Goal: Task Accomplishment & Management: Manage account settings

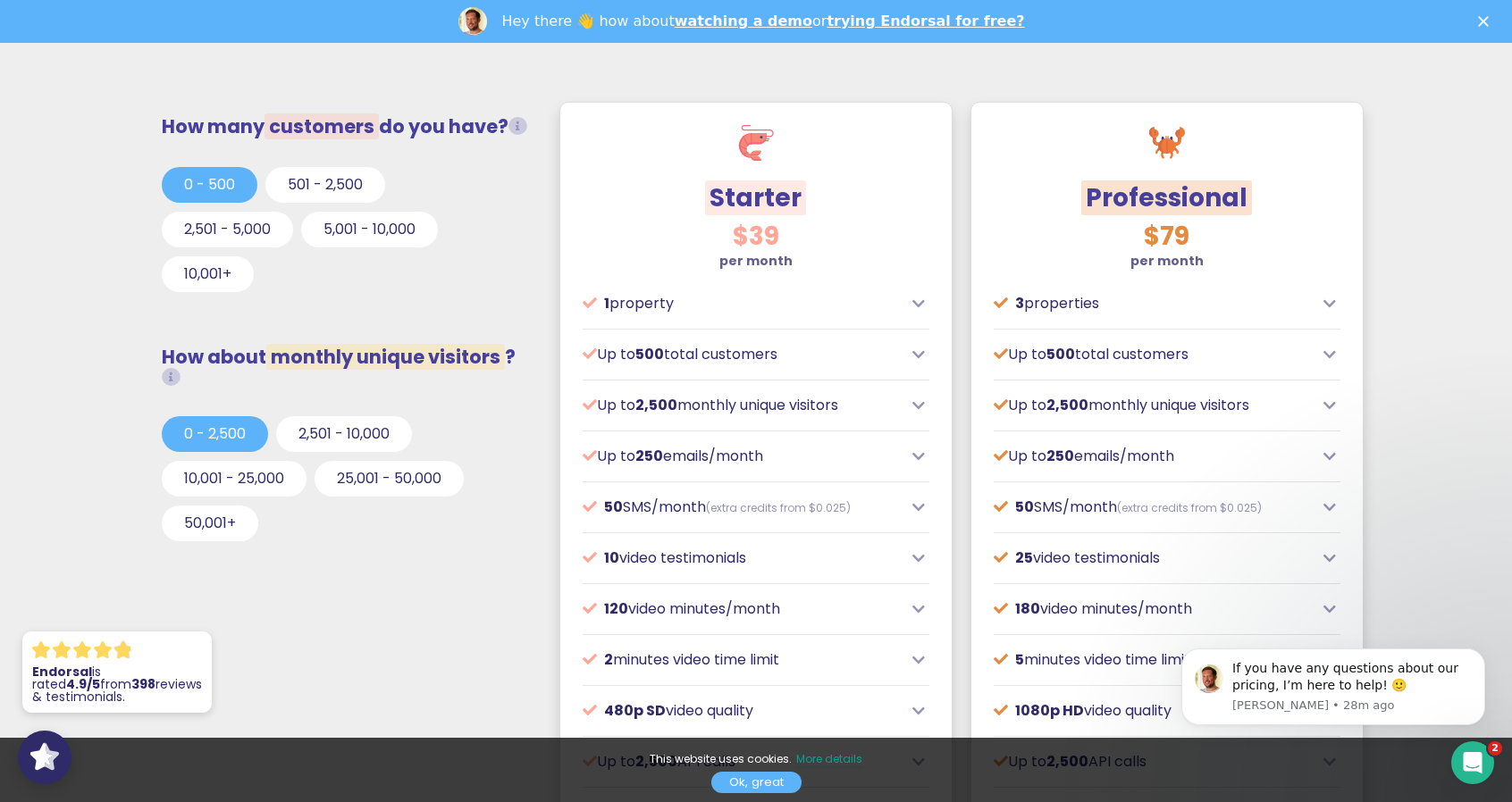
scroll to position [804, 0]
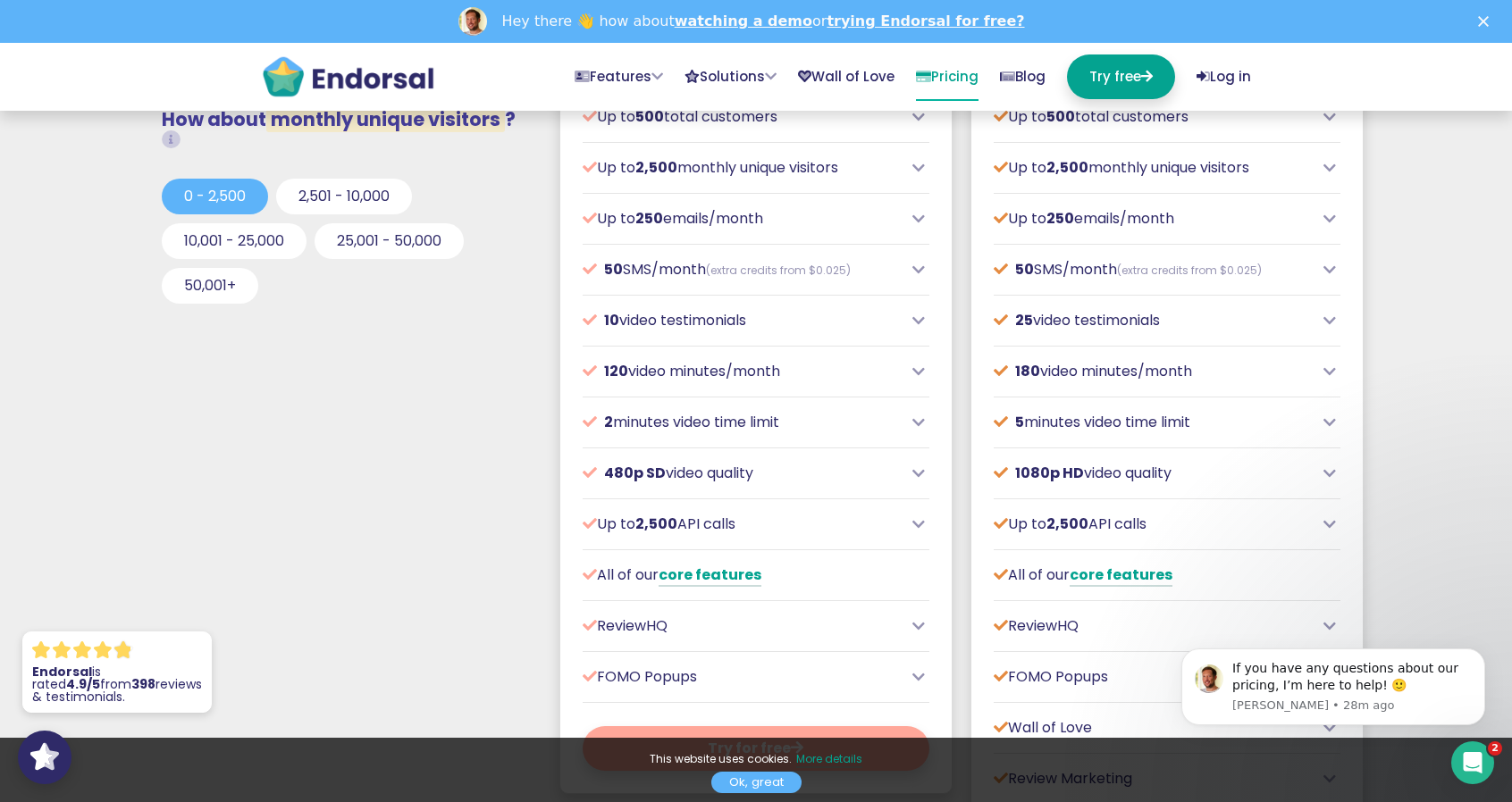
click at [1328, 267] on icon at bounding box center [1330, 269] width 13 height 14
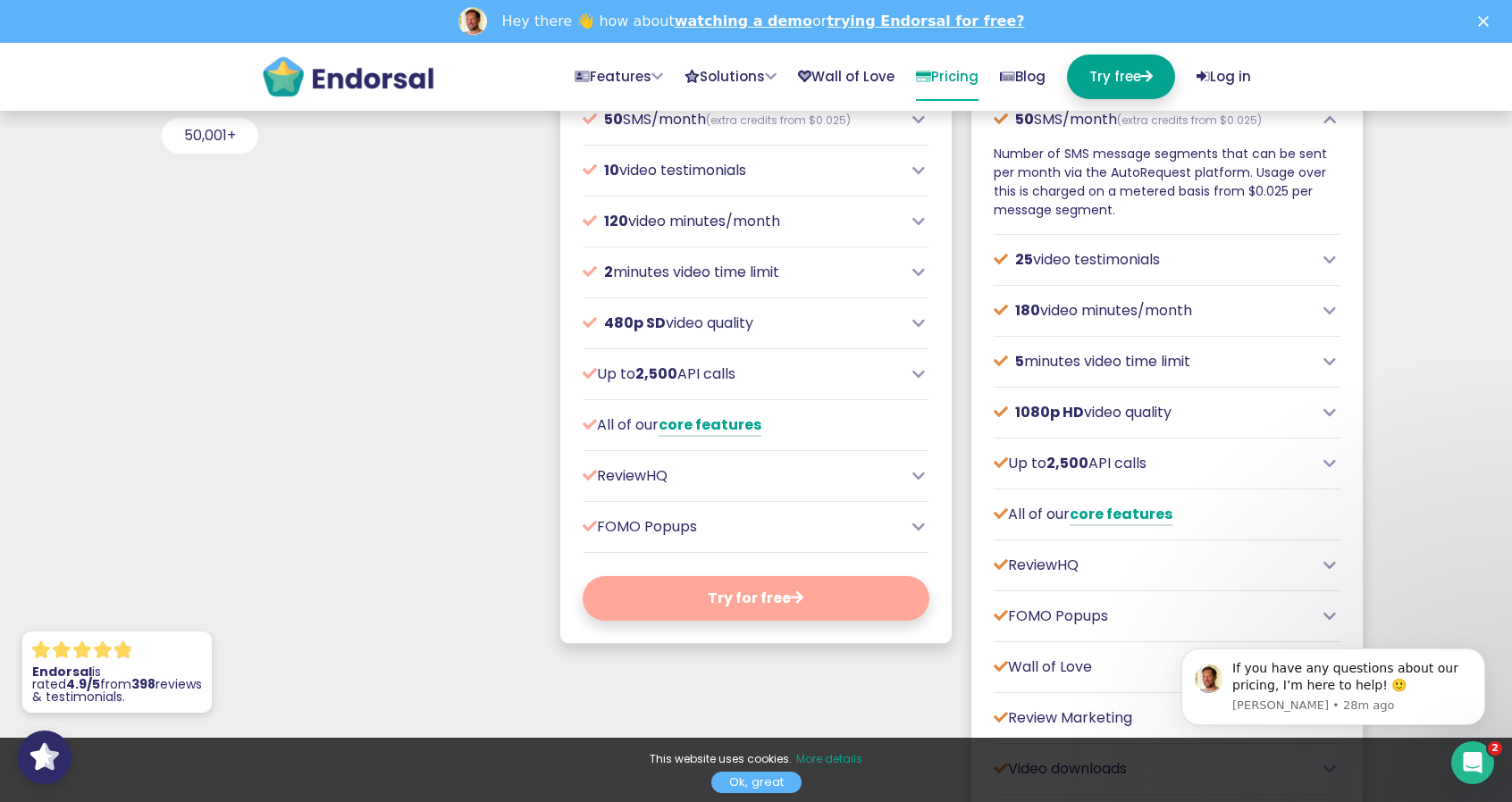
scroll to position [1251, 0]
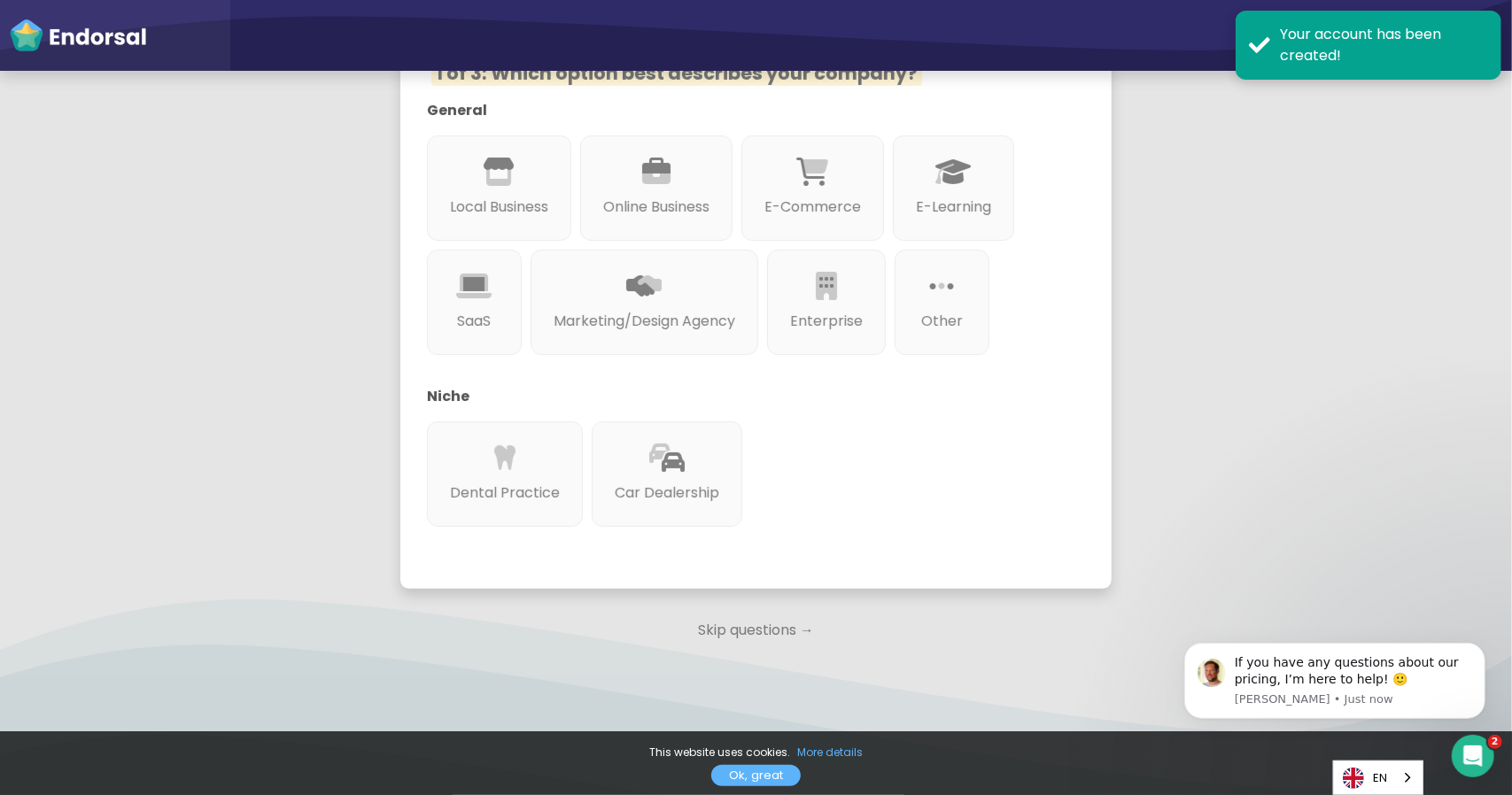
click at [715, 623] on p "Skip questions →" at bounding box center [756, 630] width 712 height 39
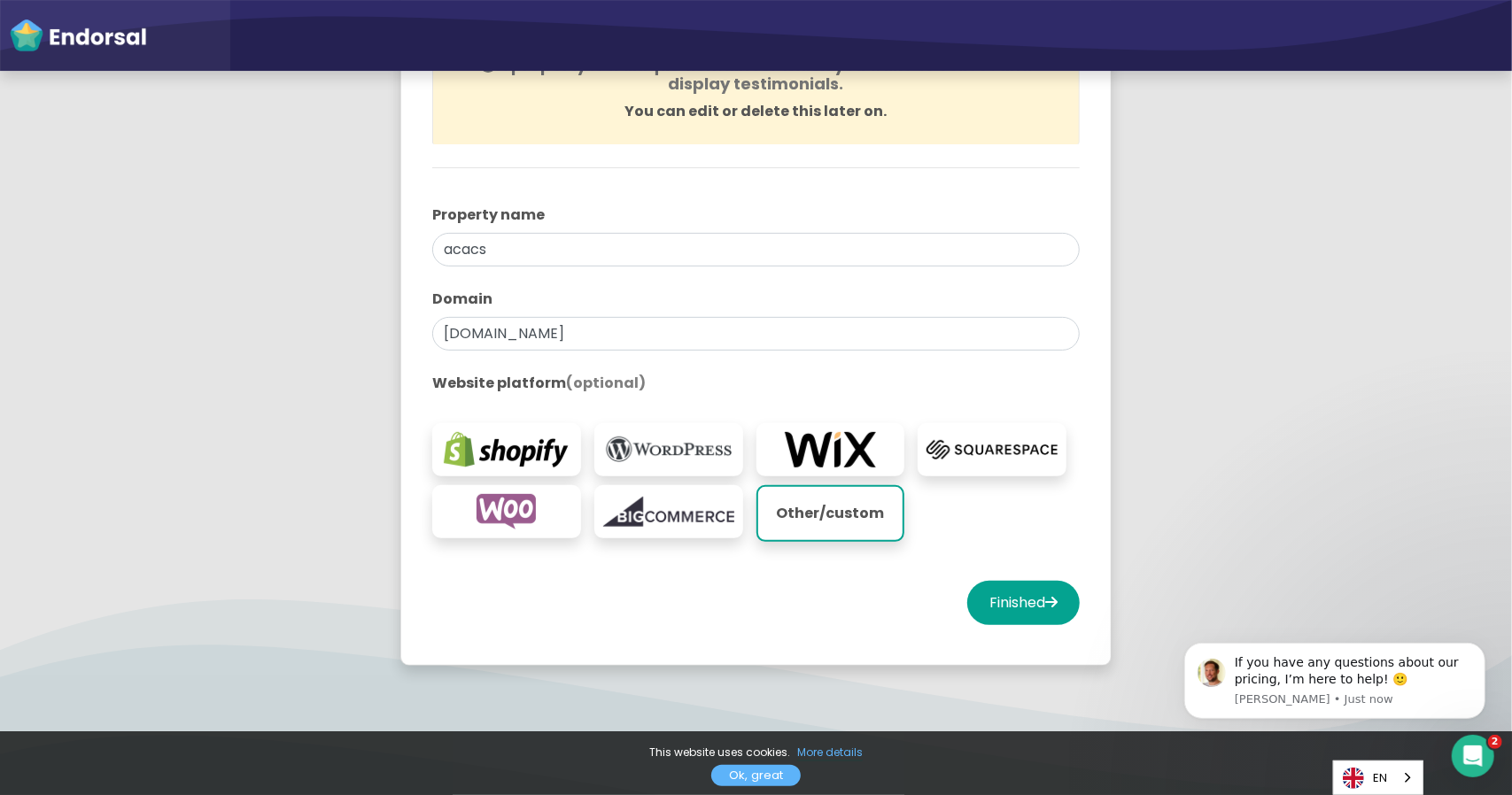
scroll to position [254, 0]
click at [1031, 596] on button "Finished" at bounding box center [1023, 602] width 112 height 44
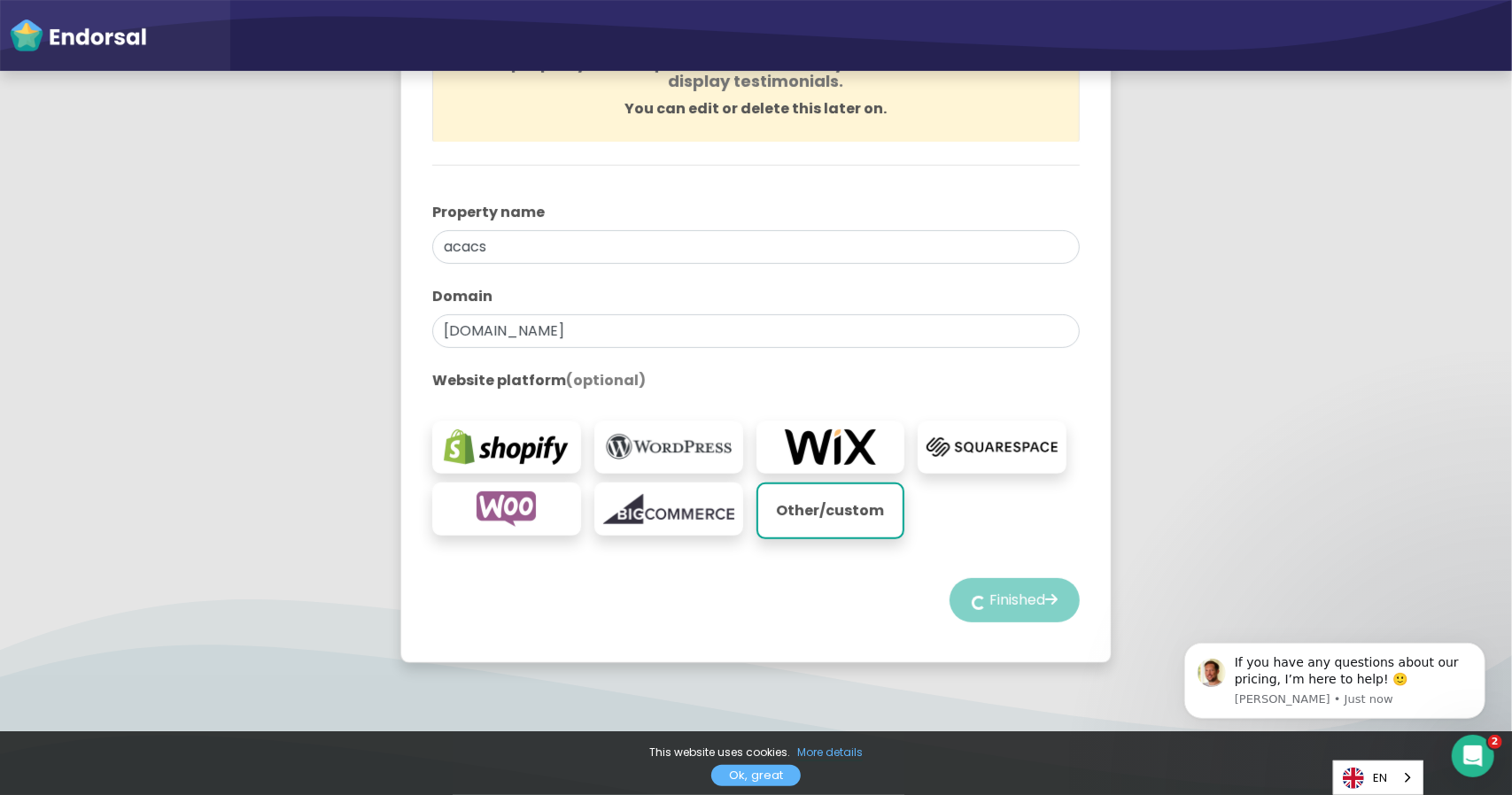
select select "14"
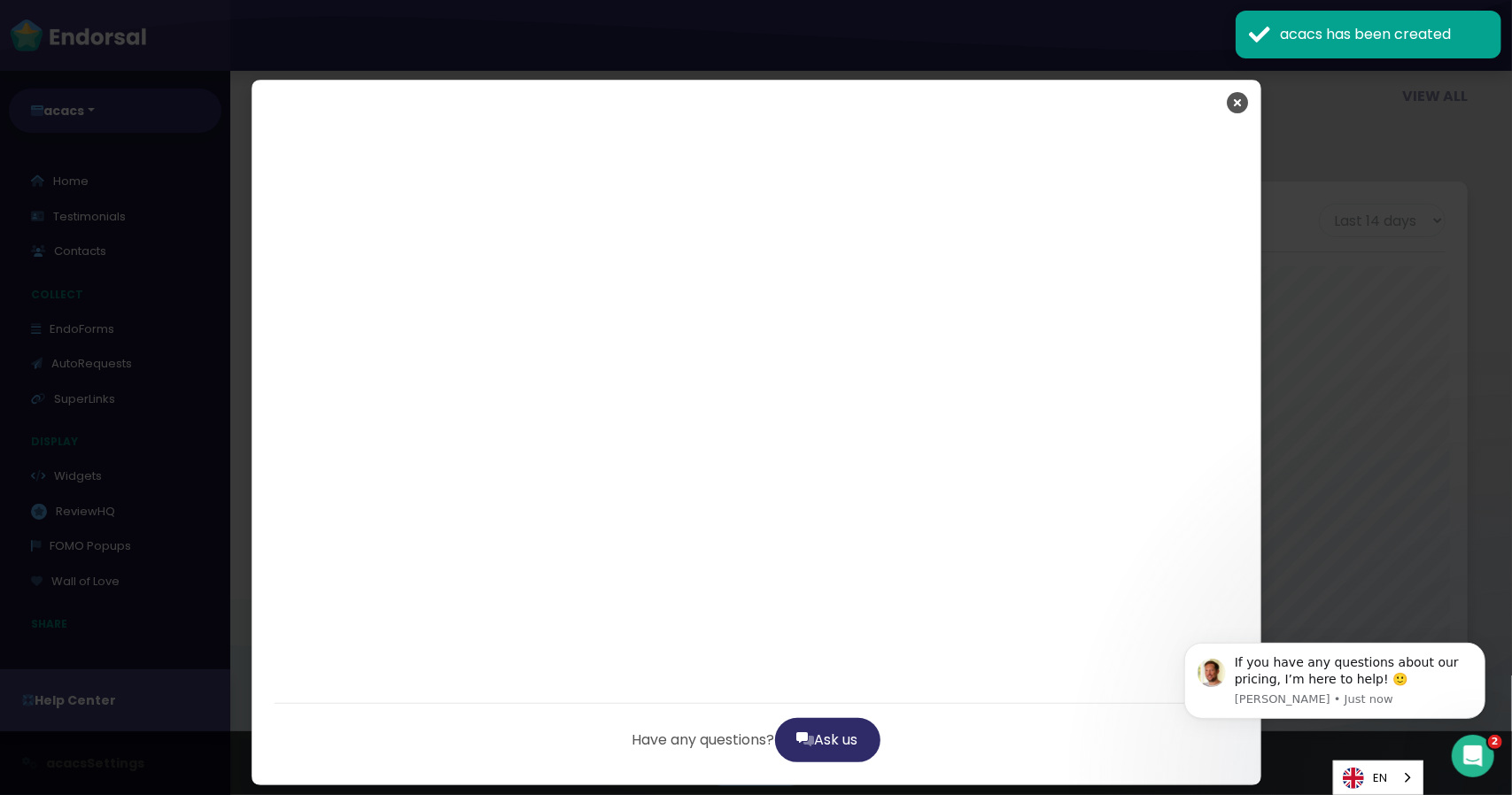
scroll to position [3037, 0]
click at [1231, 95] on icon "Close" at bounding box center [1238, 102] width 22 height 44
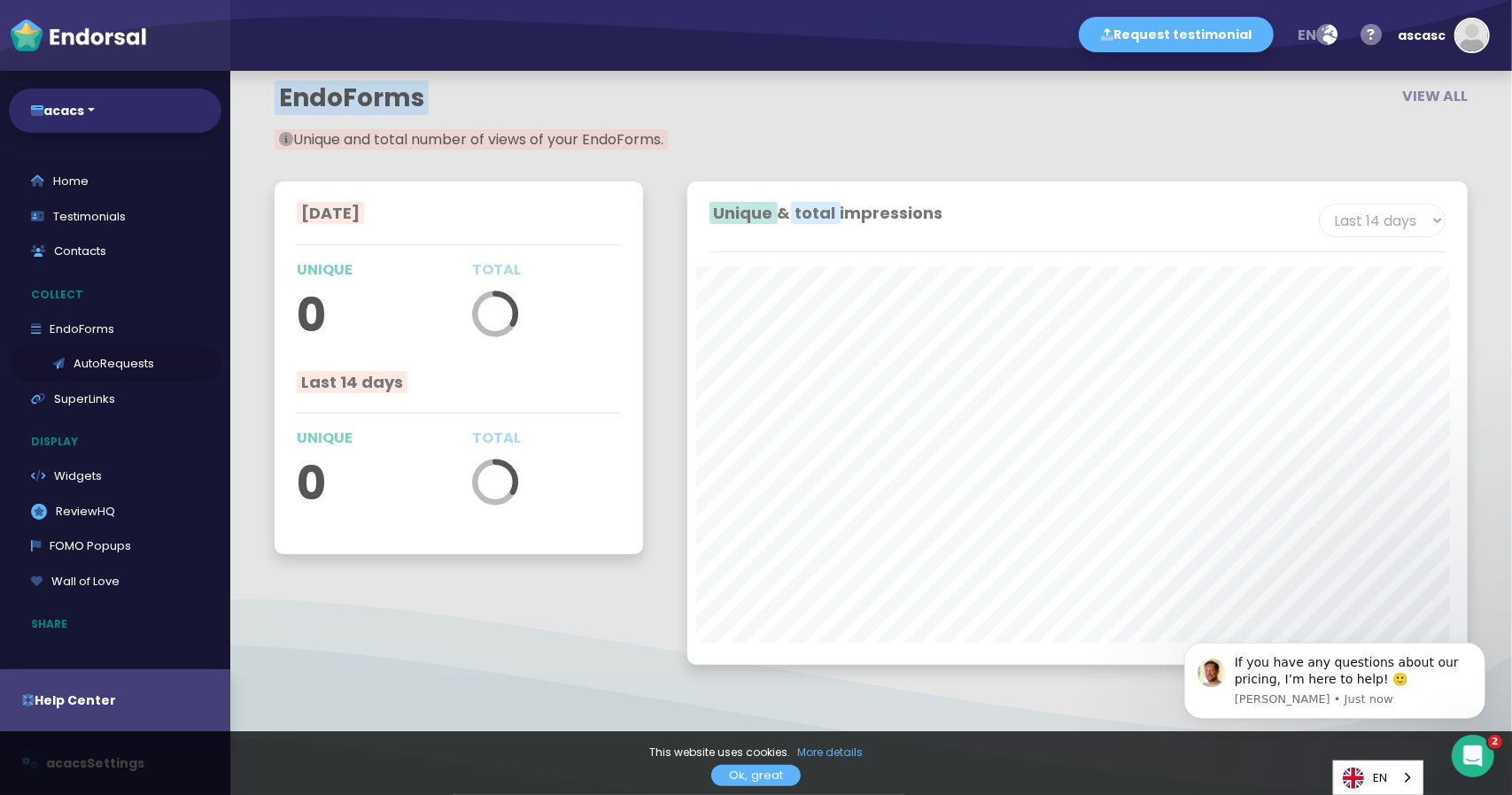
click at [93, 365] on link "AutoRequests" at bounding box center [115, 364] width 213 height 35
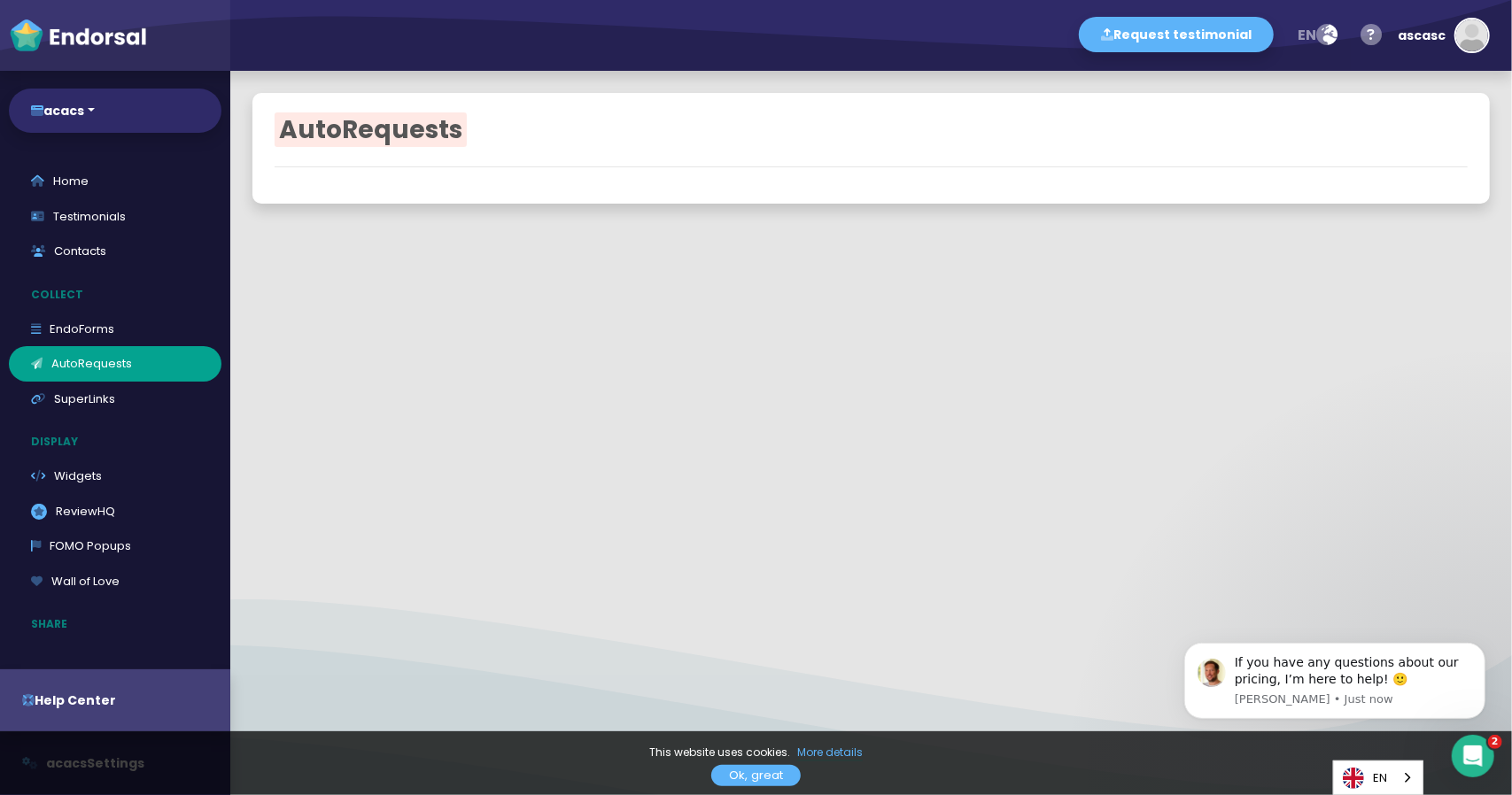
click at [770, 773] on link "Ok, great" at bounding box center [756, 776] width 90 height 22
select select "90"
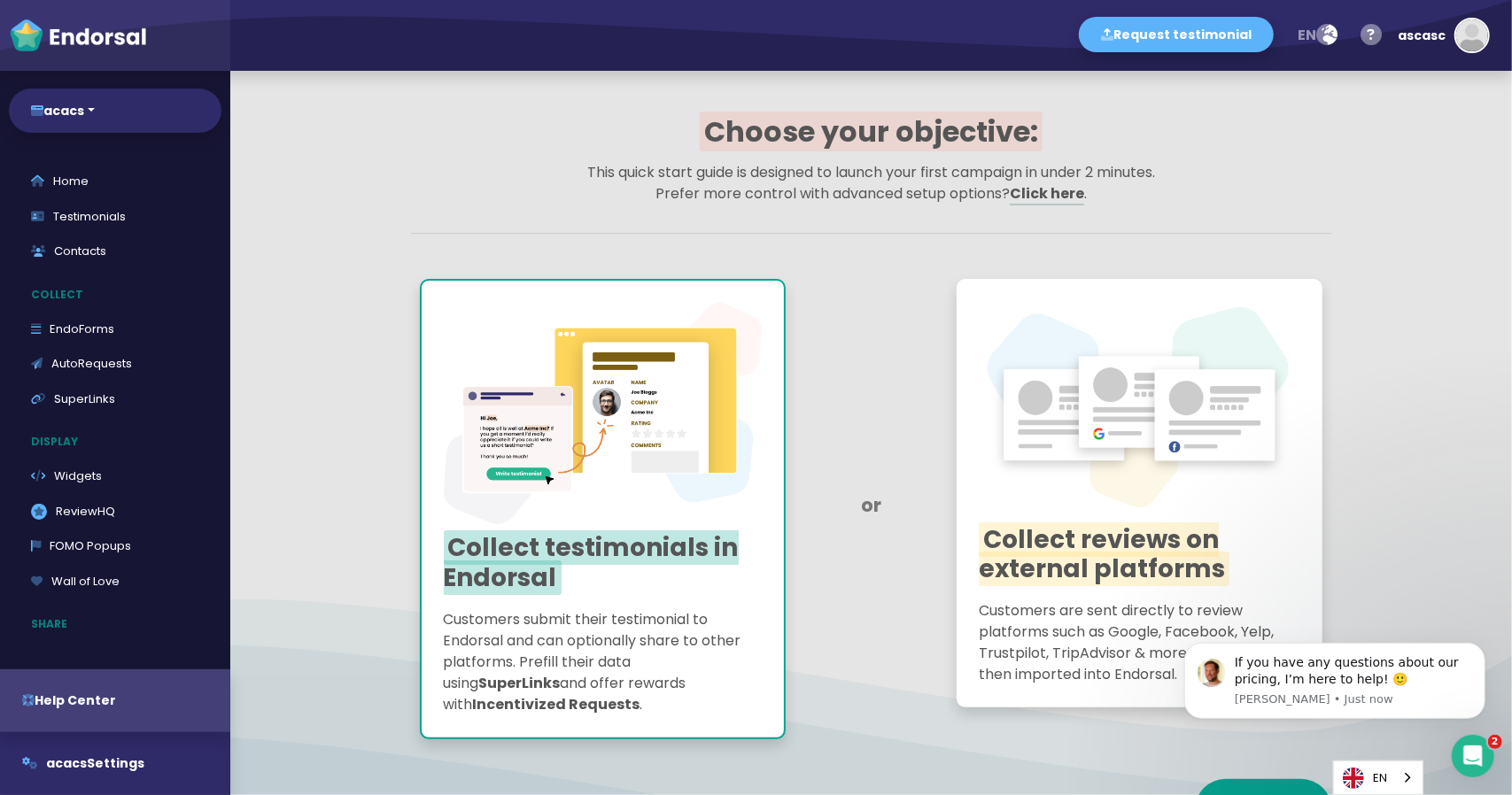
scroll to position [200, 0]
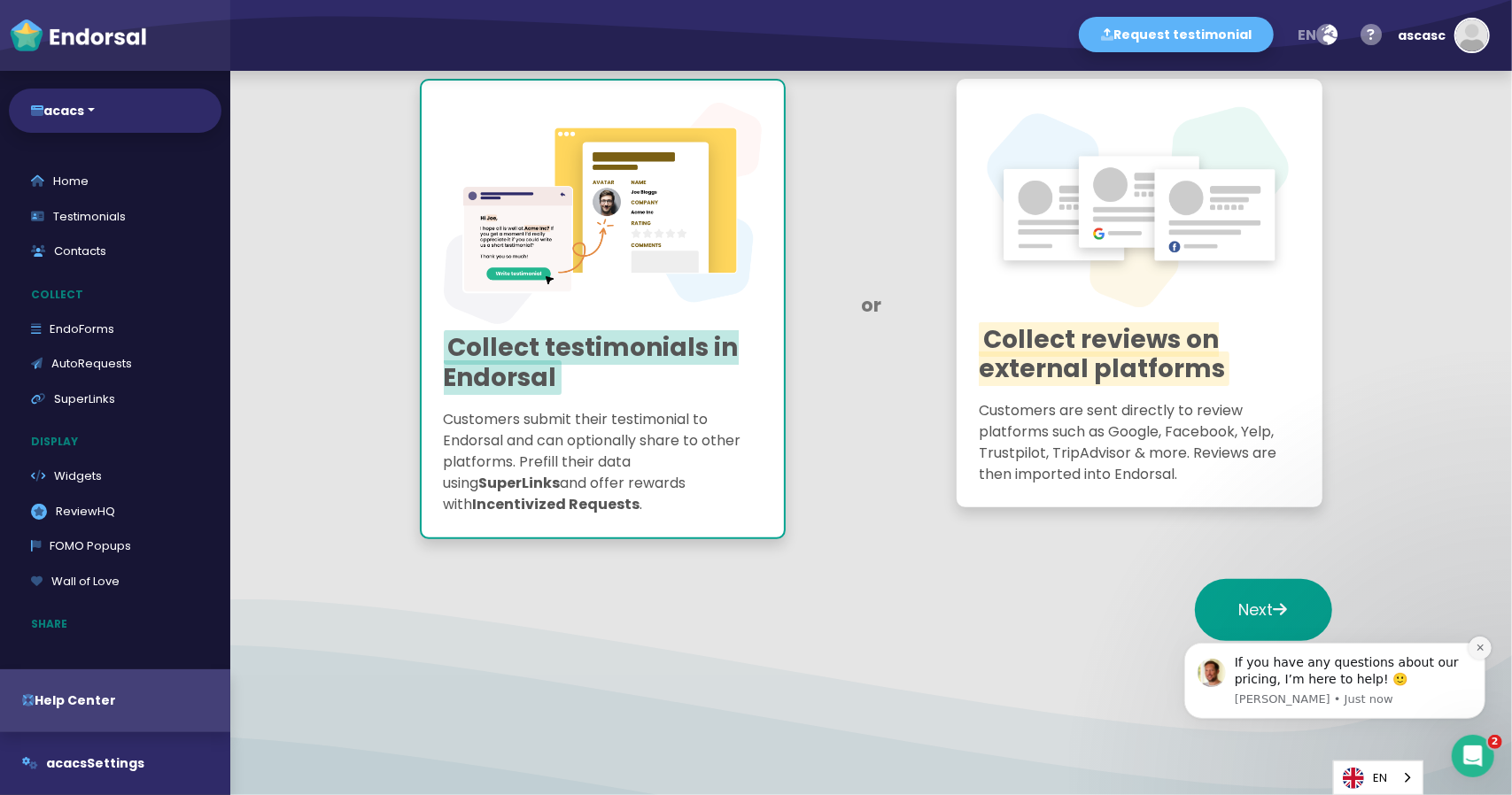
click at [1482, 644] on icon "Dismiss notification" at bounding box center [1479, 647] width 10 height 10
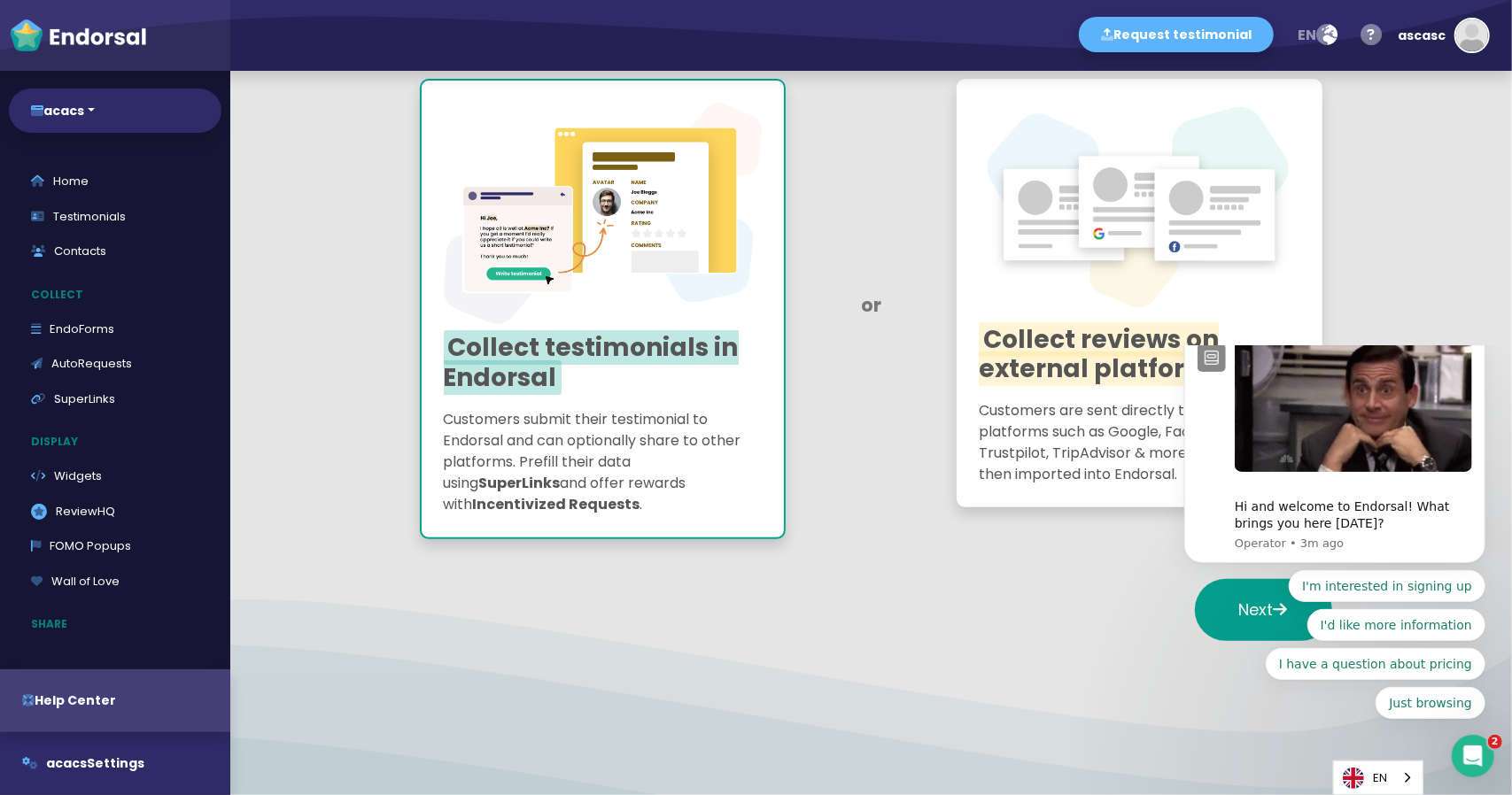
click at [1477, 337] on icon "Dismiss notification" at bounding box center [1479, 332] width 10 height 10
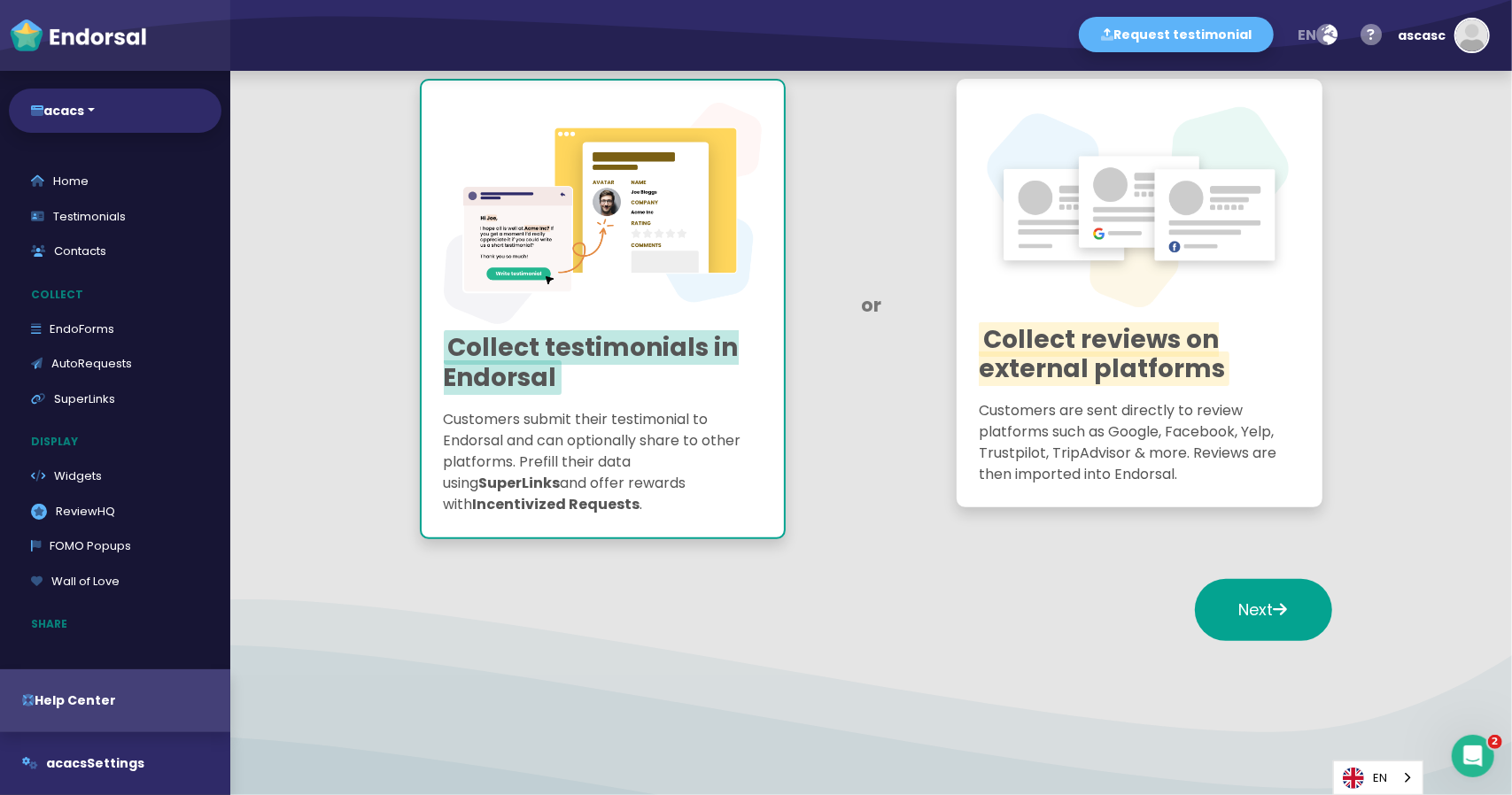
click at [829, 543] on div "or" at bounding box center [871, 308] width 154 height 478
click at [1204, 417] on p "Customers are sent directly to review platforms such as Google, Facebook, Yelp,…" at bounding box center [1140, 442] width 321 height 85
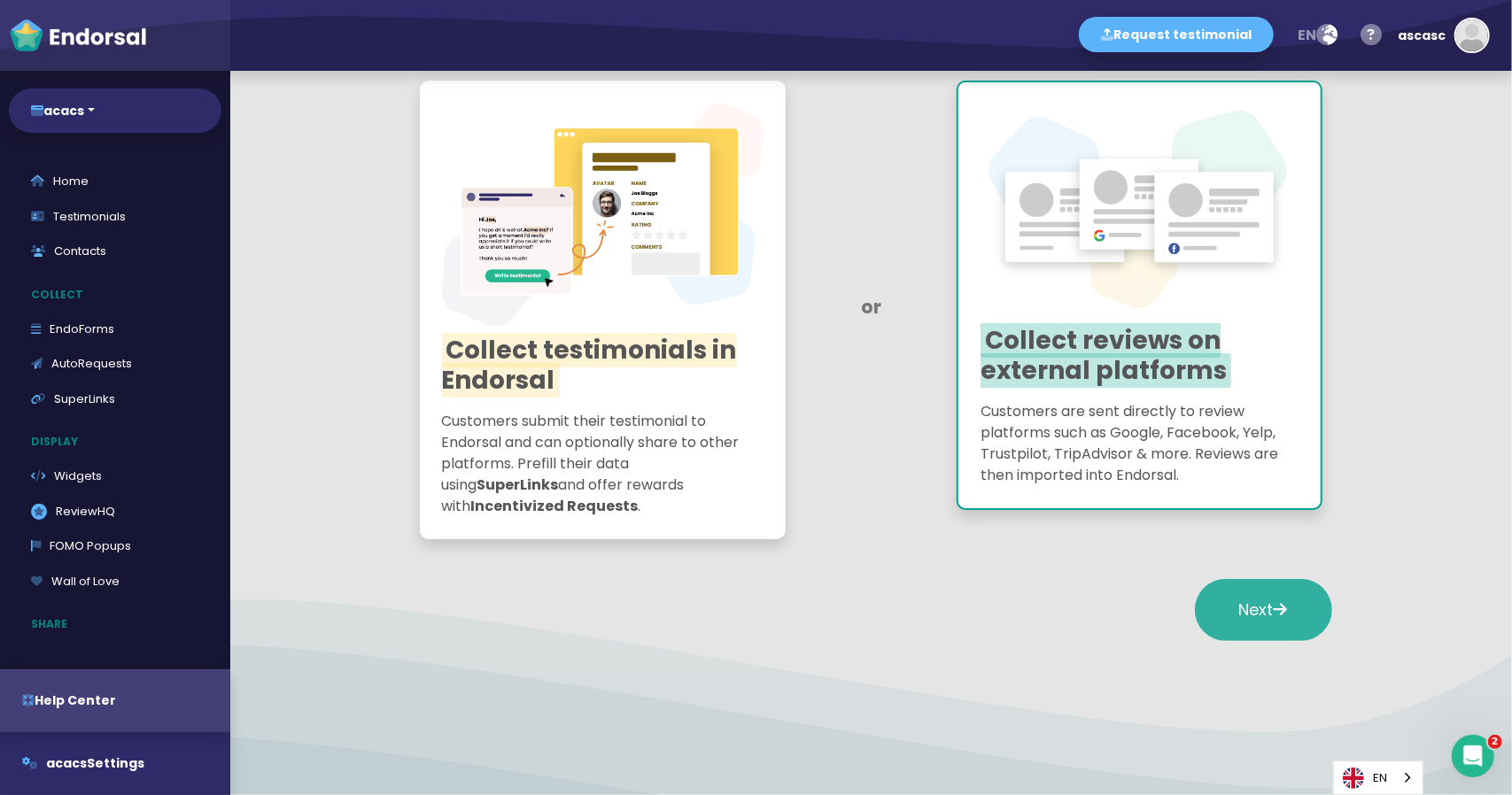
click at [1239, 607] on span "Next" at bounding box center [1263, 610] width 48 height 22
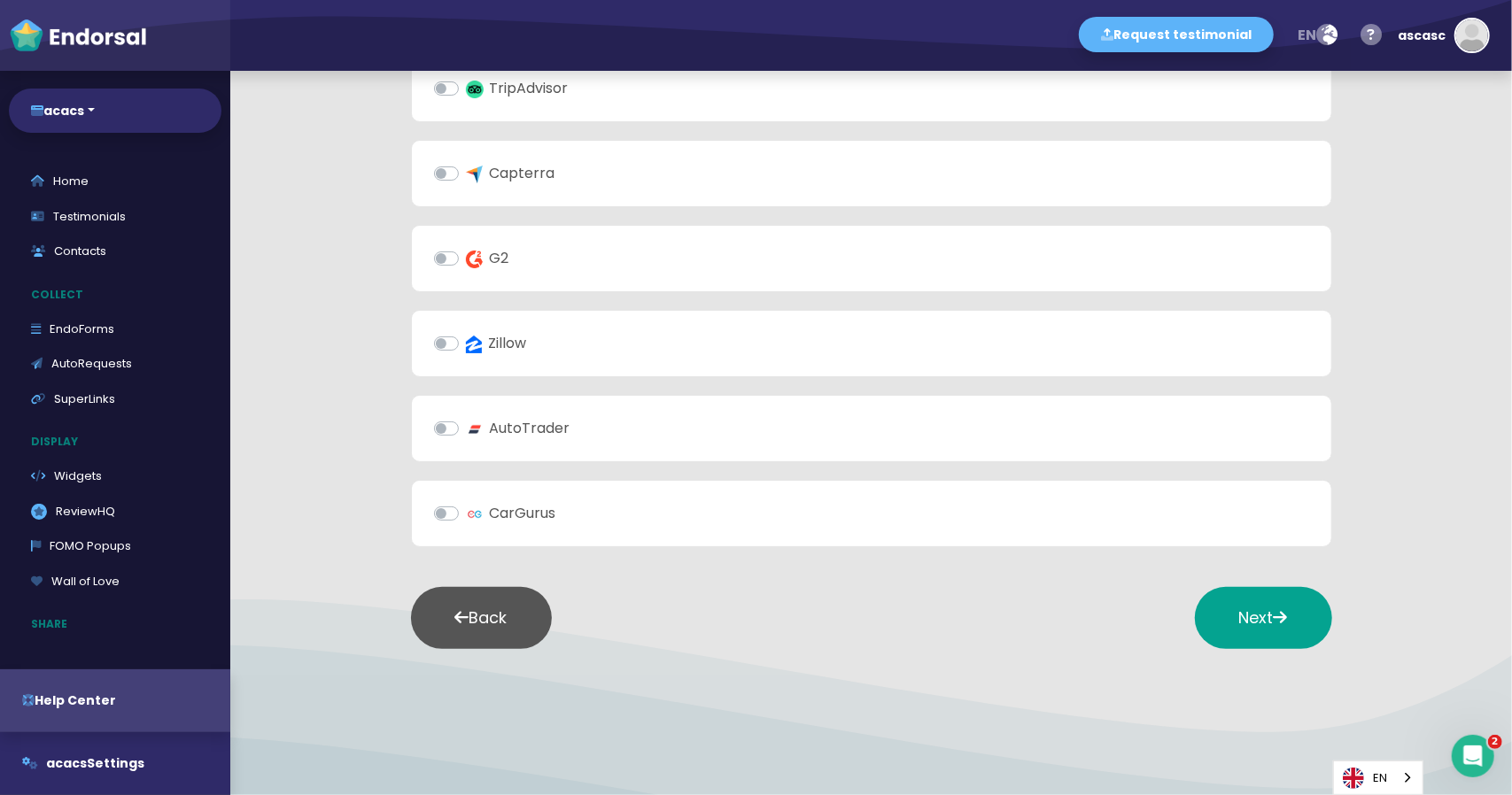
scroll to position [496, 0]
click at [1274, 607] on icon at bounding box center [1281, 615] width 14 height 16
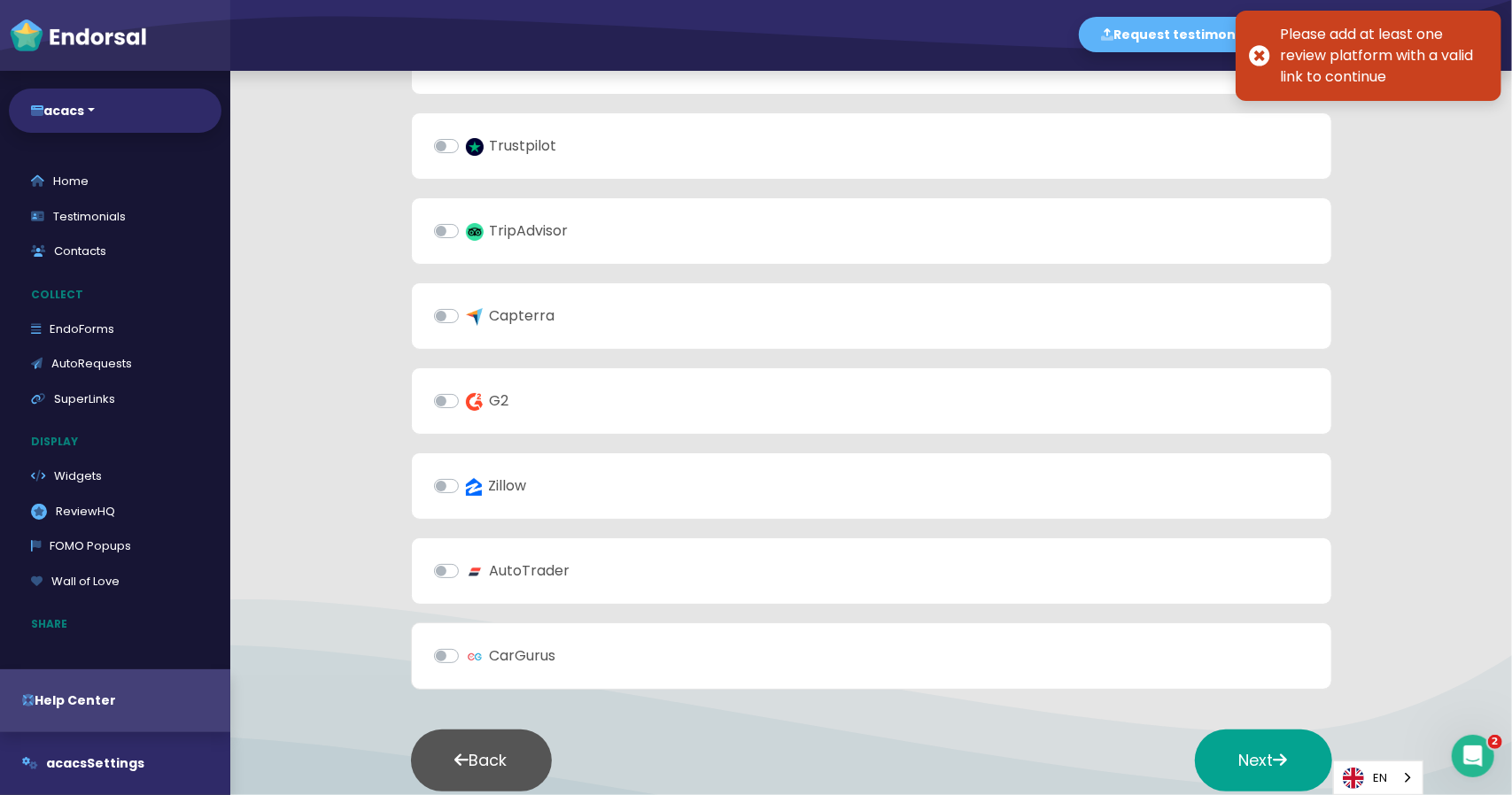
scroll to position [407, 0]
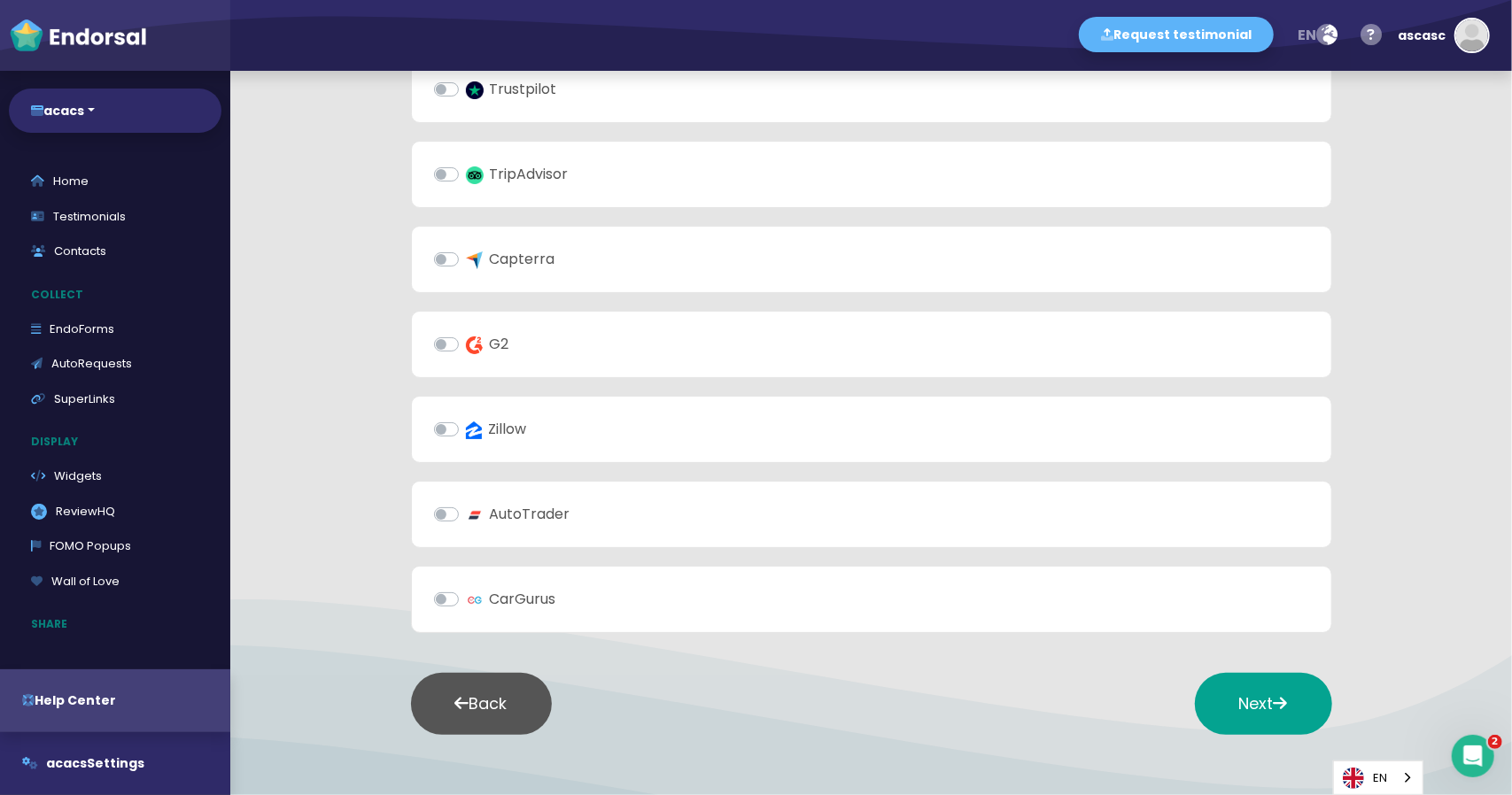
click at [466, 589] on label "CarGurus" at bounding box center [511, 600] width 91 height 22
click at [0, 0] on input "CarGurus" at bounding box center [0, 0] width 0 height 0
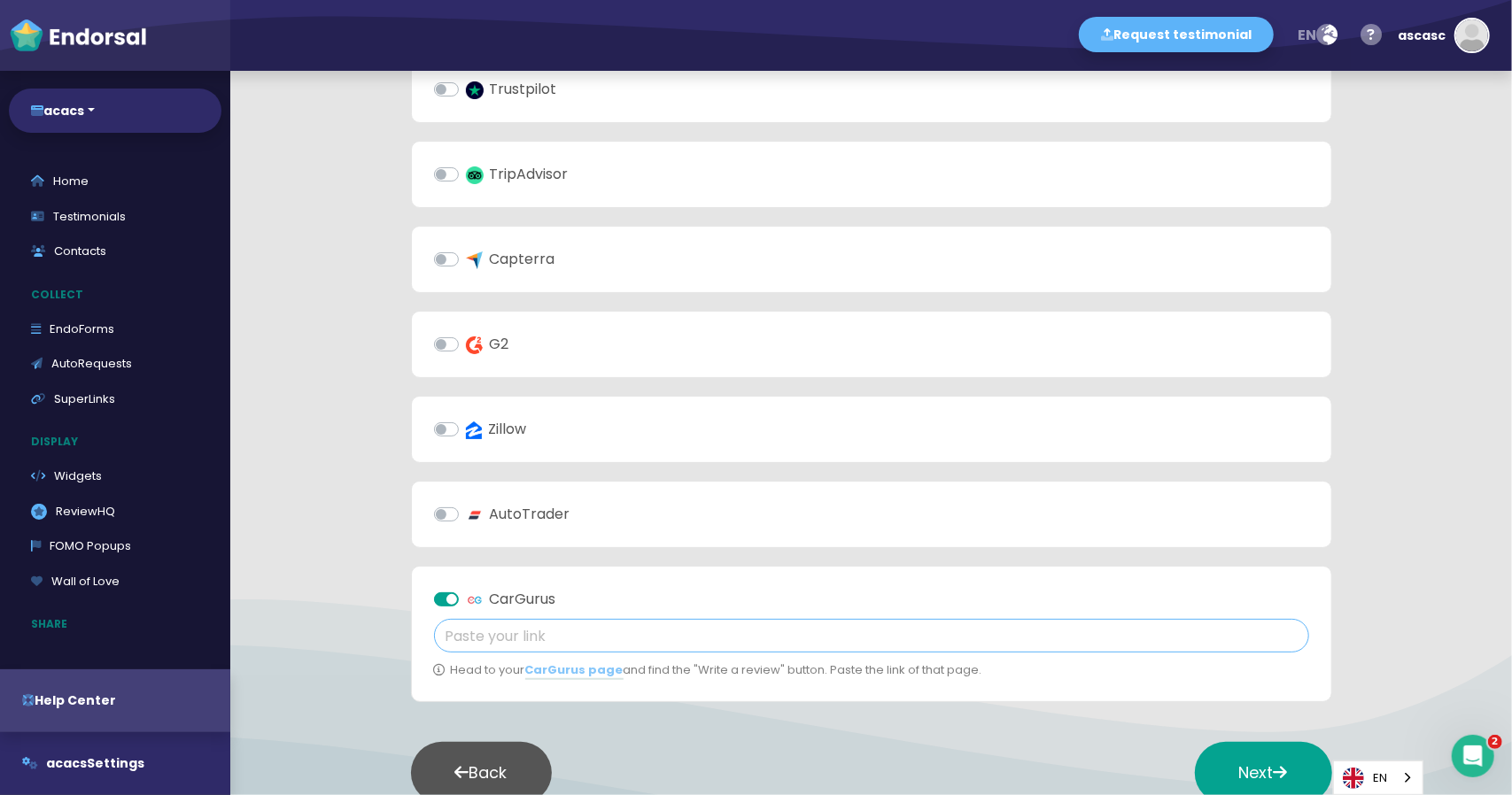
click at [672, 633] on input "text" at bounding box center [872, 635] width 875 height 33
click at [545, 628] on input "text" at bounding box center [872, 635] width 875 height 33
paste input "https://app.endorsal.io/quick-start"
type input "https://app.endorsal.io/quick-start"
click at [825, 768] on div "Back Next" at bounding box center [871, 773] width 921 height 106
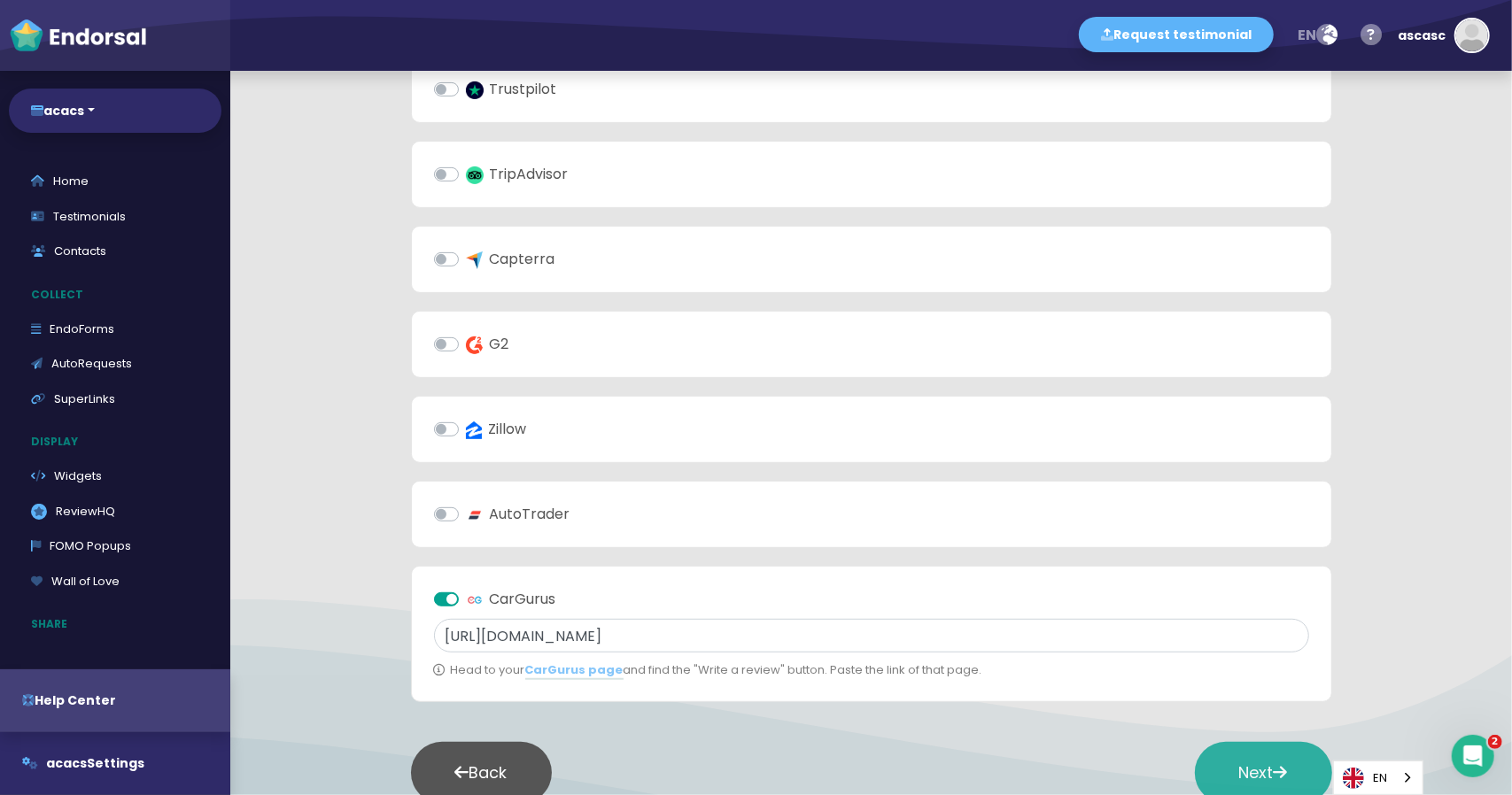
click at [1216, 742] on button "Next" at bounding box center [1263, 772] width 137 height 62
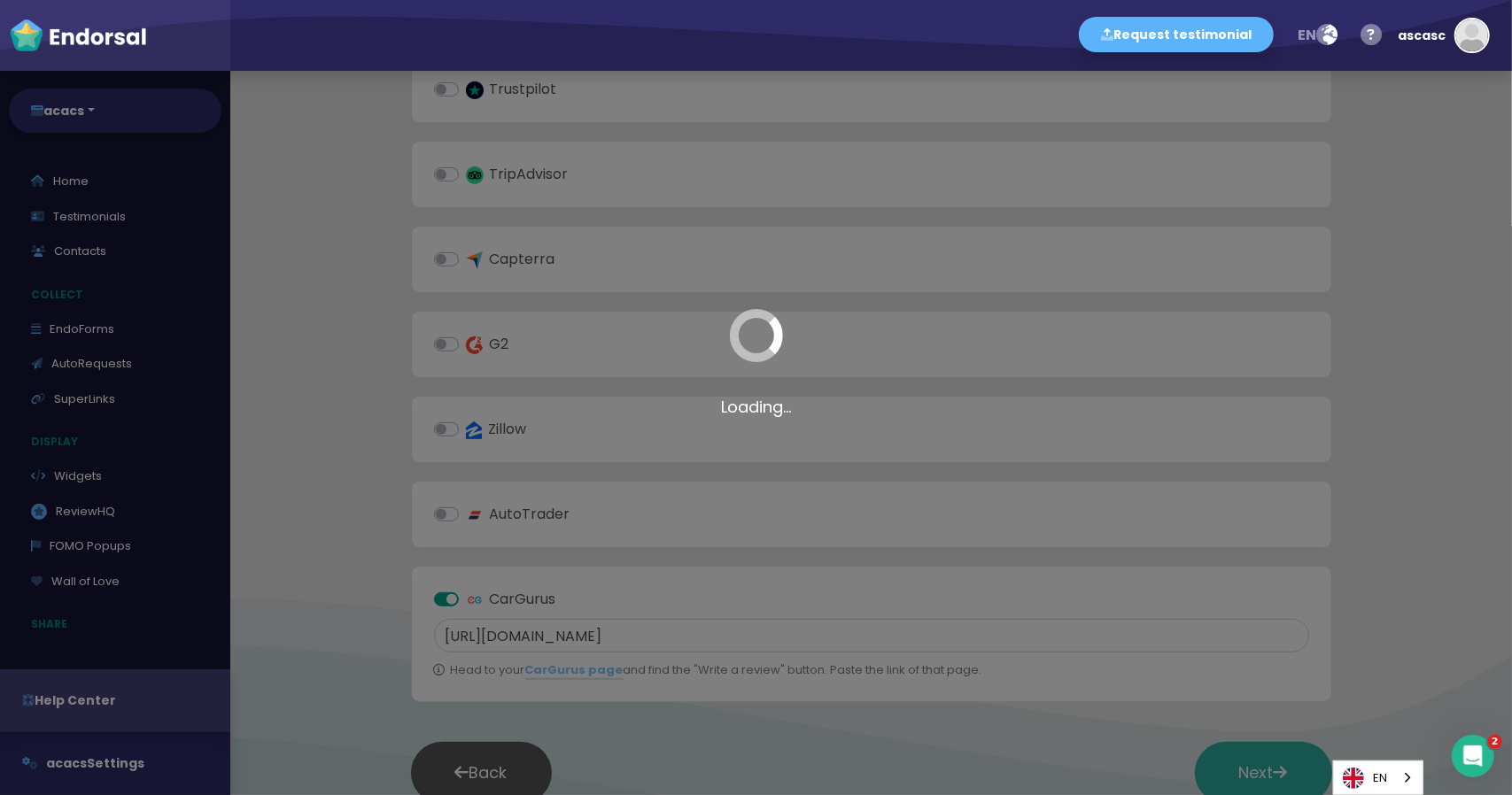
scroll to position [0, 0]
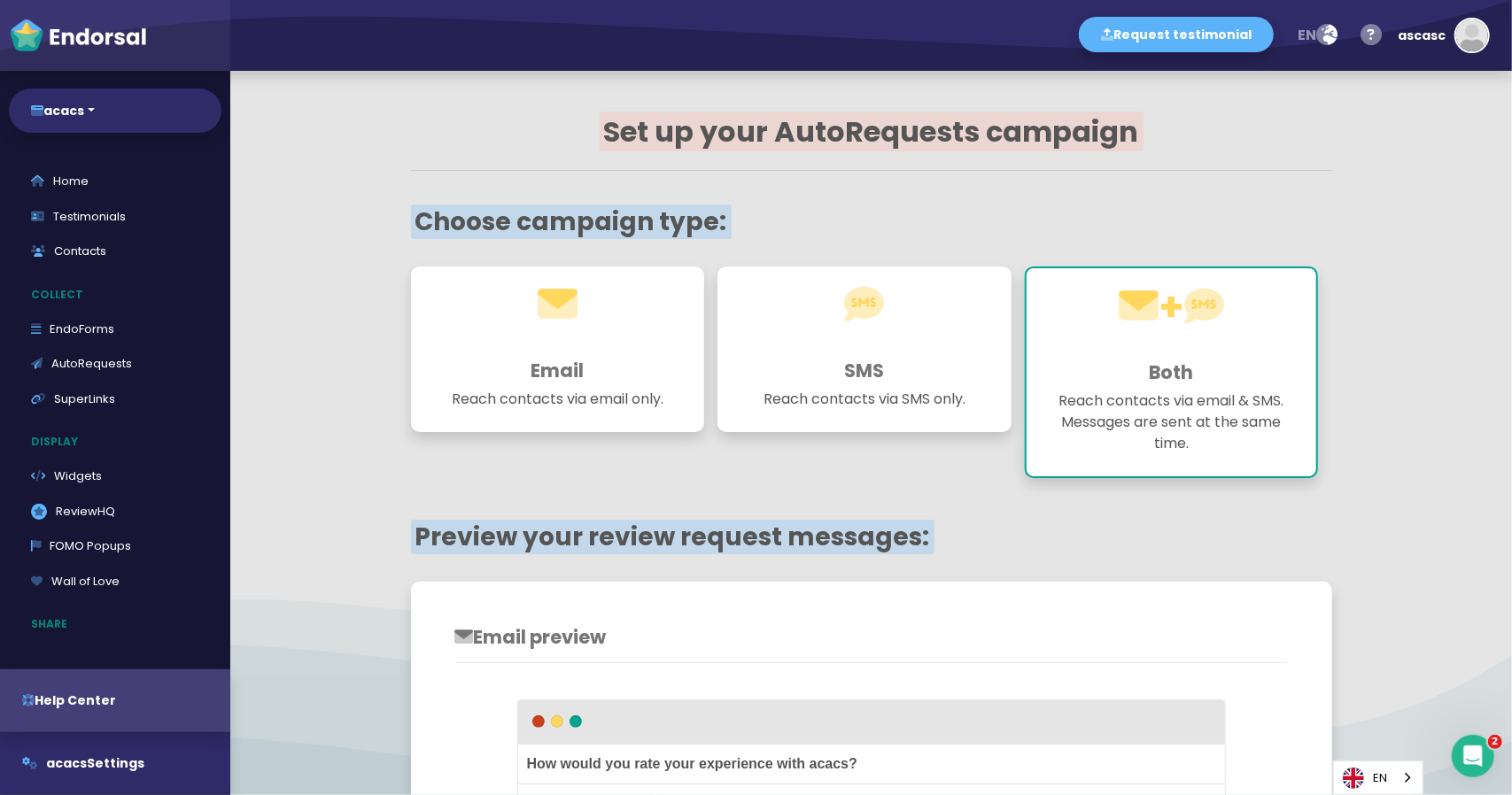
click at [847, 360] on h3 "SMS" at bounding box center [865, 370] width 250 height 22
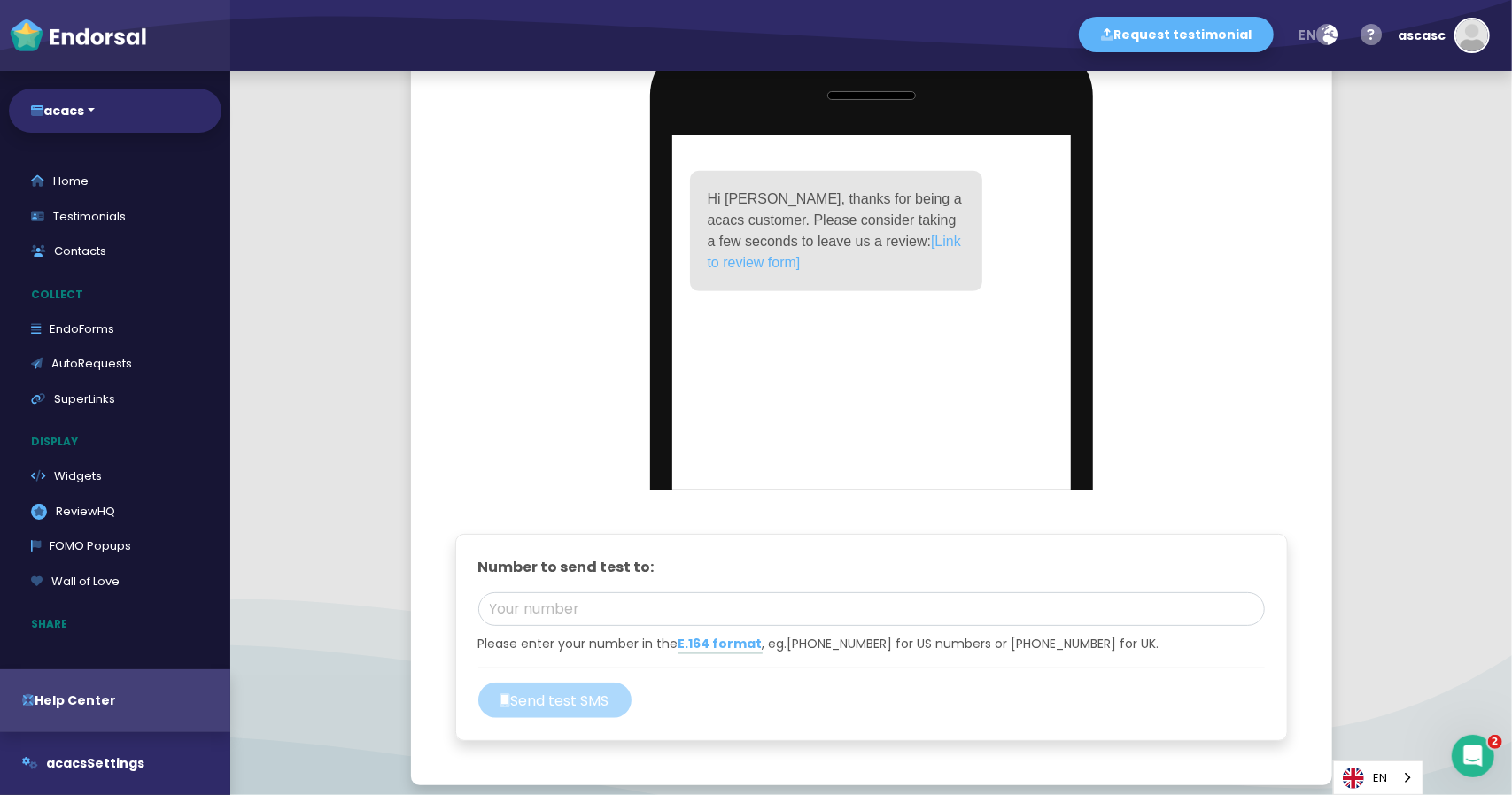
scroll to position [903, 0]
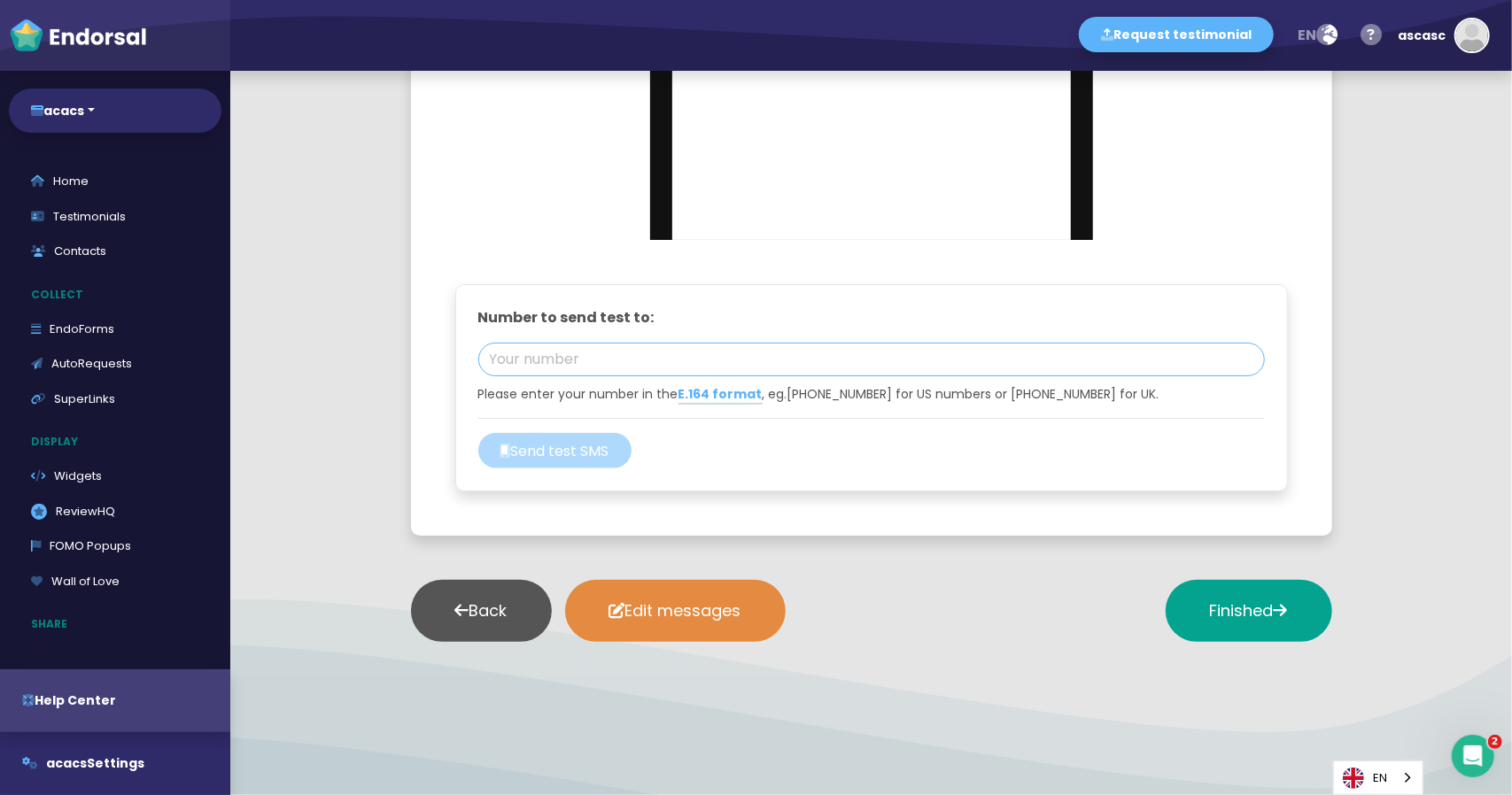
click at [546, 367] on input "tel" at bounding box center [872, 360] width 786 height 33
paste input "447475355392"
type input "+447475355392"
click at [861, 588] on div "Back Edit messages Finished" at bounding box center [871, 611] width 921 height 106
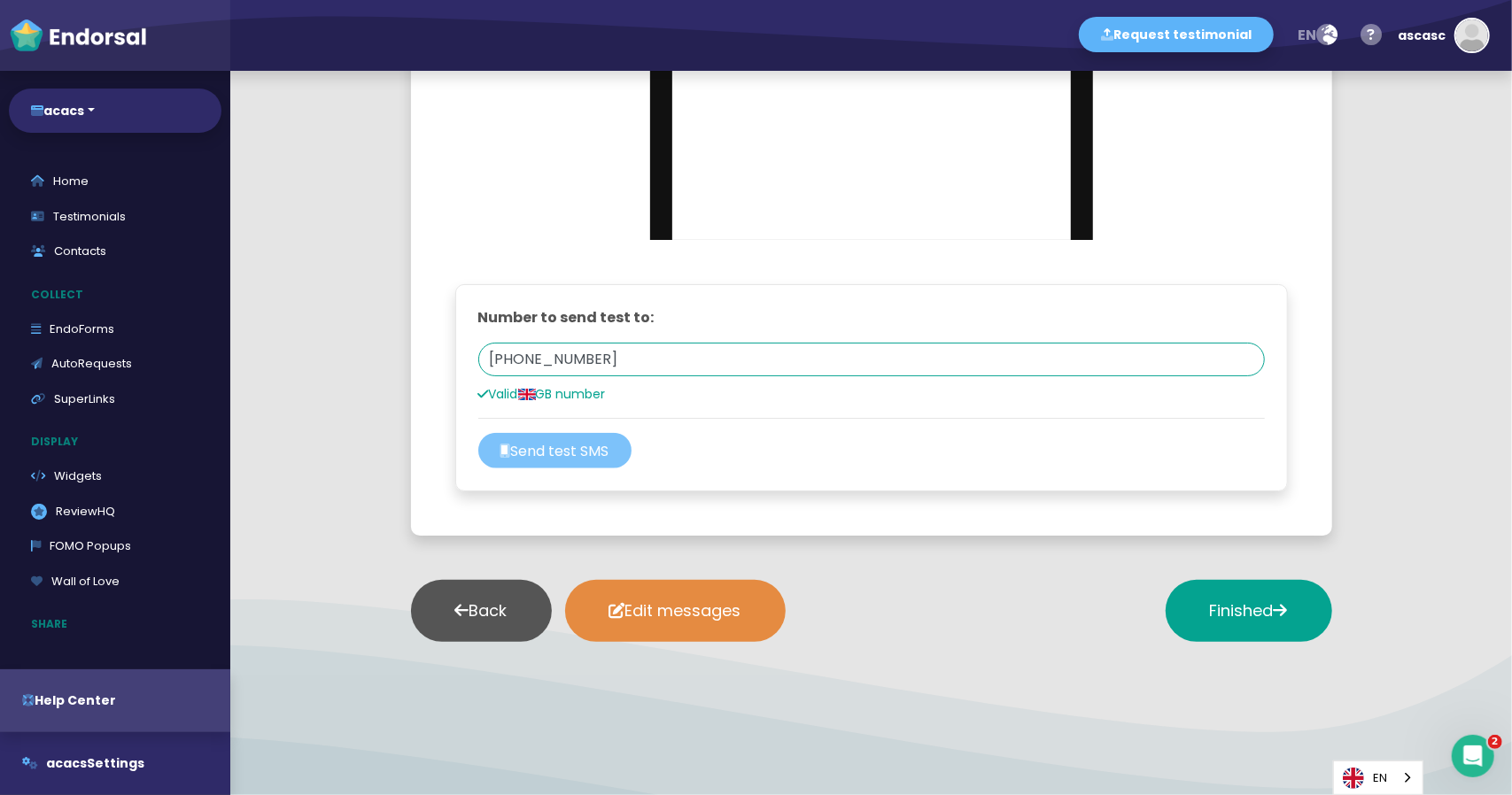
click at [553, 461] on button "Send test SMS" at bounding box center [556, 451] width 154 height 35
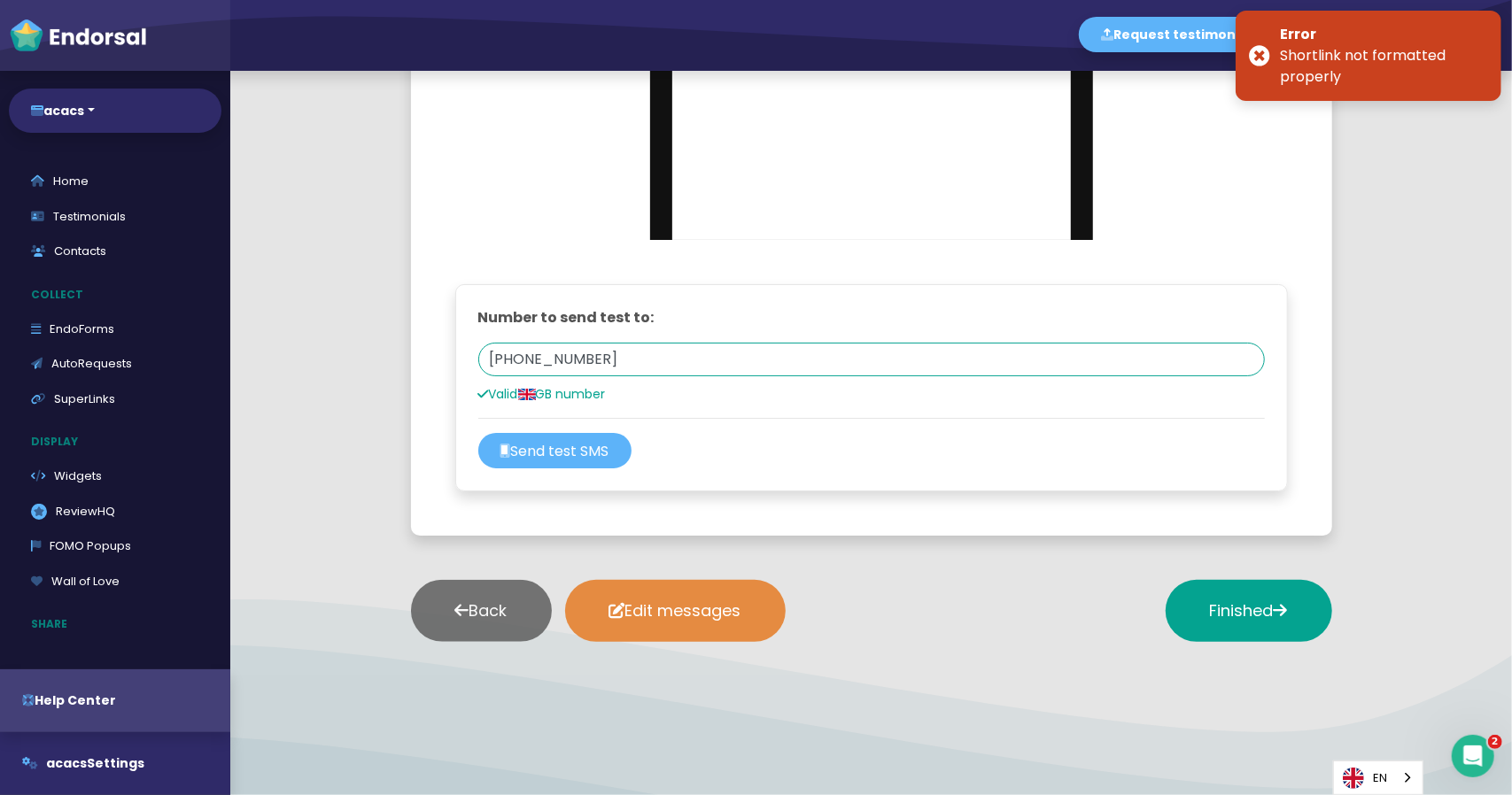
click at [484, 619] on button "Back" at bounding box center [481, 611] width 141 height 62
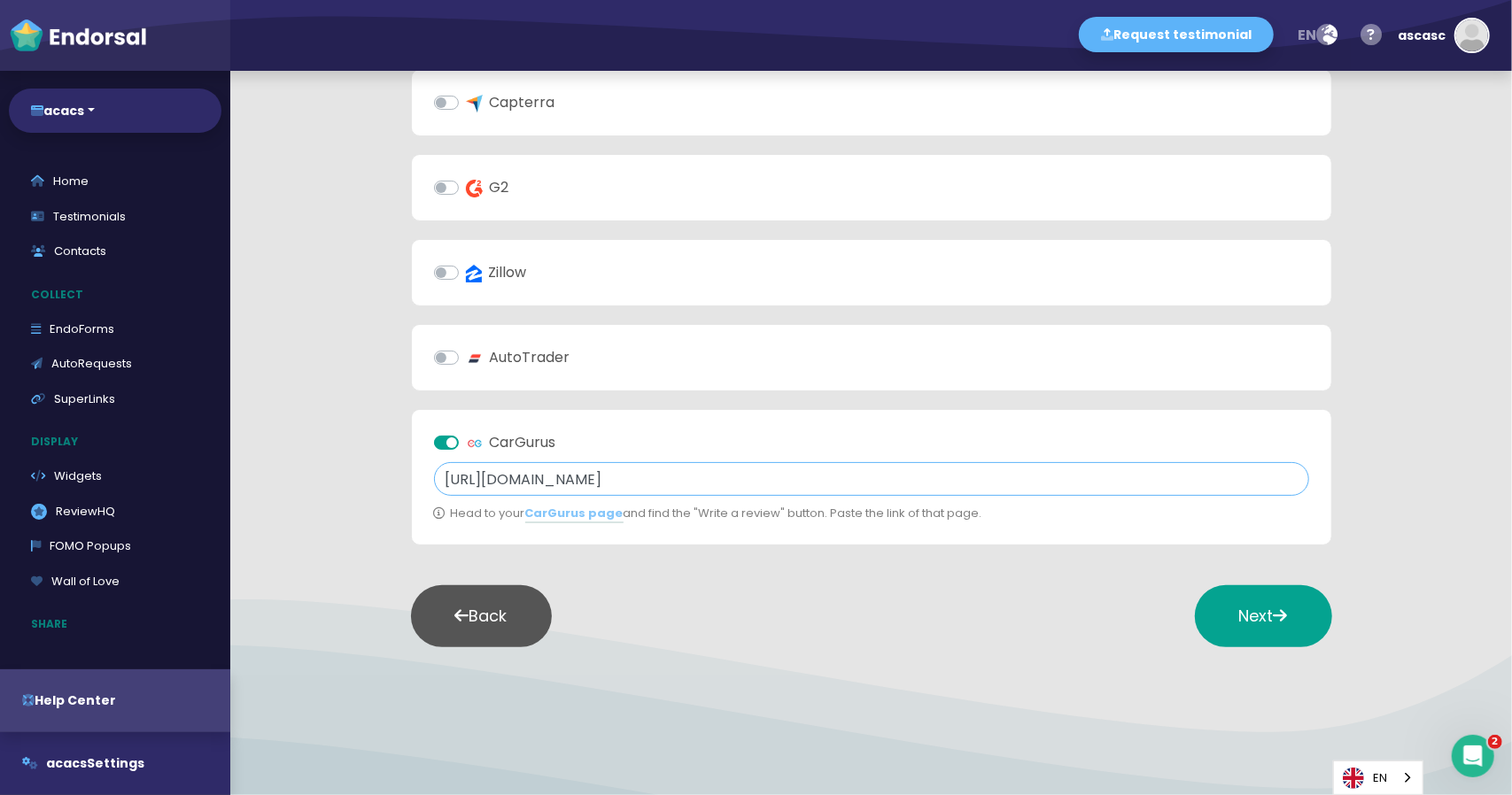
click at [690, 470] on input "https://app.endorsal.io/quick-start" at bounding box center [872, 479] width 875 height 33
paste input "bit.ly/3LxYz9A"
type input "https://bit.ly/3LxYz9A"
drag, startPoint x: 970, startPoint y: 585, endPoint x: 1137, endPoint y: 594, distance: 167.2
click at [974, 585] on div "Back Next" at bounding box center [871, 617] width 921 height 106
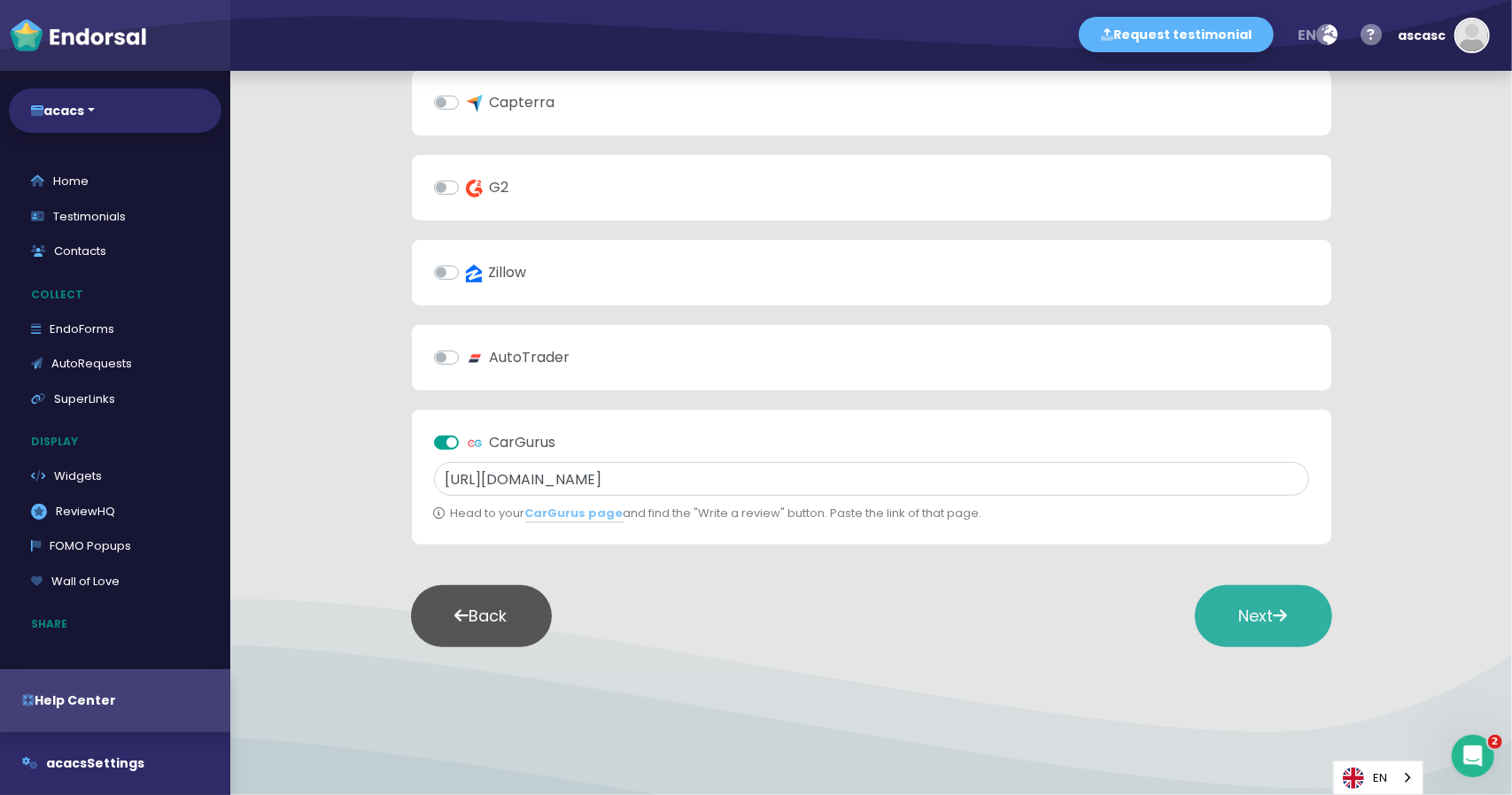
click at [1239, 607] on span "Next" at bounding box center [1263, 616] width 48 height 22
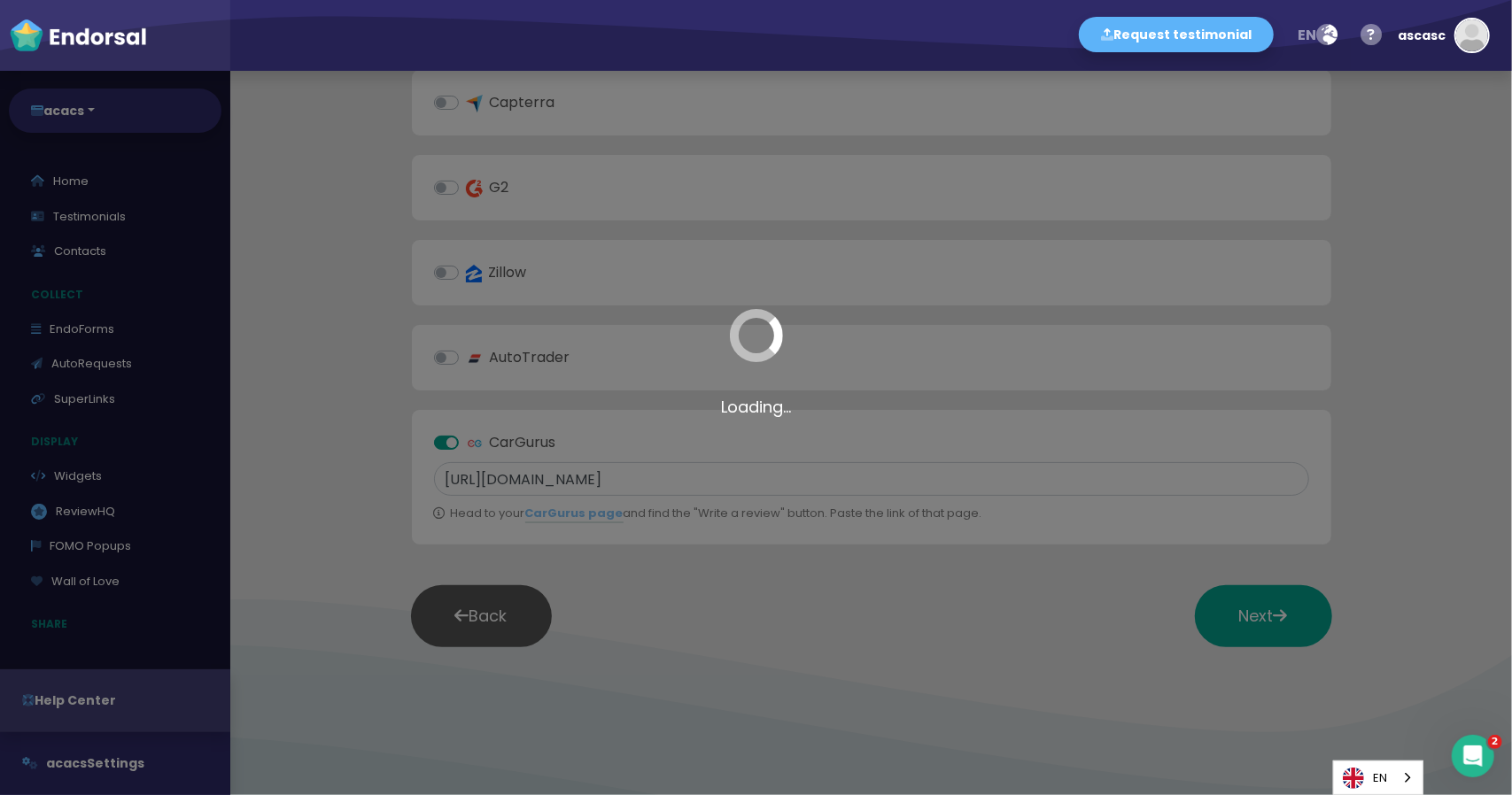
scroll to position [903, 0]
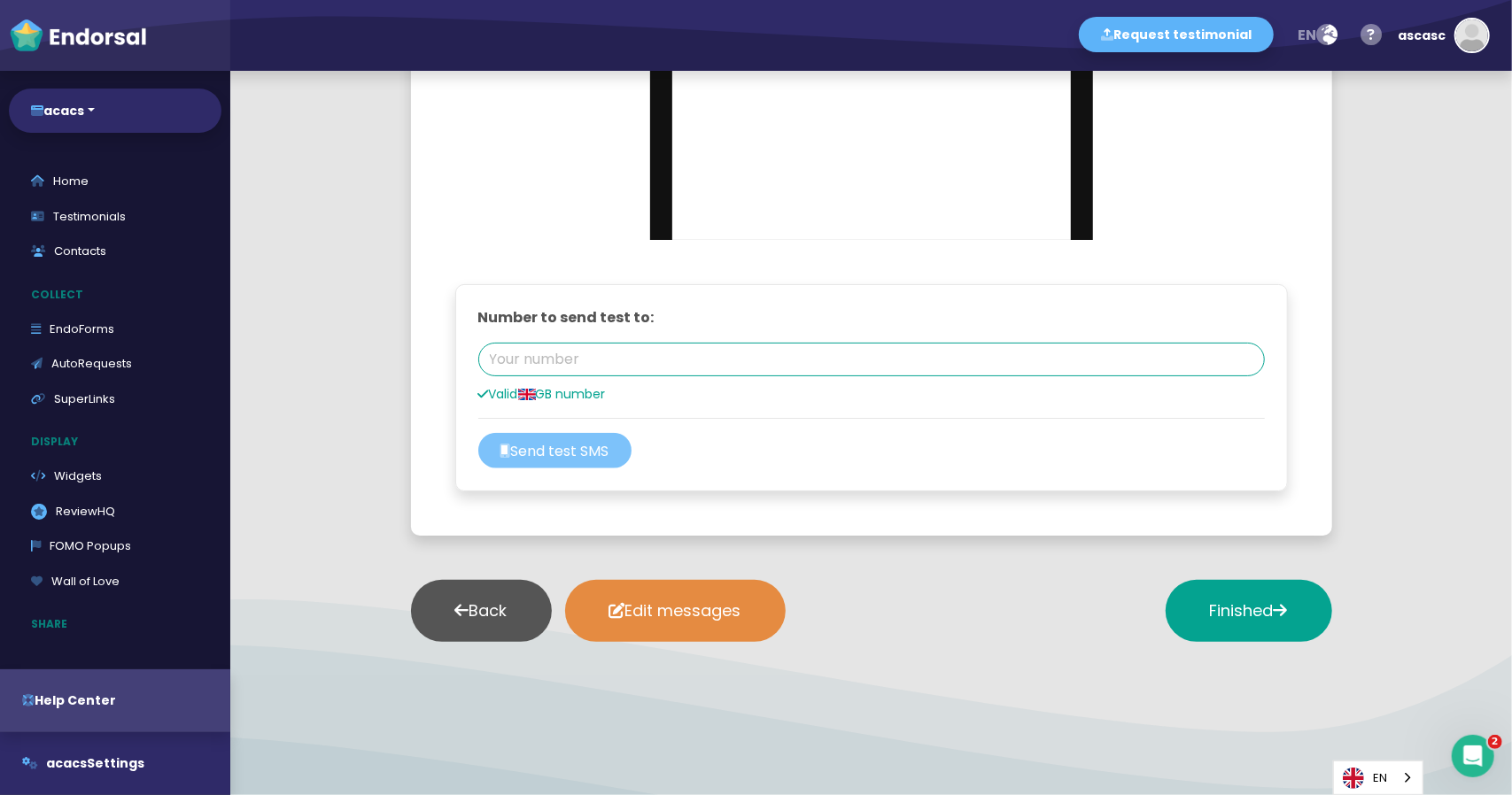
click at [592, 458] on button "Send test SMS" at bounding box center [556, 451] width 154 height 35
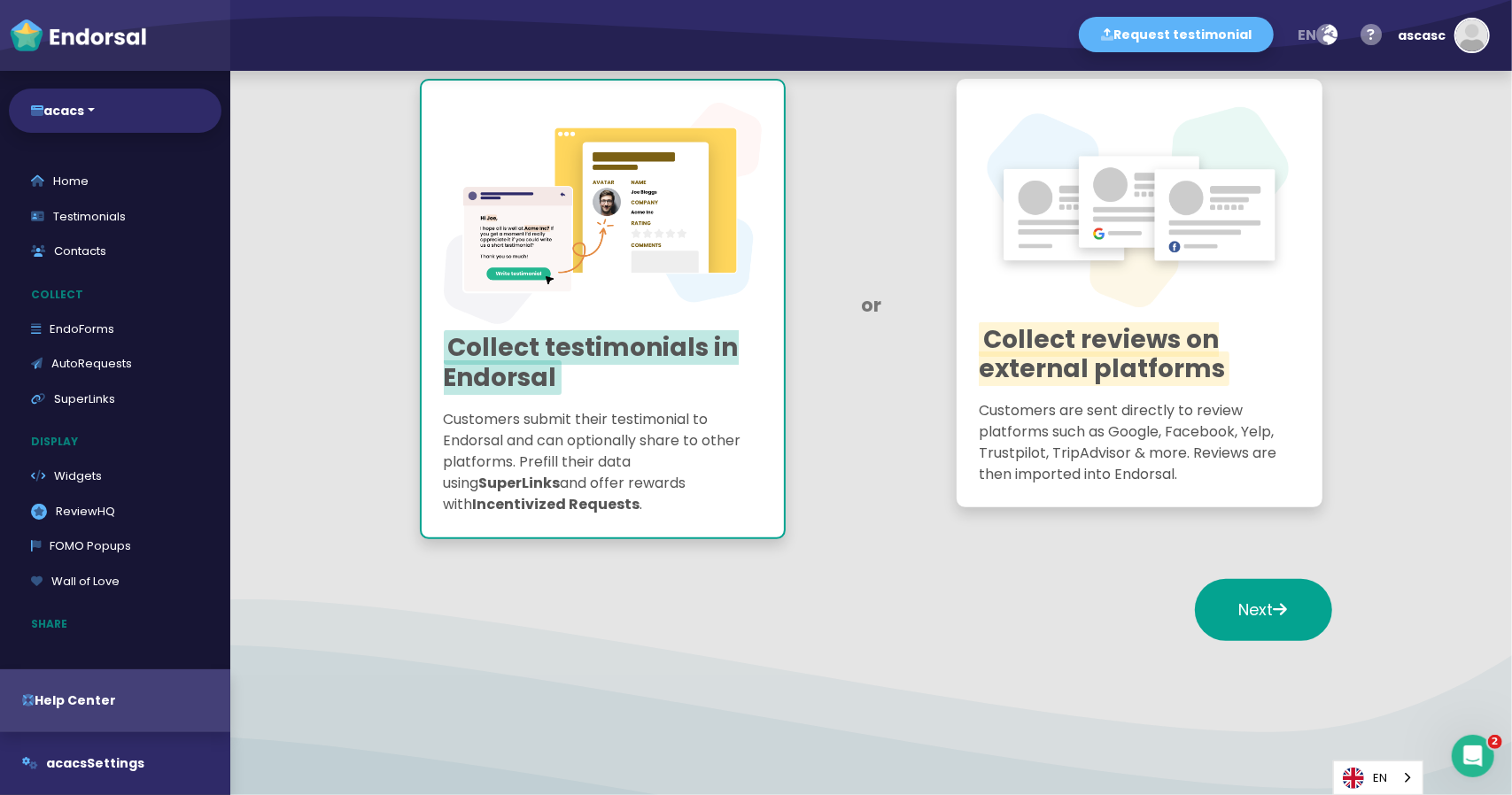
click at [1175, 388] on div "Collect reviews on external platforms Customers are sent directly to review pla…" at bounding box center [1139, 293] width 365 height 428
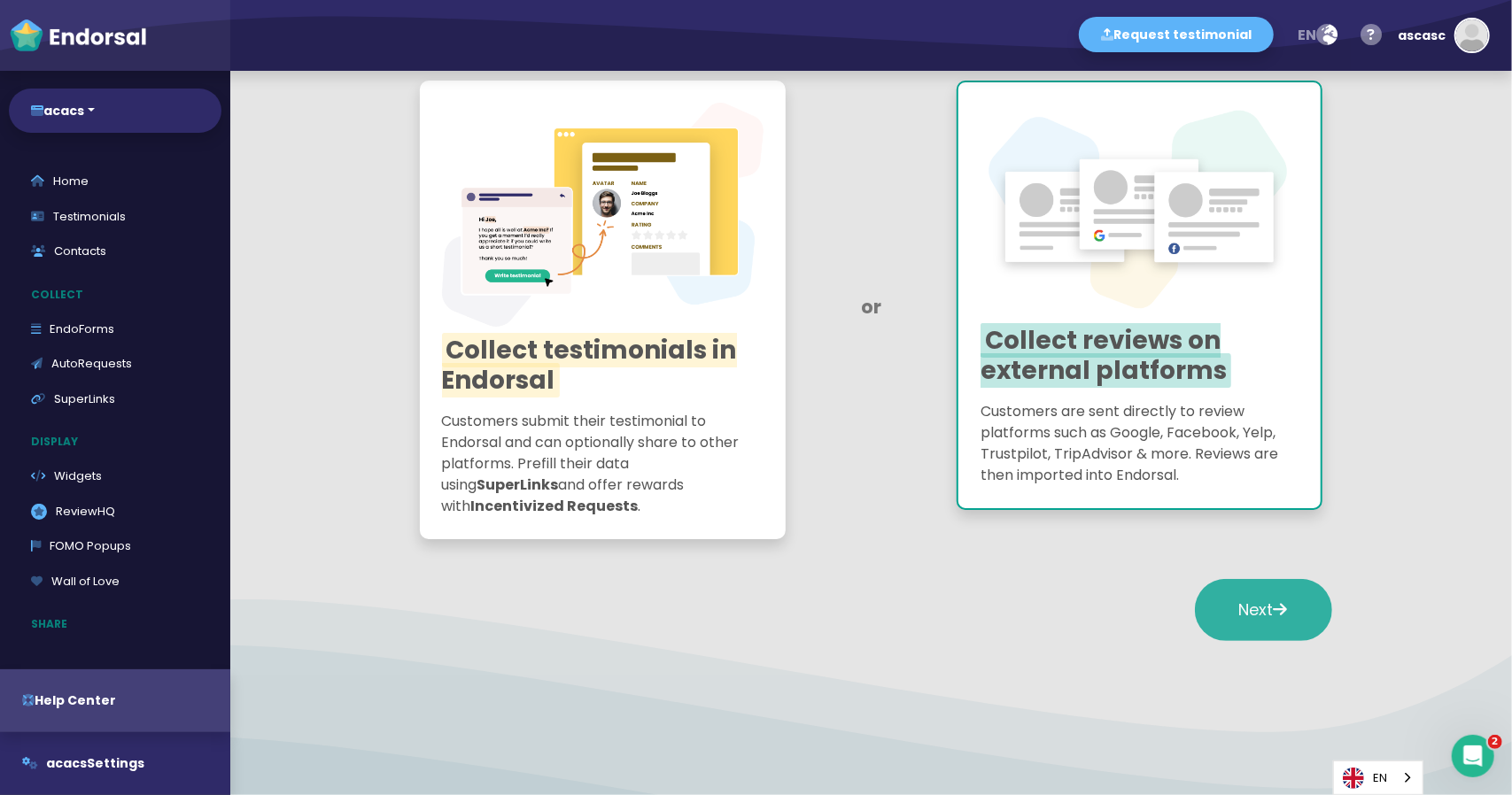
click at [1276, 610] on icon at bounding box center [1281, 609] width 14 height 16
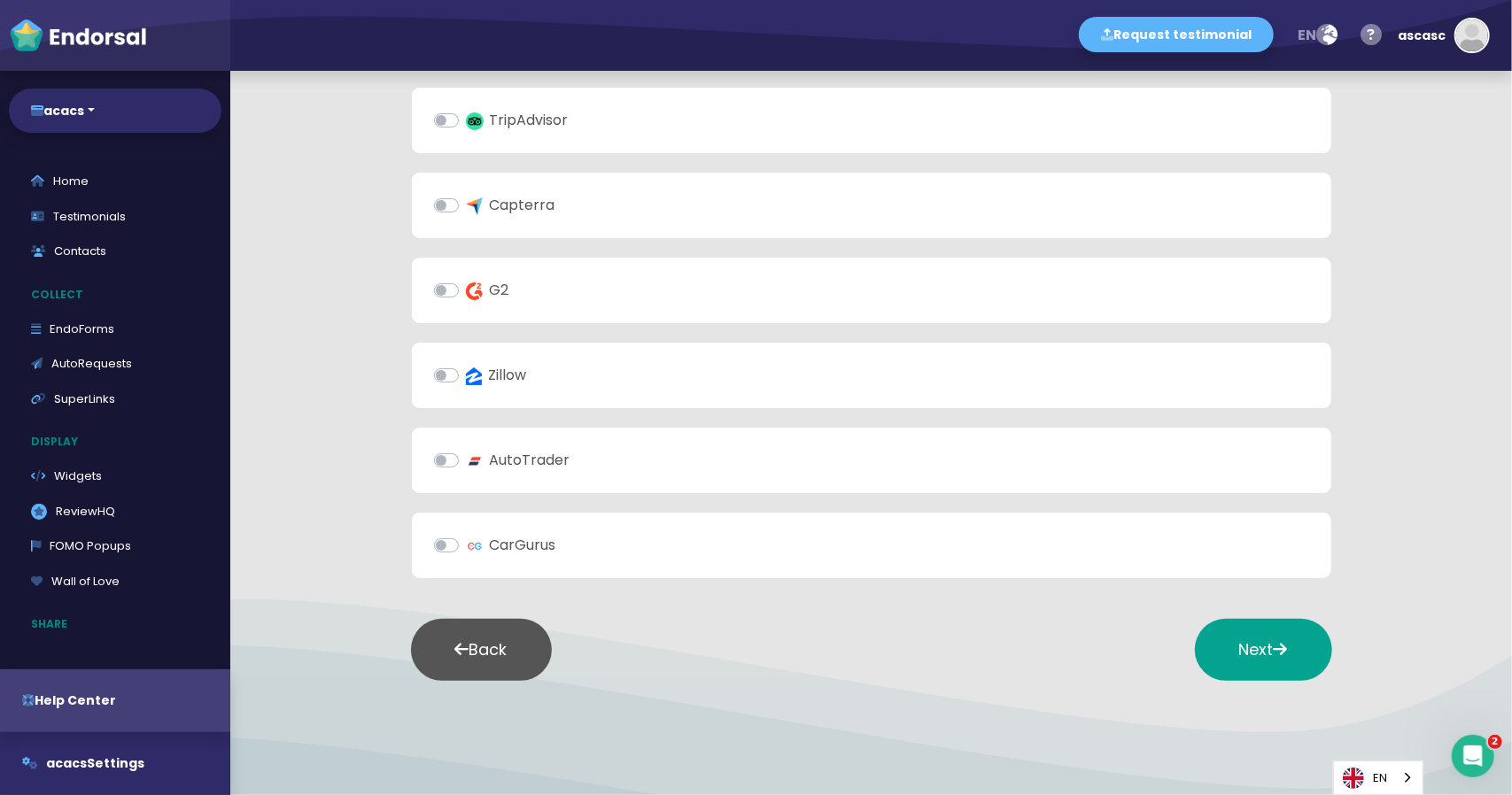
scroll to position [496, 0]
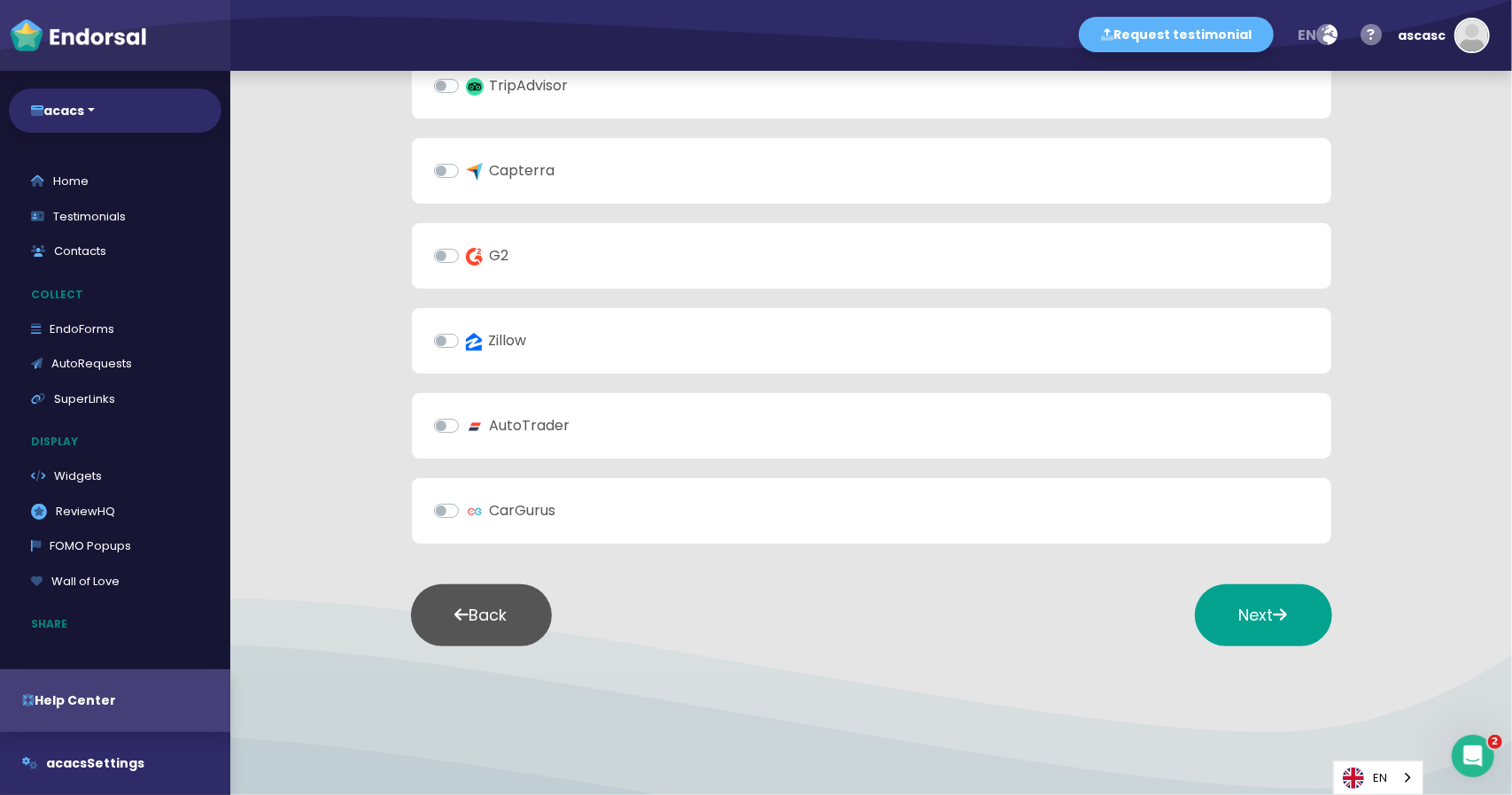
click at [466, 505] on label "CarGurus" at bounding box center [511, 511] width 91 height 22
click at [0, 0] on input "CarGurus" at bounding box center [0, 0] width 0 height 0
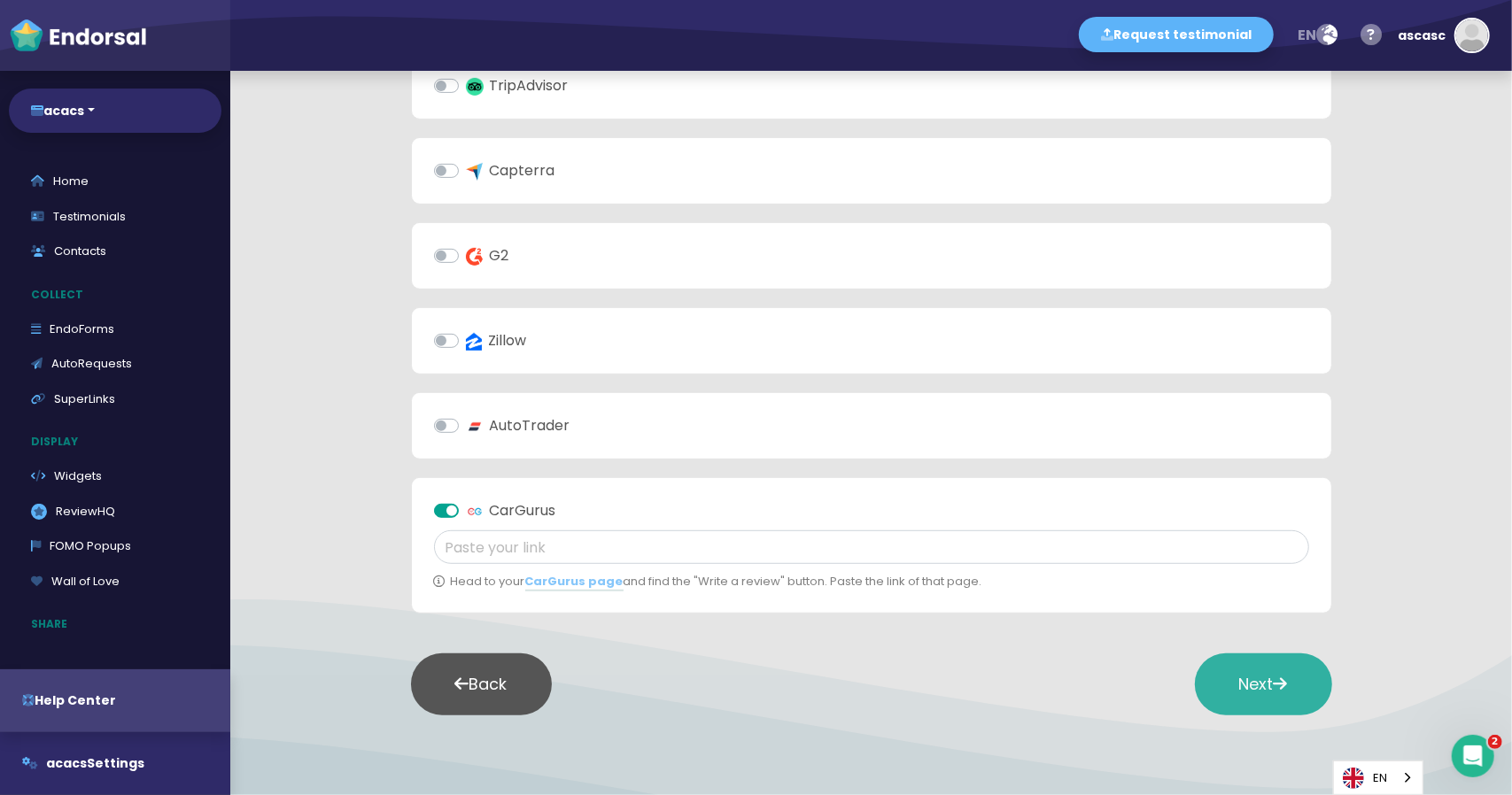
click at [1278, 673] on span "Next" at bounding box center [1263, 684] width 48 height 22
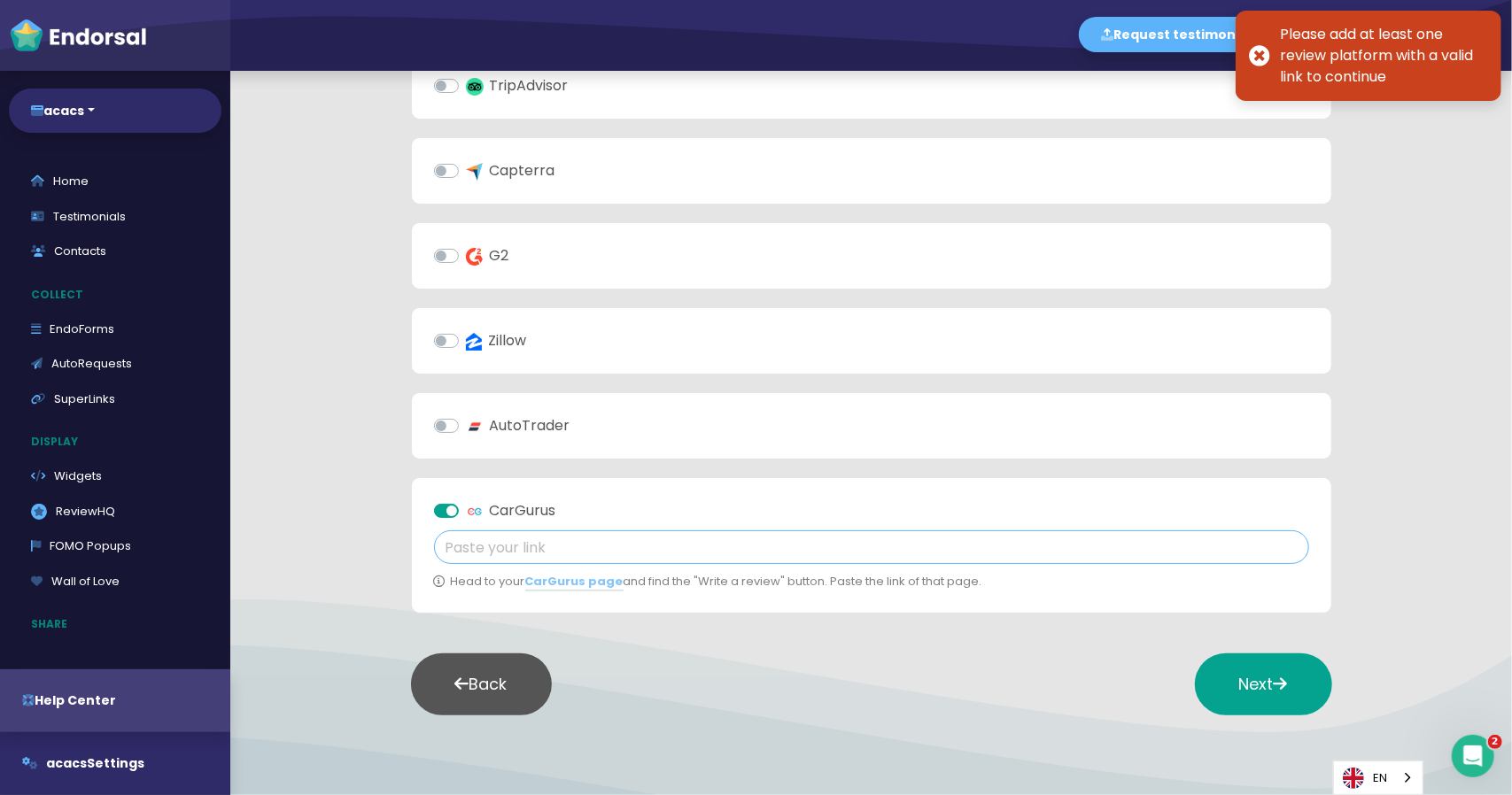
click at [528, 543] on input "text" at bounding box center [872, 548] width 875 height 33
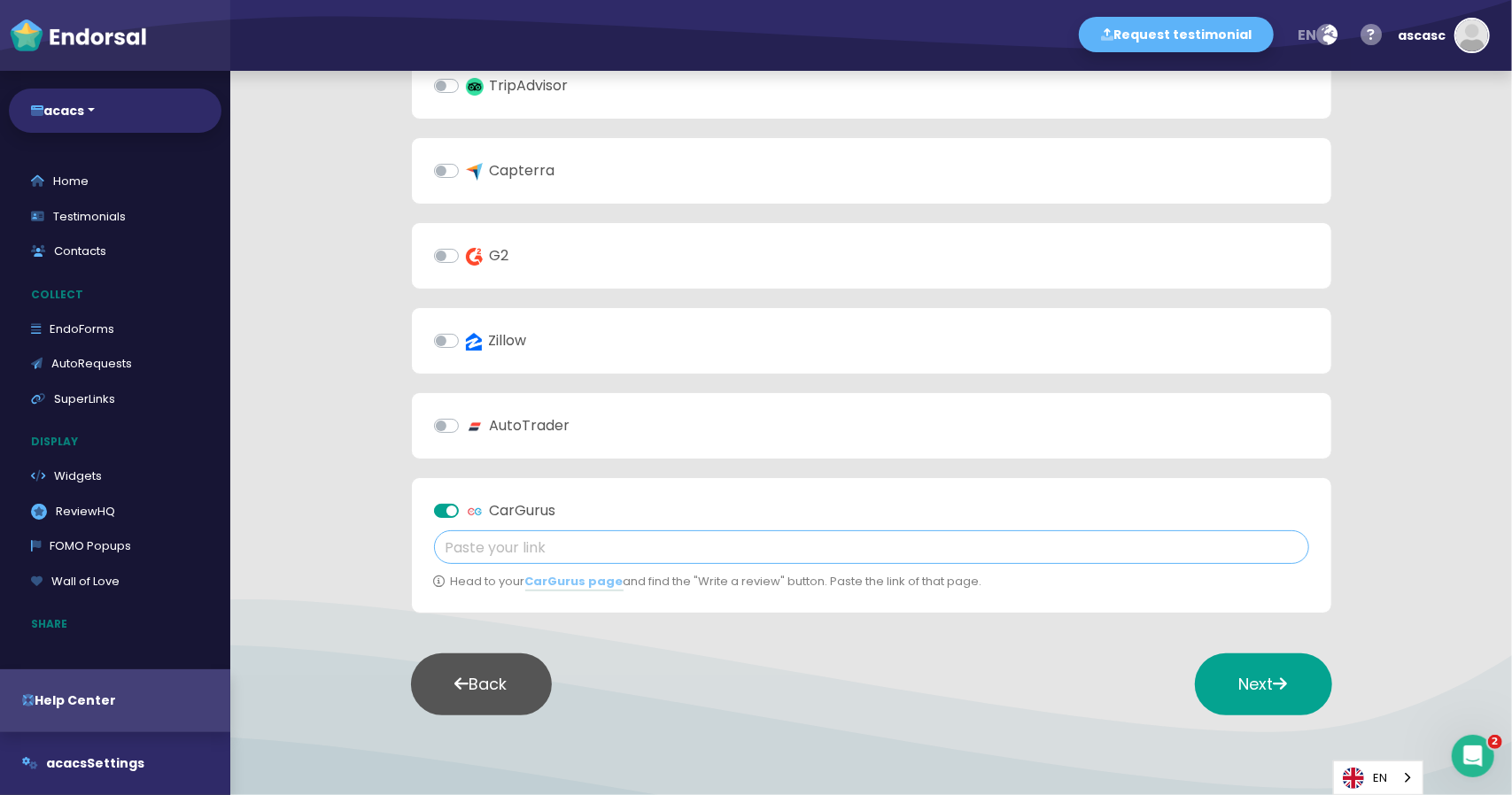
paste input "[URL][DOMAIN_NAME]"
type input "[URL][DOMAIN_NAME]"
click at [1245, 681] on span "Next" at bounding box center [1263, 684] width 48 height 22
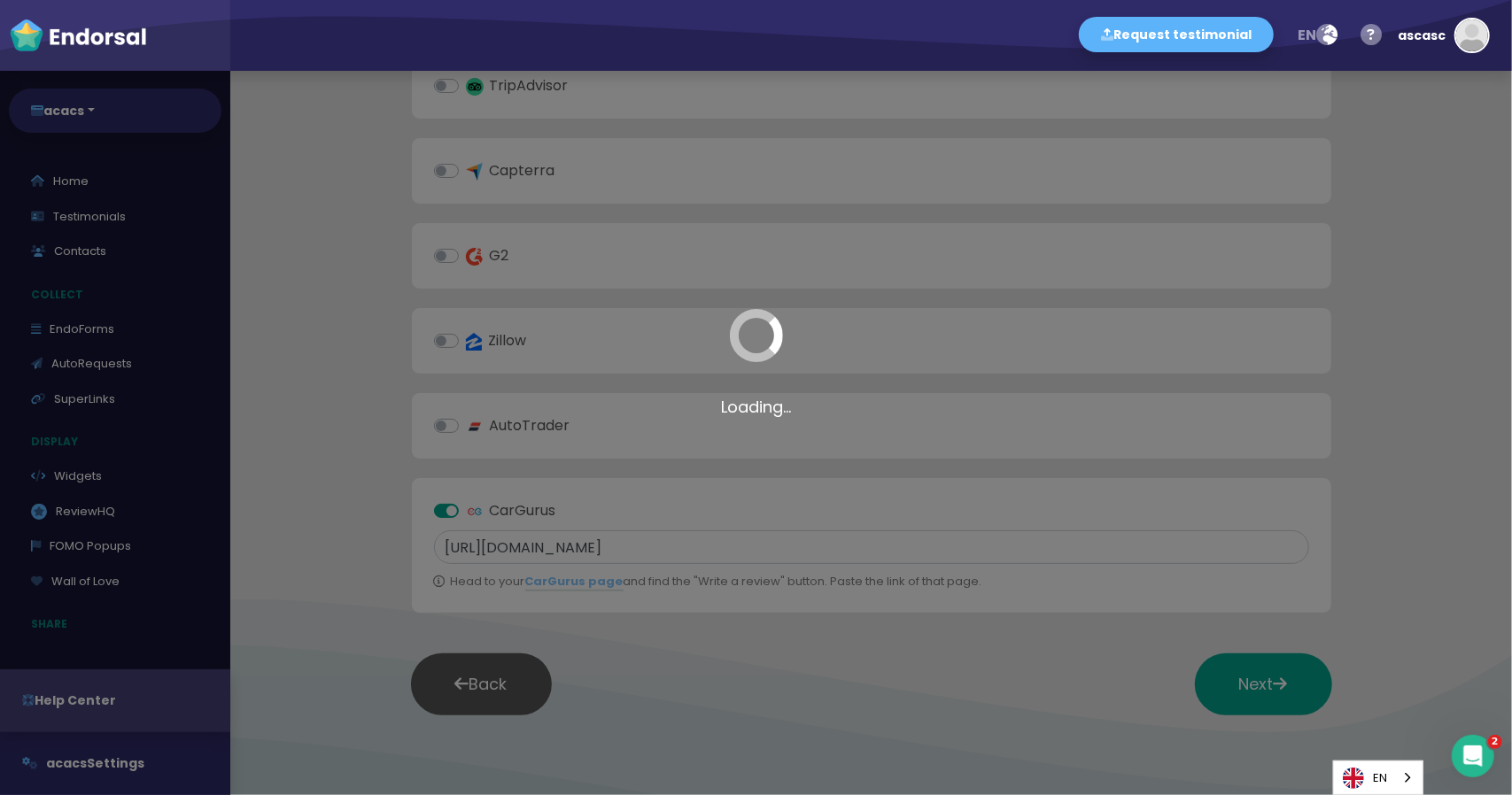
scroll to position [0, 0]
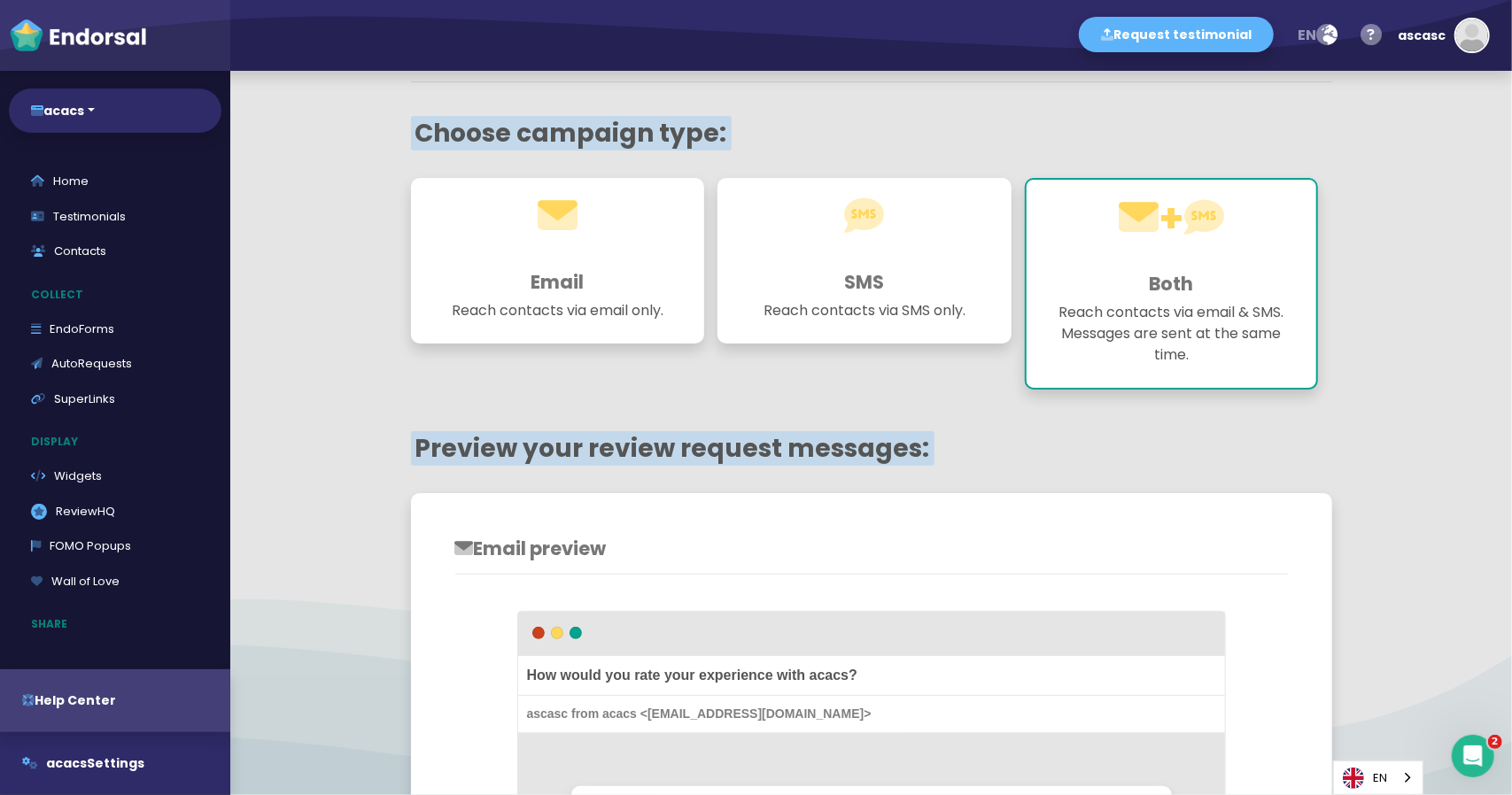
click at [872, 261] on h1 at bounding box center [865, 232] width 250 height 64
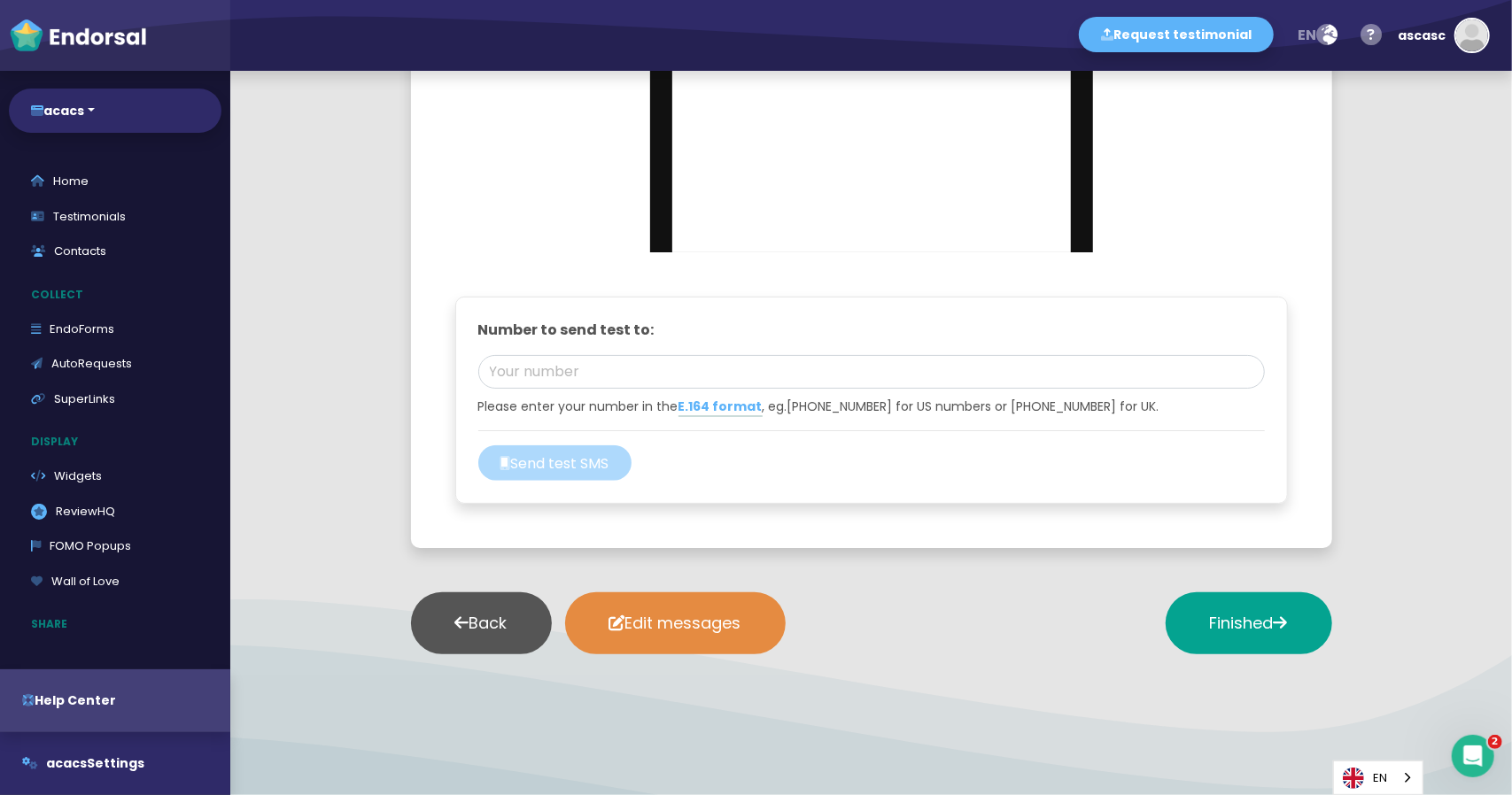
scroll to position [903, 0]
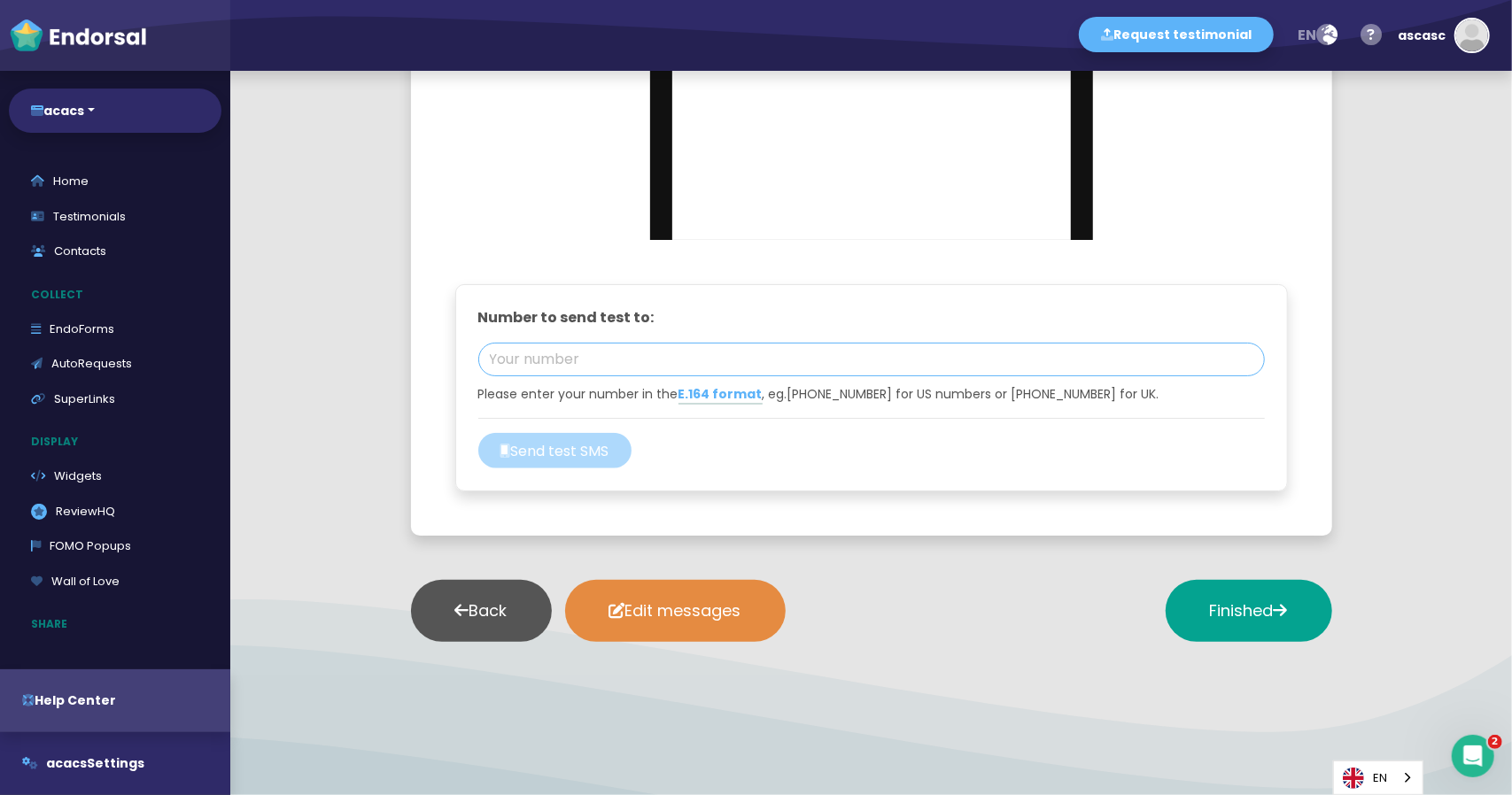
click at [664, 359] on input "tel" at bounding box center [872, 360] width 786 height 33
paste input "447403481297"
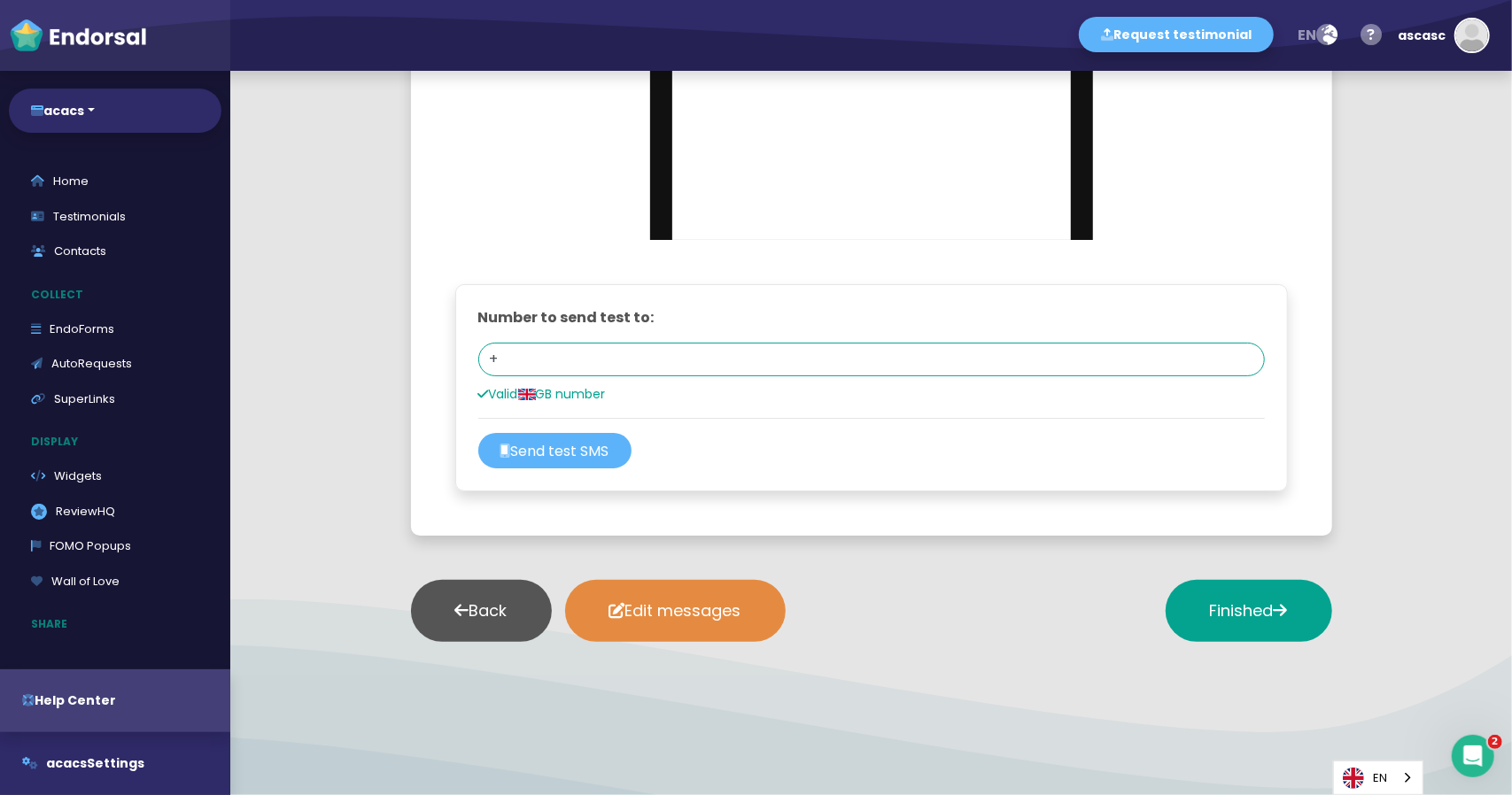
paste input "447403481297"
click at [790, 529] on div "SMS preview Hi Jane, thanks for being a acacs customer. Please consider taking …" at bounding box center [871, 105] width 921 height 861
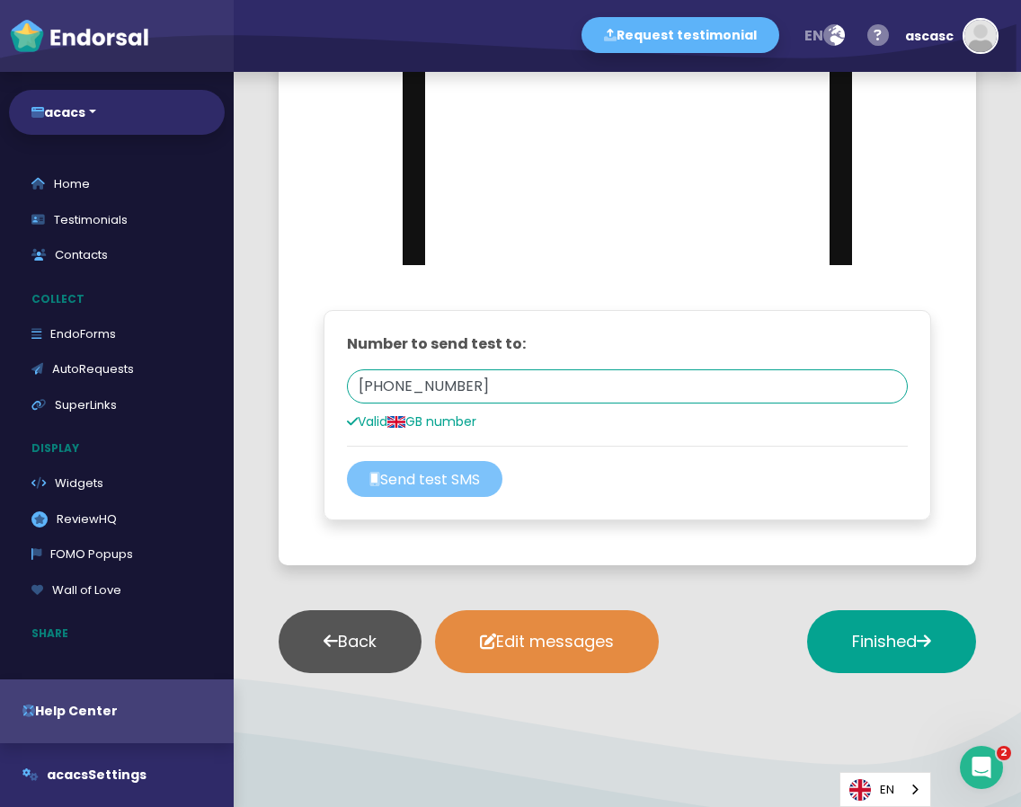
click at [424, 477] on button "Send test SMS" at bounding box center [425, 479] width 156 height 36
drag, startPoint x: 452, startPoint y: 382, endPoint x: 480, endPoint y: 382, distance: 27.9
click at [480, 382] on input "+447403481297" at bounding box center [627, 387] width 561 height 34
type input "+447403481211"
click at [455, 478] on button "Send test SMS" at bounding box center [425, 479] width 156 height 36
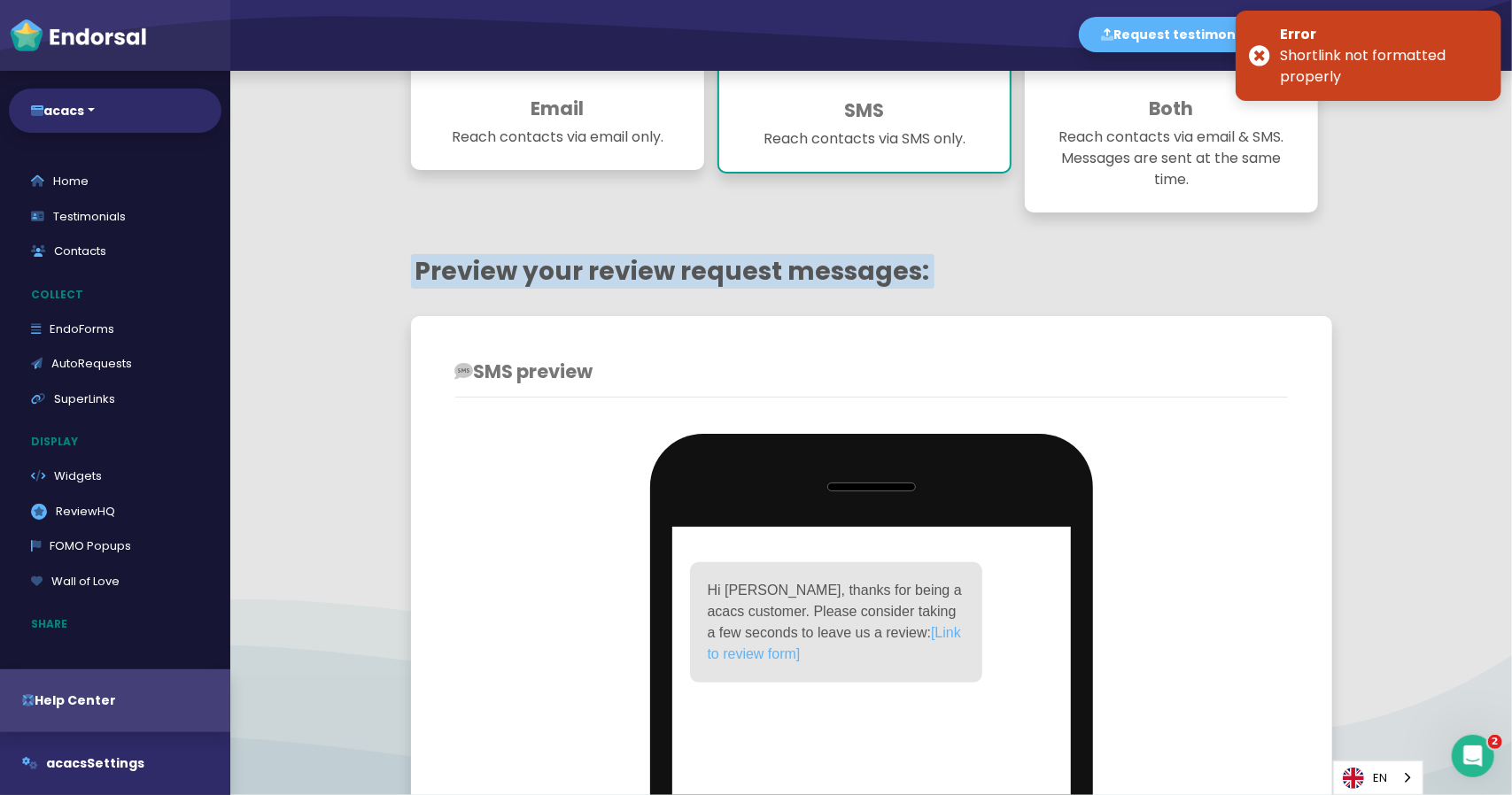
scroll to position [195, 0]
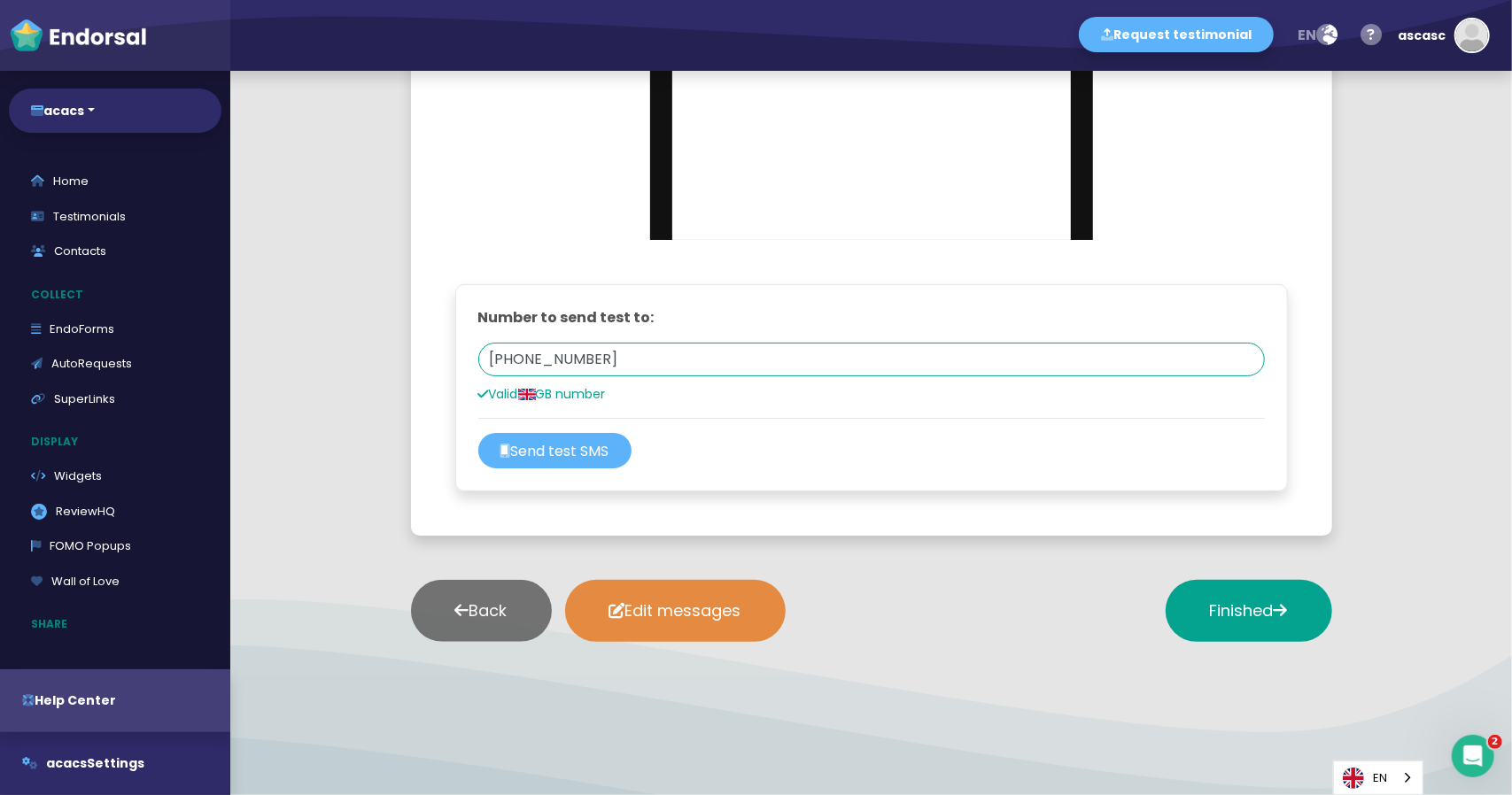
click at [487, 582] on button "Back" at bounding box center [481, 611] width 141 height 62
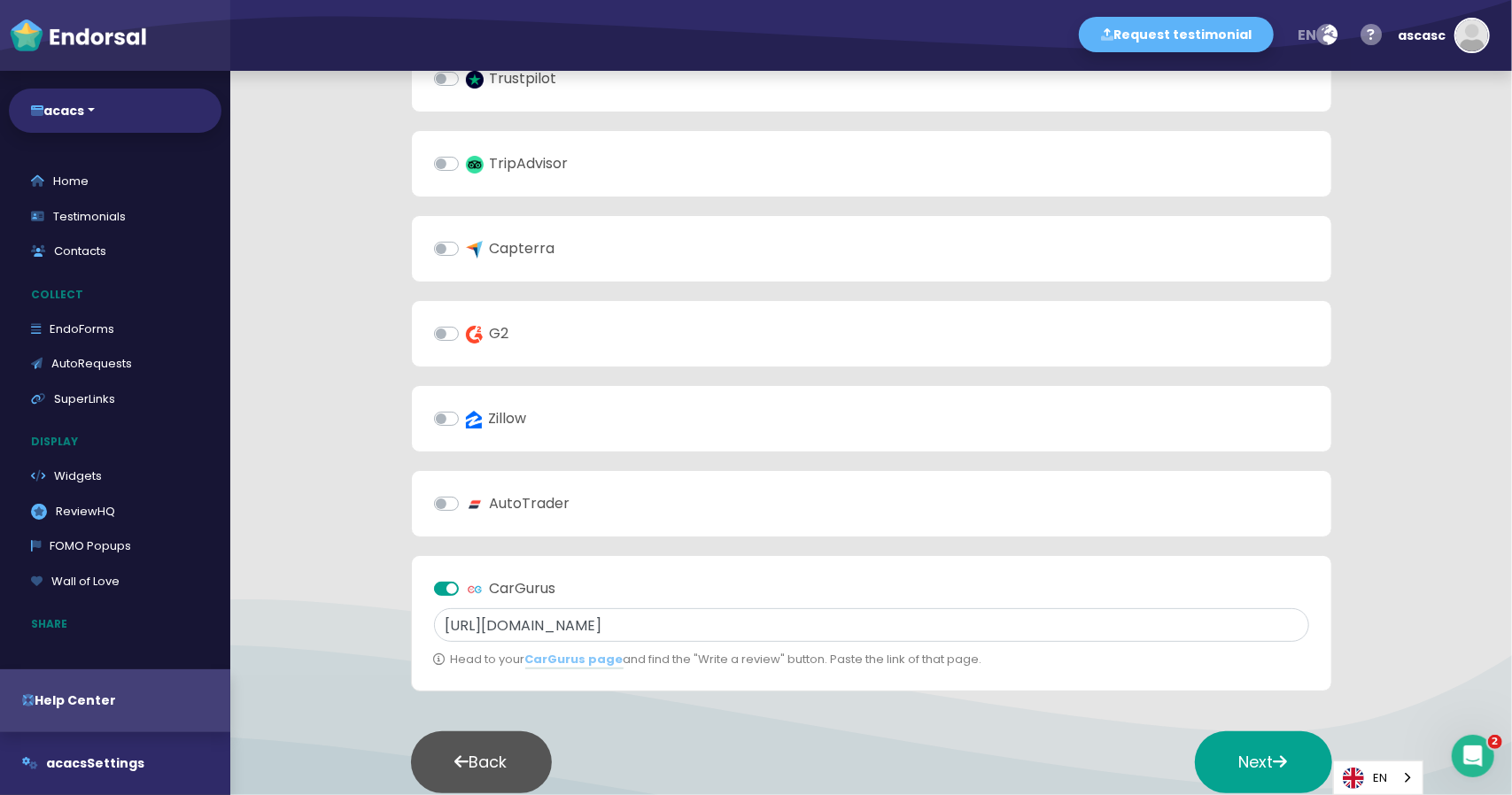
scroll to position [443, 0]
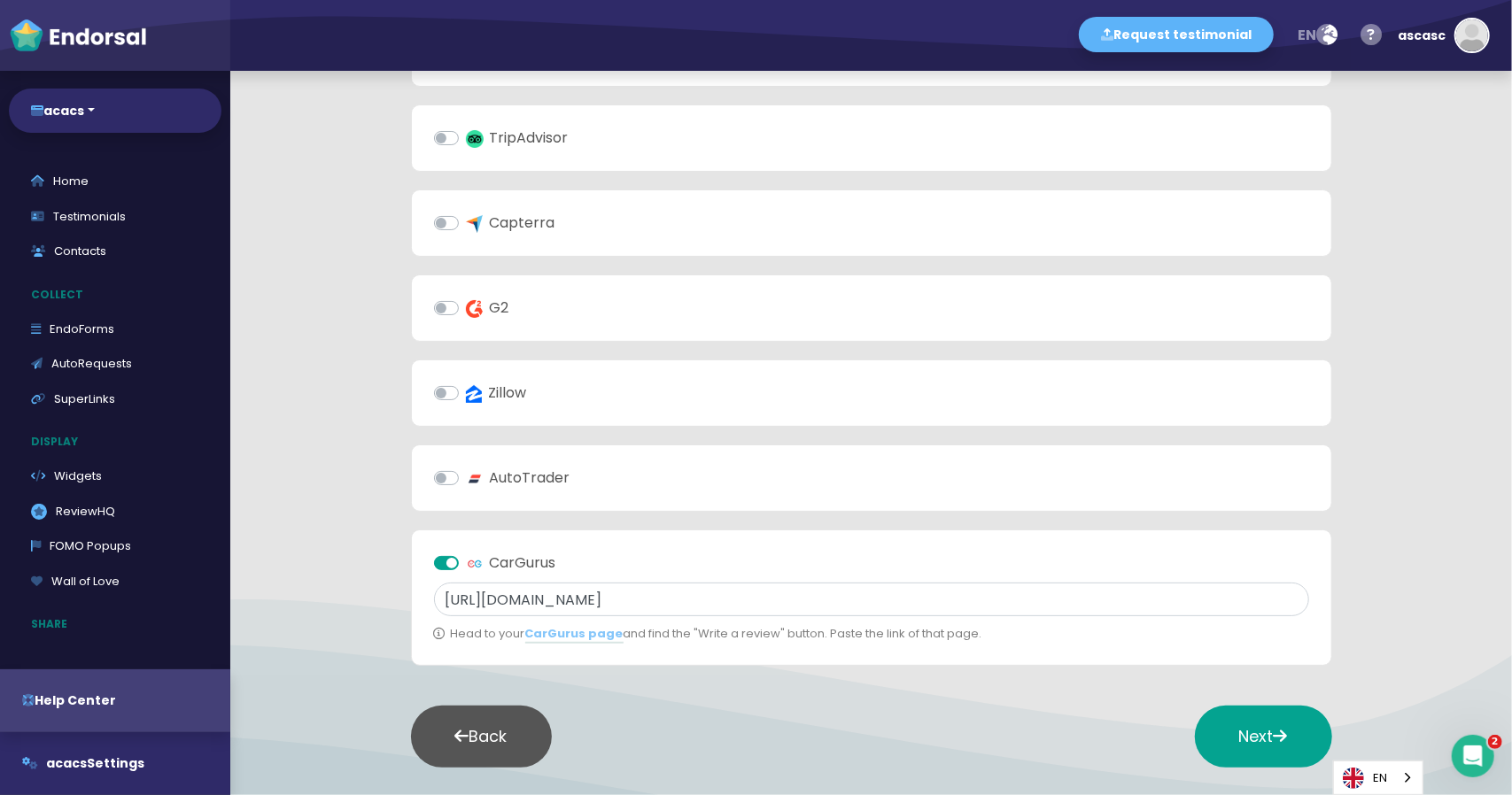
click at [524, 470] on label "AutoTrader" at bounding box center [518, 479] width 104 height 22
click at [0, 0] on input "AutoTrader" at bounding box center [0, 0] width 0 height 0
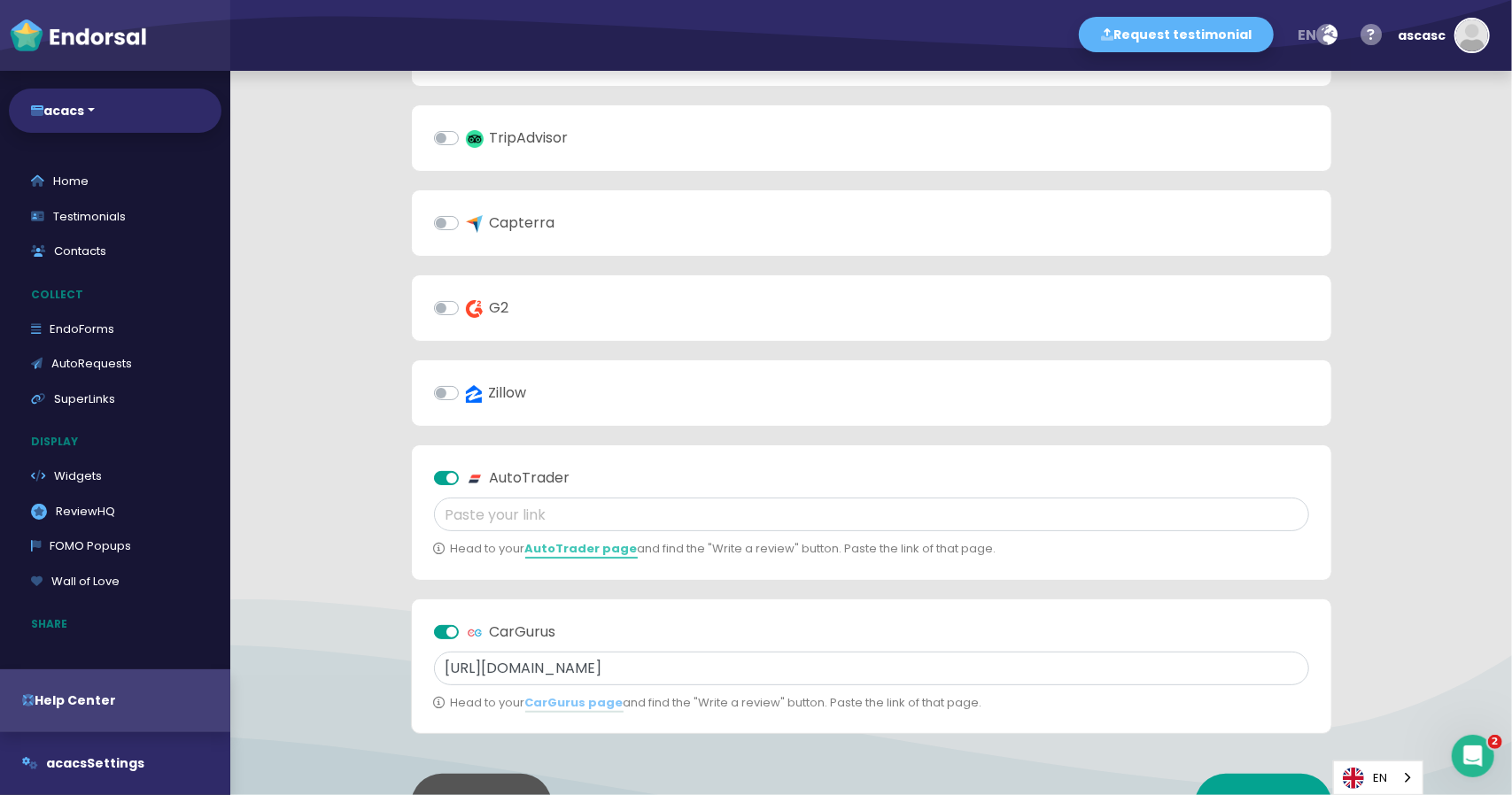
click at [566, 540] on link "AutoTrader page" at bounding box center [581, 549] width 112 height 19
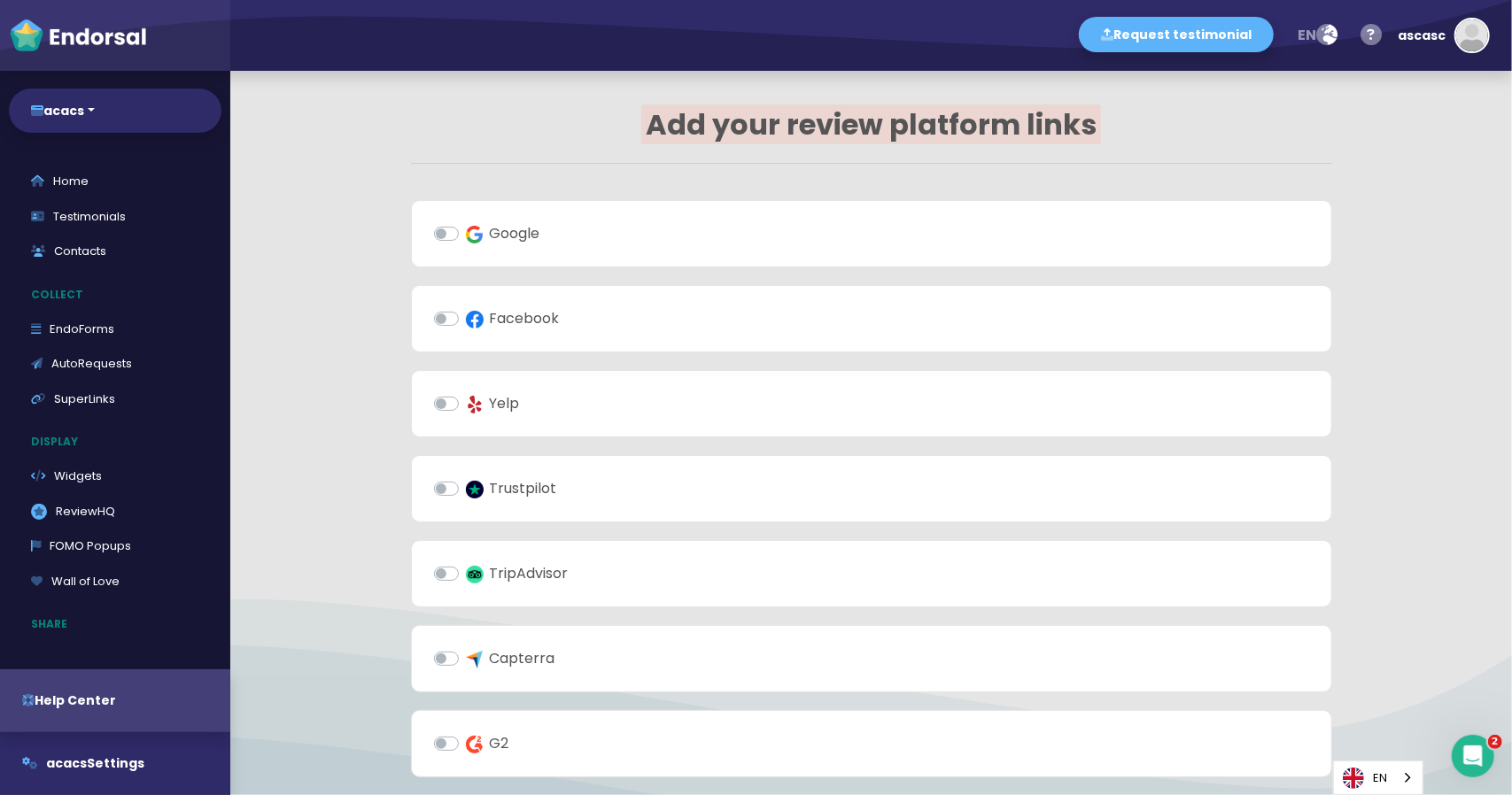
scroll to position [0, 0]
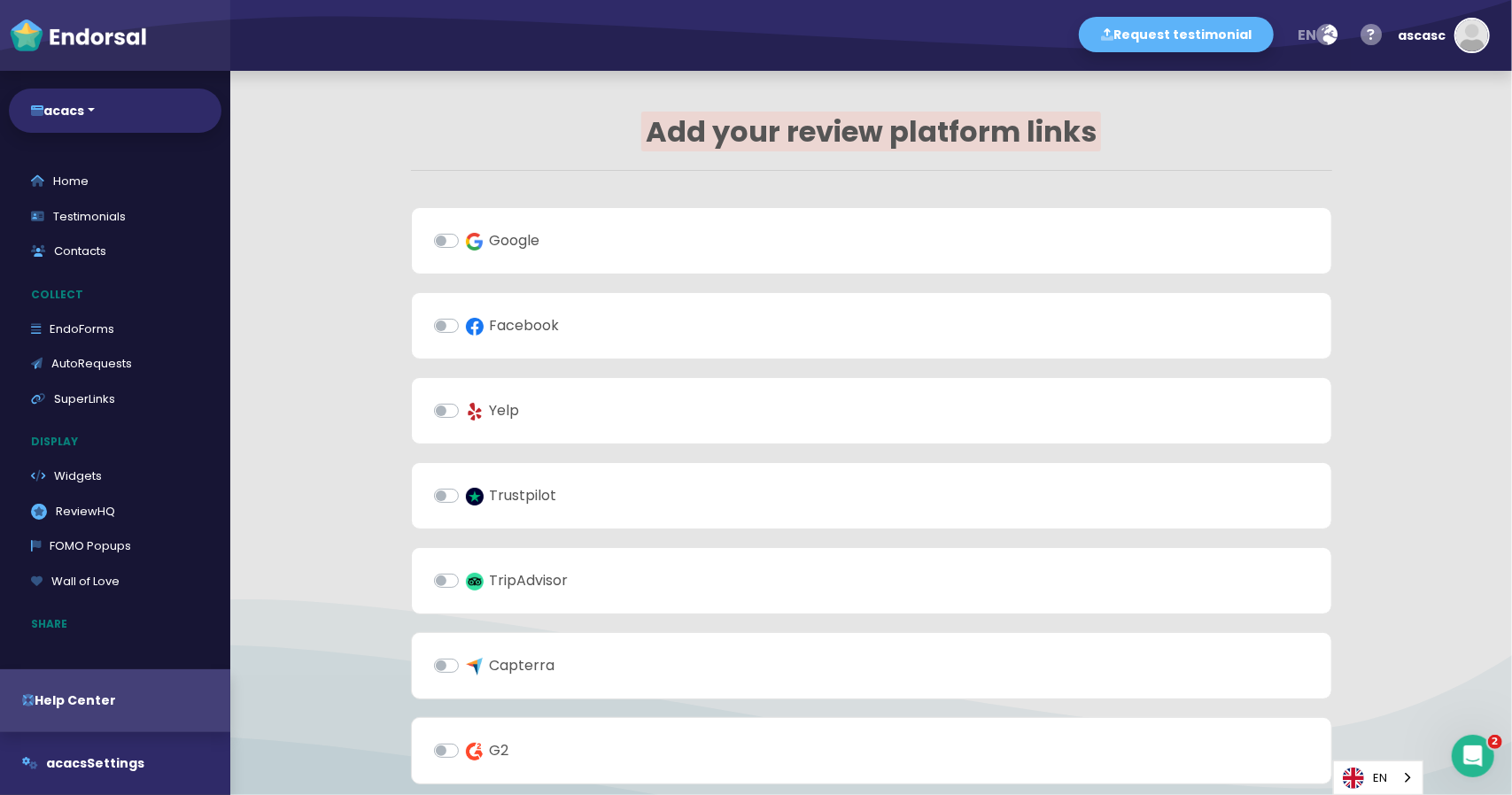
click at [466, 329] on label "Facebook" at bounding box center [512, 326] width 94 height 22
click at [0, 0] on input "Facebook" at bounding box center [0, 0] width 0 height 0
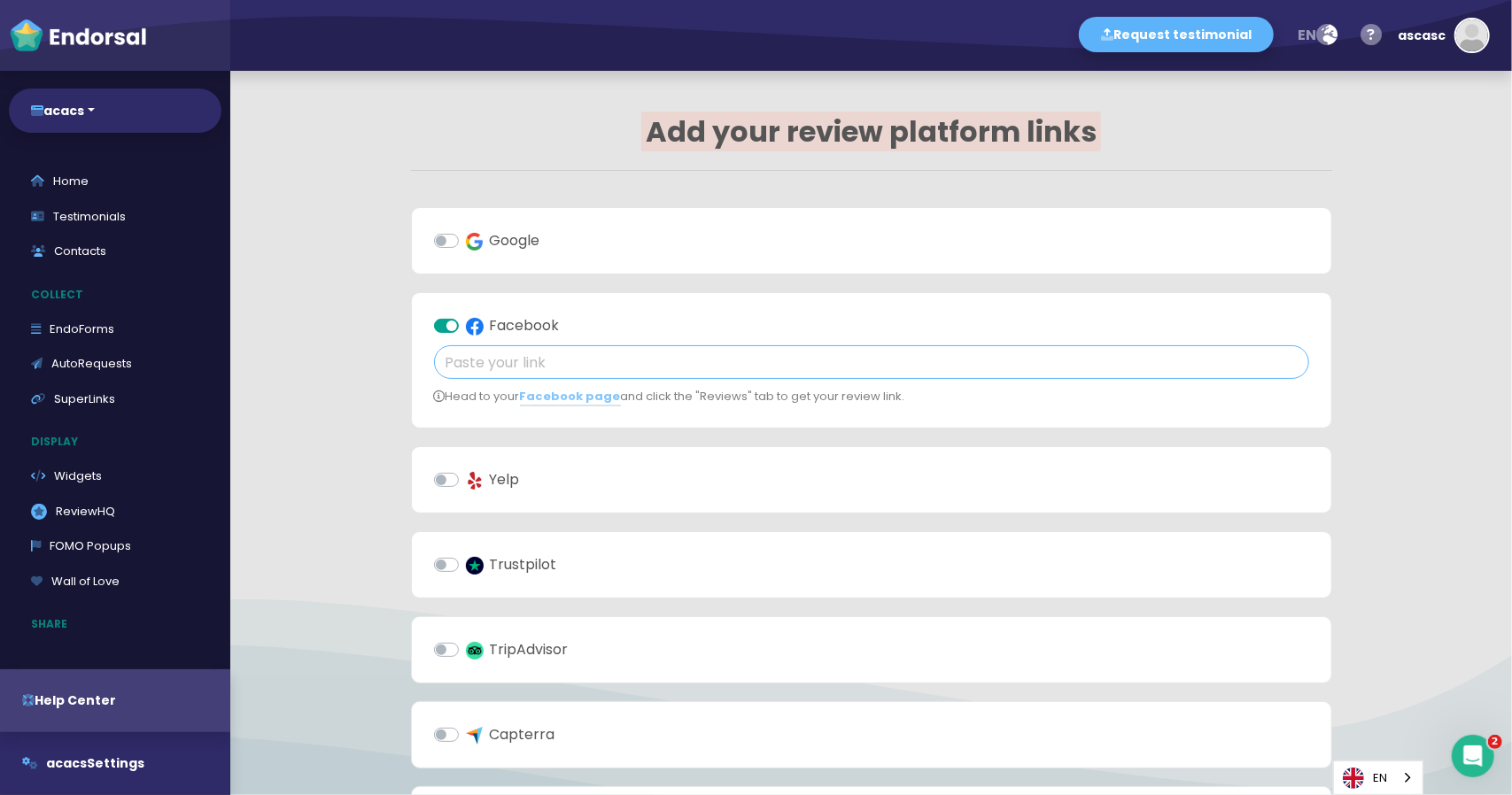
click at [556, 356] on input "text" at bounding box center [872, 363] width 875 height 33
paste input "https://www.facebook.com/YourPageName/reviews"
click at [710, 359] on input "https://www.facebook.com/YourPageName/reviews" at bounding box center [872, 363] width 875 height 33
paste input "endorsal"
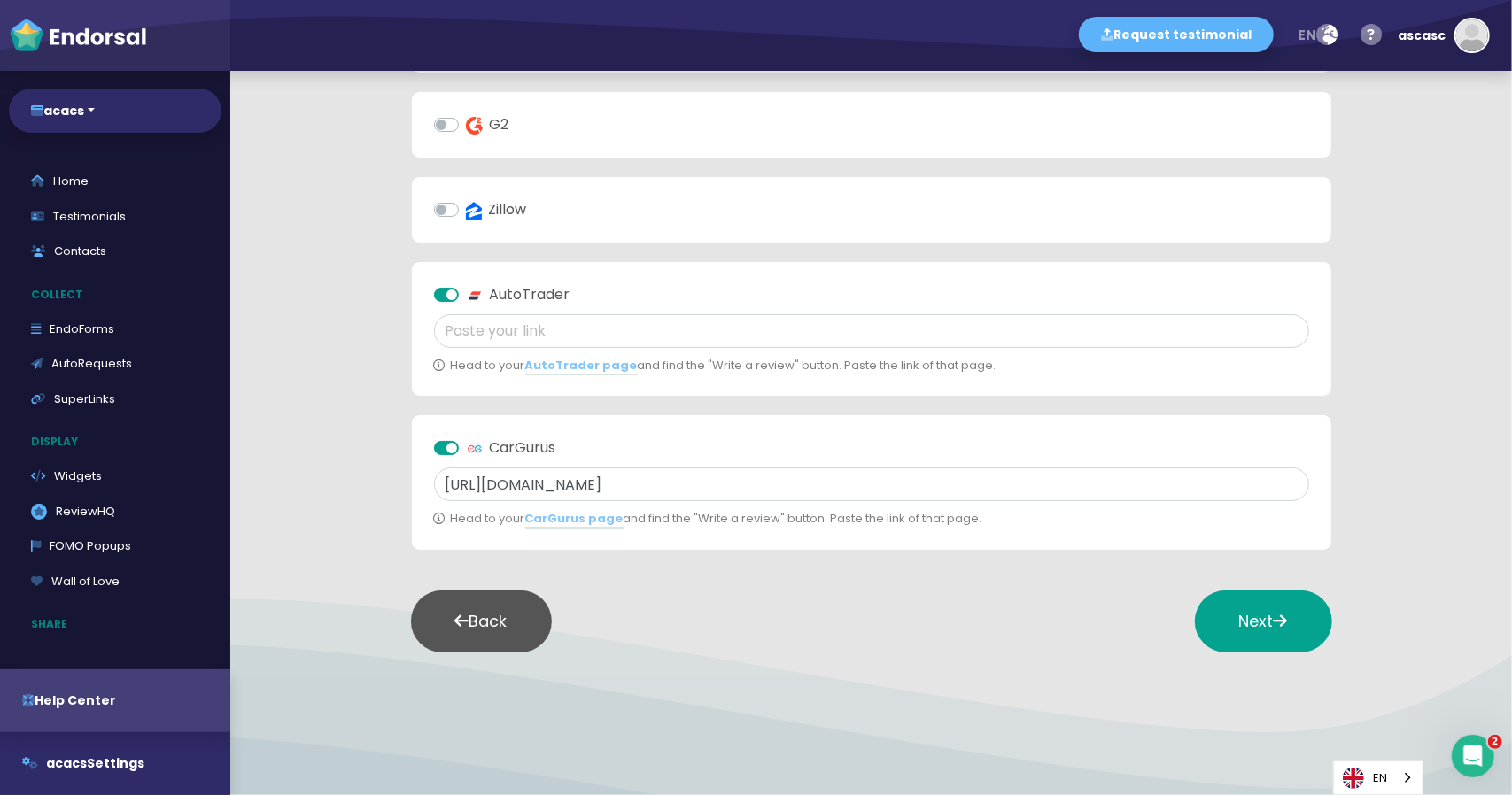
scroll to position [701, 0]
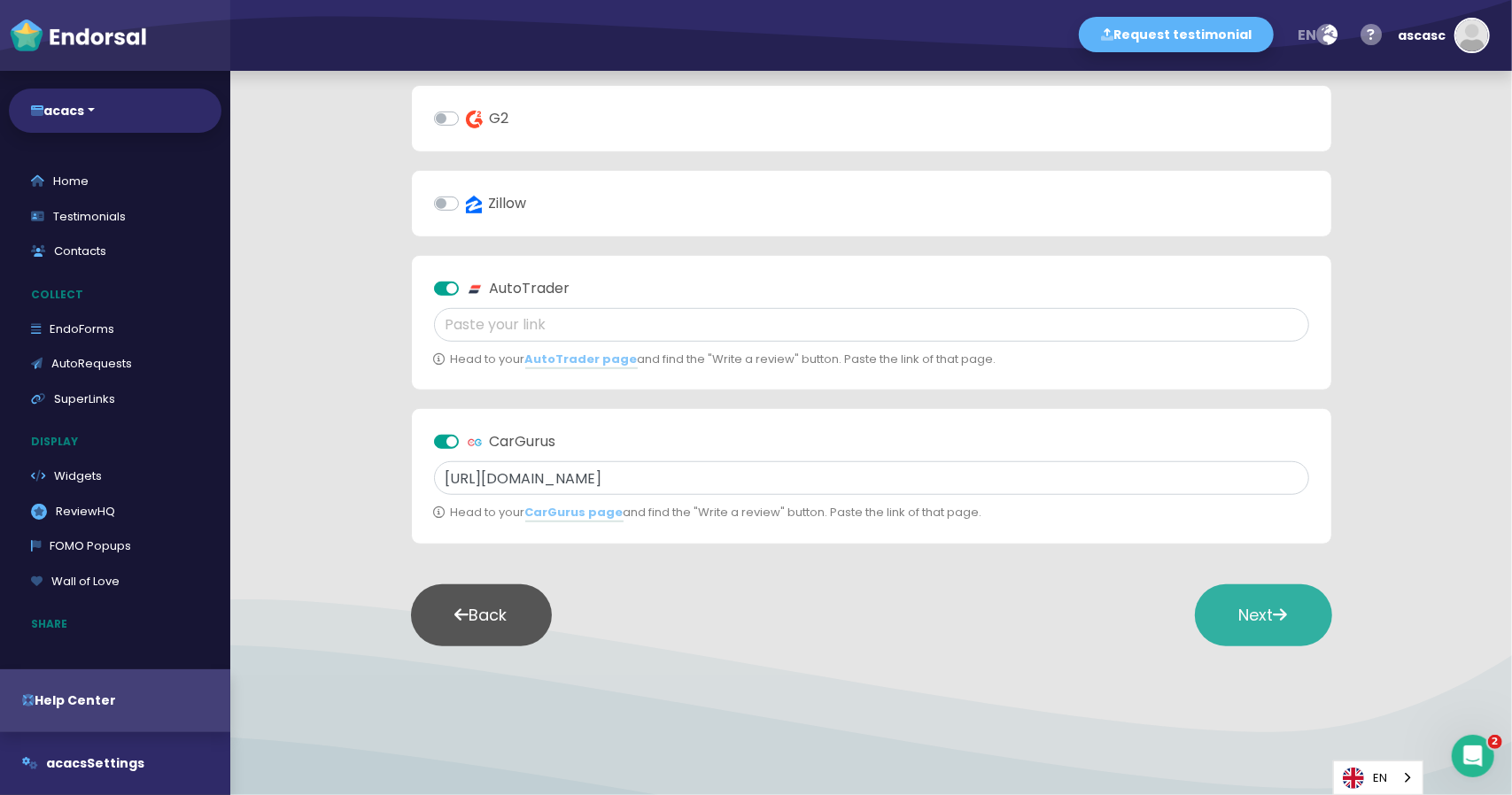
type input "https://www.facebook.com/endorsal/reviews"
click at [1258, 629] on button "Next" at bounding box center [1263, 615] width 137 height 62
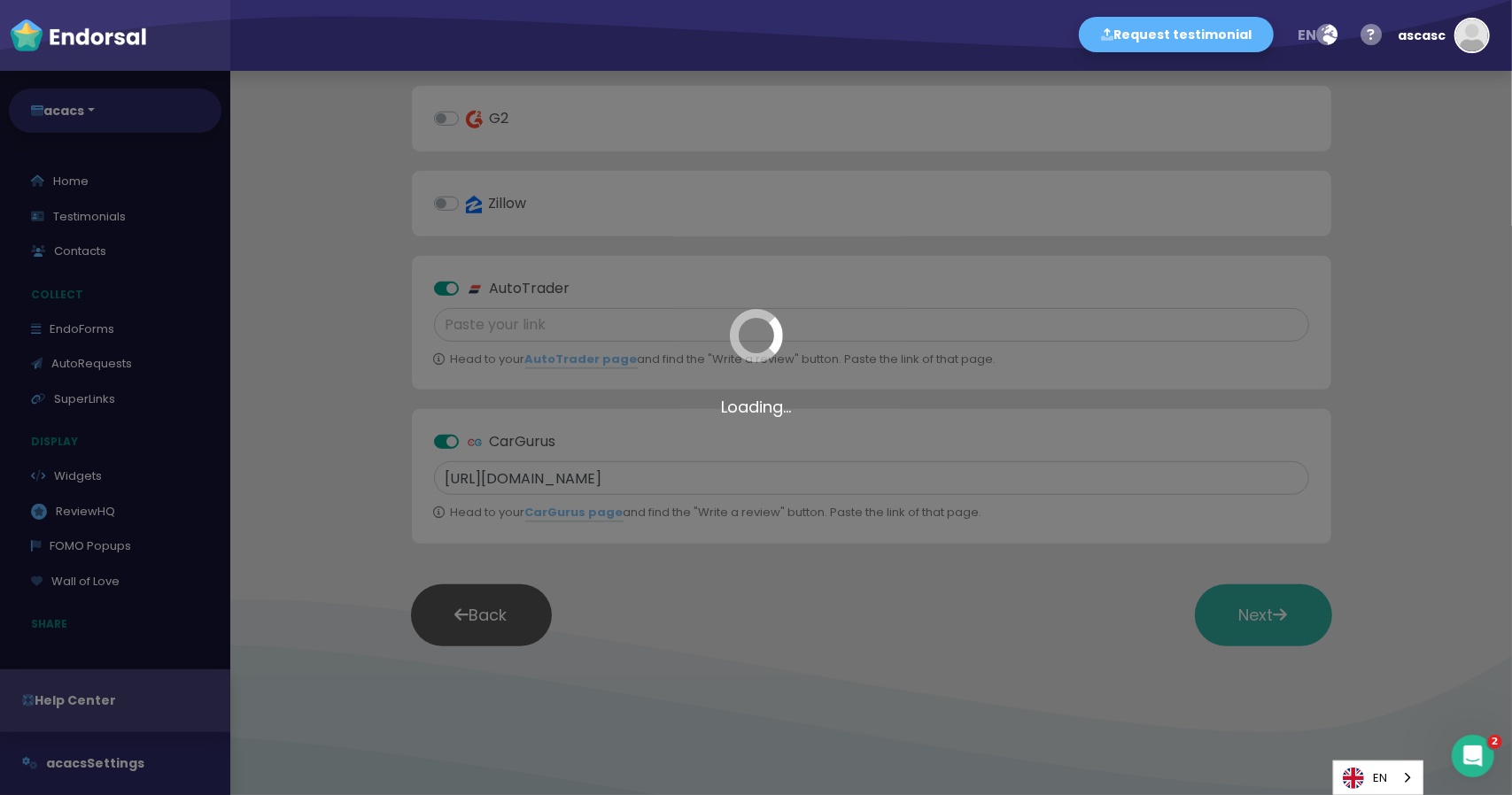
scroll to position [903, 0]
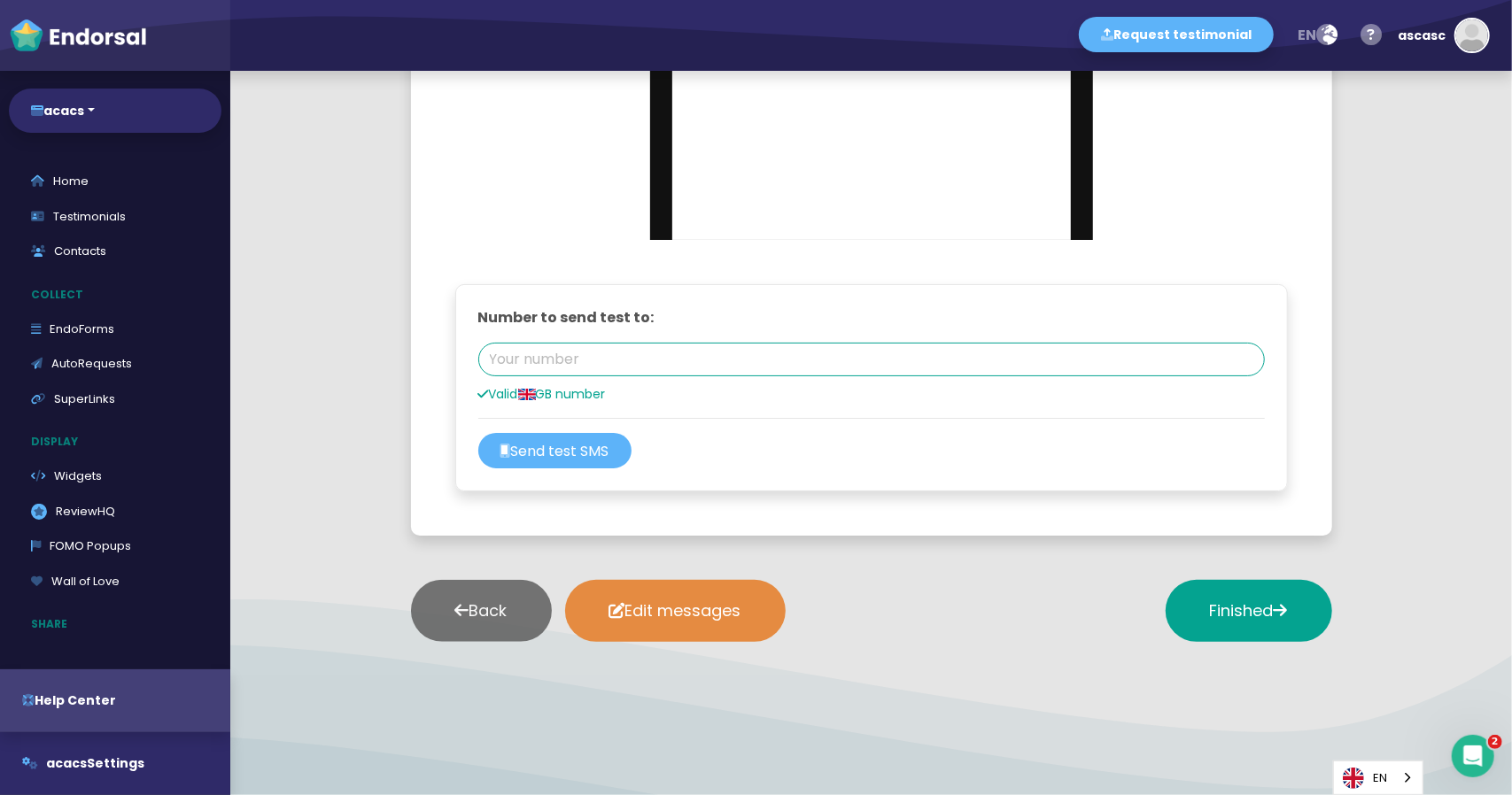
click at [509, 621] on button "Back" at bounding box center [481, 611] width 141 height 62
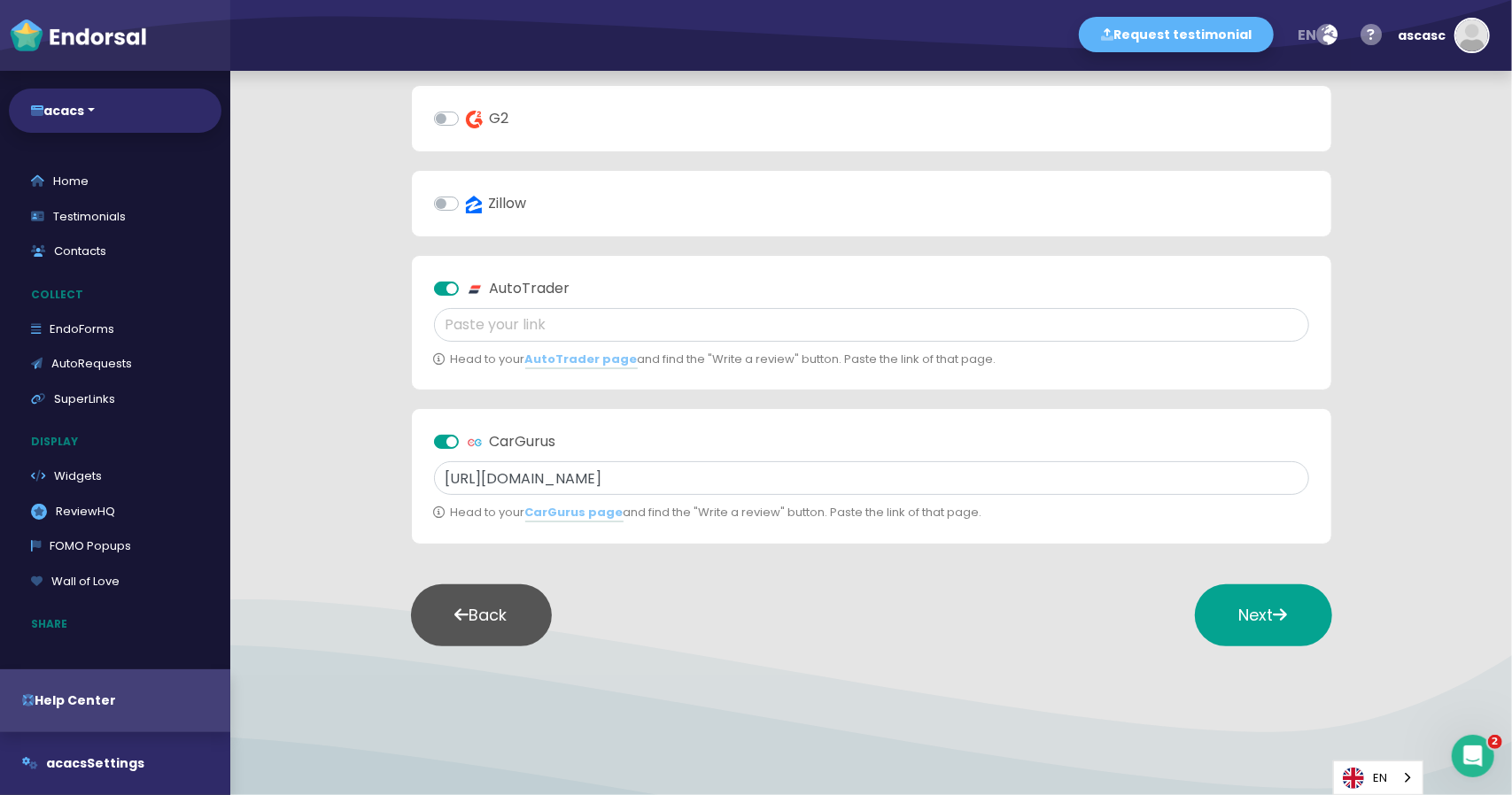
click at [466, 441] on label "CarGurus" at bounding box center [511, 442] width 91 height 22
click at [0, 0] on input "CarGurus" at bounding box center [0, 0] width 0 height 0
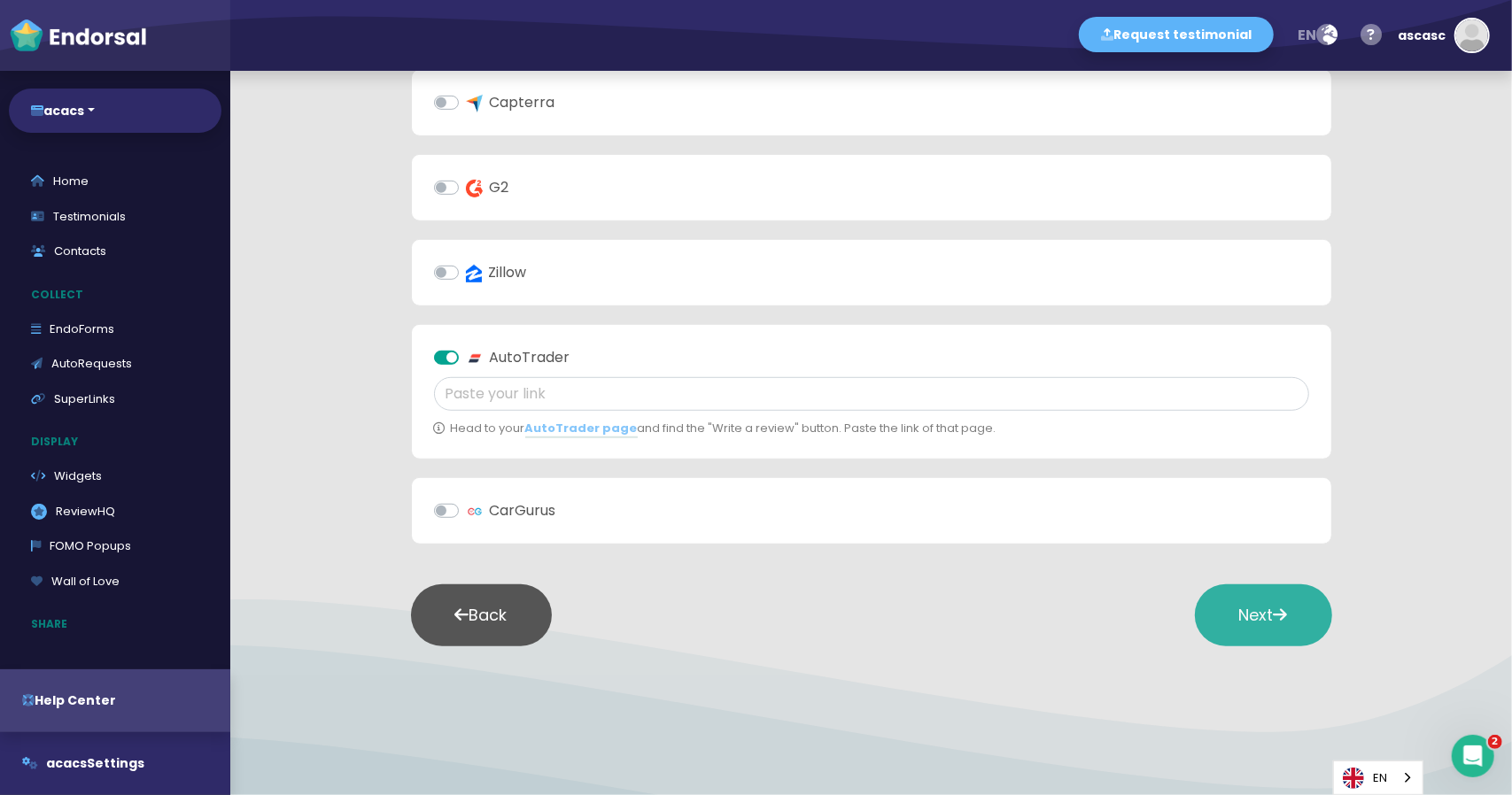
click at [1242, 596] on button "Next" at bounding box center [1263, 615] width 137 height 62
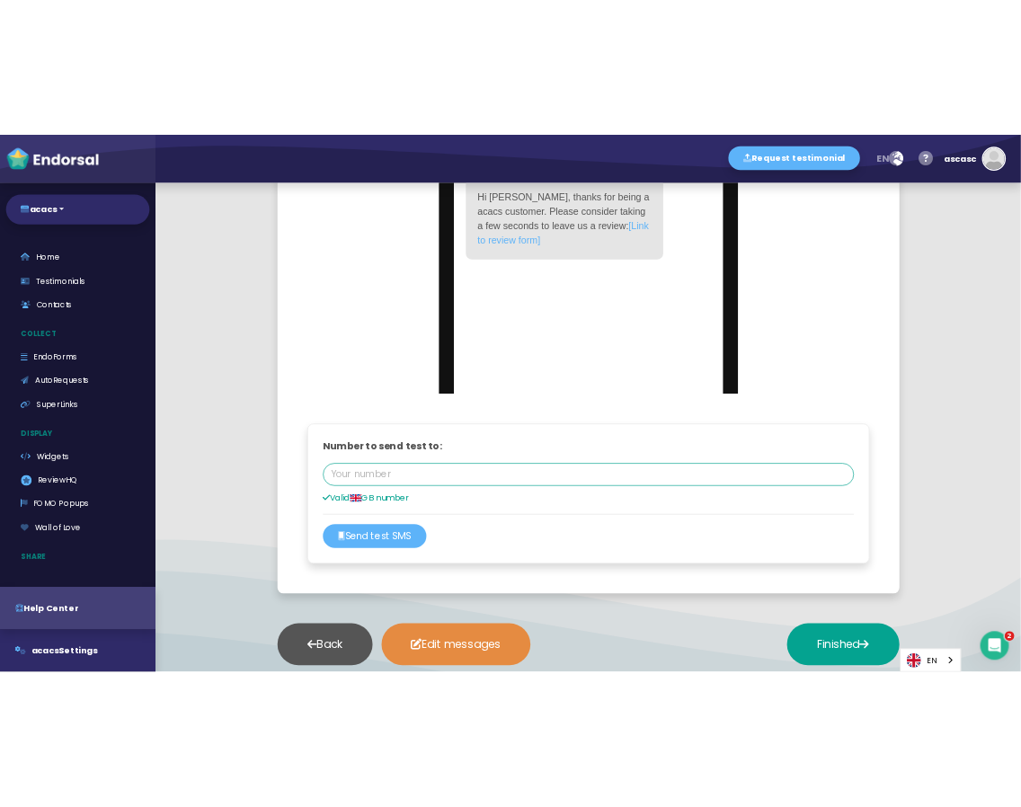
scroll to position [827, 0]
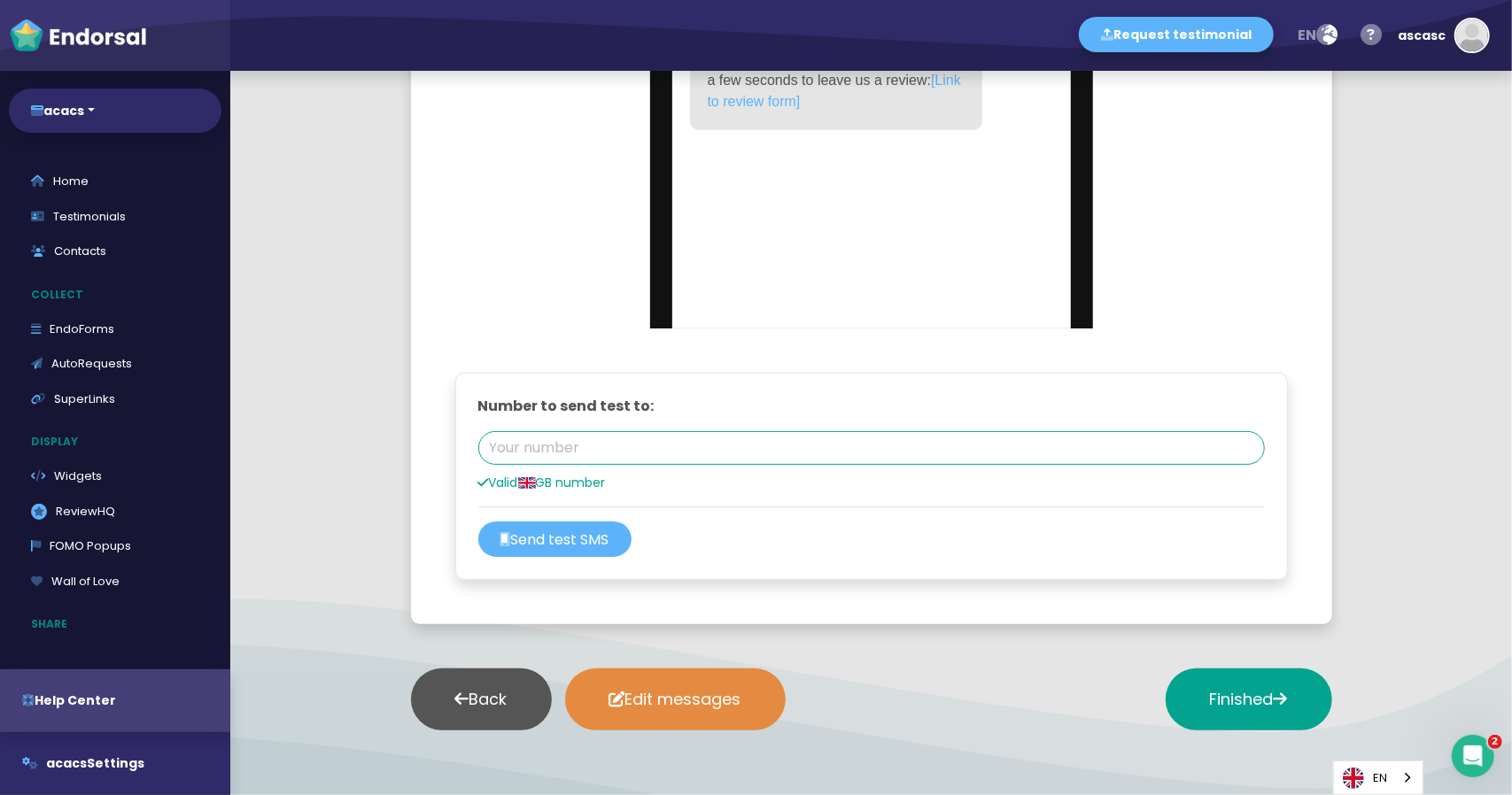
click at [575, 452] on input "tel" at bounding box center [872, 448] width 786 height 33
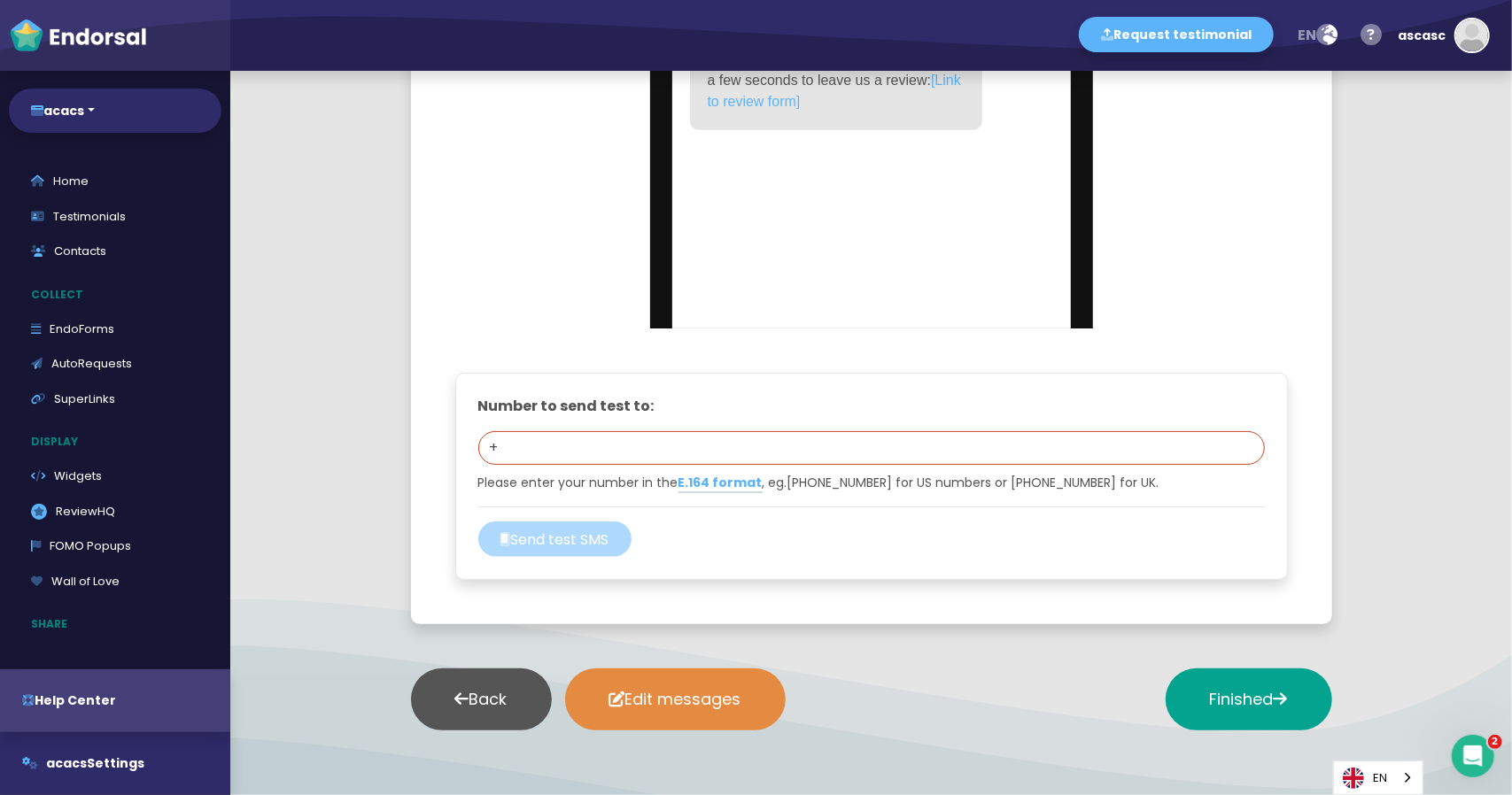
paste input "447403481297"
click at [847, 595] on div "Number to send test to: +447403481297 +447403481297 Please enter your number in…" at bounding box center [872, 476] width 877 height 251
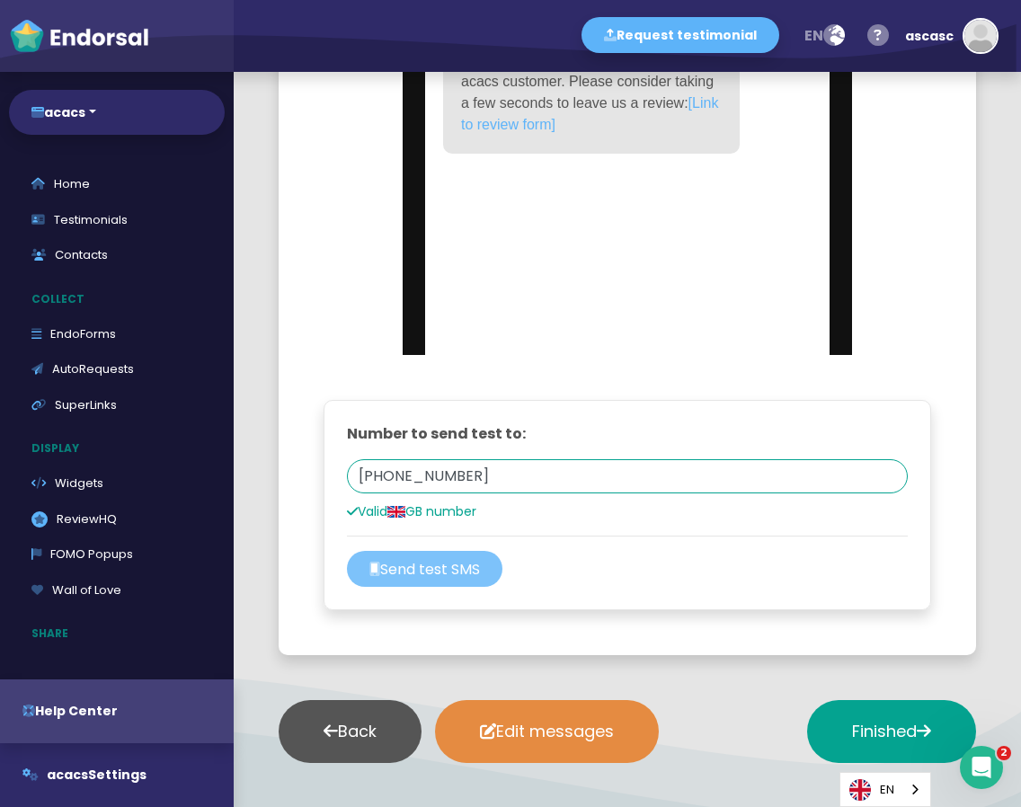
click at [432, 571] on button "Send test SMS" at bounding box center [425, 569] width 156 height 36
click at [421, 468] on input "+447403481297" at bounding box center [627, 476] width 561 height 34
paste input "601113164942"
type input "+601113164942"
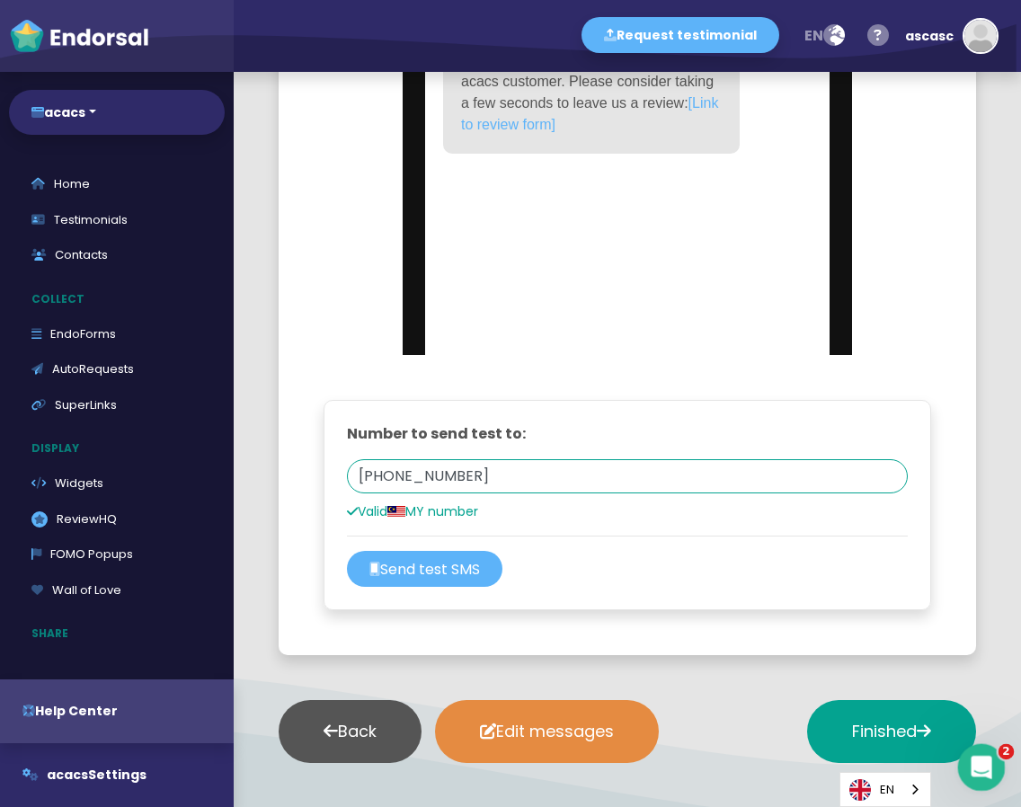
click at [975, 751] on icon "Open Intercom Messenger" at bounding box center [980, 766] width 30 height 30
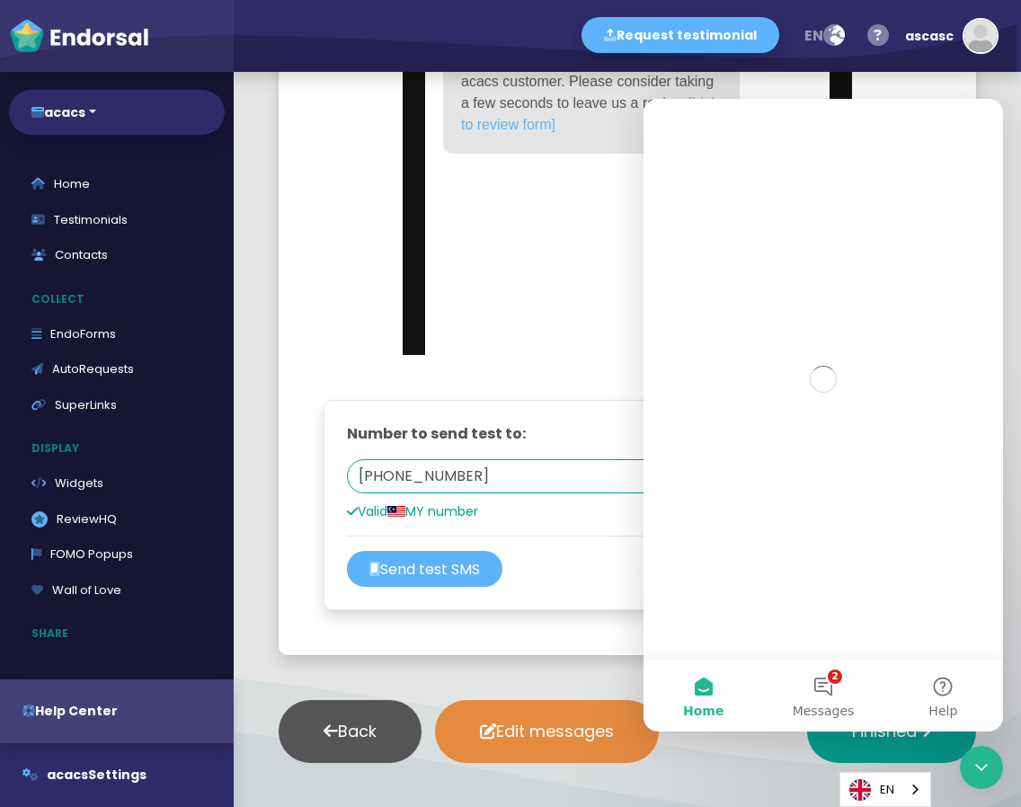
scroll to position [0, 0]
click at [825, 705] on span "Messages" at bounding box center [824, 711] width 62 height 13
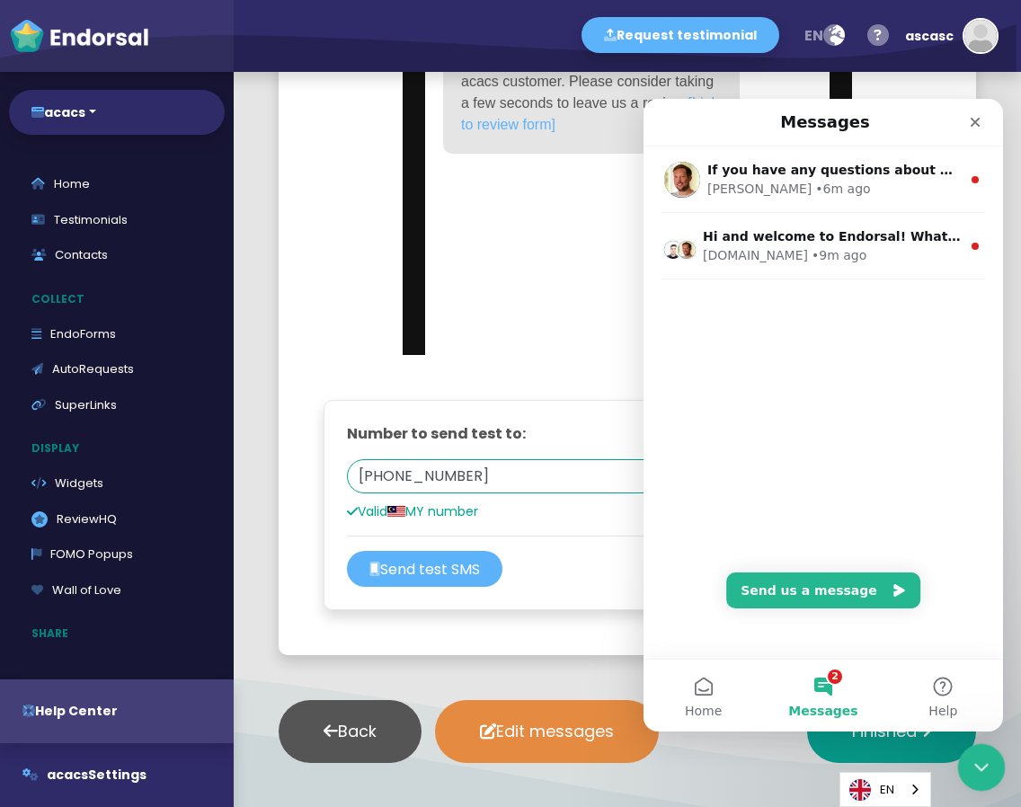
click at [976, 769] on icon "Close Intercom Messenger" at bounding box center [979, 765] width 22 height 22
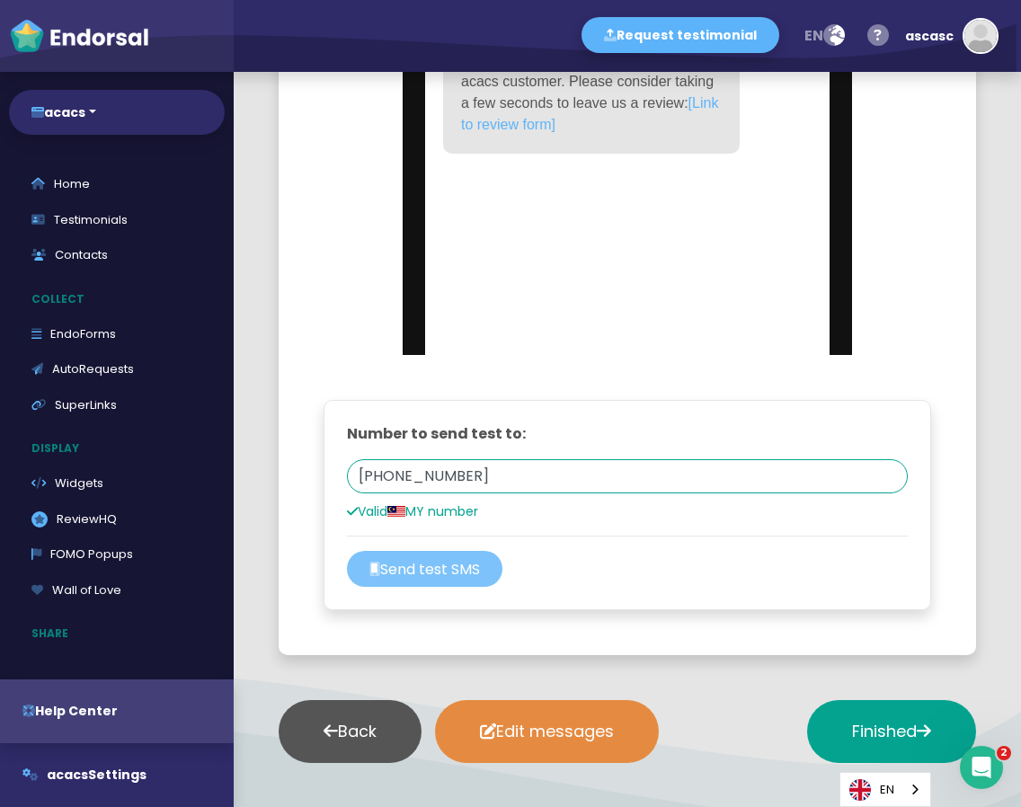
click at [438, 560] on button "Send test SMS" at bounding box center [425, 569] width 156 height 36
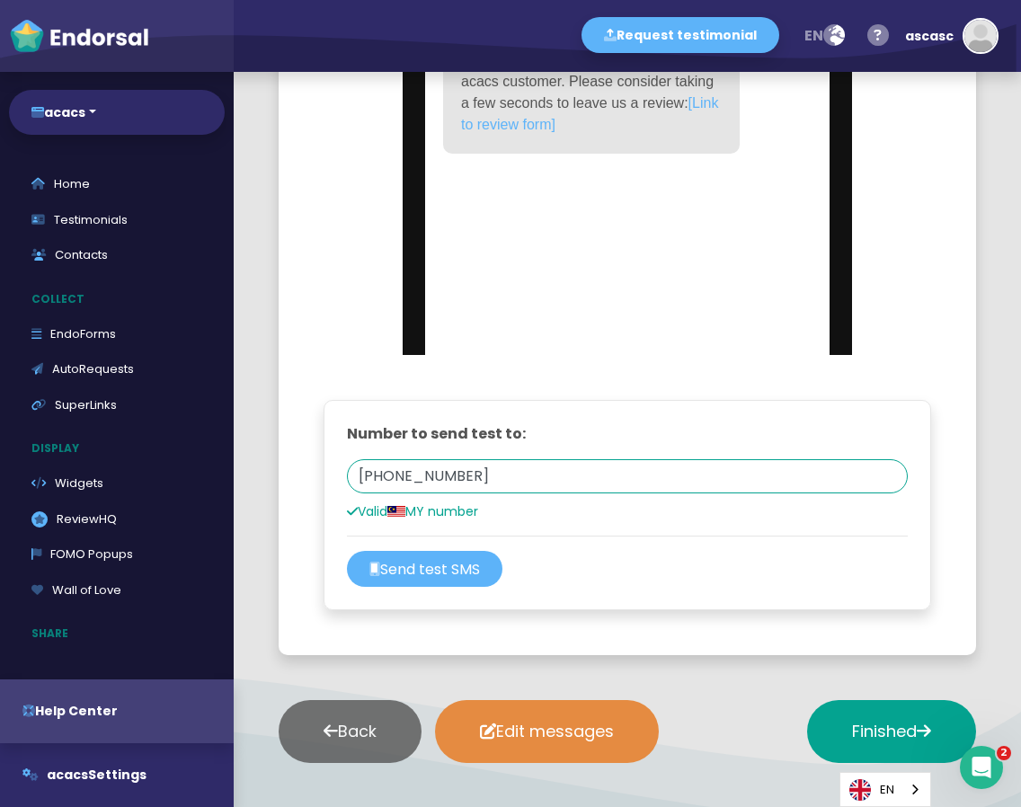
click at [334, 726] on icon at bounding box center [331, 731] width 14 height 16
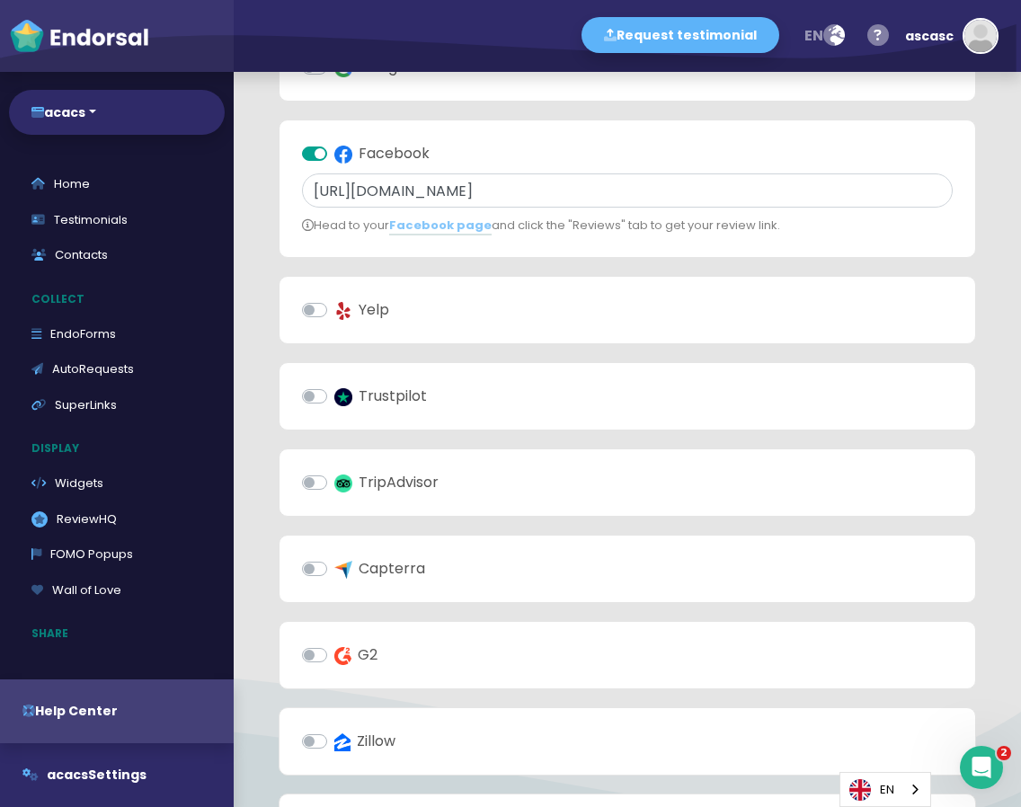
scroll to position [530, 0]
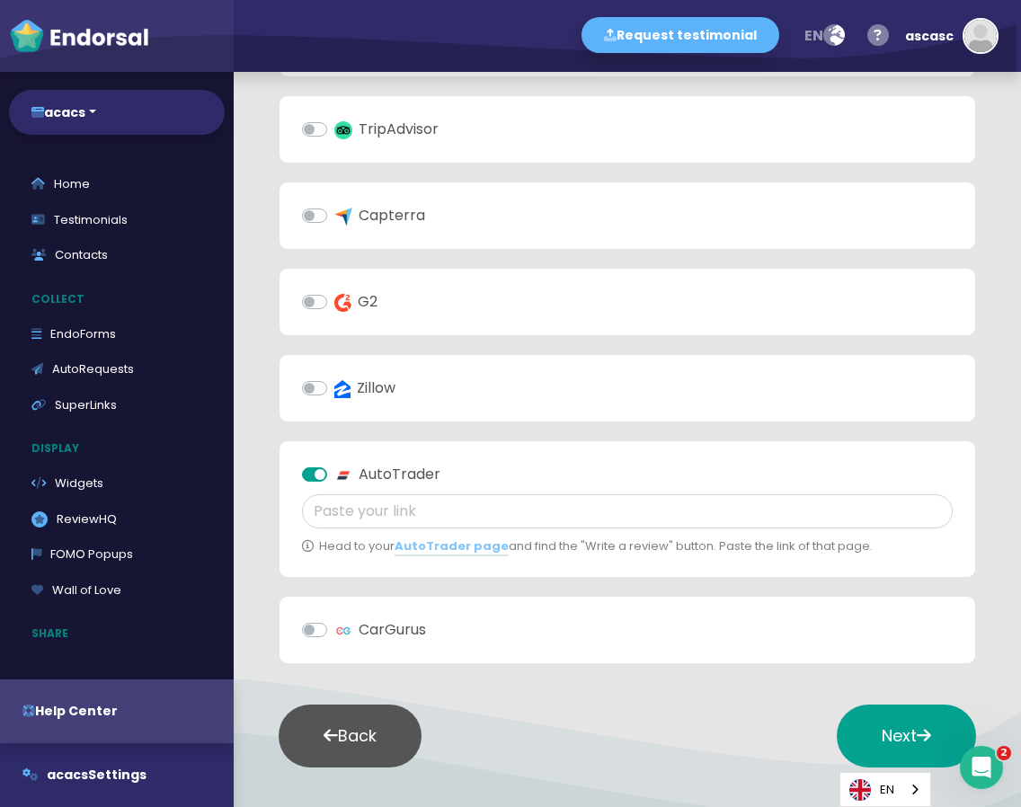
click at [334, 467] on label "AutoTrader" at bounding box center [387, 475] width 106 height 22
click at [0, 0] on input "AutoTrader" at bounding box center [0, 0] width 0 height 0
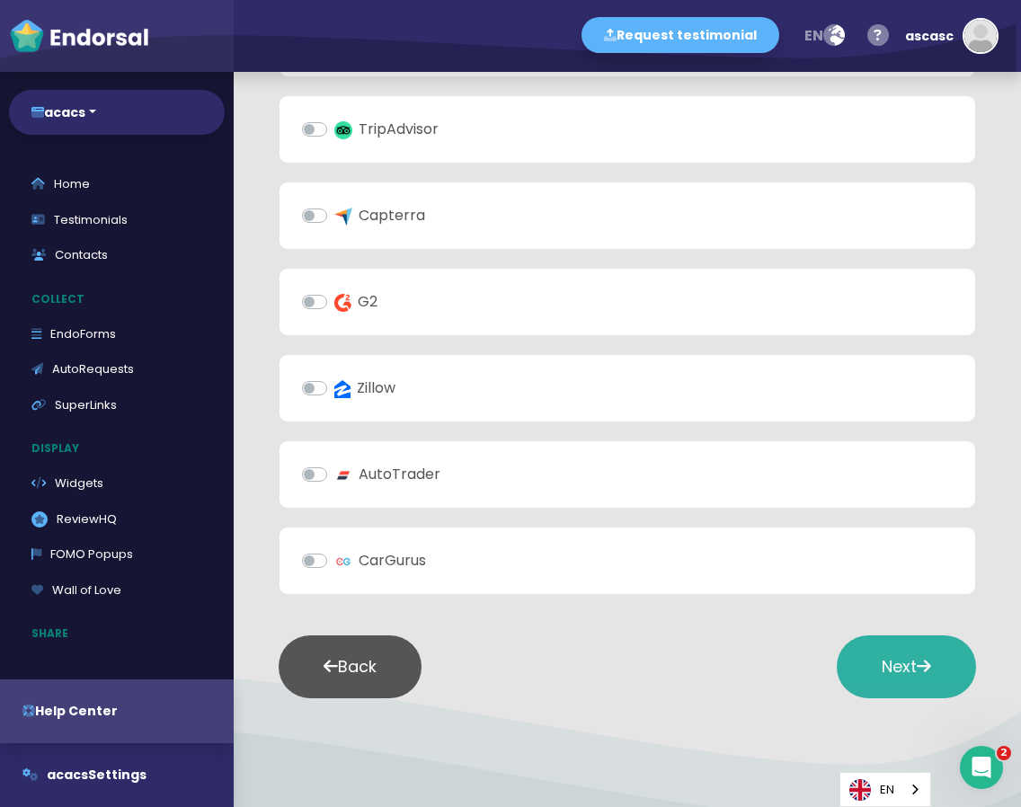
click at [928, 661] on button "Next" at bounding box center [906, 667] width 139 height 63
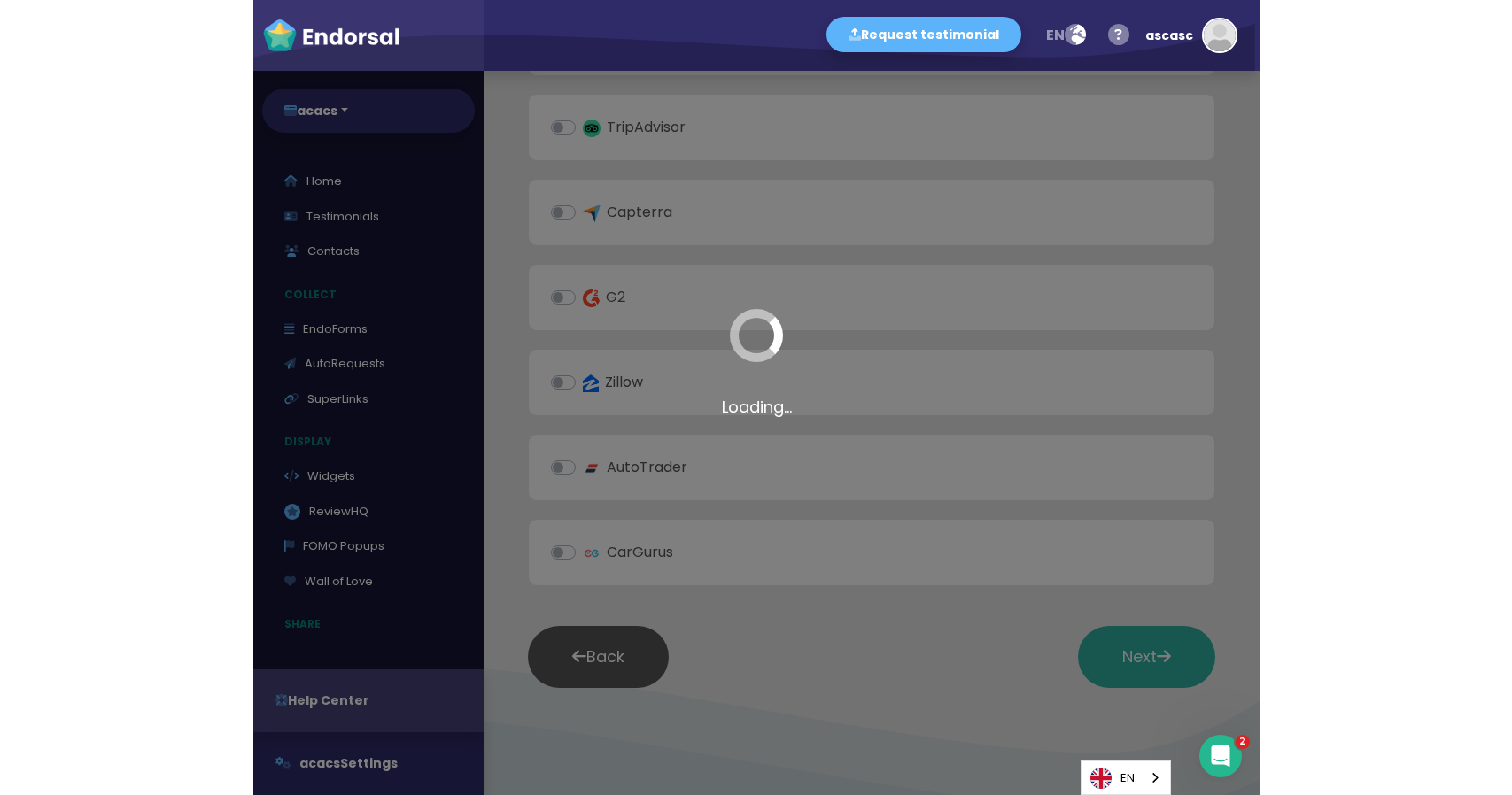
scroll to position [884, 0]
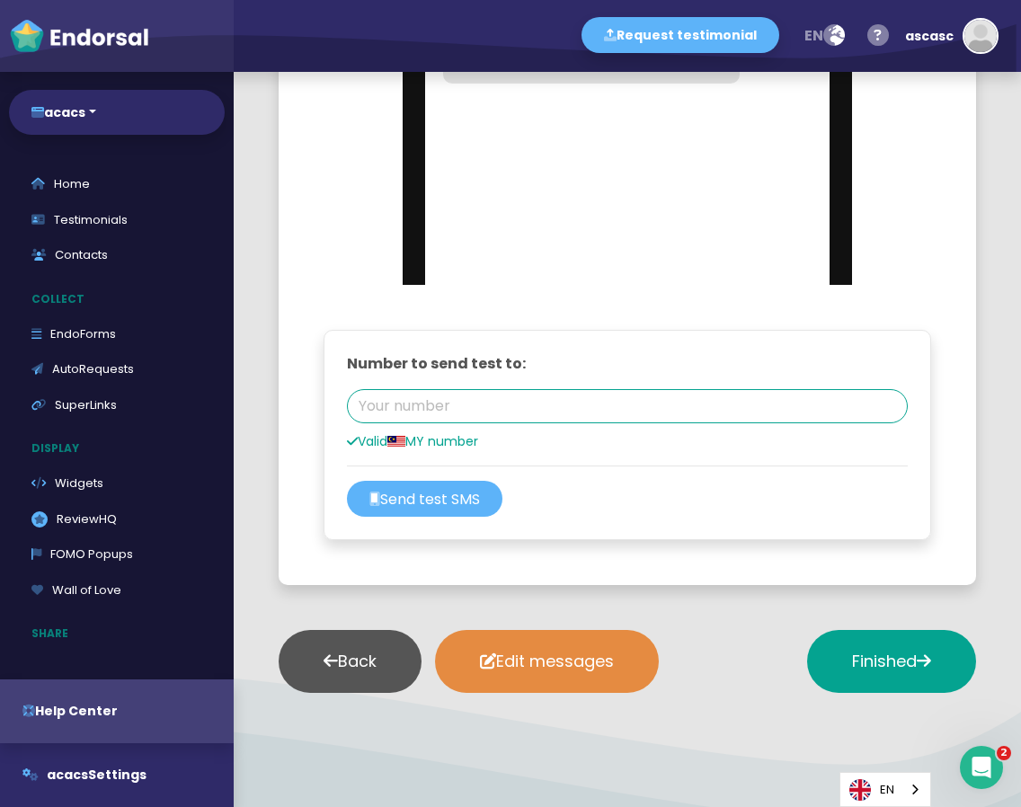
click at [460, 386] on div "Number to send test to: Valid MY number Send test SMS" at bounding box center [627, 435] width 561 height 164
click at [466, 404] on input "tel" at bounding box center [627, 406] width 561 height 34
paste input "601113164942"
click at [462, 495] on button "Send test SMS" at bounding box center [425, 499] width 156 height 36
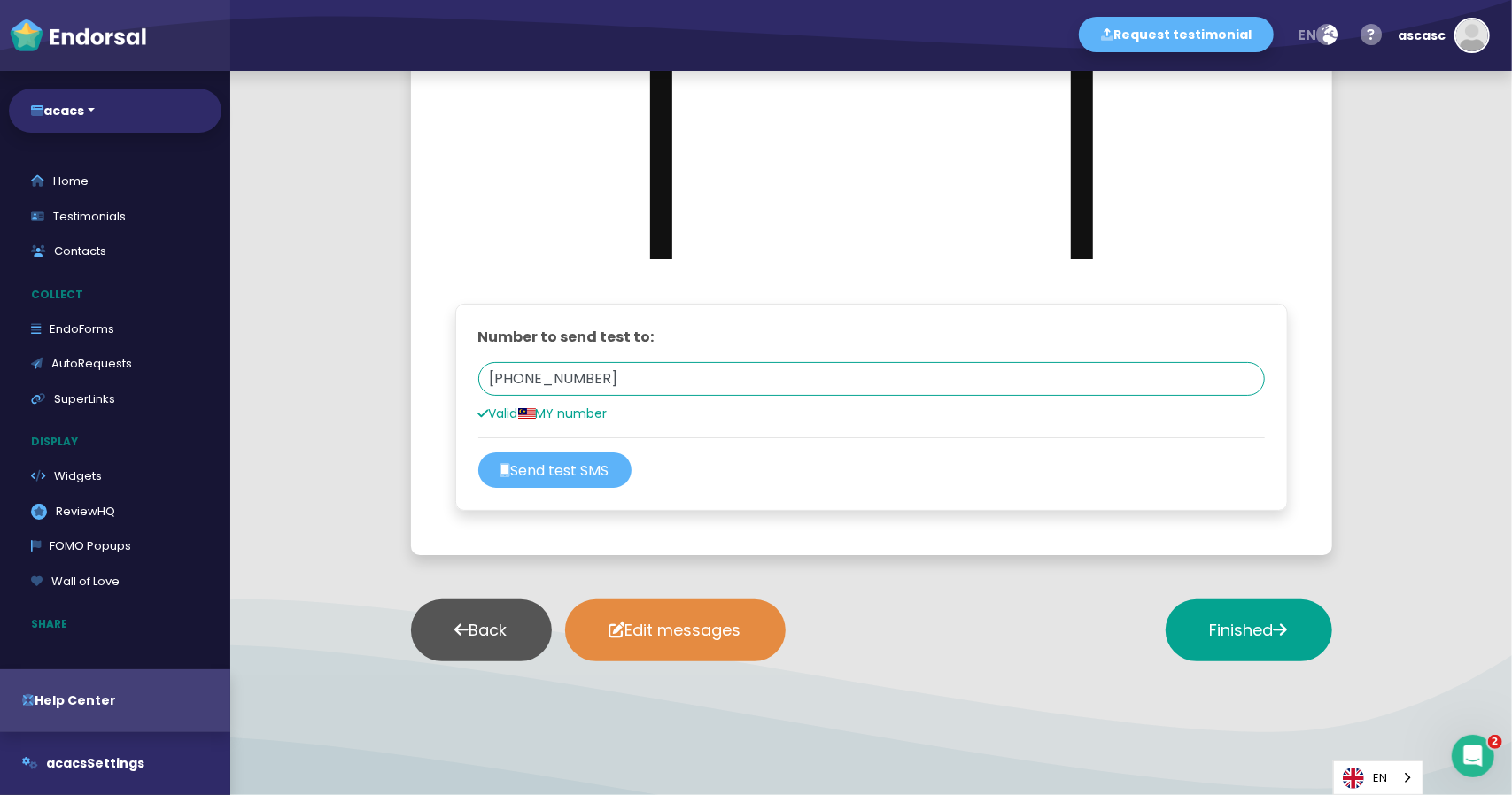
click at [540, 377] on input "+601113164942" at bounding box center [872, 379] width 786 height 33
paste input "44747535539"
drag, startPoint x: 566, startPoint y: 380, endPoint x: 555, endPoint y: 380, distance: 11.0
click at [555, 380] on input "[PHONE_NUMBER]" at bounding box center [872, 379] width 786 height 33
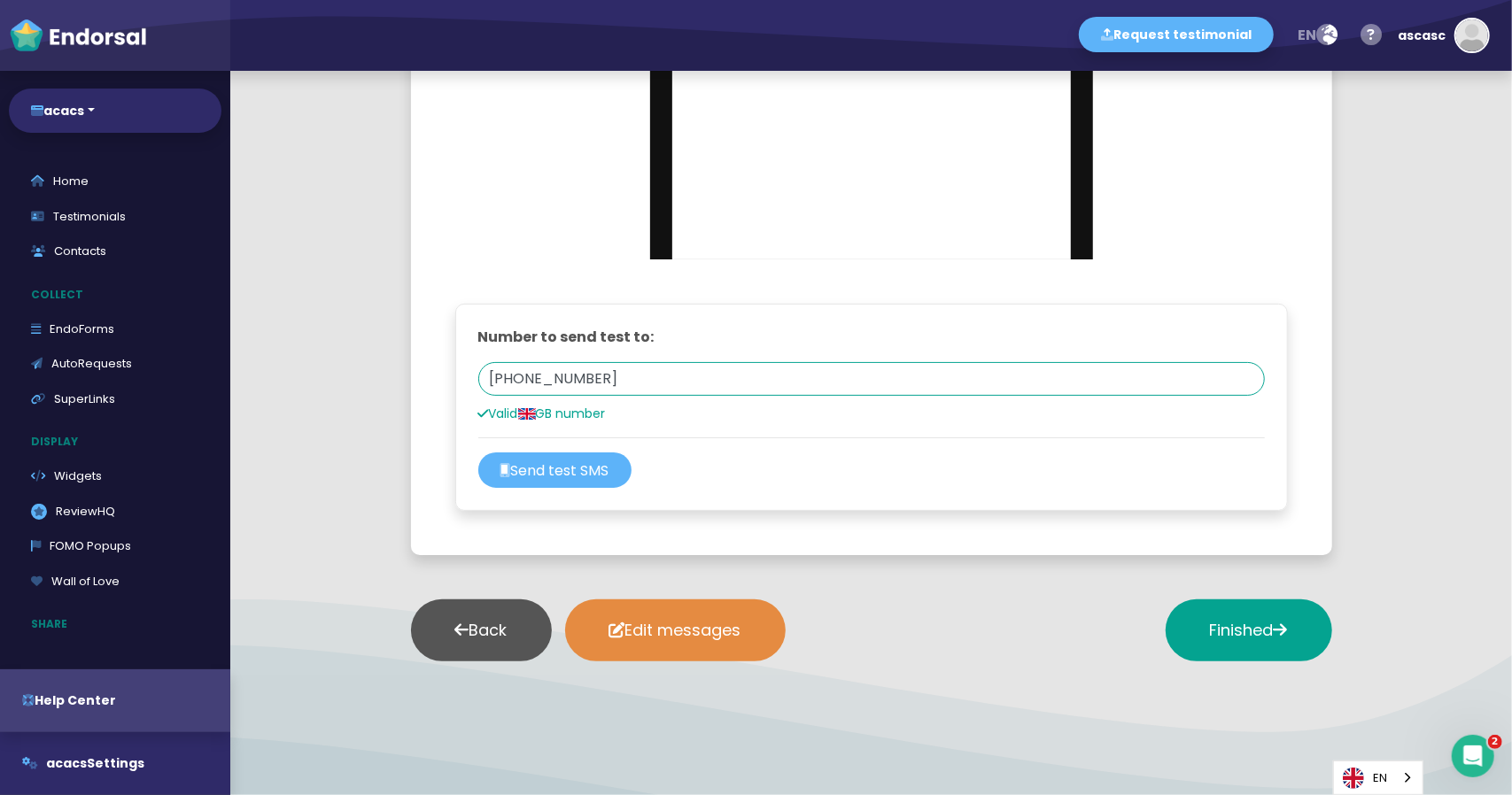
type input "+447475311392"
click at [714, 492] on div "Number to send test to: +447475311392 +447475311392 Valid GB number Send test S…" at bounding box center [871, 407] width 832 height 207
click at [812, 625] on div "Back Edit messages Finished" at bounding box center [871, 630] width 921 height 106
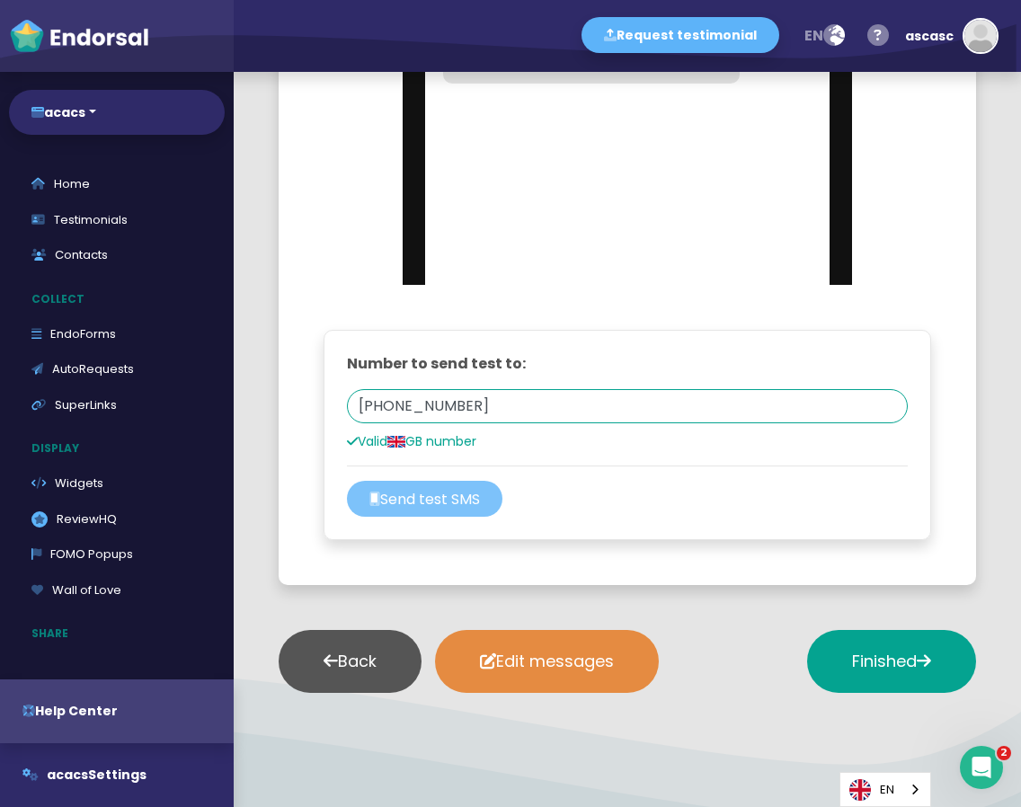
click at [408, 493] on button "Send test SMS" at bounding box center [425, 499] width 156 height 36
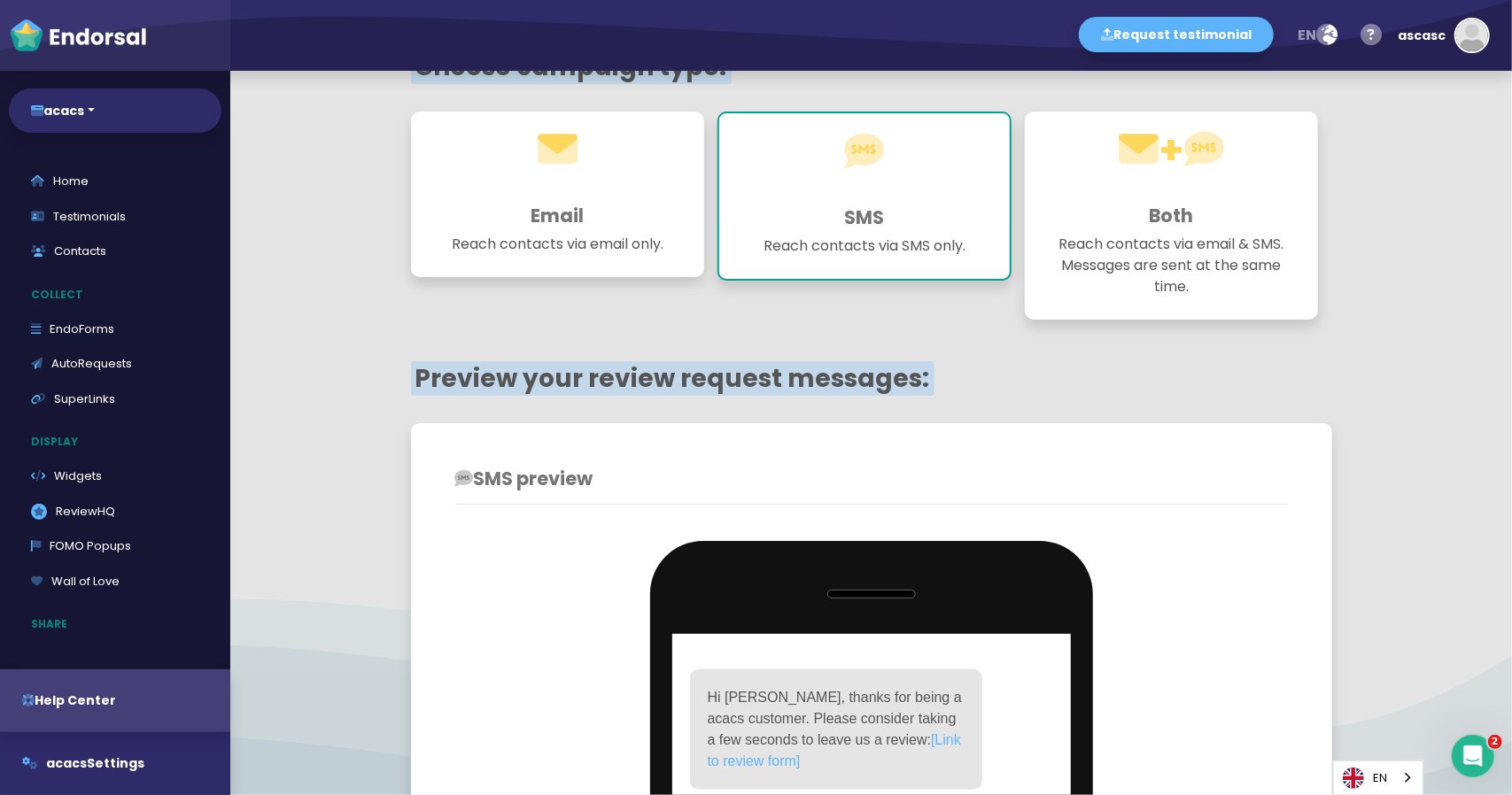
scroll to position [87, 0]
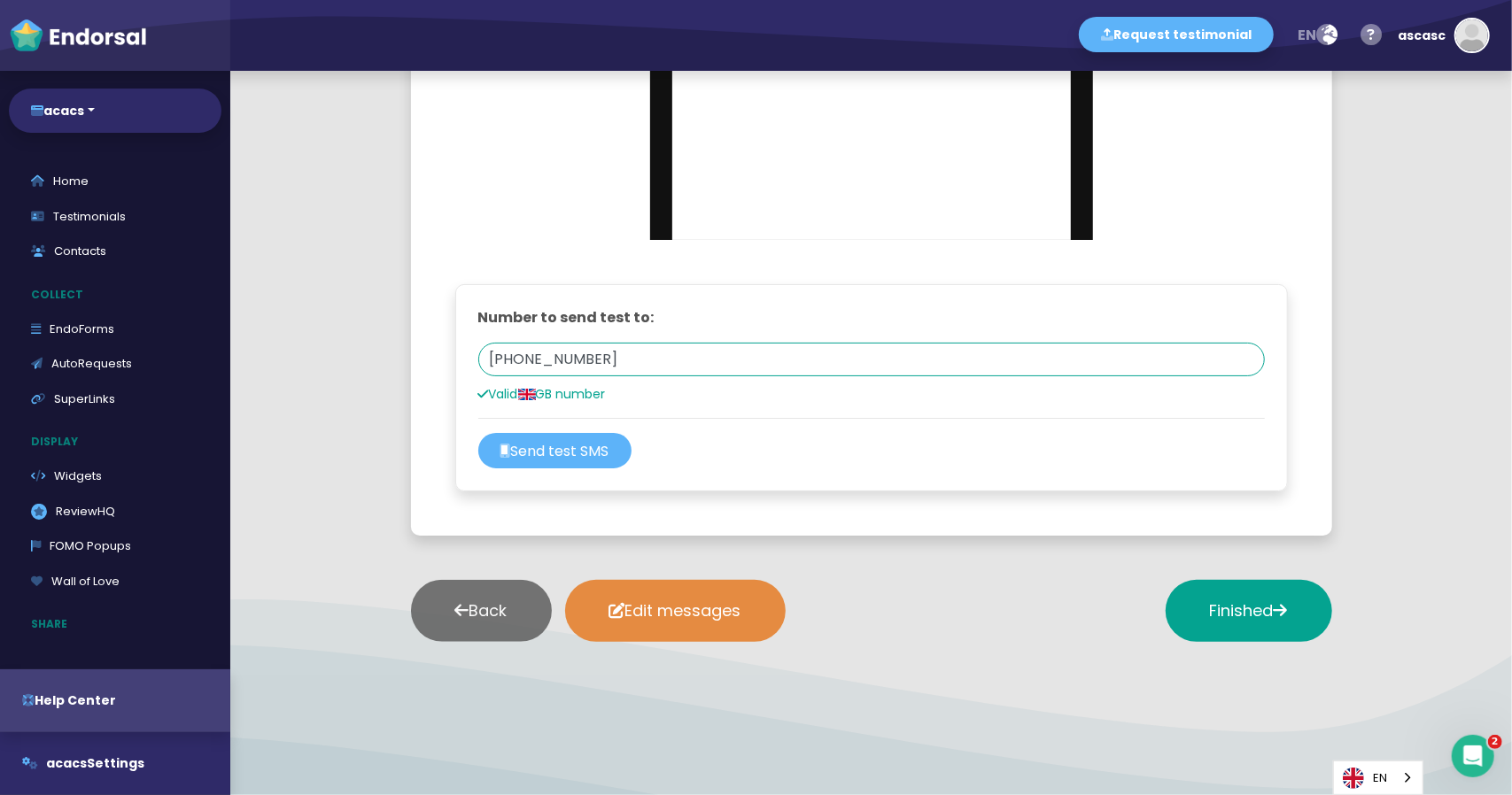
click at [468, 591] on button "Back" at bounding box center [481, 611] width 141 height 62
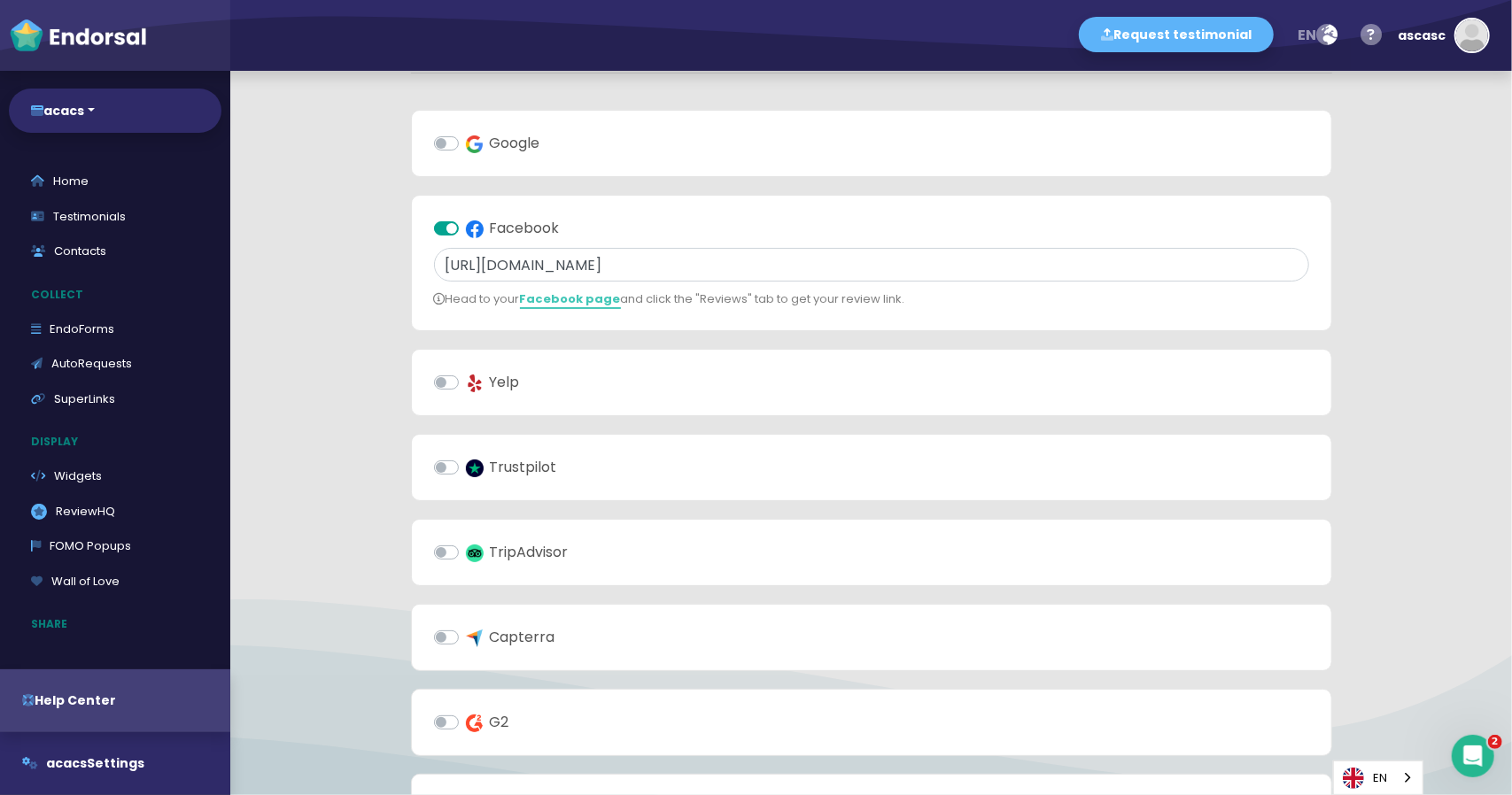
scroll to position [32, 0]
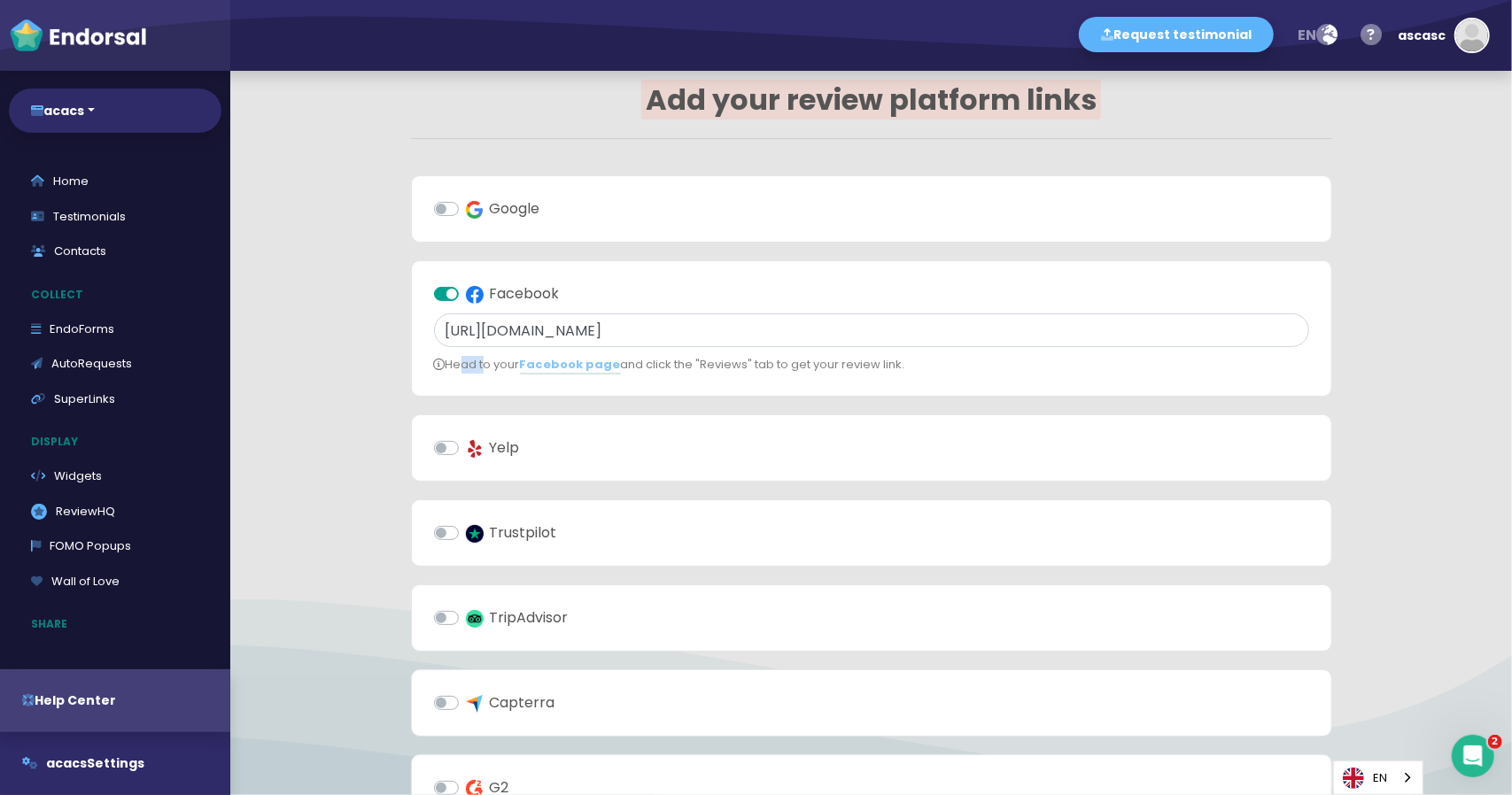
drag, startPoint x: 448, startPoint y: 367, endPoint x: 475, endPoint y: 367, distance: 27.0
click at [475, 367] on p "Head to your Facebook page and click the "Reviews" tab to get your review link." at bounding box center [872, 364] width 875 height 18
copy p "Head"
click at [680, 335] on input "https://www.facebook.com/endorsal/reviews" at bounding box center [872, 330] width 875 height 33
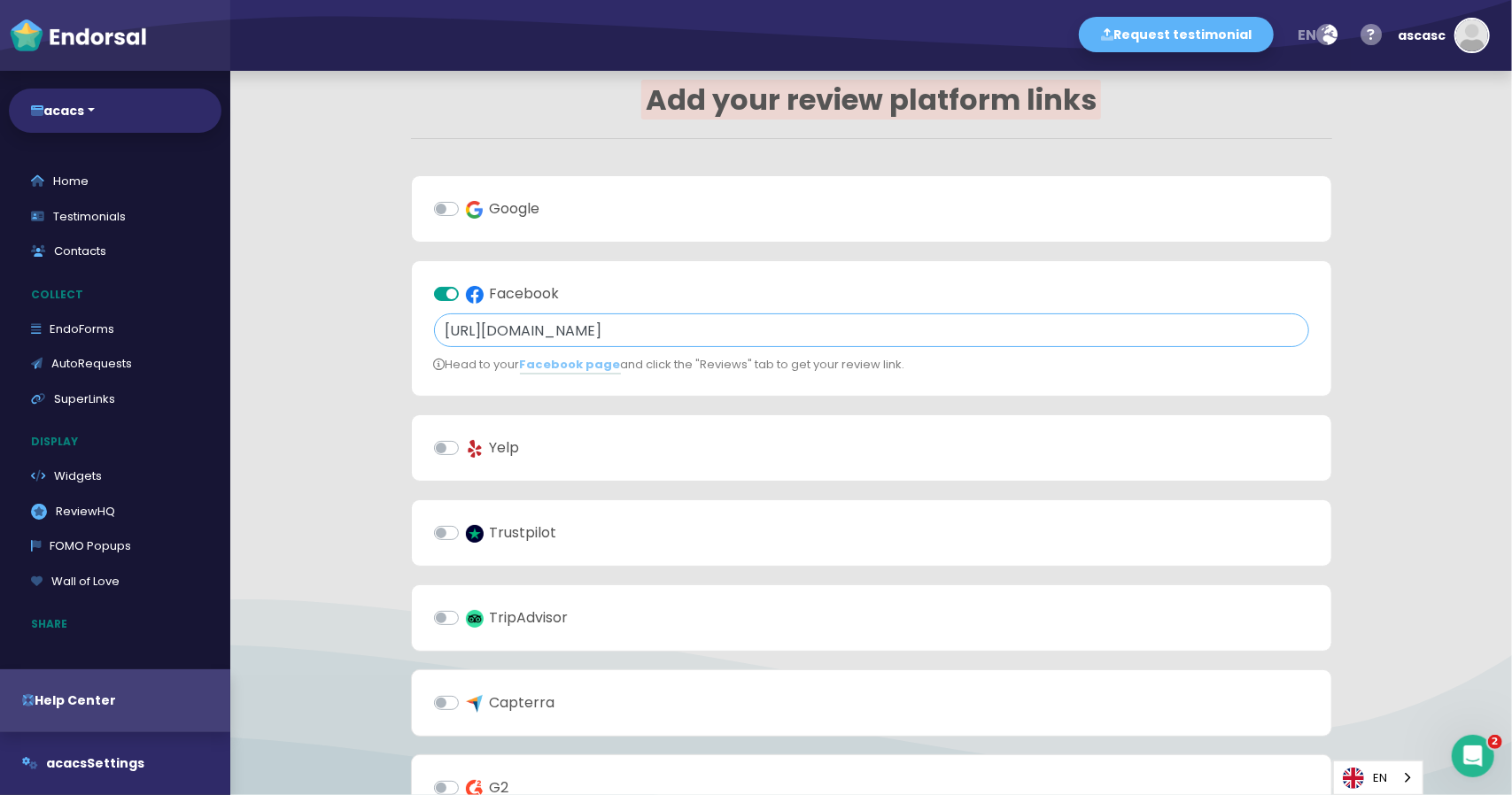
paste input "Head"
type input "https://www.facebook.com/Head/reviews"
click at [354, 322] on app-quick-start-auto-requests "Add your review platform links Google Facebook https://www.facebook.com/Head/re…" at bounding box center [871, 642] width 1282 height 1207
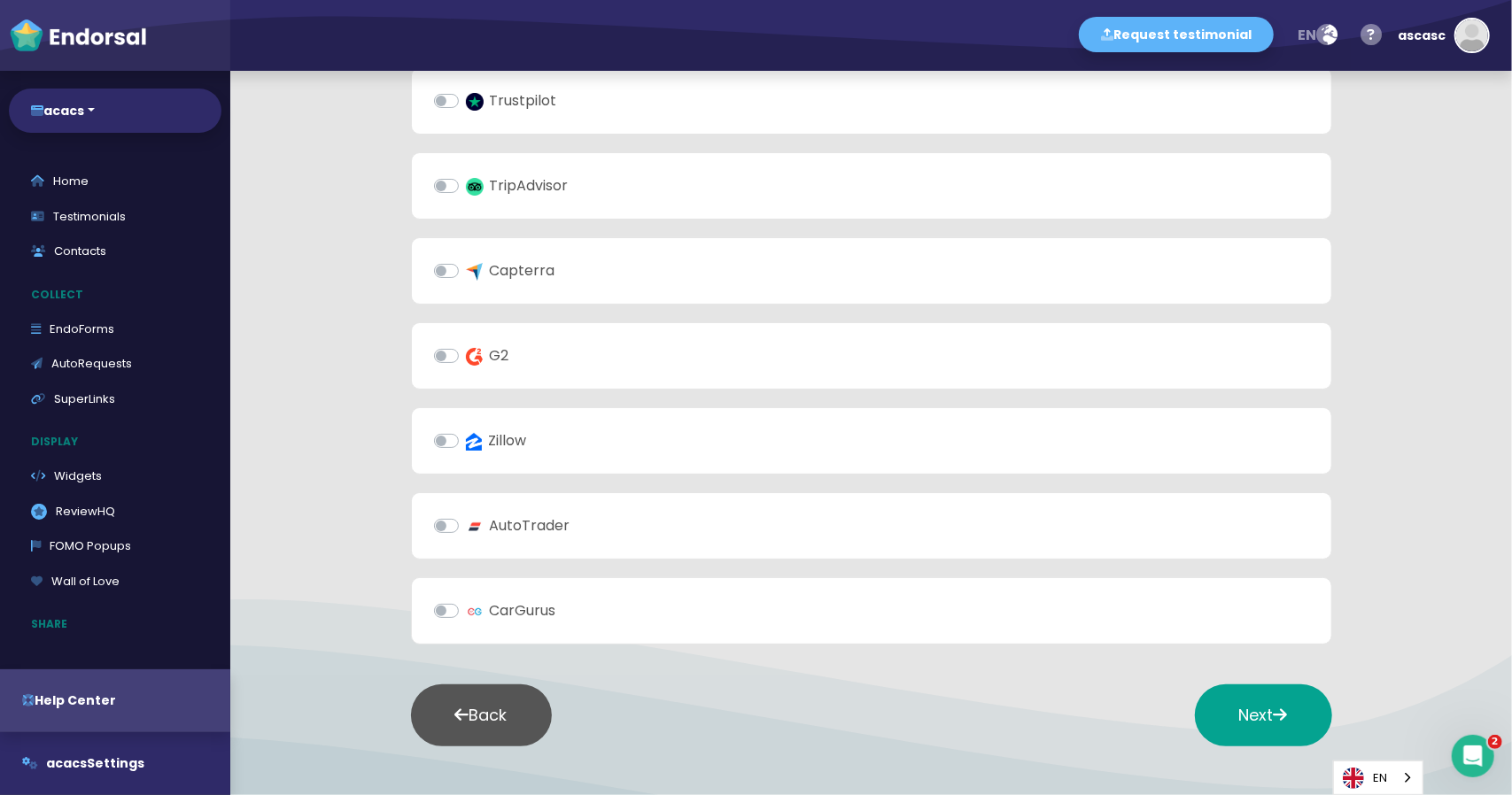
scroll to position [563, 0]
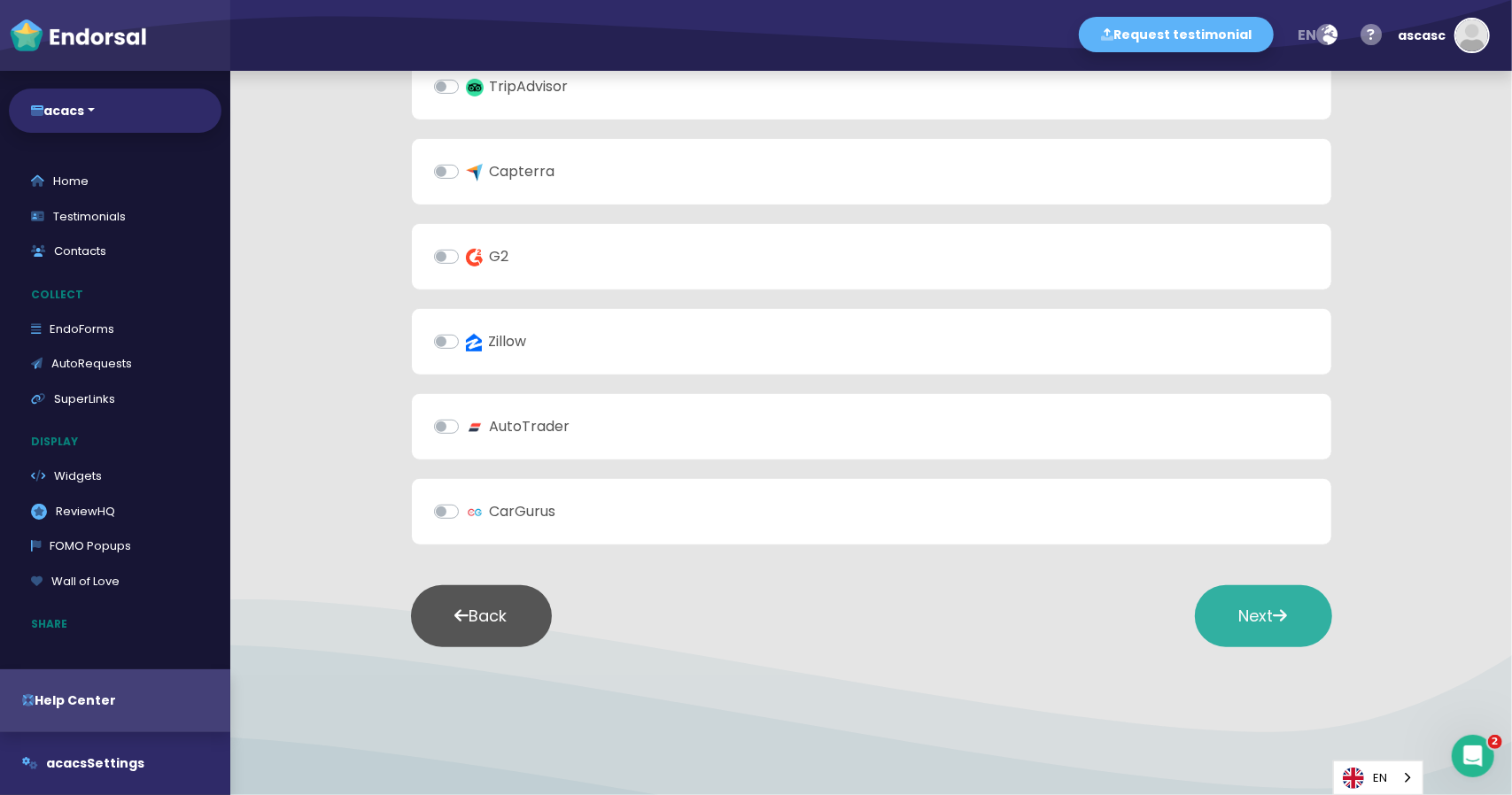
click at [1245, 605] on span "Next" at bounding box center [1263, 616] width 48 height 22
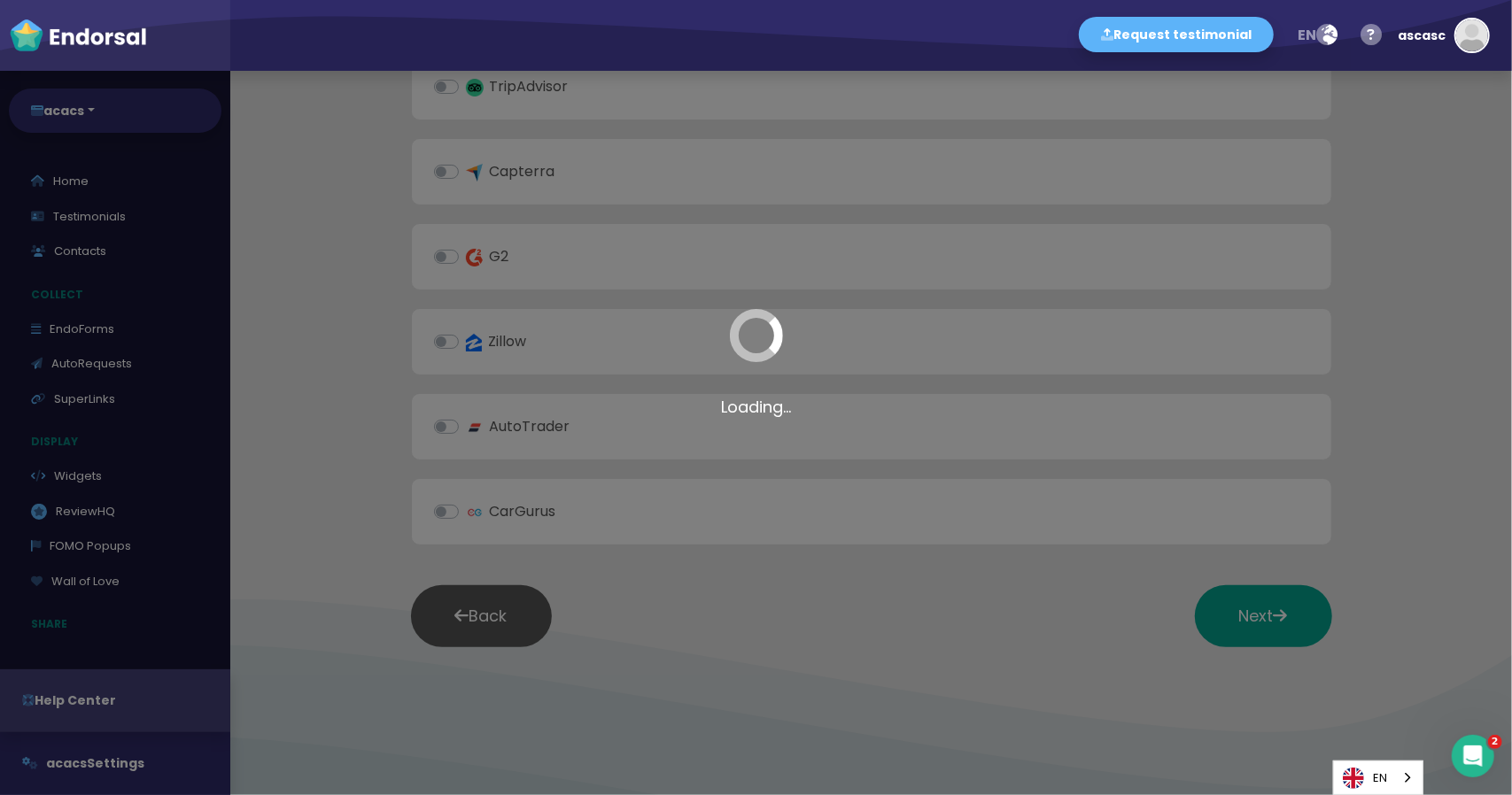
scroll to position [903, 0]
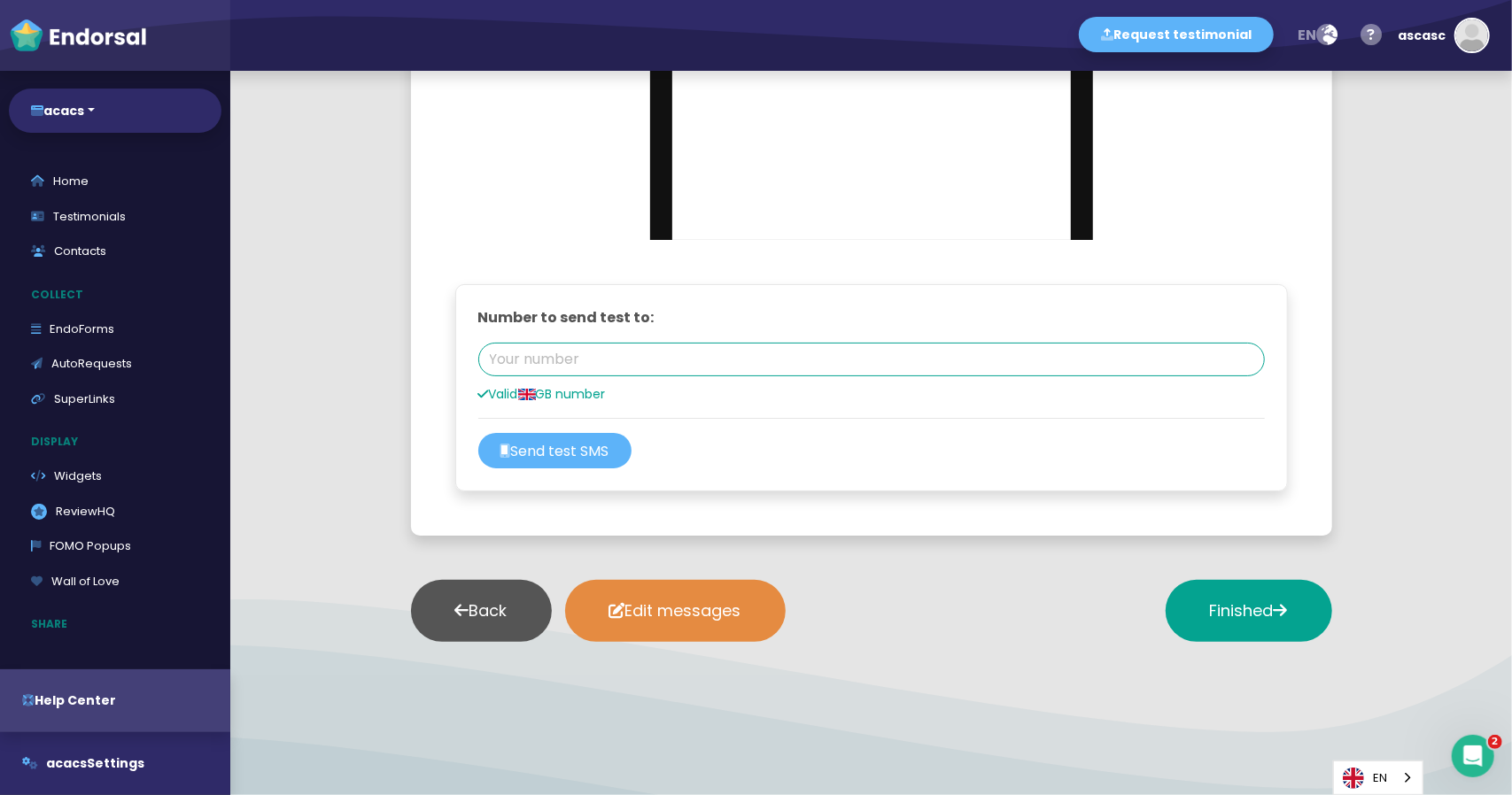
click at [688, 364] on input "tel" at bounding box center [872, 360] width 786 height 33
paste input "447403481297"
type input "+447403481297"
drag, startPoint x: 877, startPoint y: 540, endPoint x: 846, endPoint y: 534, distance: 31.6
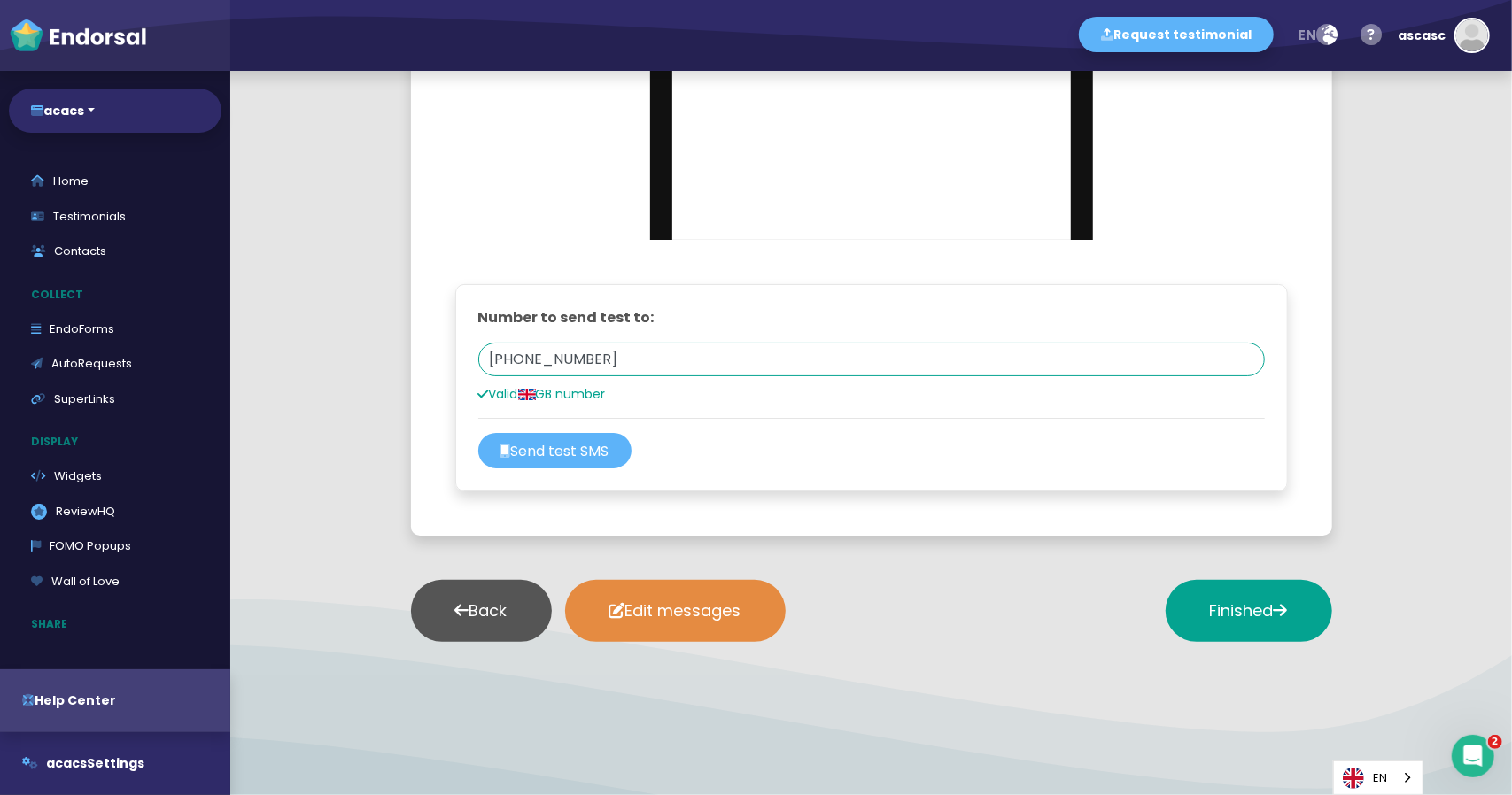
click at [877, 540] on div at bounding box center [871, 547] width 921 height 22
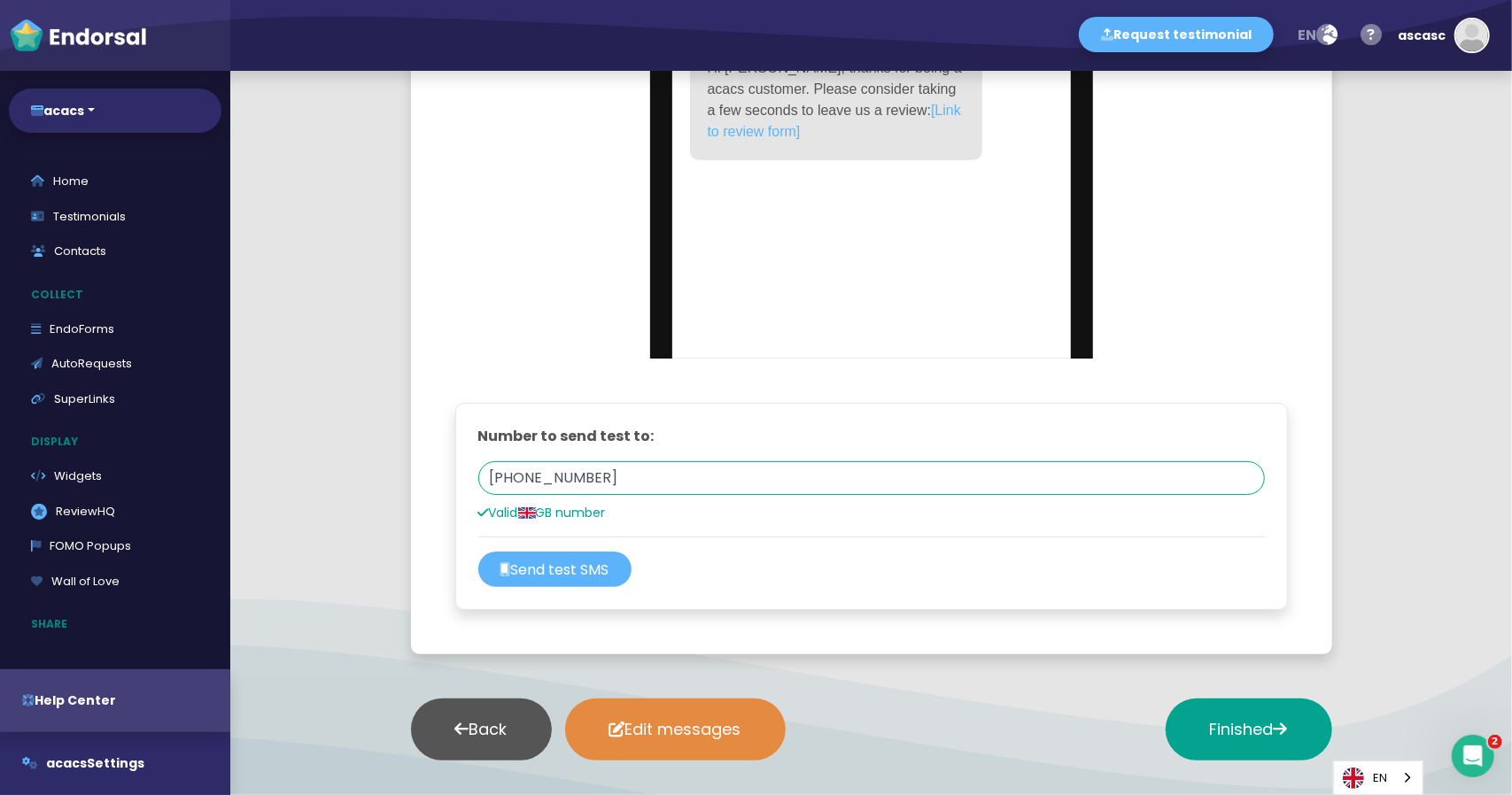
scroll to position [726, 0]
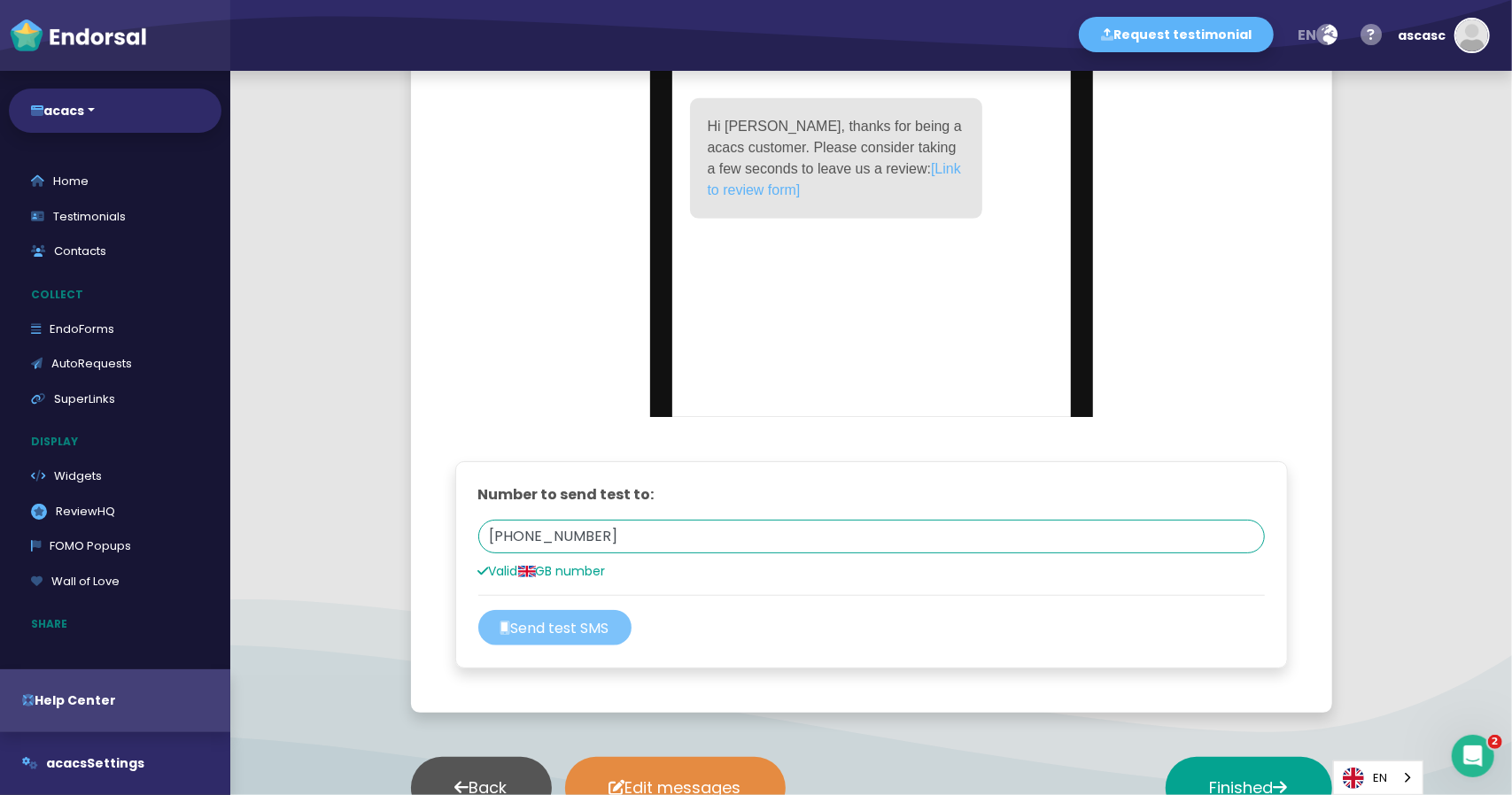
click at [553, 635] on button "Send test SMS" at bounding box center [556, 628] width 154 height 35
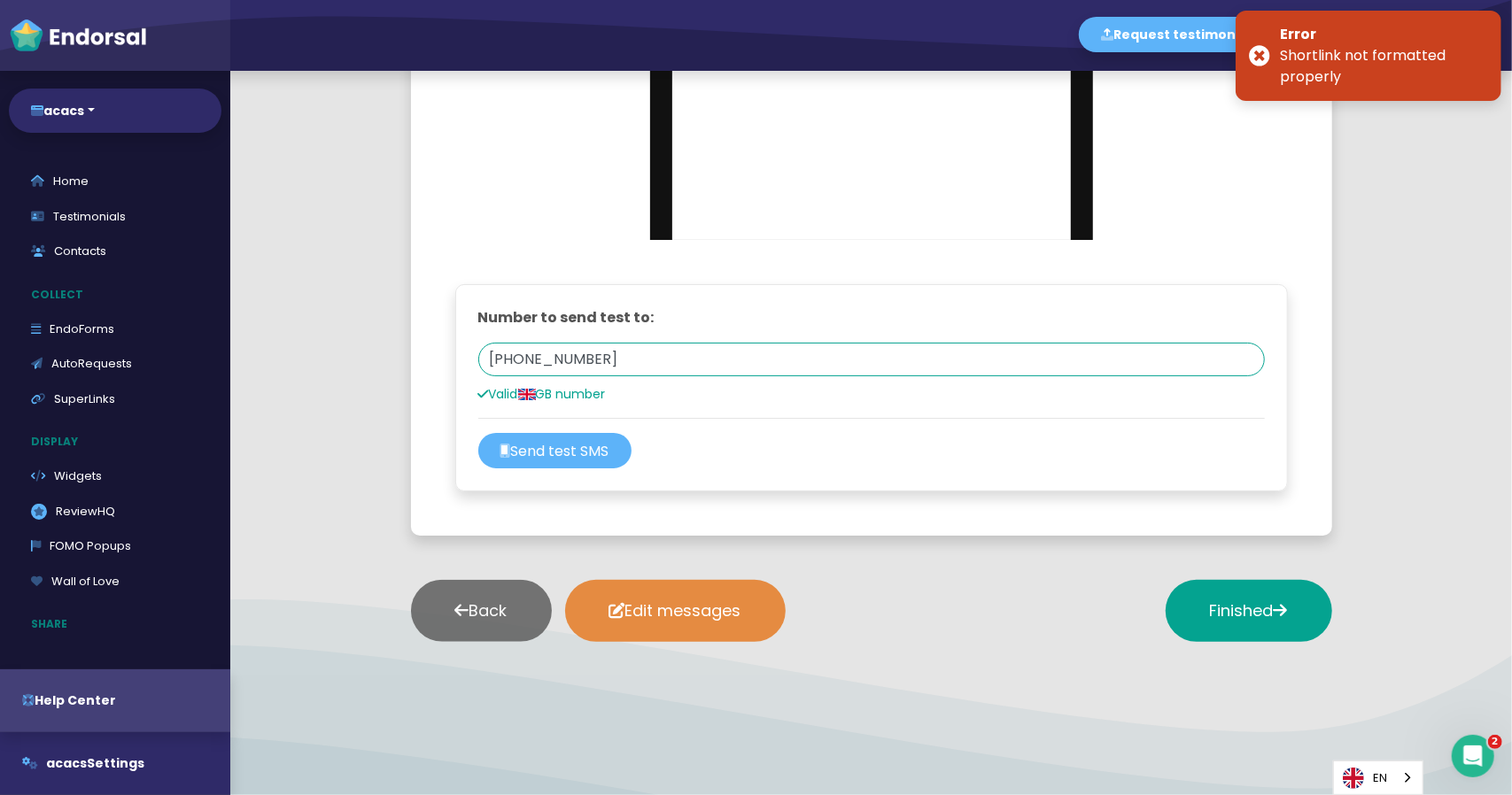
click at [477, 590] on button "Back" at bounding box center [481, 611] width 141 height 62
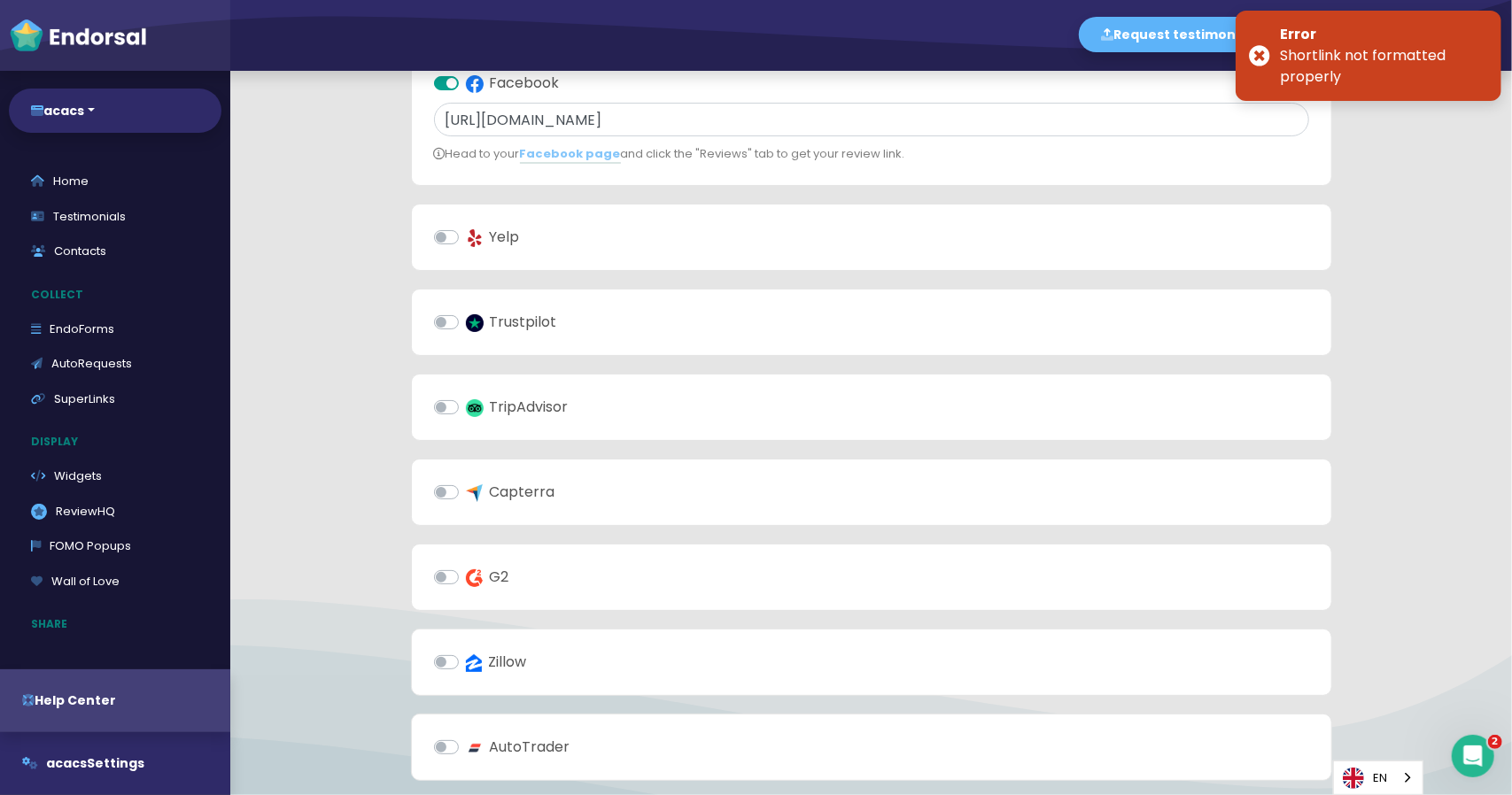
scroll to position [209, 0]
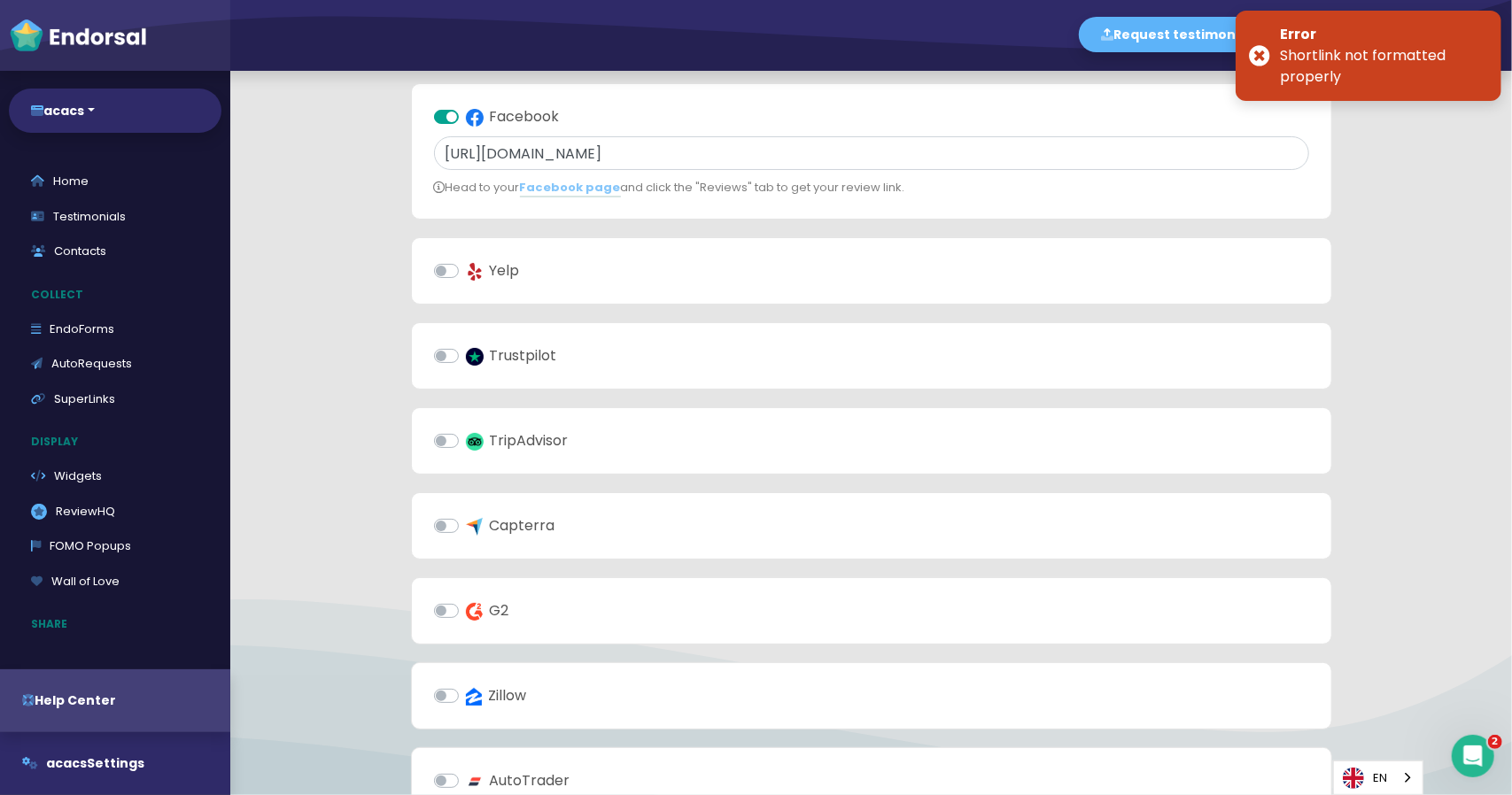
click at [466, 268] on label "Yelp" at bounding box center [493, 271] width 54 height 22
click at [0, 0] on input "Yelp" at bounding box center [0, 0] width 0 height 0
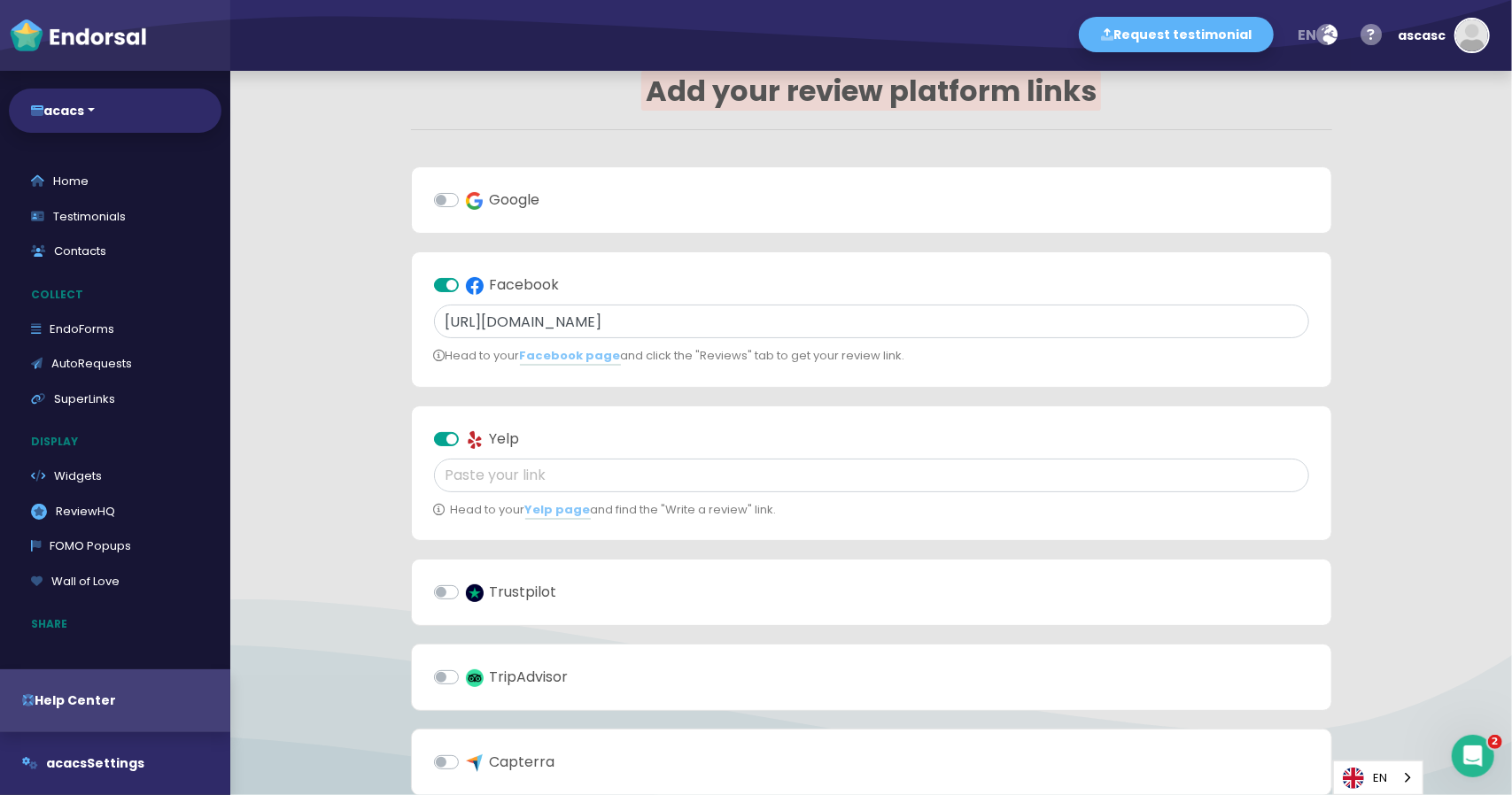
scroll to position [0, 0]
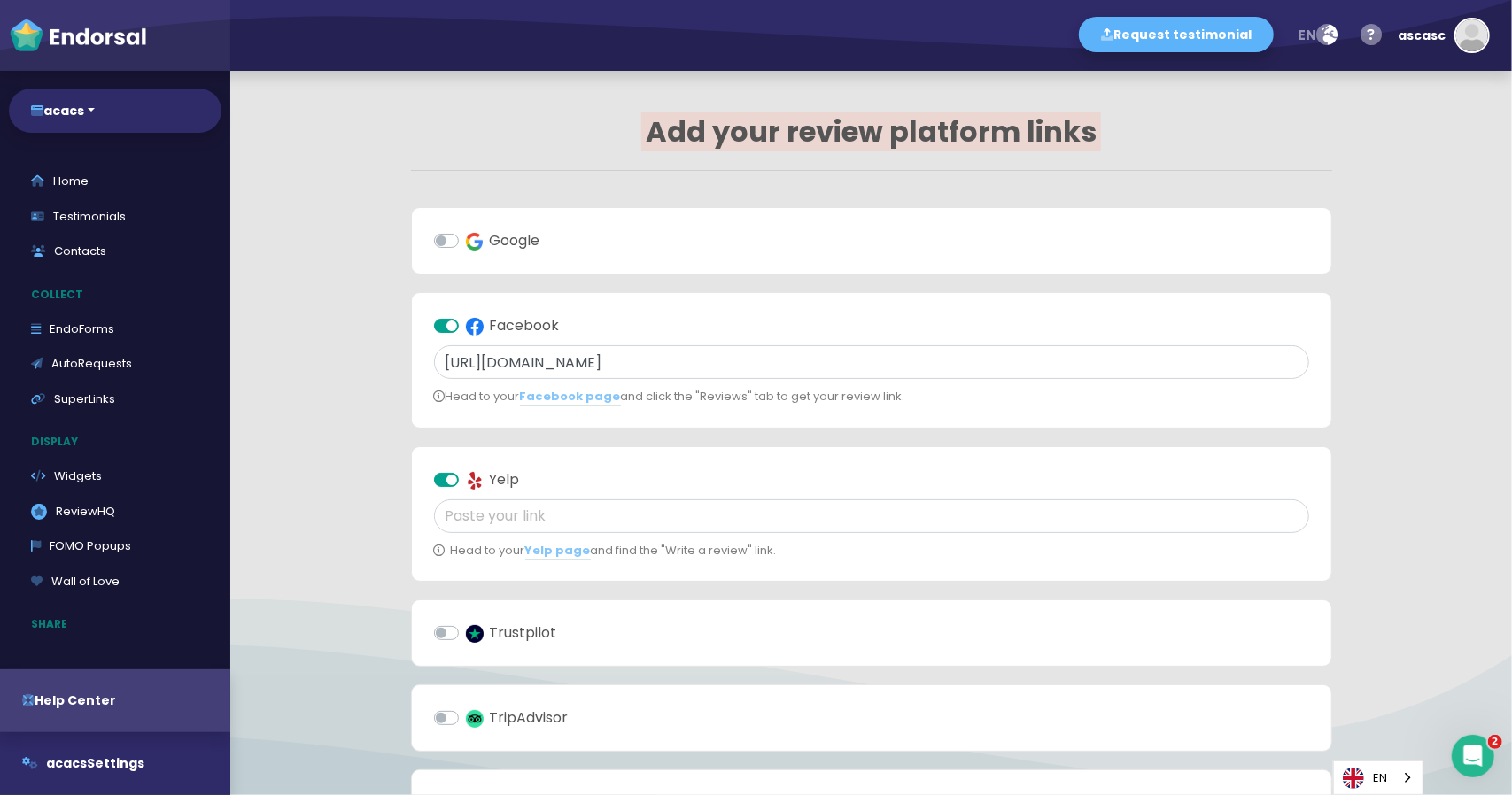
click at [466, 324] on label "Facebook" at bounding box center [512, 326] width 94 height 22
click at [0, 0] on input "Facebook" at bounding box center [0, 0] width 0 height 0
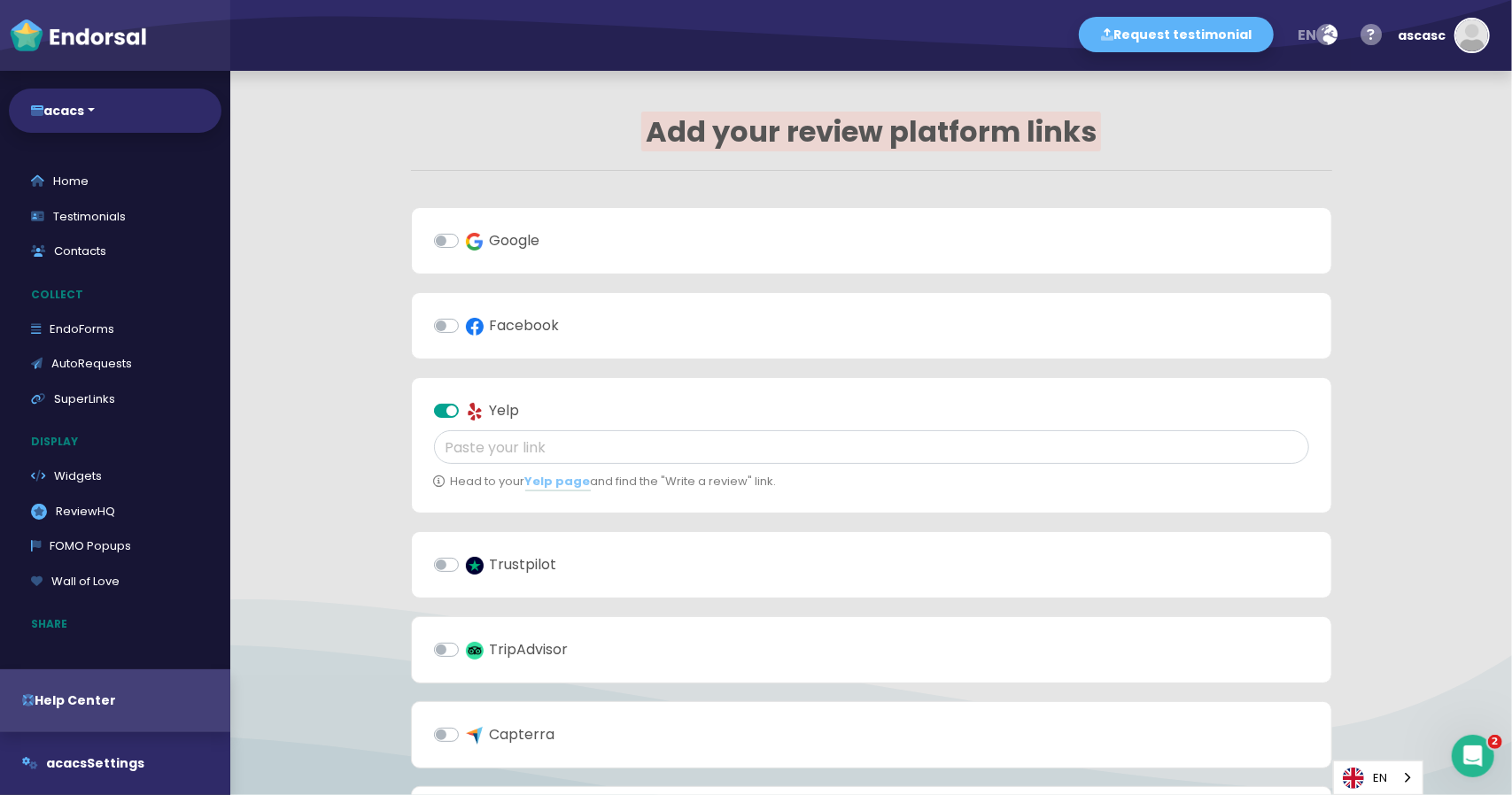
click at [500, 412] on label "Yelp" at bounding box center [493, 411] width 54 height 22
click at [0, 0] on input "Yelp" at bounding box center [0, 0] width 0 height 0
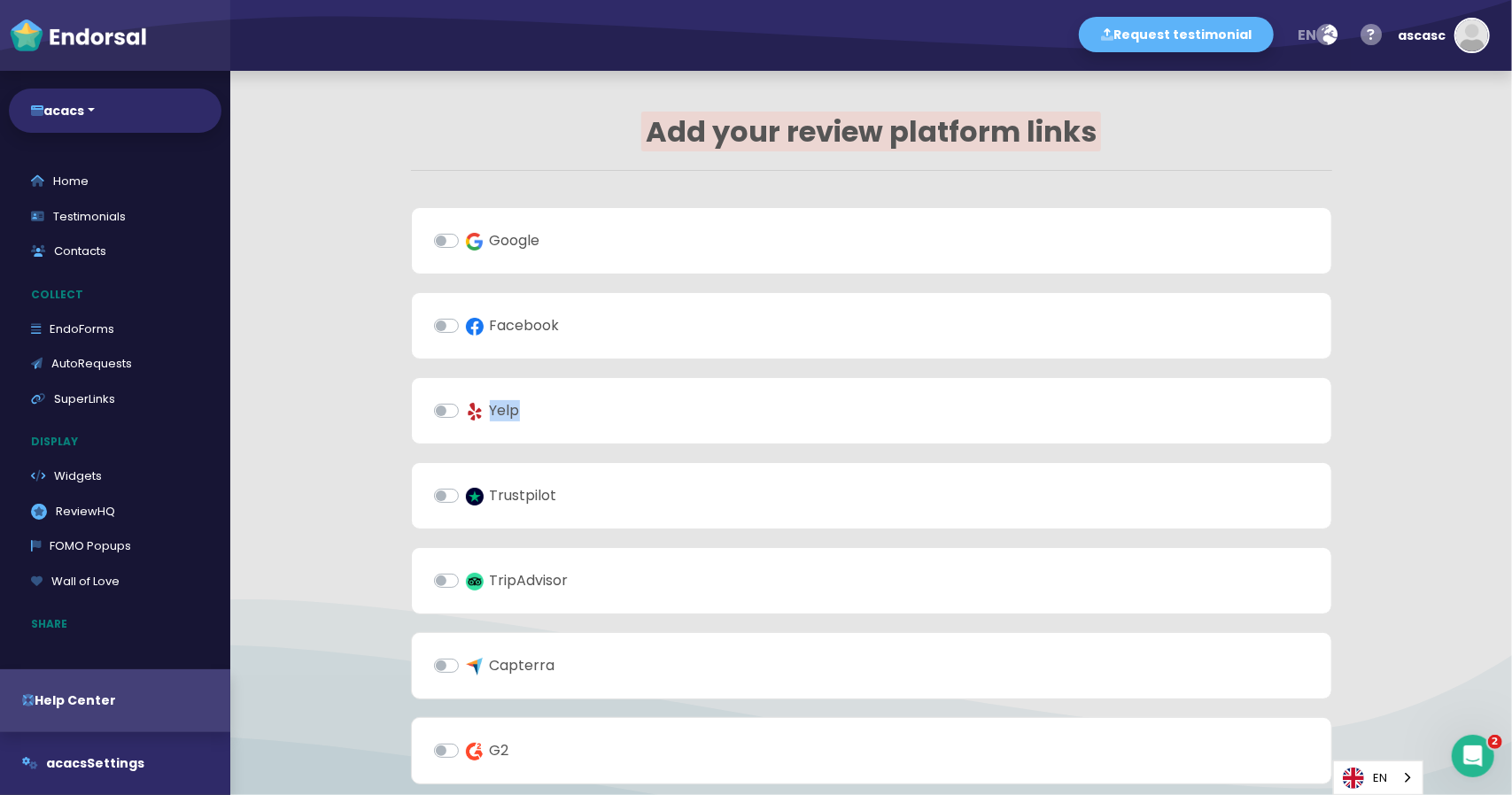
click at [500, 412] on label "Yelp" at bounding box center [493, 411] width 54 height 22
click at [0, 0] on input "Yelp" at bounding box center [0, 0] width 0 height 0
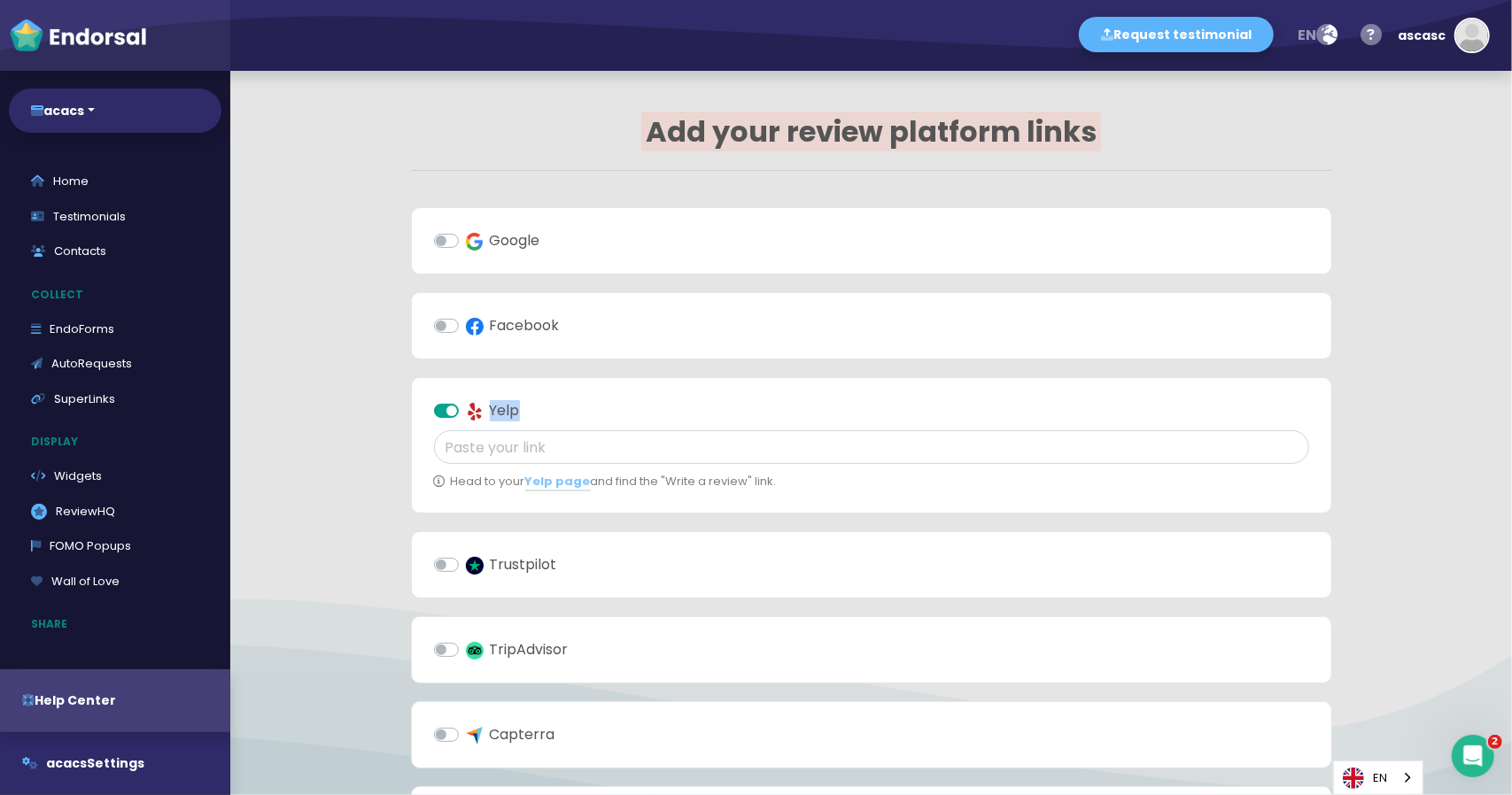
copy label "Yelp"
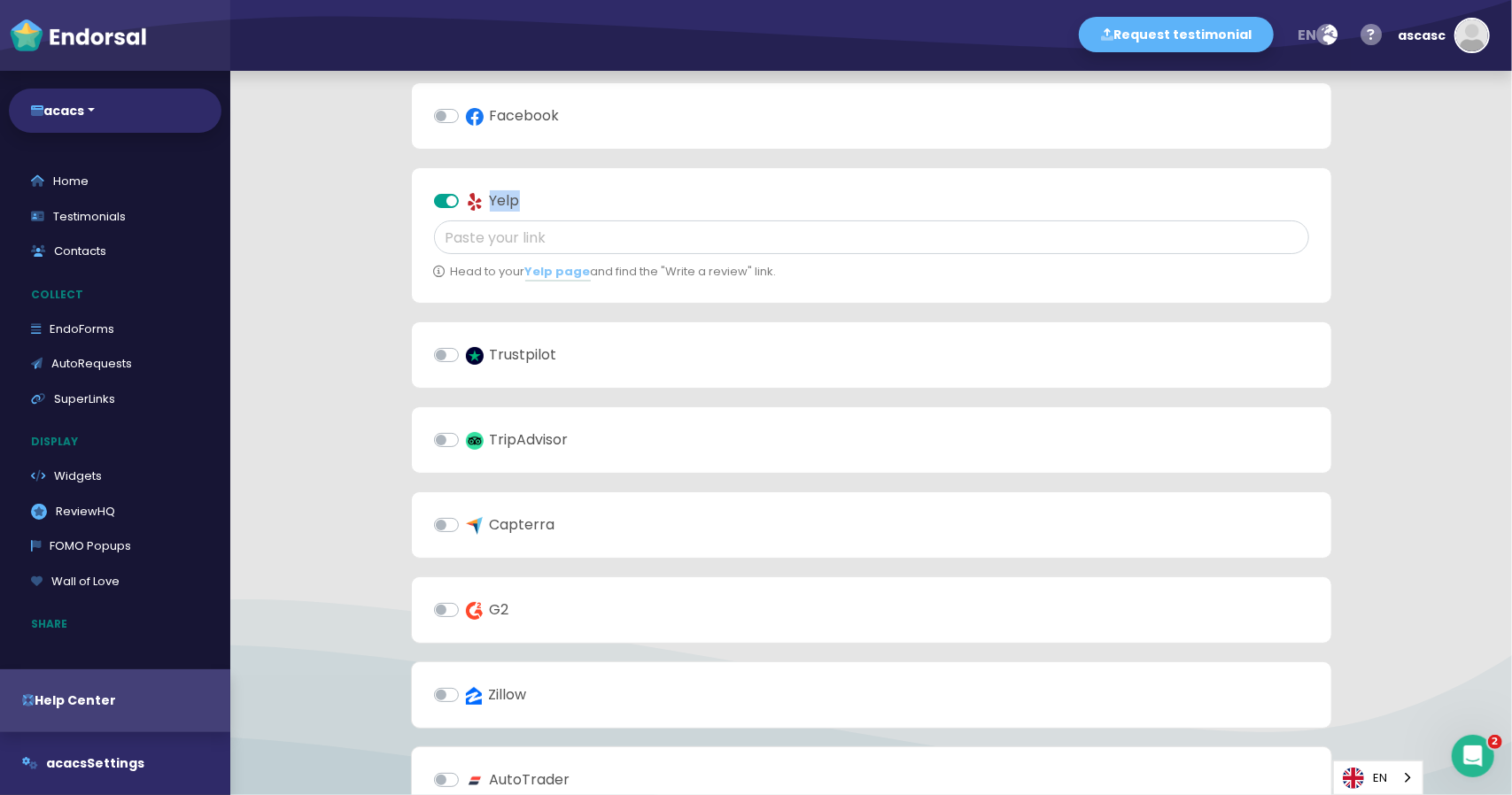
scroll to position [209, 0]
click at [482, 240] on input "text" at bounding box center [872, 238] width 875 height 33
paste input "https://www.yelp.com/writeareview/biz/awesome-cafe-new-york"
type input "https://www.yelp.com/writeareview/biz/awesome-cafe-new-york"
click at [389, 265] on div "Add your review platform links Google Facebook Yelp https://www.yelp.com/writea…" at bounding box center [872, 465] width 965 height 1162
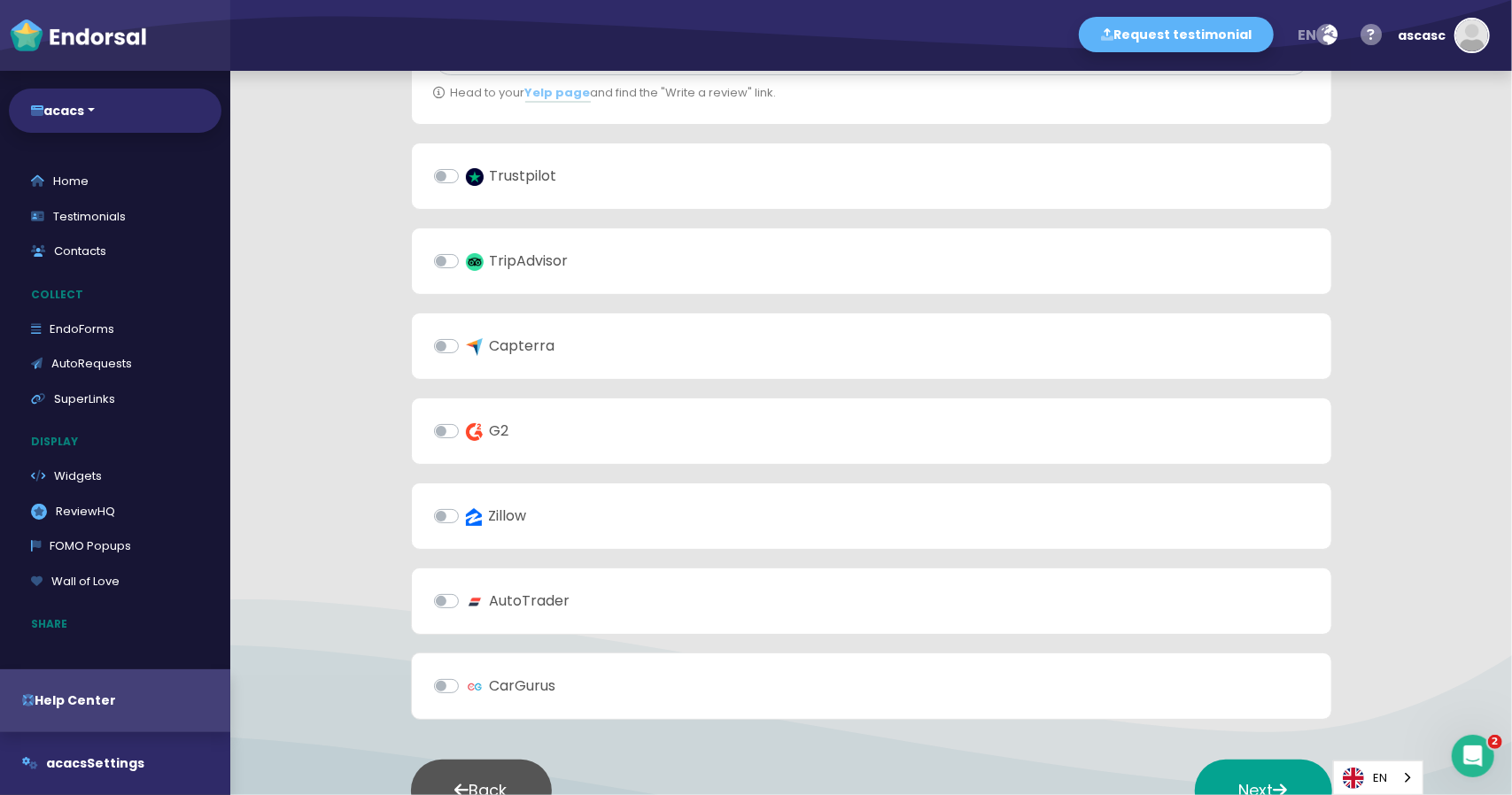
scroll to position [475, 0]
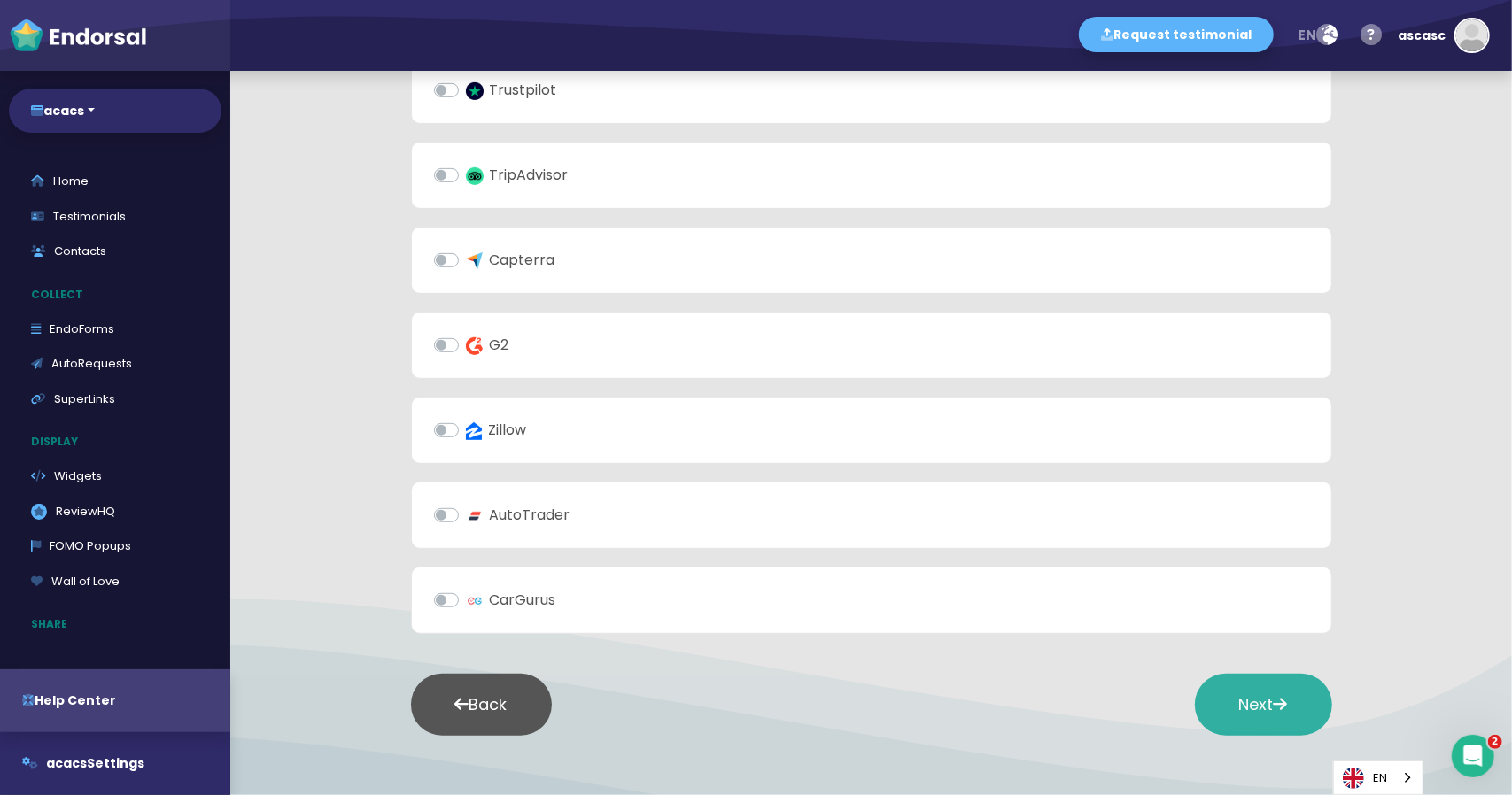
click at [1243, 680] on button "Next" at bounding box center [1263, 704] width 137 height 62
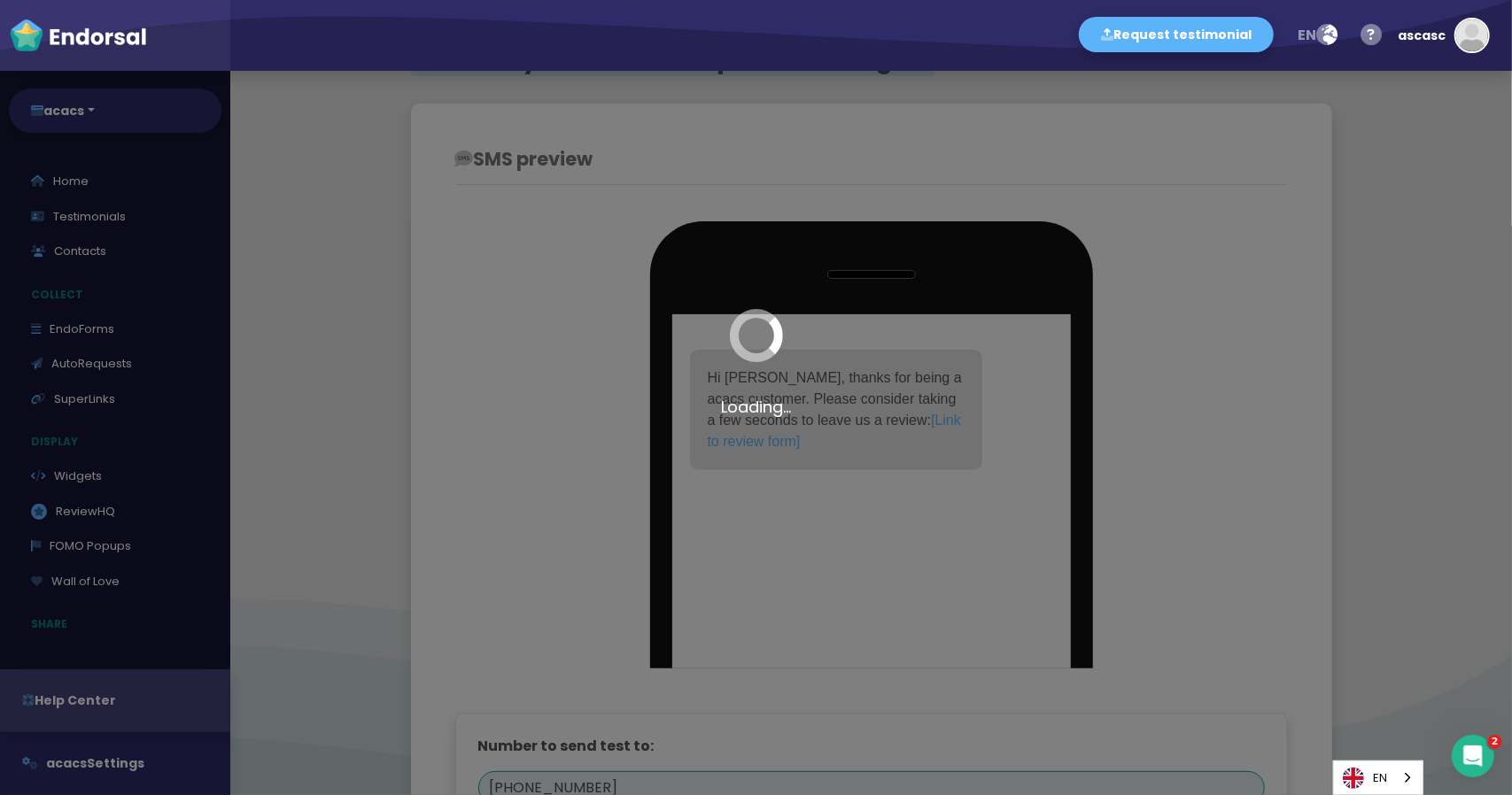
scroll to position [815, 0]
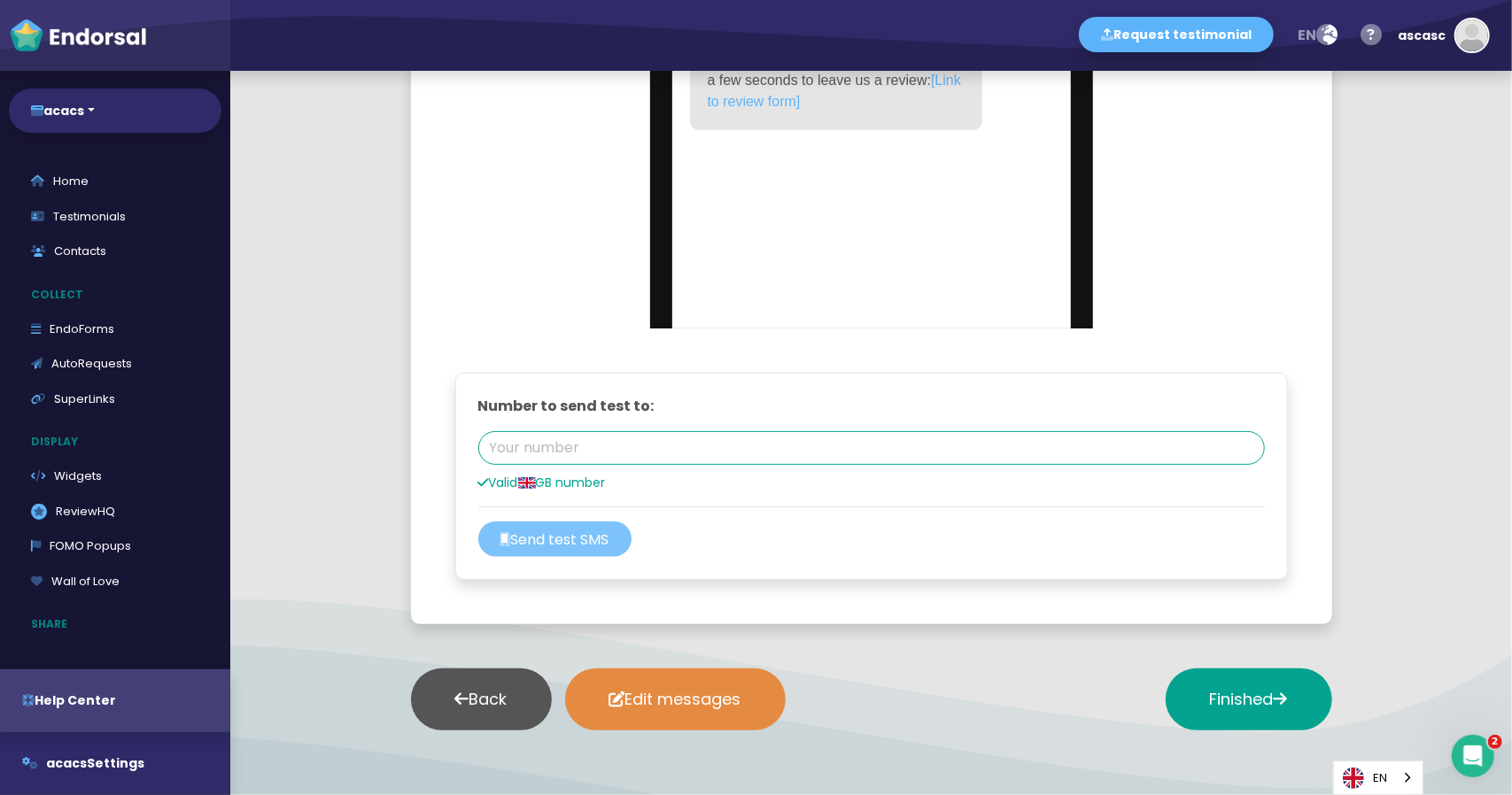
click at [579, 532] on button "Send test SMS" at bounding box center [556, 540] width 154 height 35
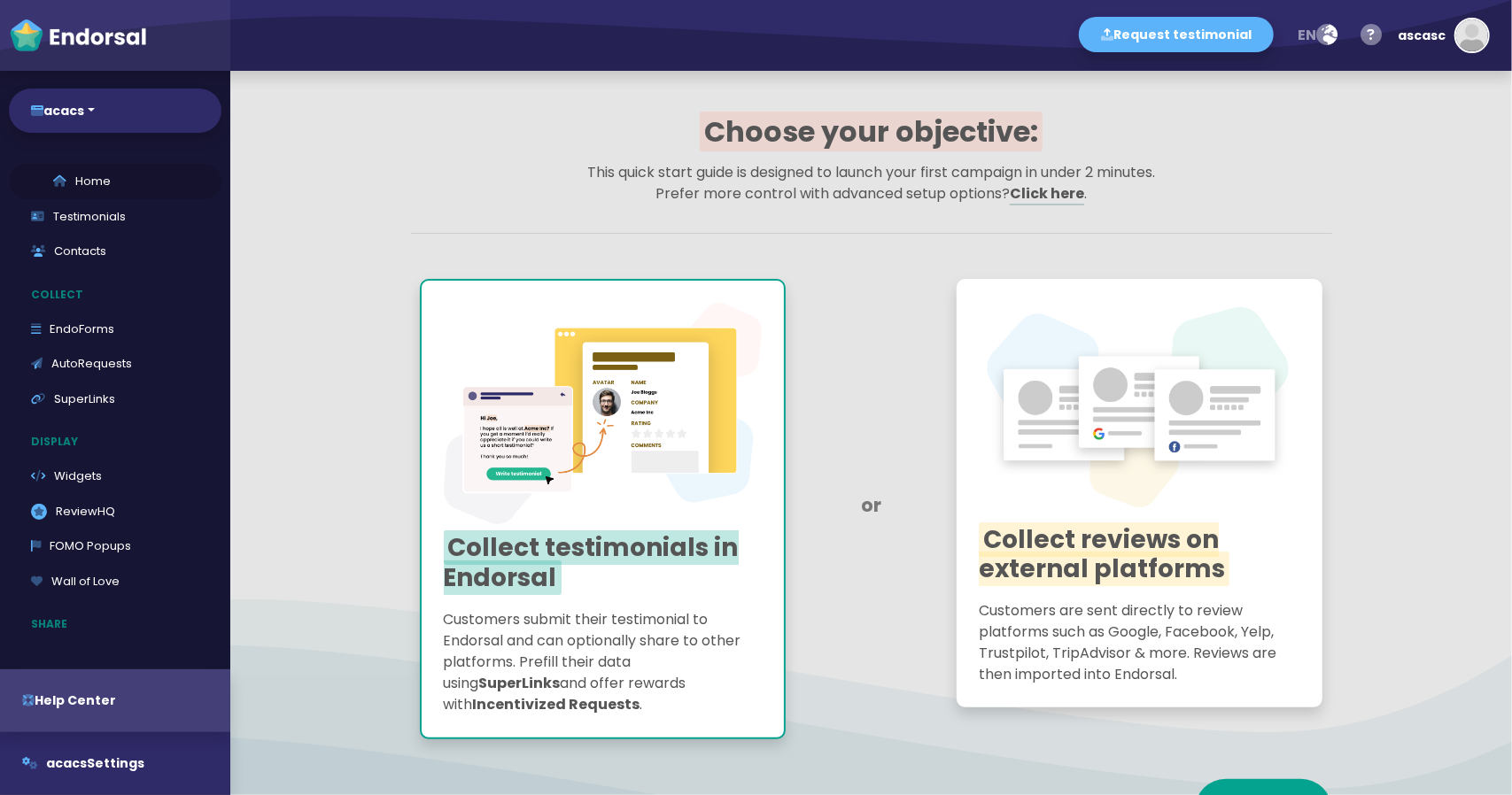
click at [74, 171] on link "Home" at bounding box center [115, 181] width 213 height 35
select select "14"
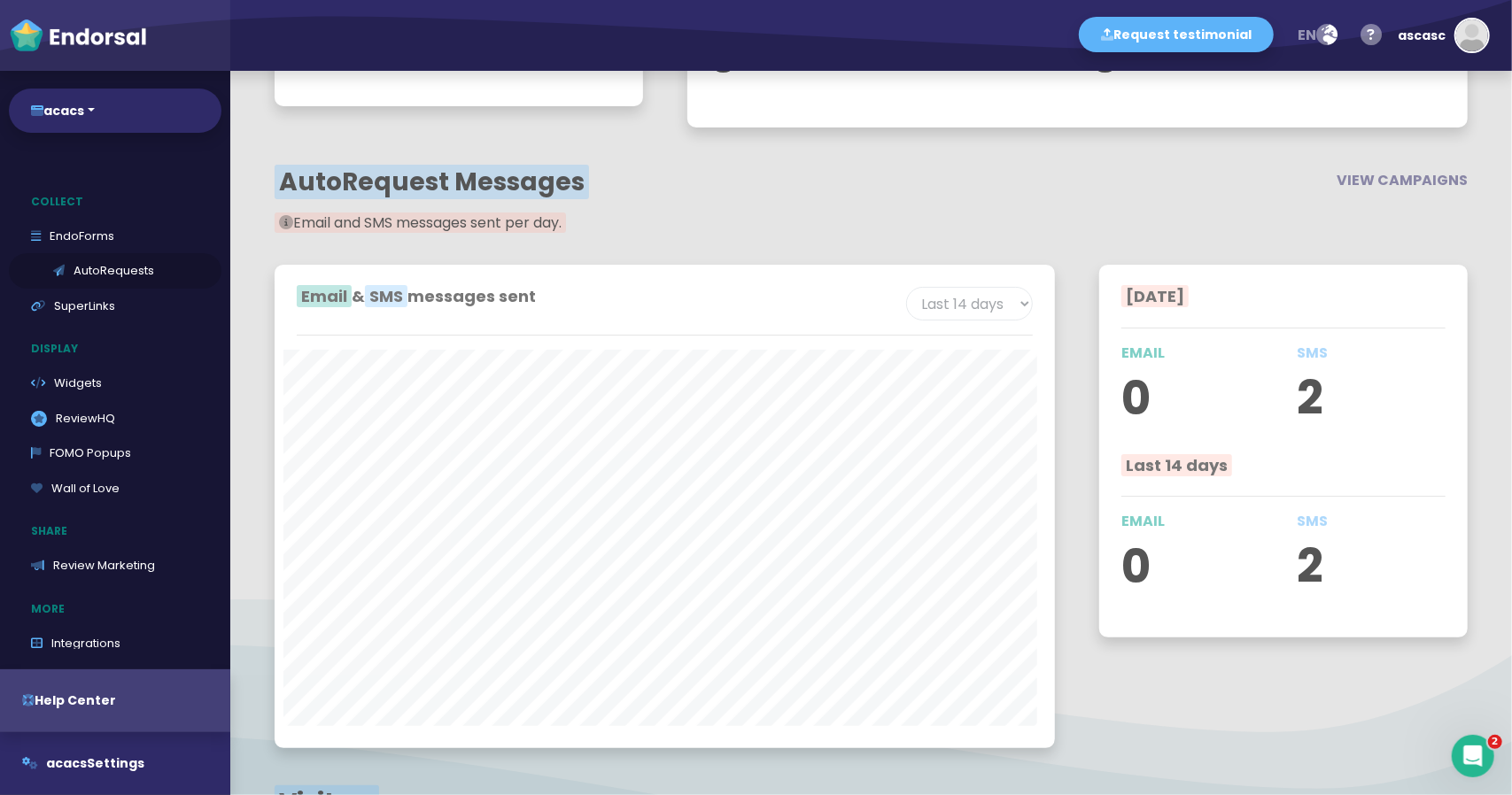
scroll to position [229, 0]
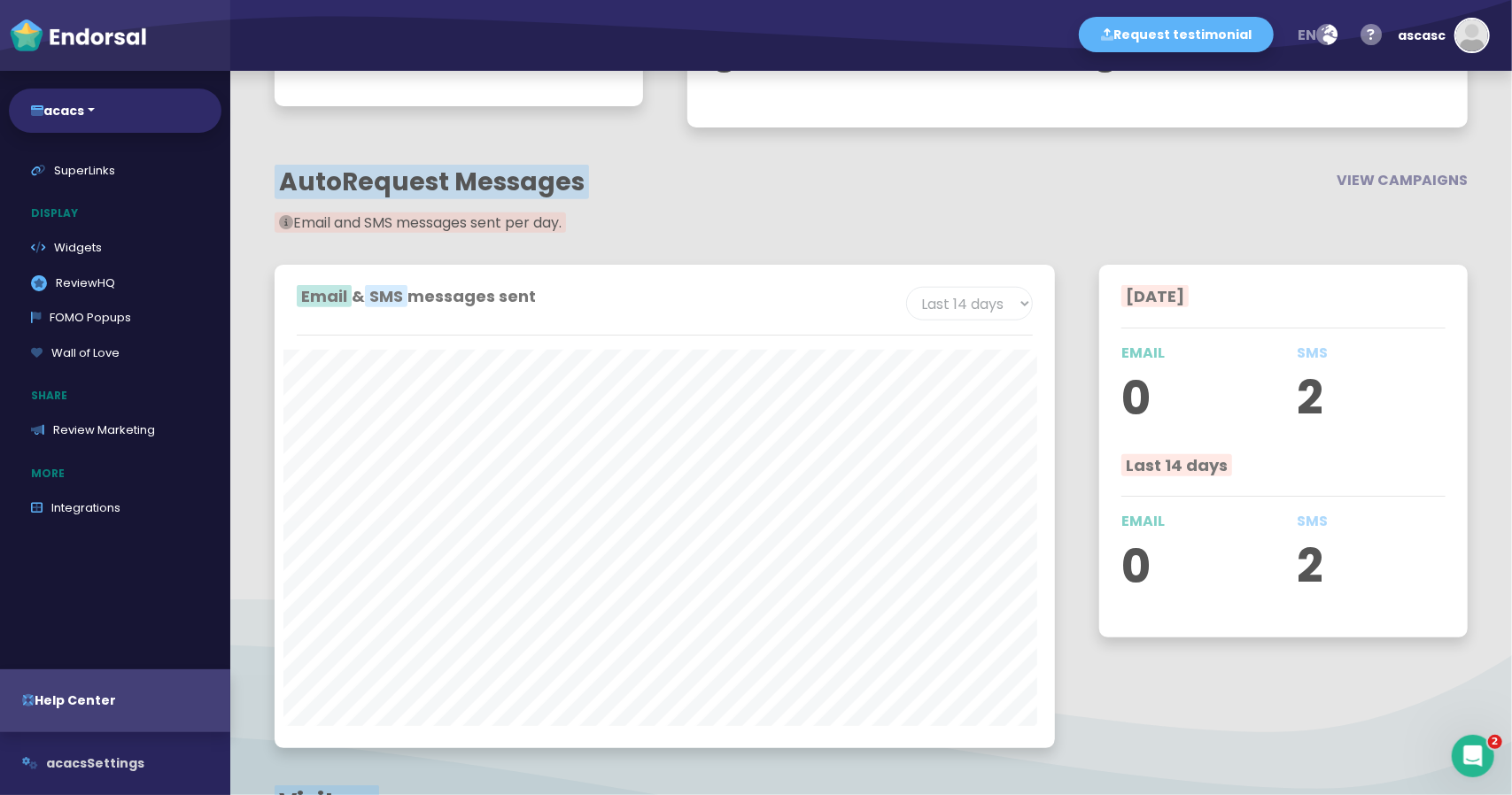
click at [96, 773] on button "acacs Settings" at bounding box center [115, 764] width 230 height 63
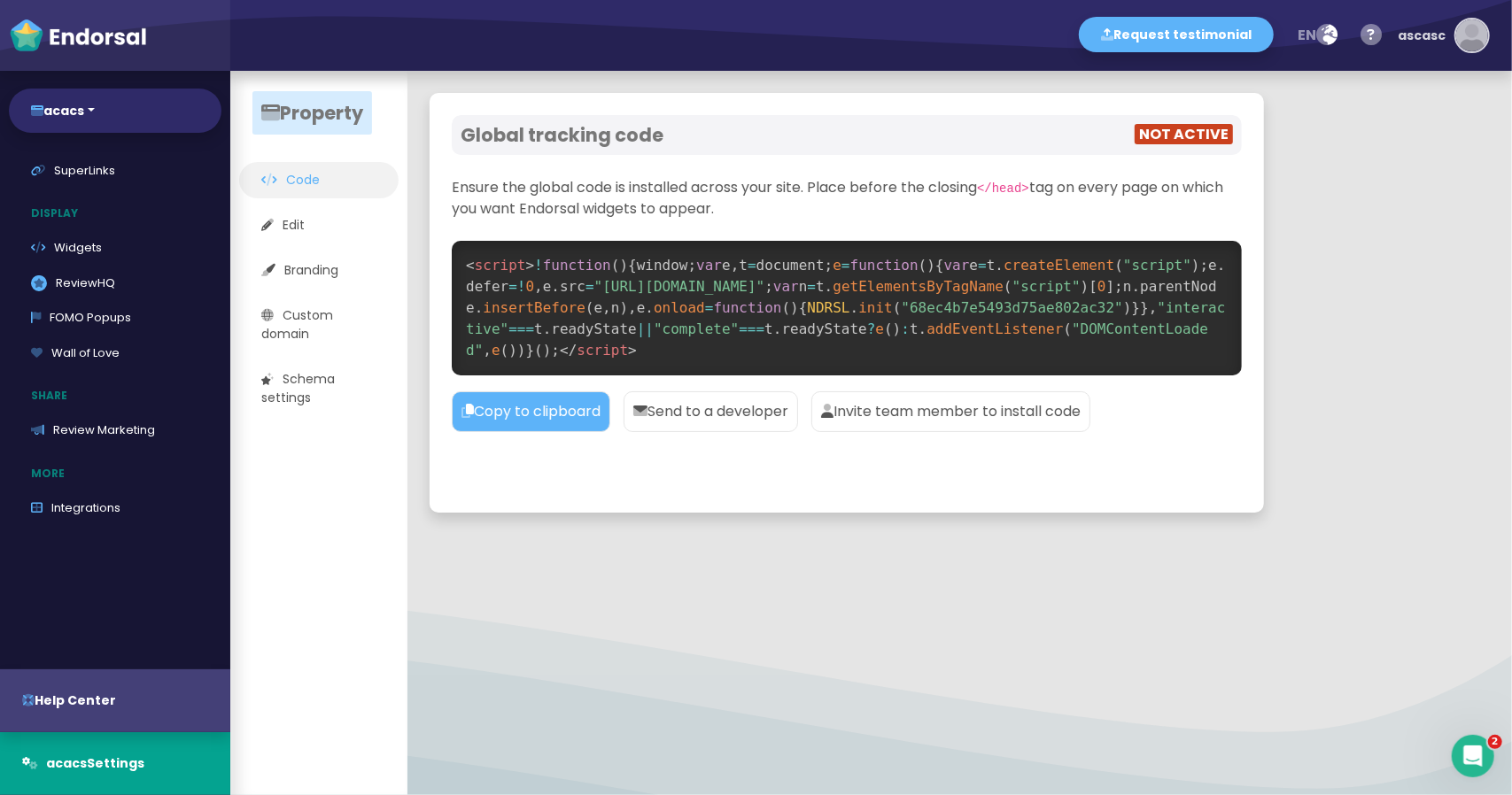
click at [1437, 40] on div "ascasc" at bounding box center [1421, 35] width 48 height 53
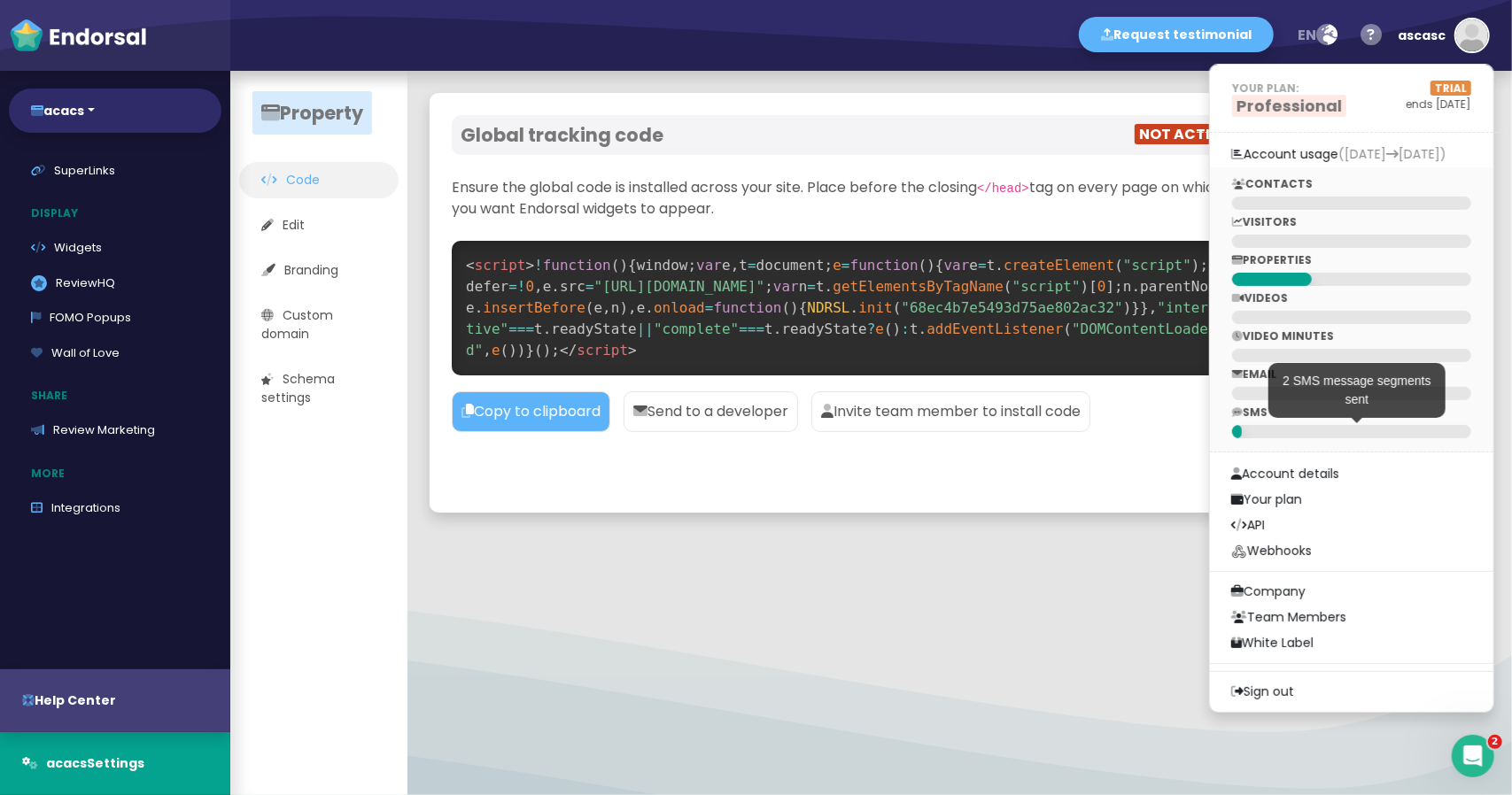
click at [1254, 430] on div at bounding box center [1351, 431] width 239 height 13
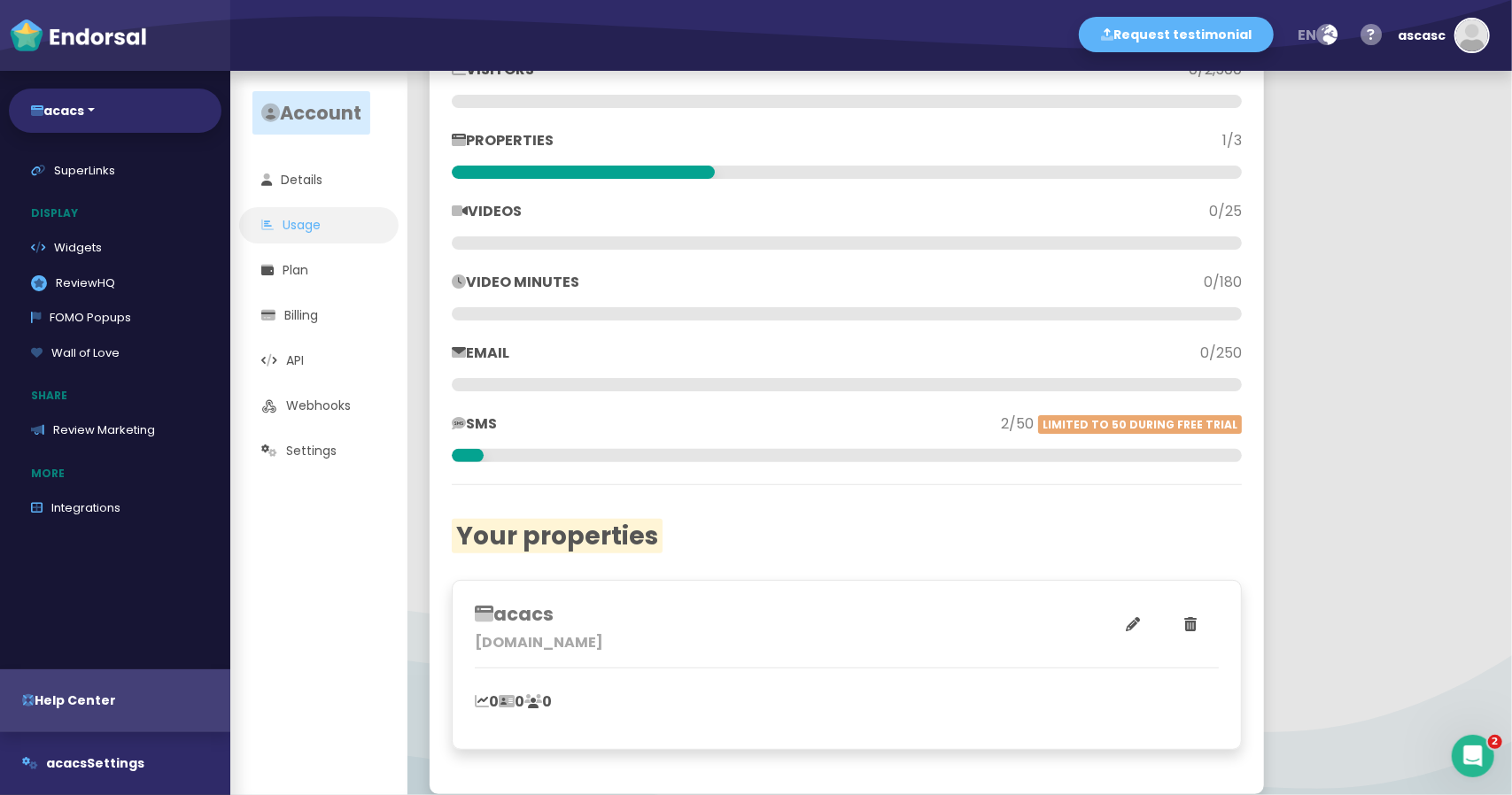
scroll to position [213, 0]
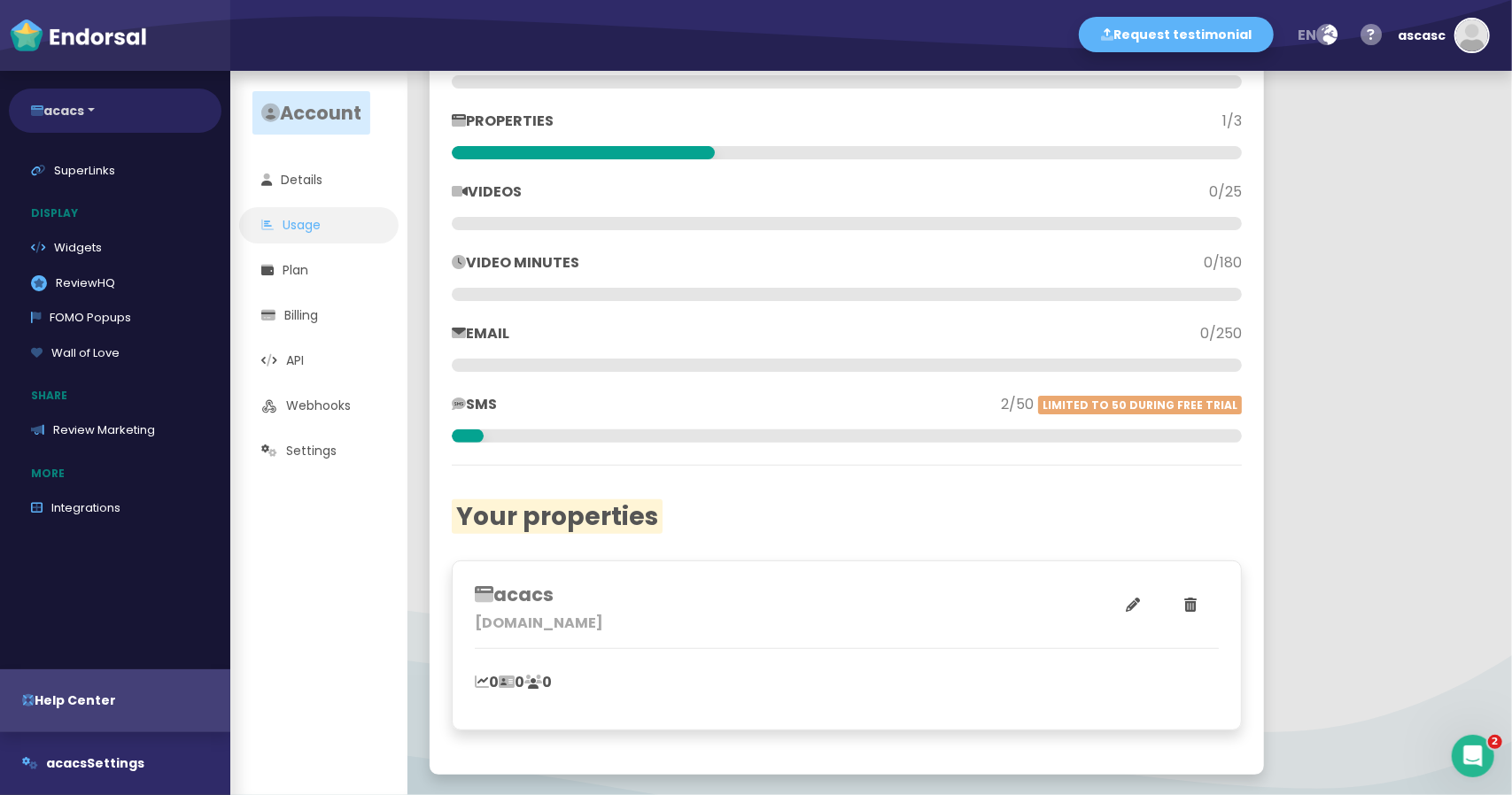
click at [94, 122] on button "acacs" at bounding box center [115, 110] width 213 height 44
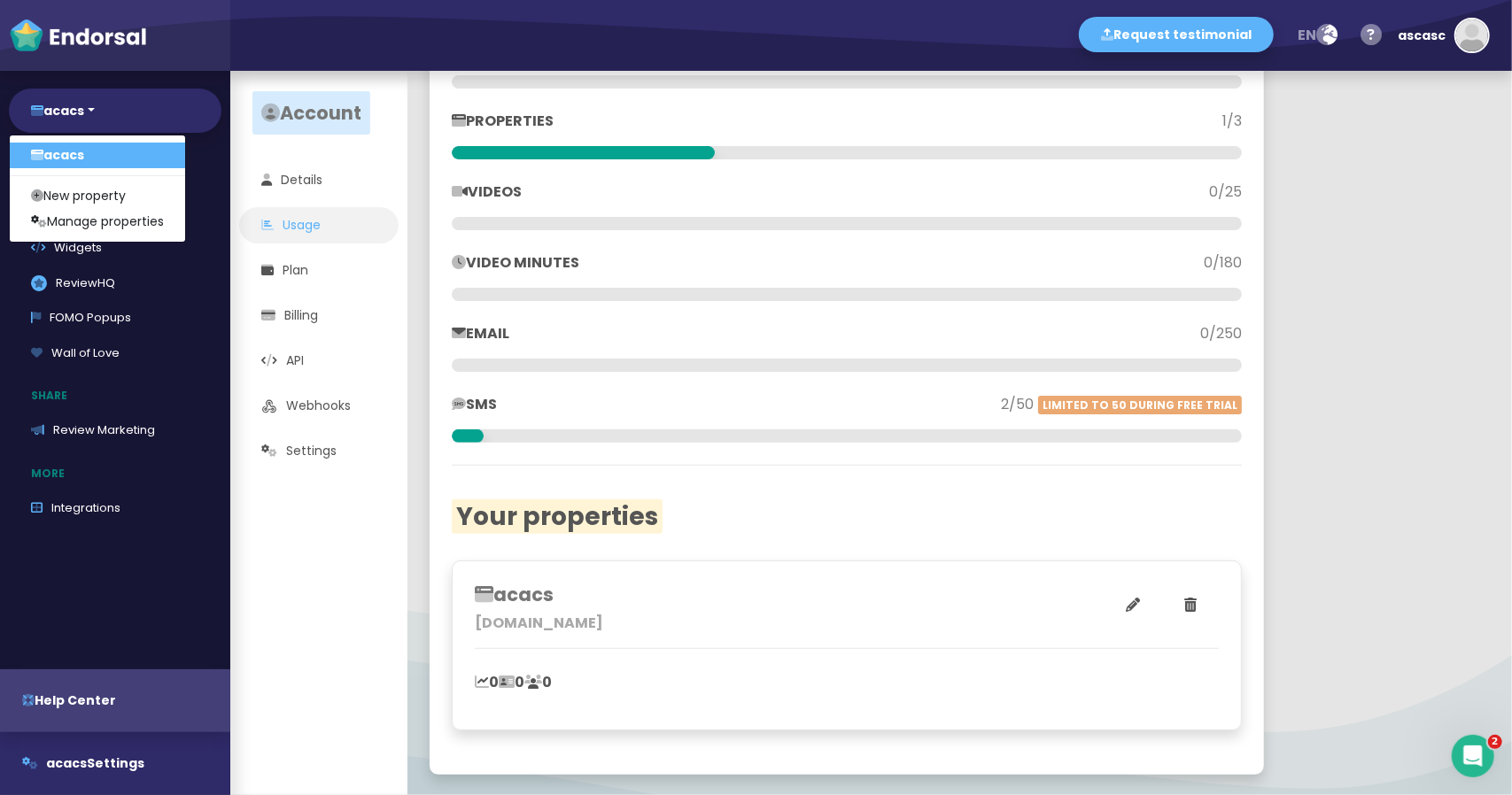
click at [93, 164] on link "acacs" at bounding box center [98, 156] width 175 height 26
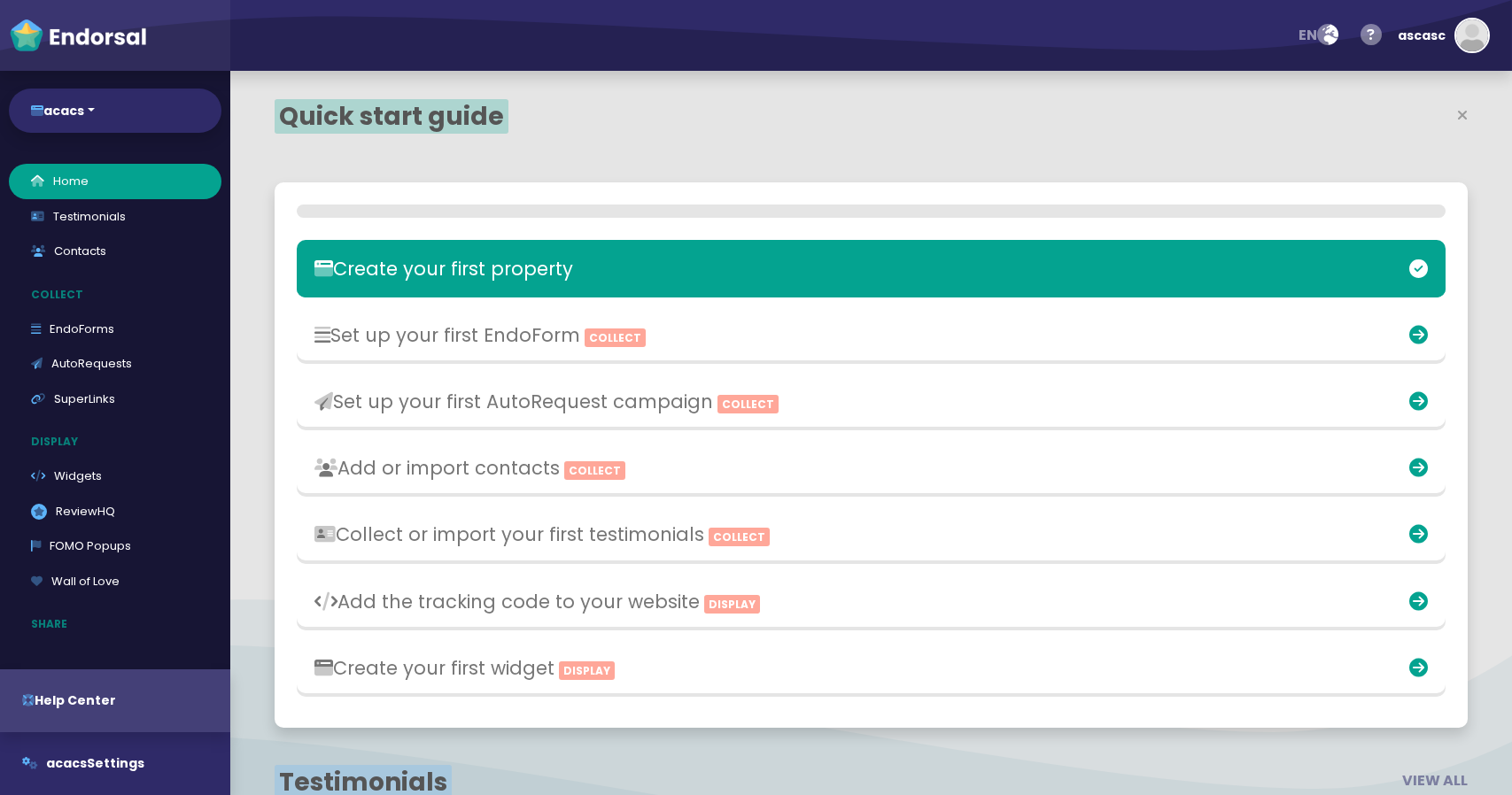
select select "14"
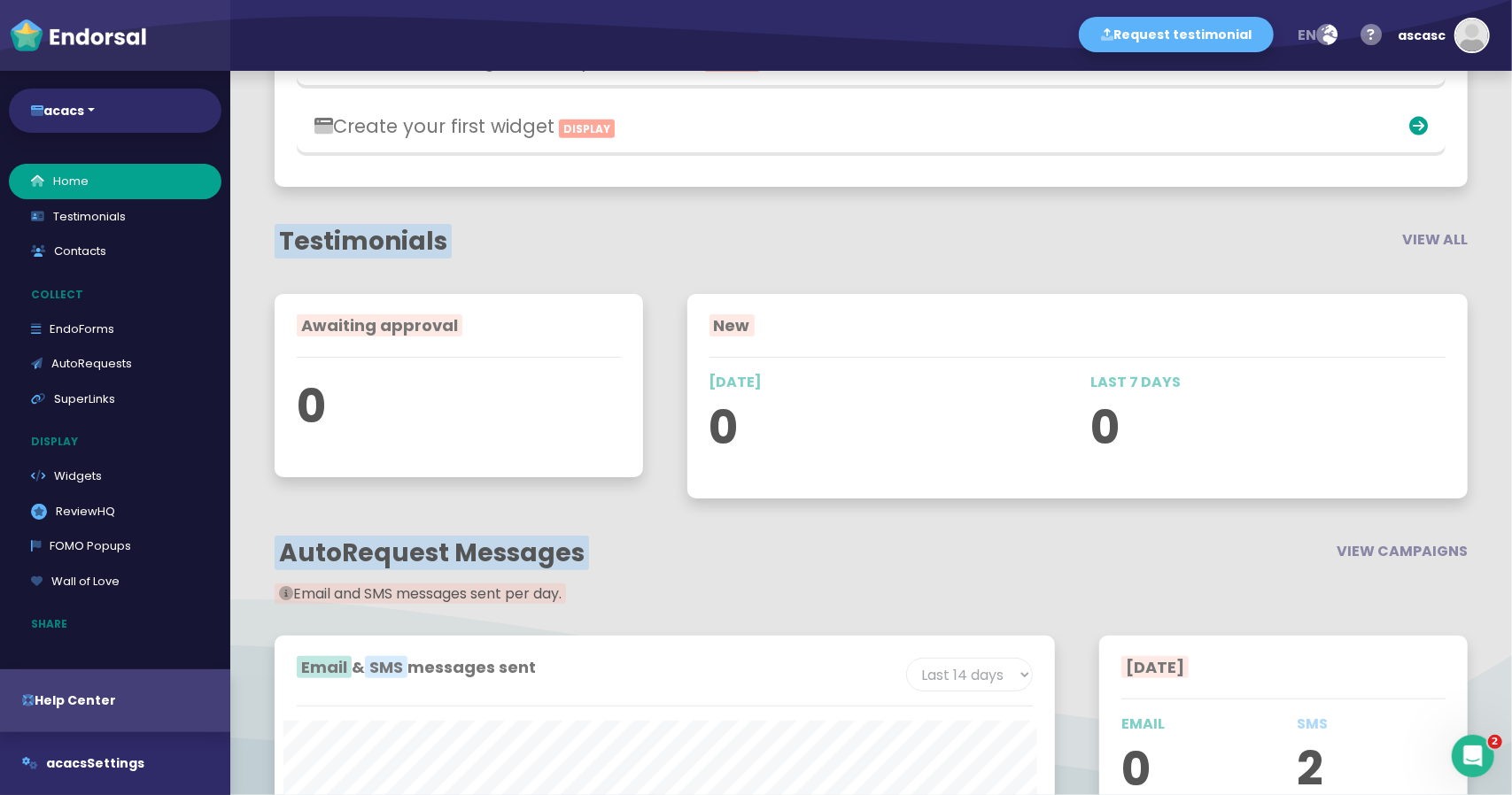
scroll to position [795, 0]
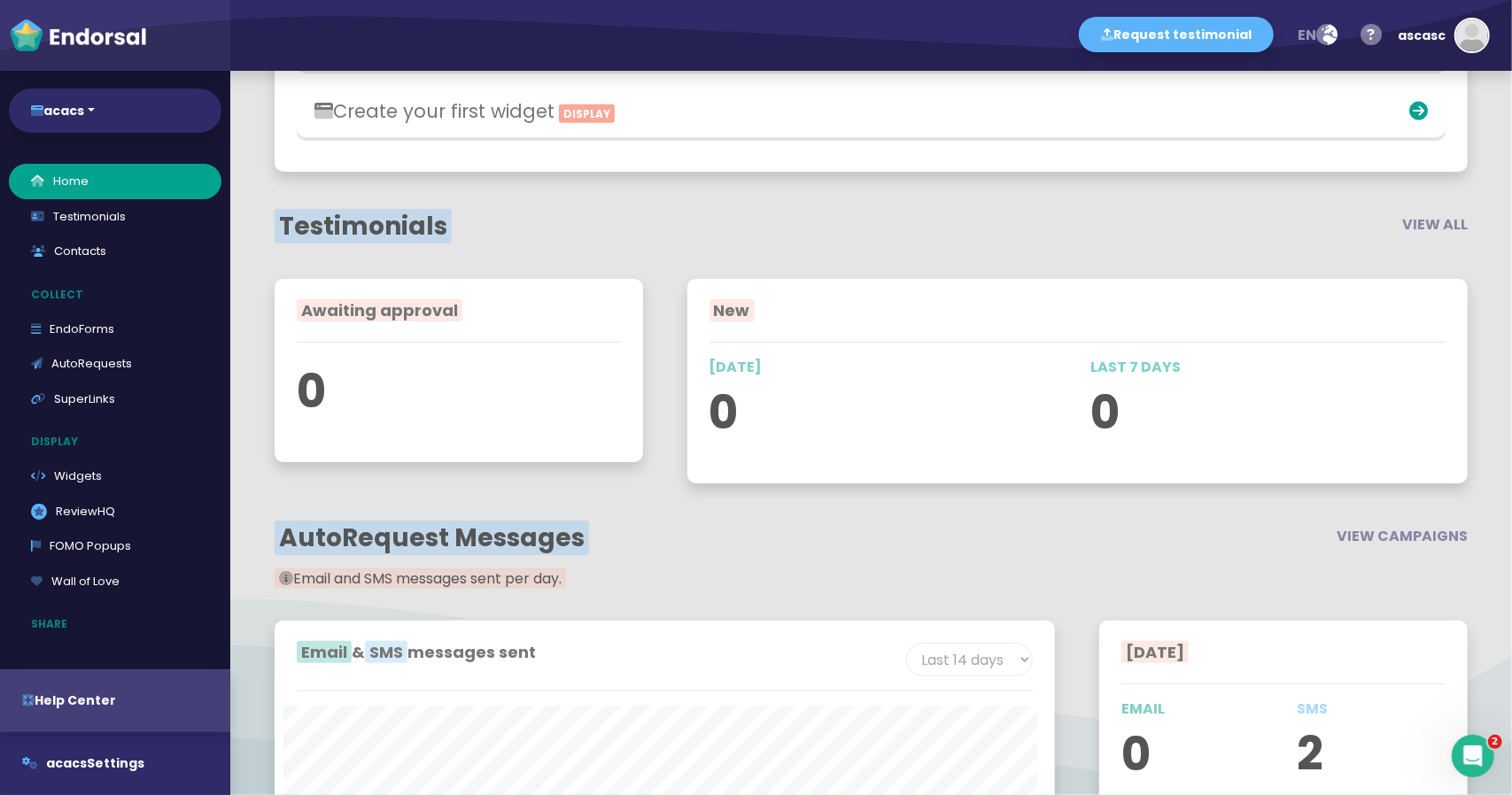
click at [588, 245] on div "Testimonials" at bounding box center [565, 231] width 610 height 37
click at [411, 203] on div "Testimonials VIEW ALL" at bounding box center [871, 231] width 1237 height 55
click at [408, 224] on span "Testimonials" at bounding box center [363, 226] width 177 height 34
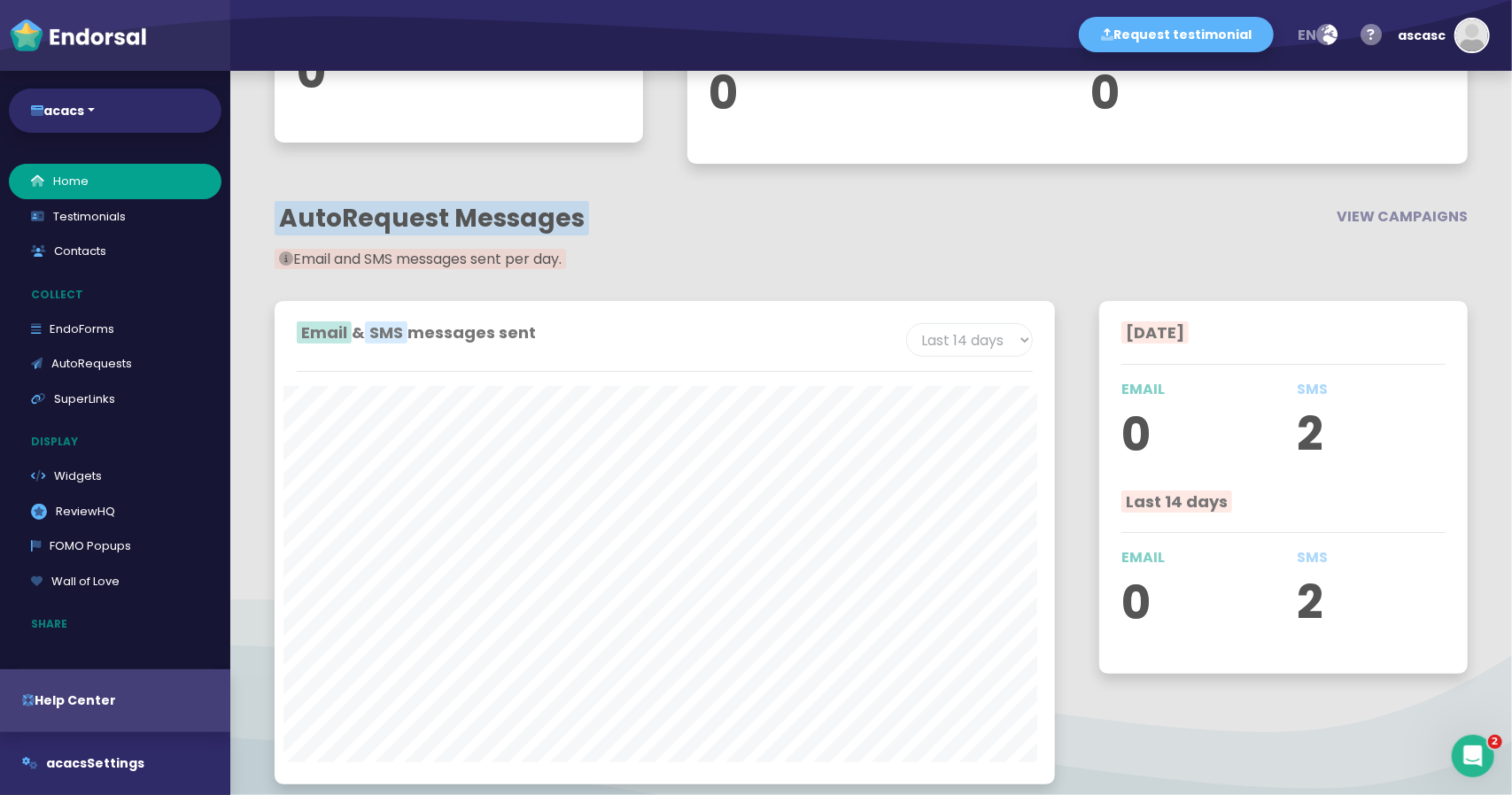
scroll to position [1150, 0]
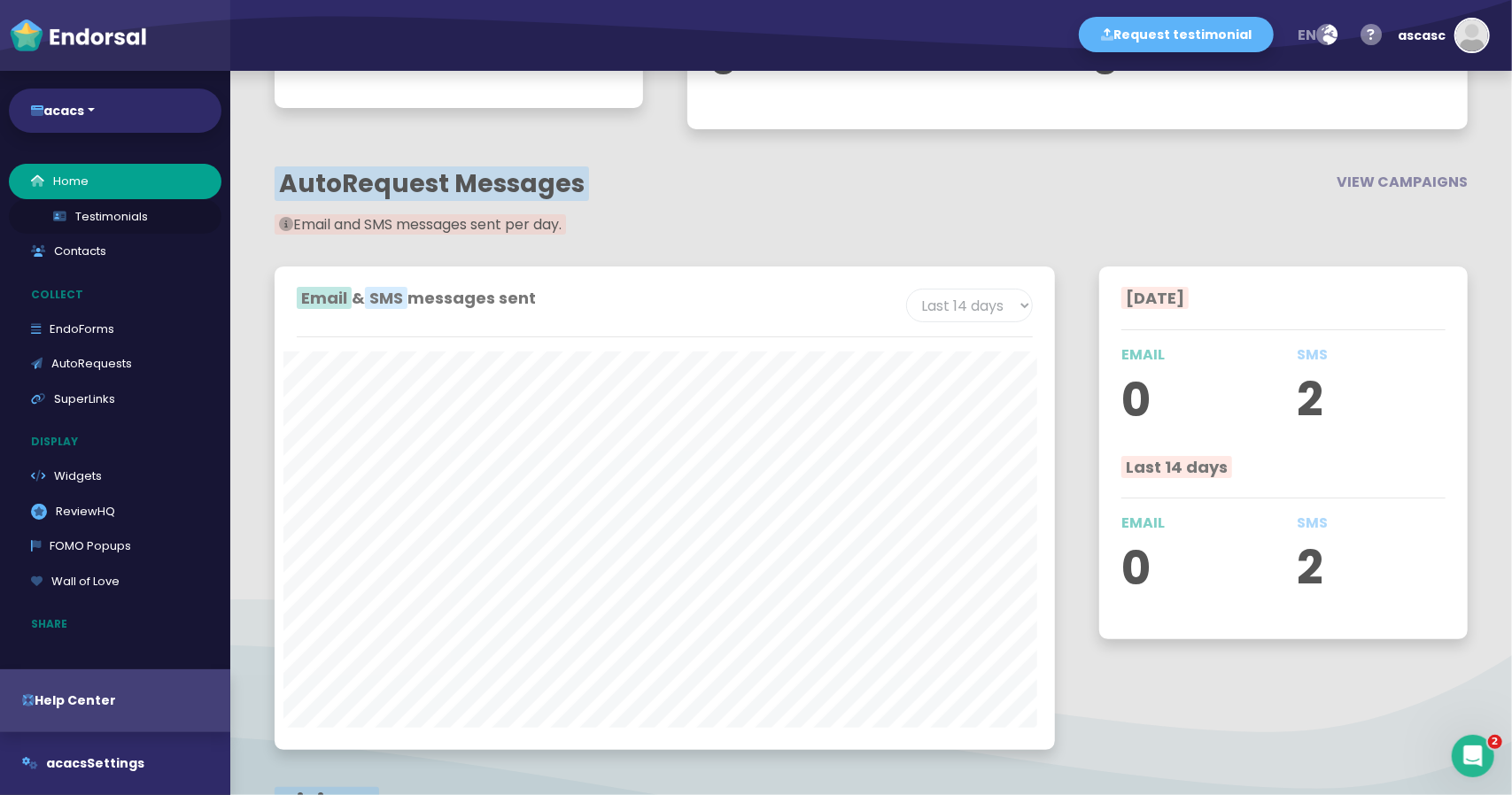
click at [113, 215] on link "Testimonials" at bounding box center [115, 217] width 213 height 35
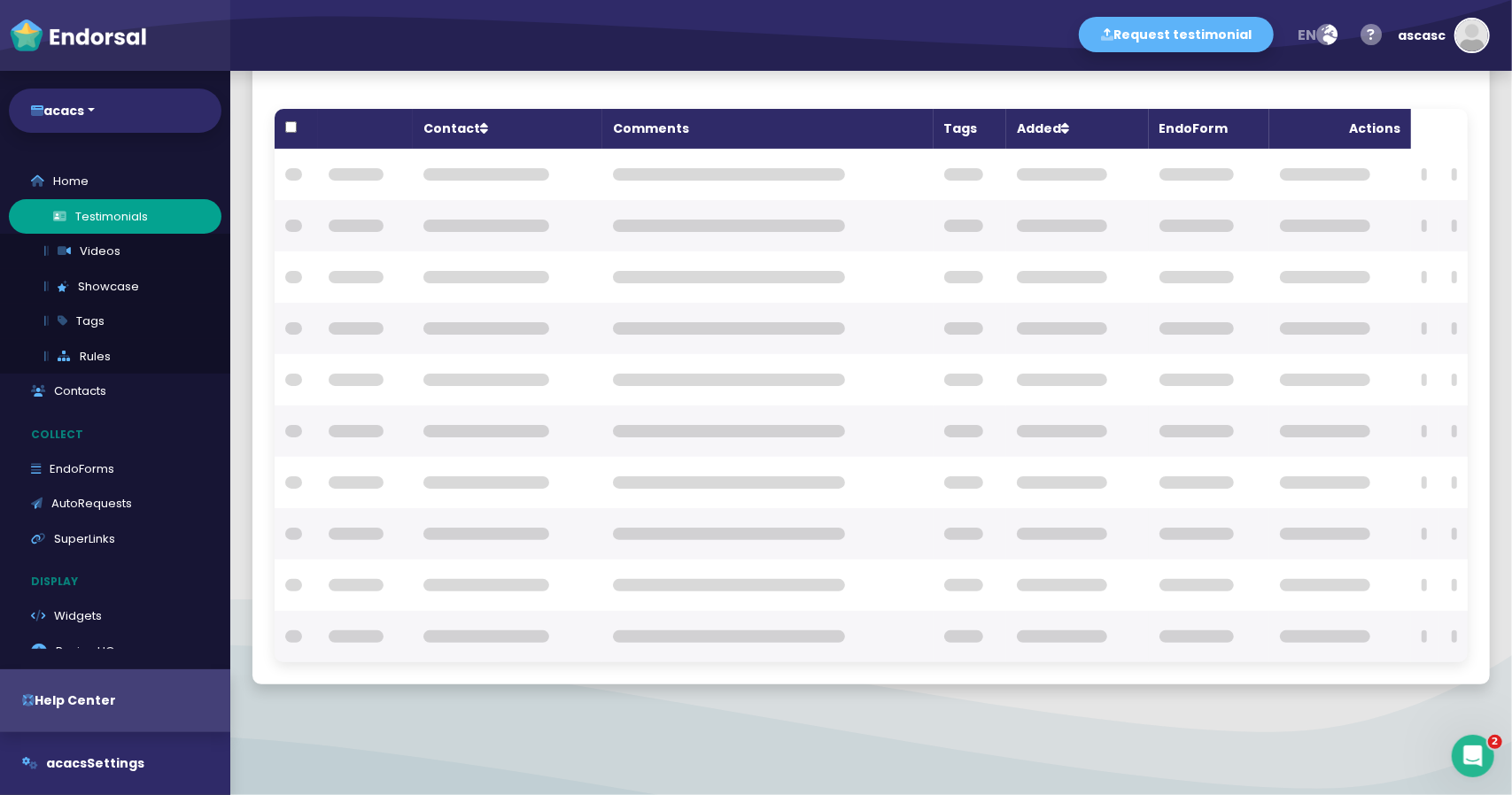
scroll to position [102, 0]
checkbox input "true"
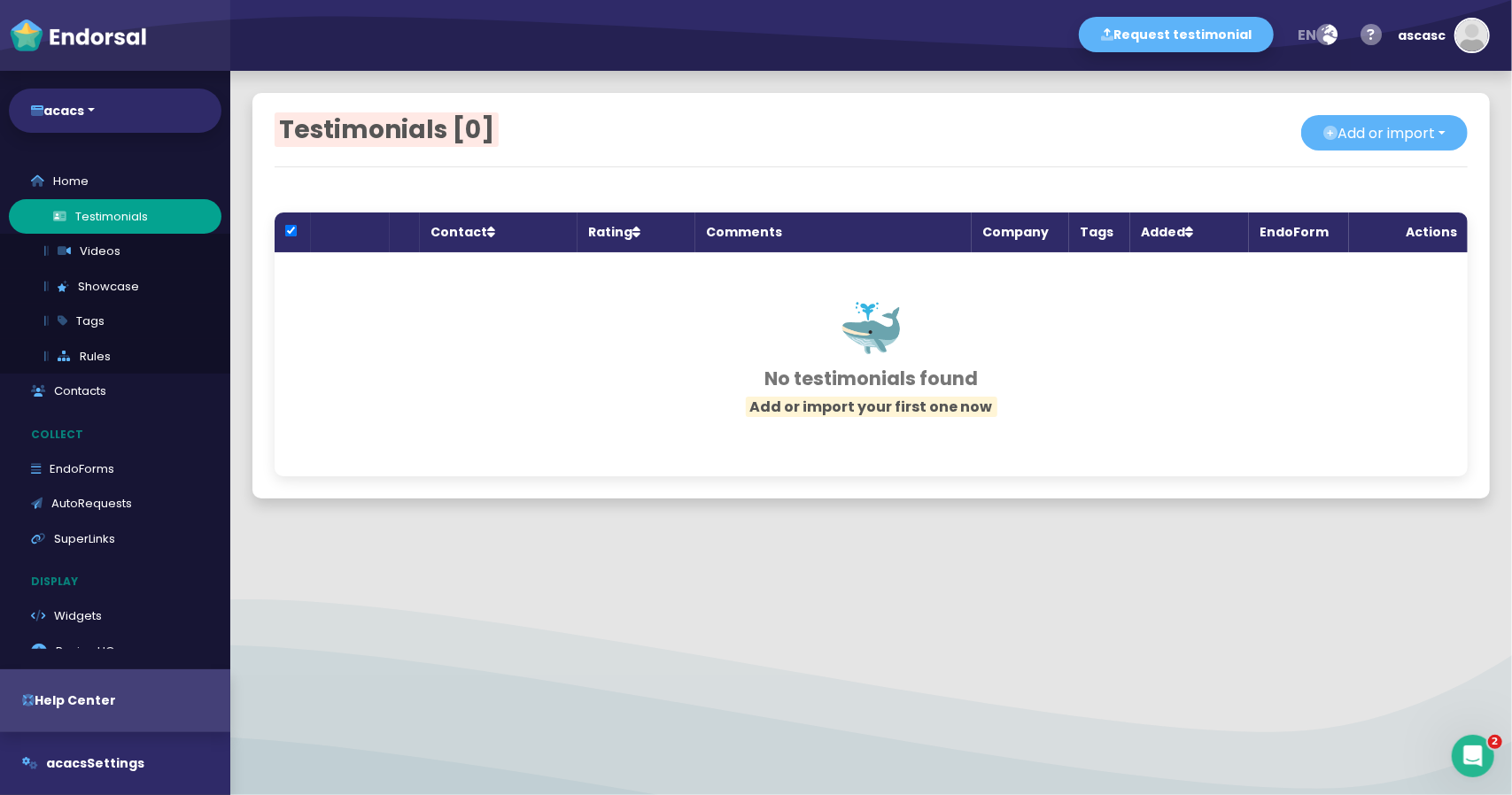
select select "4: Object"
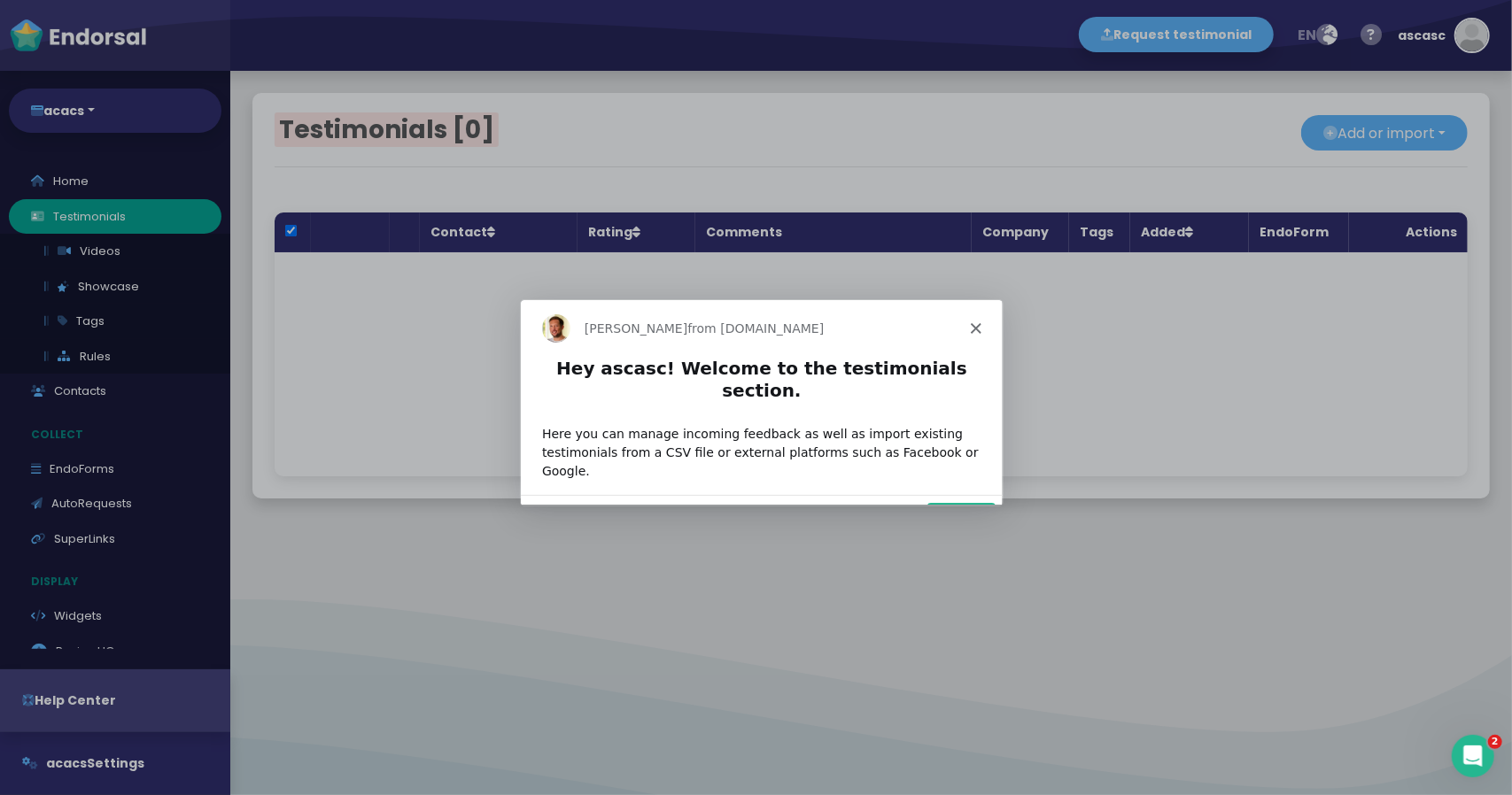
click at [320, 114] on div "Product tour overlay" at bounding box center [756, 397] width 1512 height 795
click at [978, 324] on icon "Close" at bounding box center [974, 327] width 11 height 11
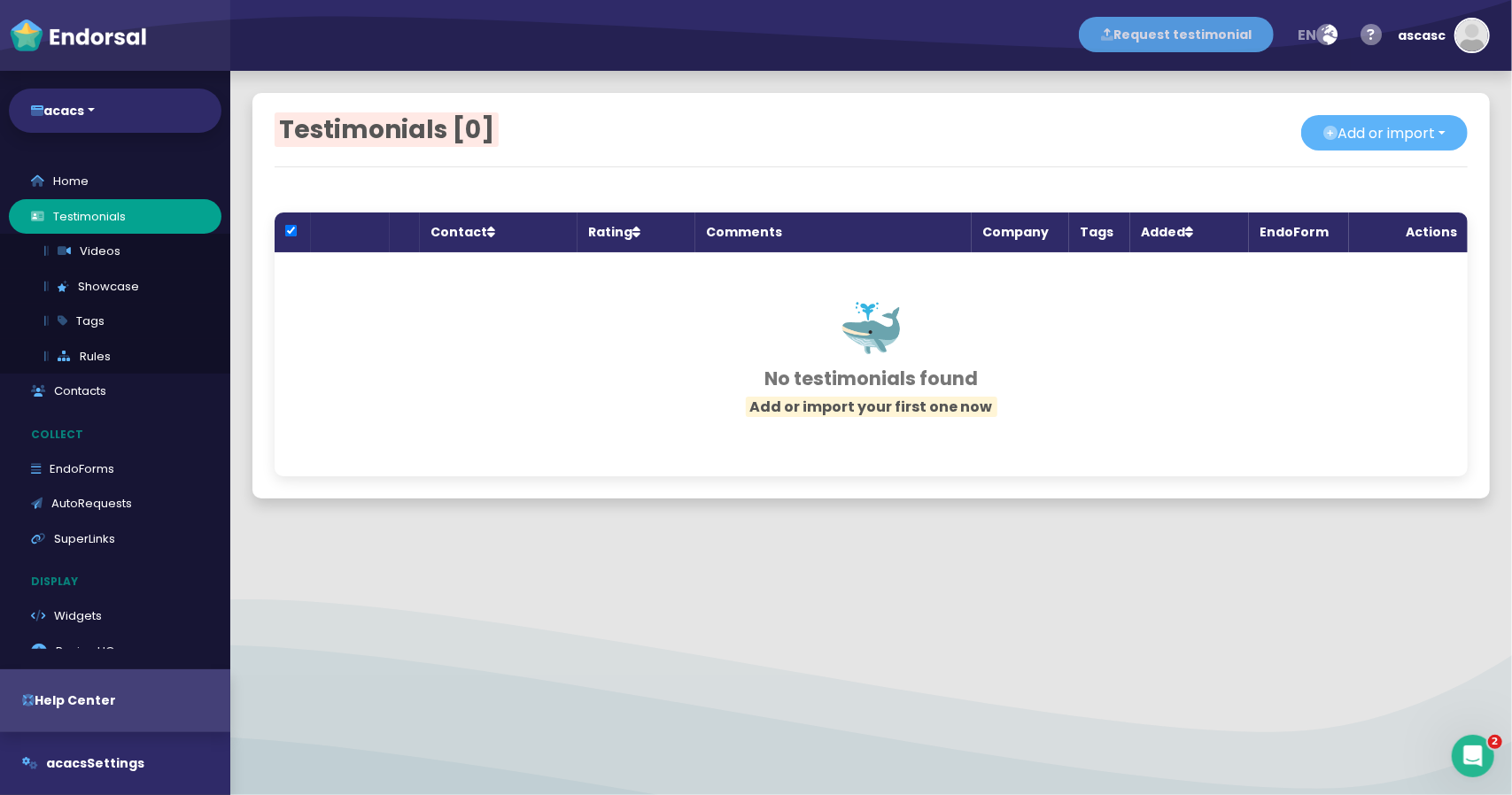
click at [1150, 46] on button "Request testimonial" at bounding box center [1176, 34] width 195 height 35
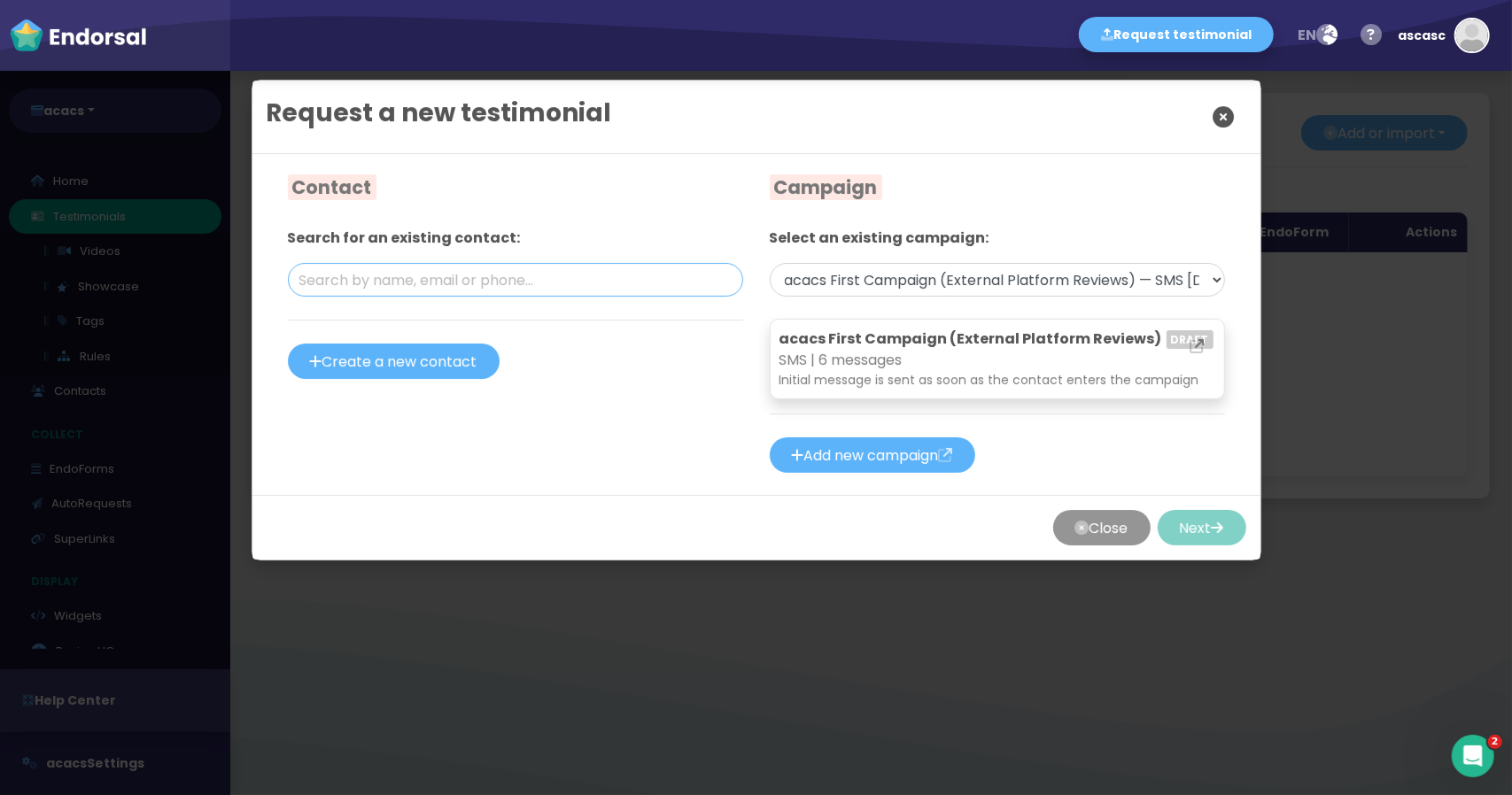
click at [452, 278] on input "text" at bounding box center [515, 280] width 455 height 33
click at [415, 345] on button "Create a new contact" at bounding box center [393, 362] width 212 height 35
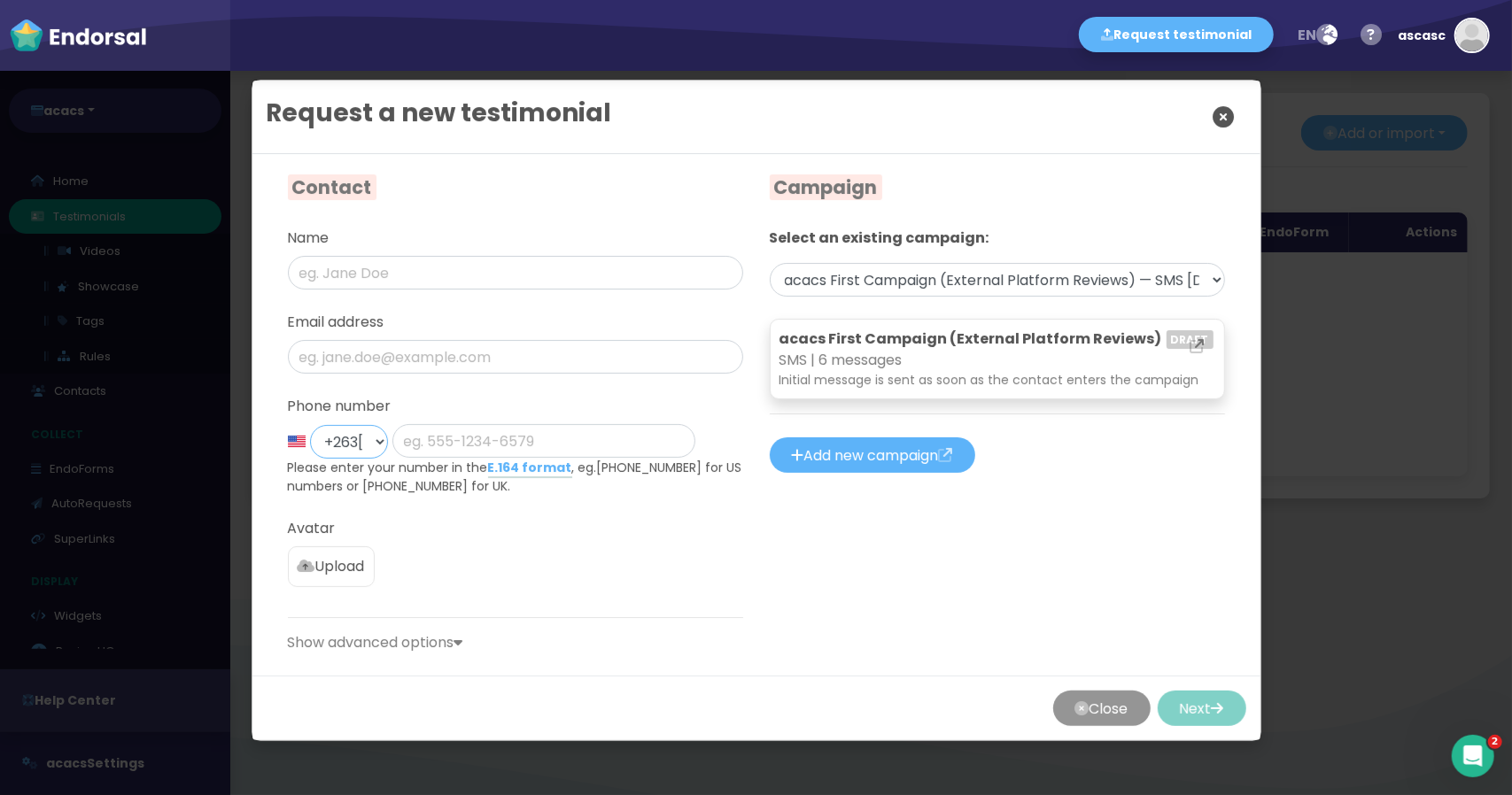
click at [370, 434] on select "+1 United States +44 United Kingdom +1 Canada +61 Australia +93 Afghanistan +35…" at bounding box center [349, 442] width 78 height 33
click at [366, 438] on select "+1 United States +44 United Kingdom +1 Canada +61 Australia +93 Afghanistan +35…" at bounding box center [349, 442] width 78 height 33
select select "131: Object"
click at [310, 426] on select "+1 United States +44 United Kingdom +1 Canada +61 Australia +93 Afghanistan +35…" at bounding box center [349, 442] width 78 height 33
select select "6: Object"
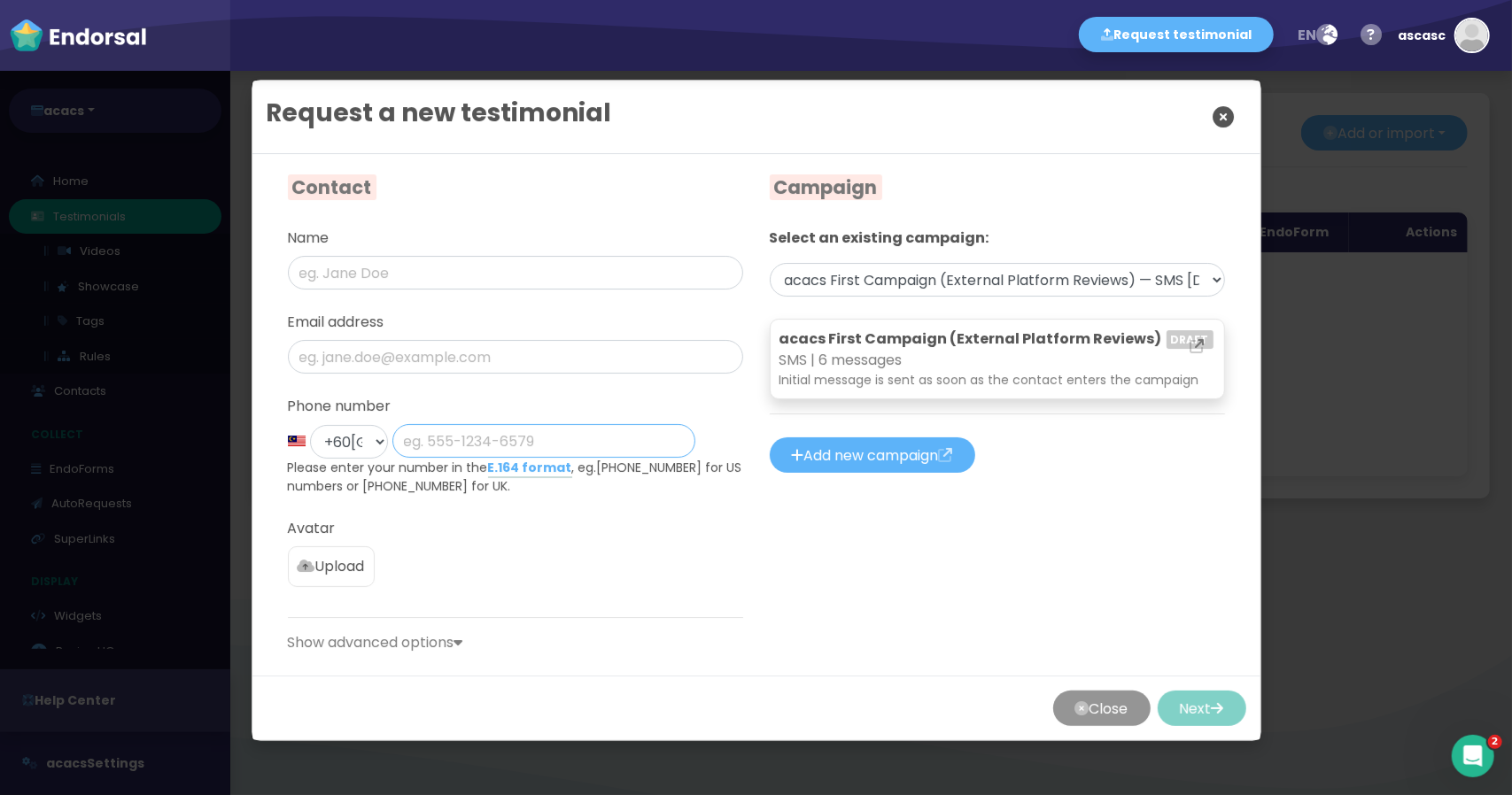
click at [452, 445] on input "phone" at bounding box center [543, 441] width 302 height 33
paste input "1113164942"
type input "1113164942"
drag, startPoint x: 544, startPoint y: 592, endPoint x: 545, endPoint y: 573, distance: 19.0
click at [544, 591] on div "Name Email address Phone number +1 United States +44 United Kingdom +1 Canada +…" at bounding box center [515, 440] width 455 height 426
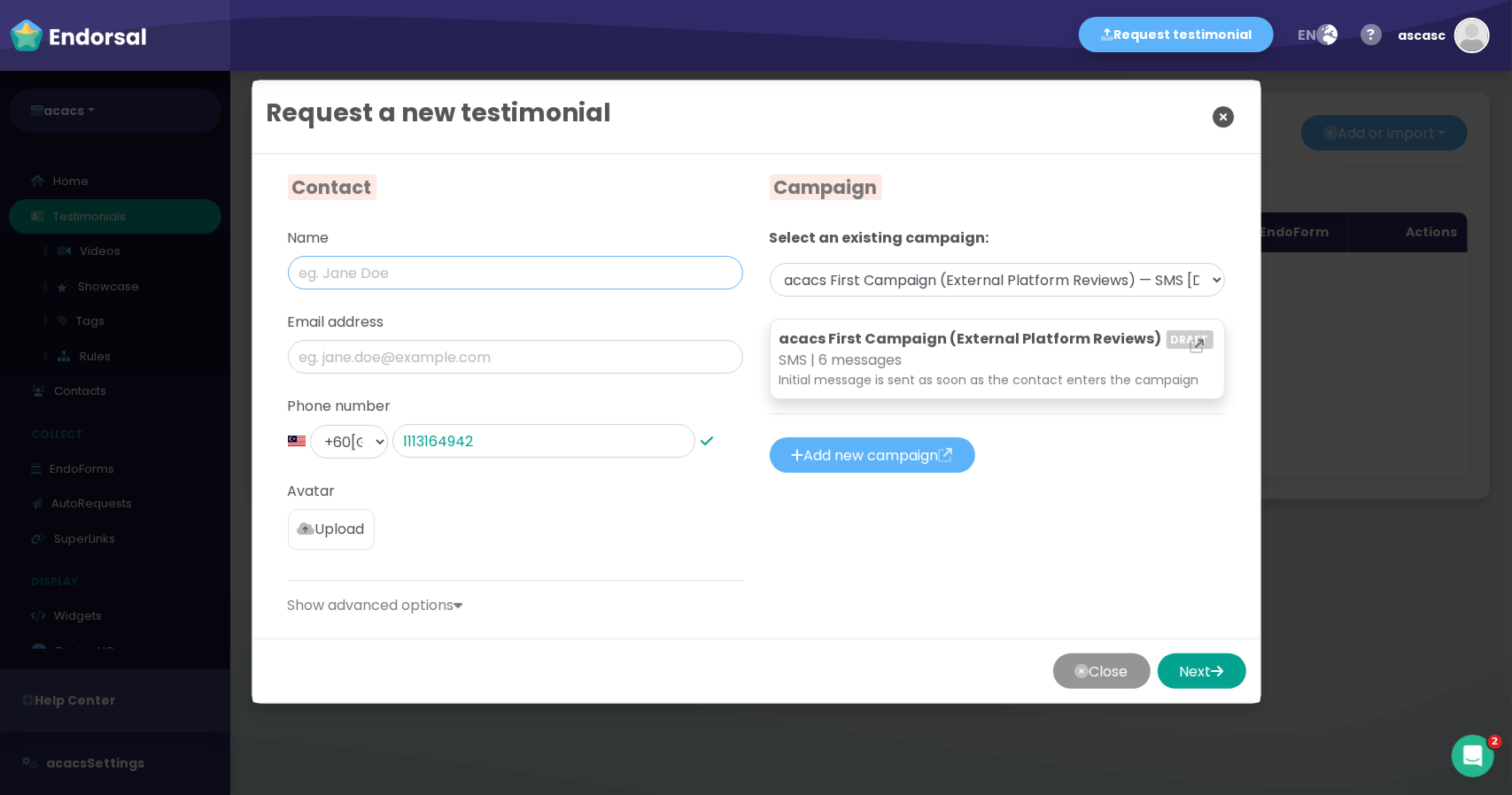
click at [432, 277] on input "text" at bounding box center [515, 273] width 455 height 33
type input "ccs sac"
click at [677, 498] on div "Name ccs sac Email address Phone number +1 United States +44 United Kingdom +1 …" at bounding box center [515, 422] width 455 height 389
click at [934, 364] on p "SMS | 6 messages" at bounding box center [997, 361] width 435 height 22
click at [1180, 672] on button "Next" at bounding box center [1202, 672] width 89 height 35
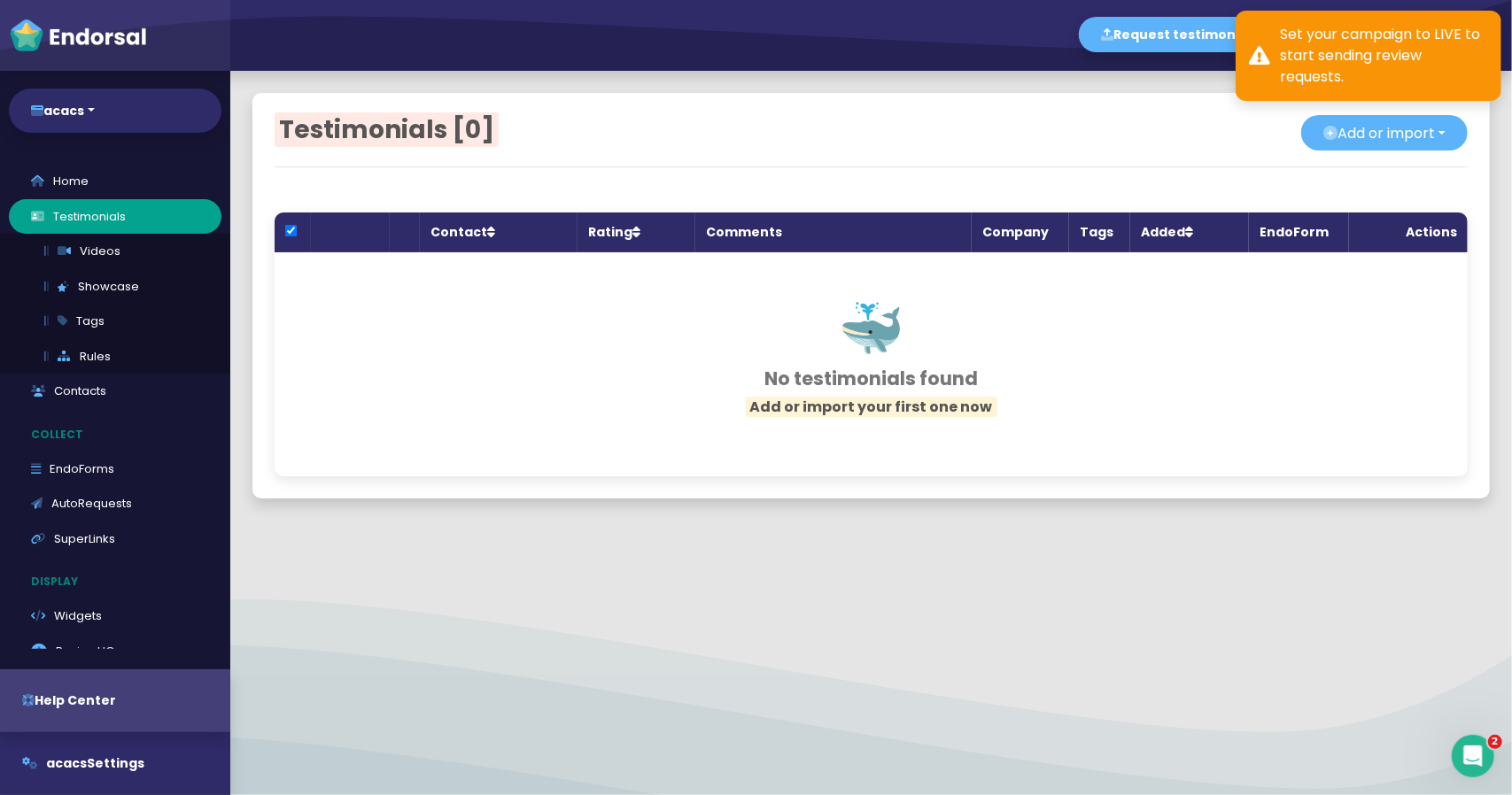
click at [1076, 73] on div "Testimonials [0] Add or import Add single Upload from CSV file Import from exte…" at bounding box center [871, 296] width 1282 height 450
click at [1331, 58] on div "Set your campaign to LIVE to start sending review requests." at bounding box center [1383, 55] width 208 height 64
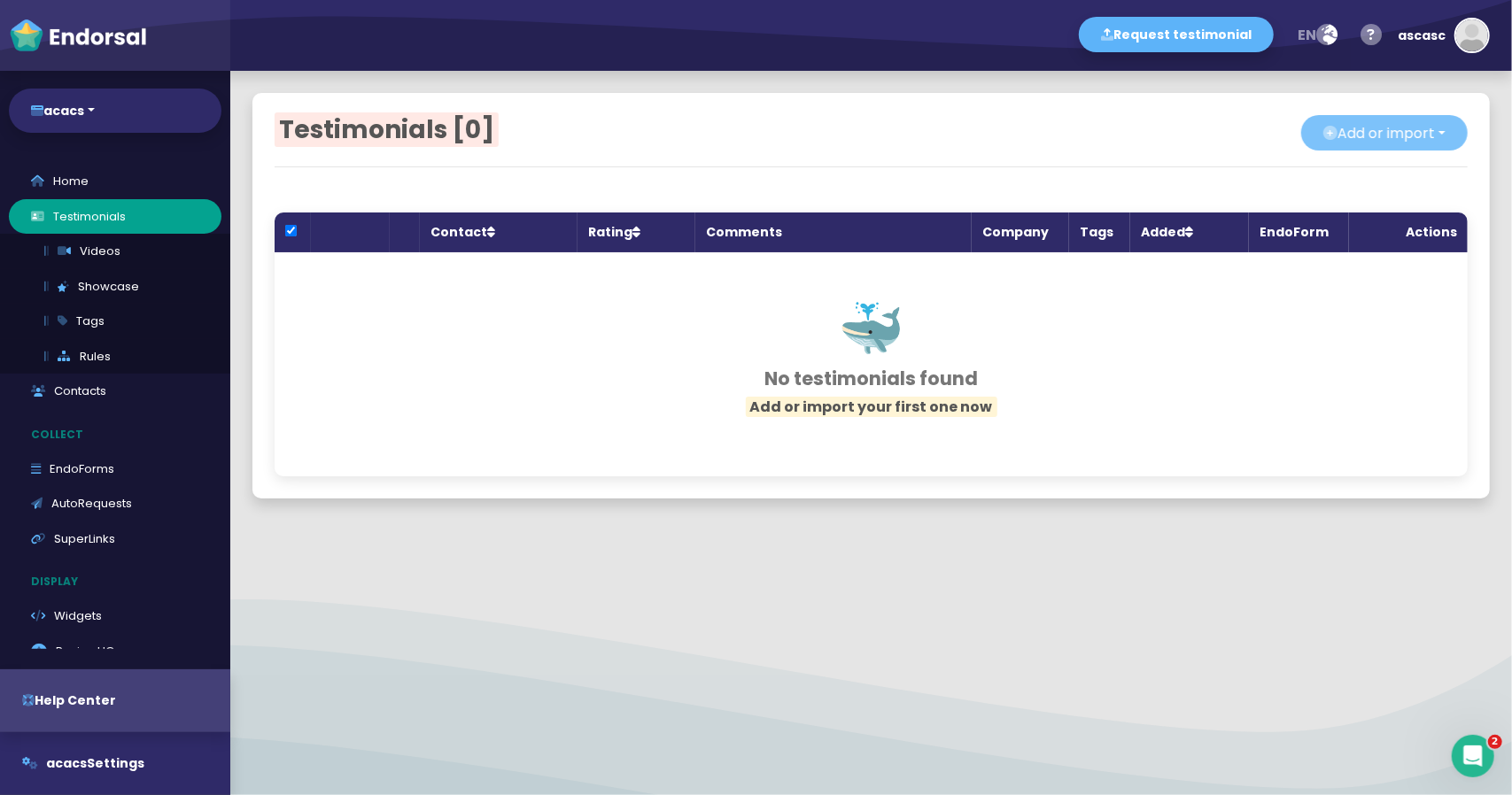
click at [1339, 125] on button "Add or import" at bounding box center [1384, 133] width 166 height 35
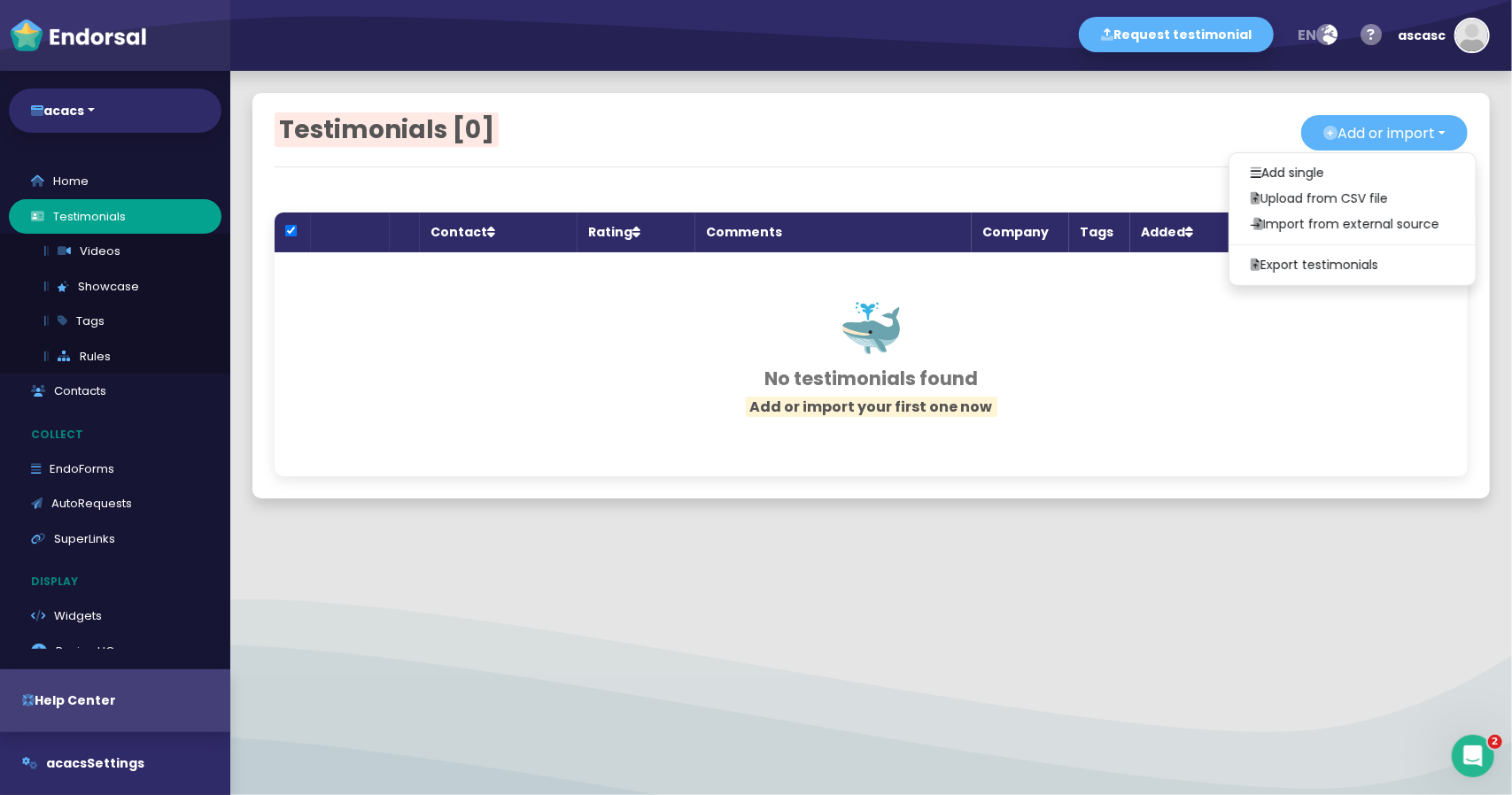
click at [1160, 86] on div "Testimonials [0] Add or import Add single Upload from CSV file Import from exte…" at bounding box center [871, 296] width 1282 height 450
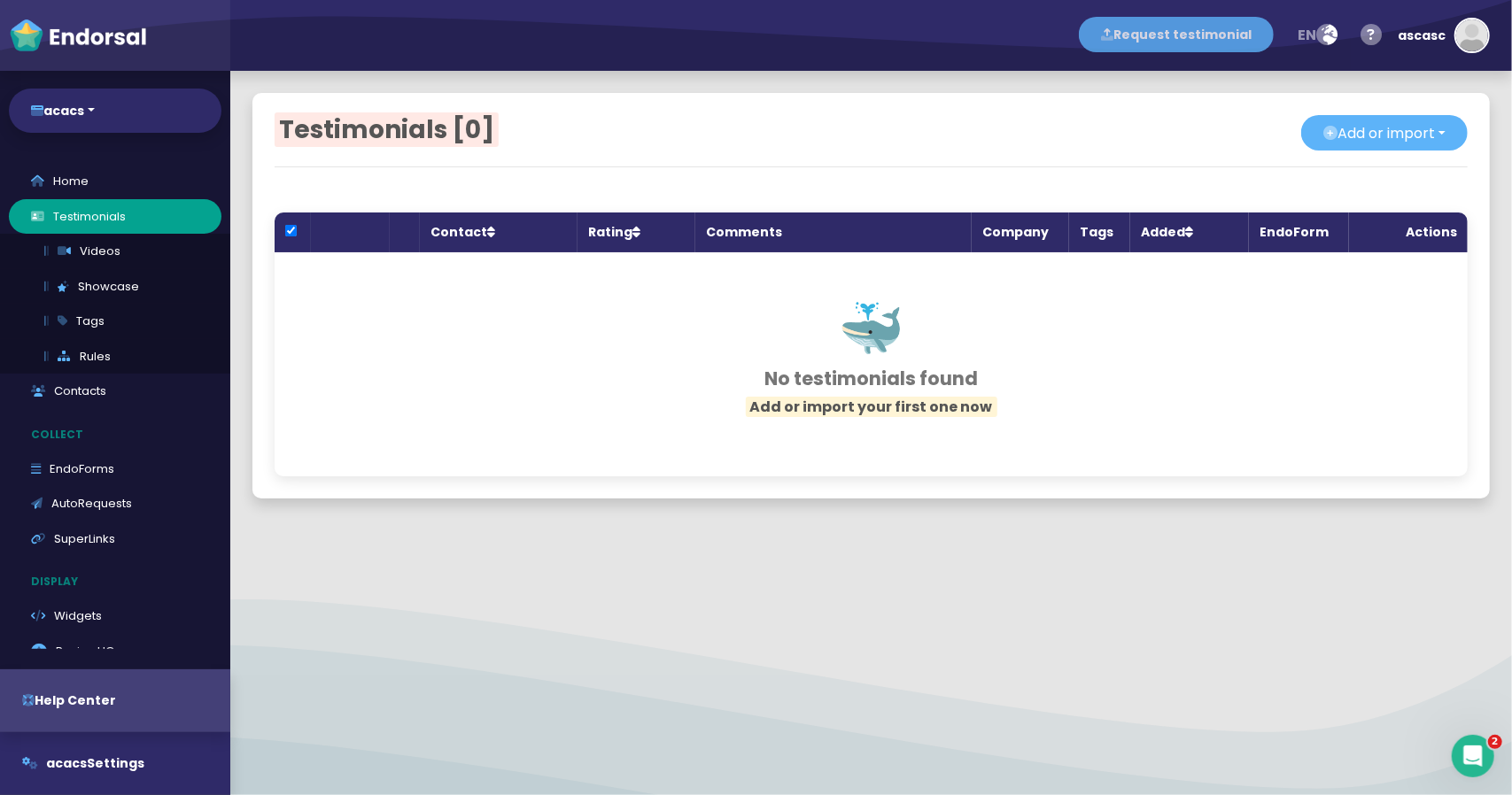
click at [1160, 43] on button "Request testimonial" at bounding box center [1176, 34] width 195 height 35
select select
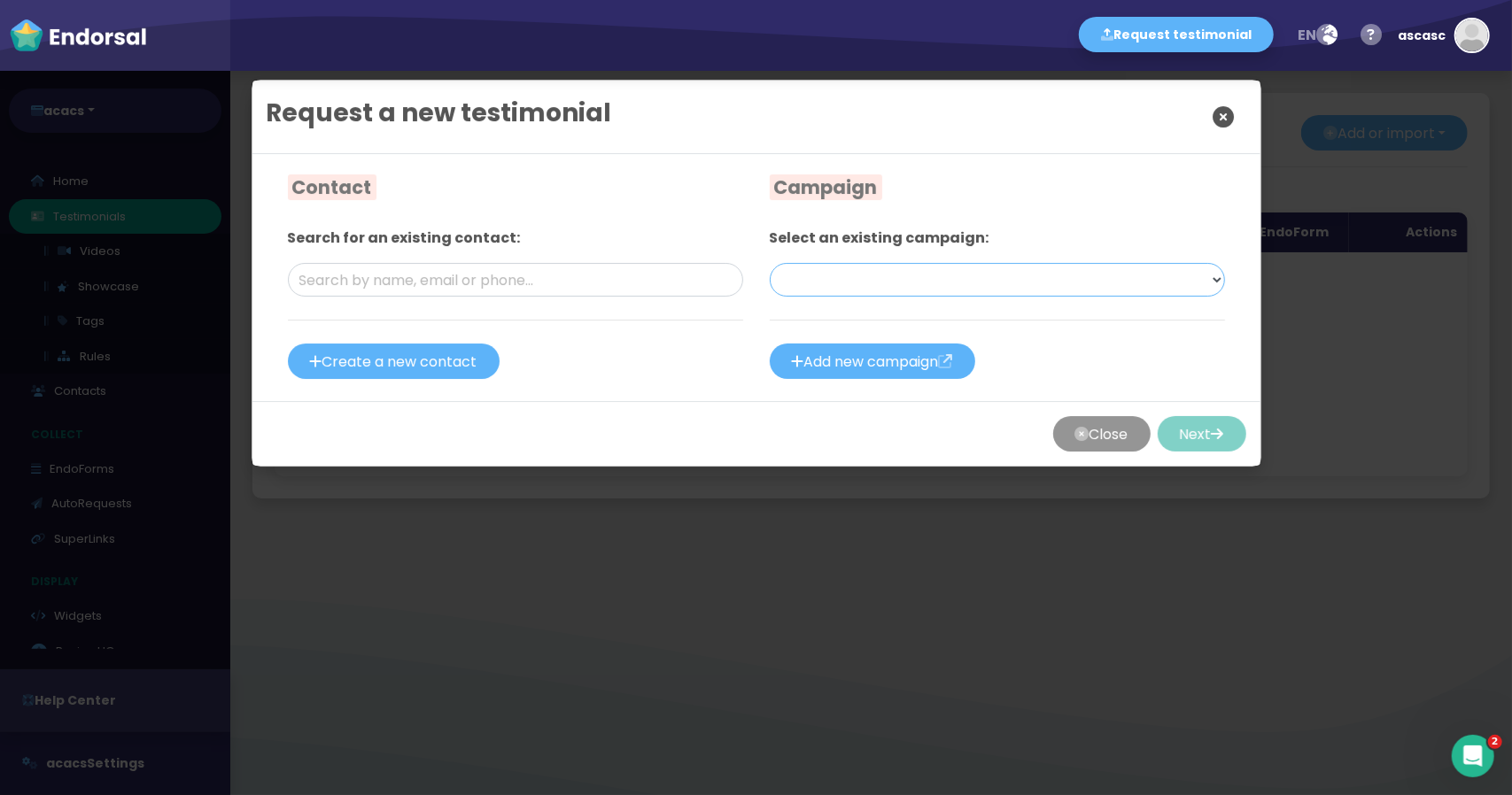
click at [864, 295] on select "acacs First Campaign (External Platform Reviews) — SMS [DRAFT] acacs First Camp…" at bounding box center [997, 280] width 455 height 33
click at [847, 414] on div "Close Next" at bounding box center [756, 433] width 1008 height 65
click at [852, 354] on button "Add new campaign" at bounding box center [872, 362] width 206 height 35
select select "8: Object"
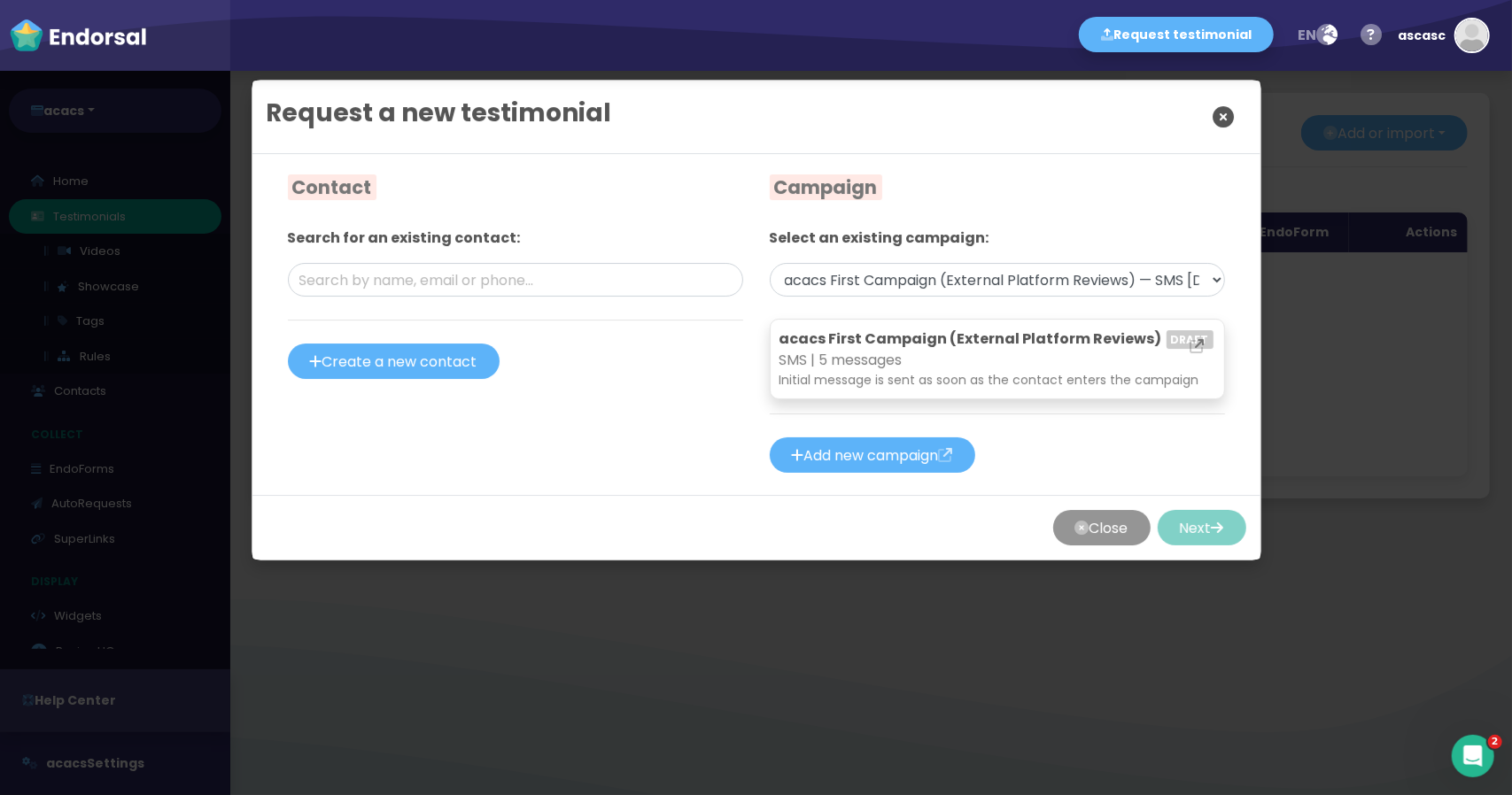
drag, startPoint x: 71, startPoint y: 1, endPoint x: 650, endPoint y: 407, distance: 707.2
click at [650, 407] on div "Contact Search for an existing contact: Create a new contact" at bounding box center [515, 324] width 482 height 297
select select "14"
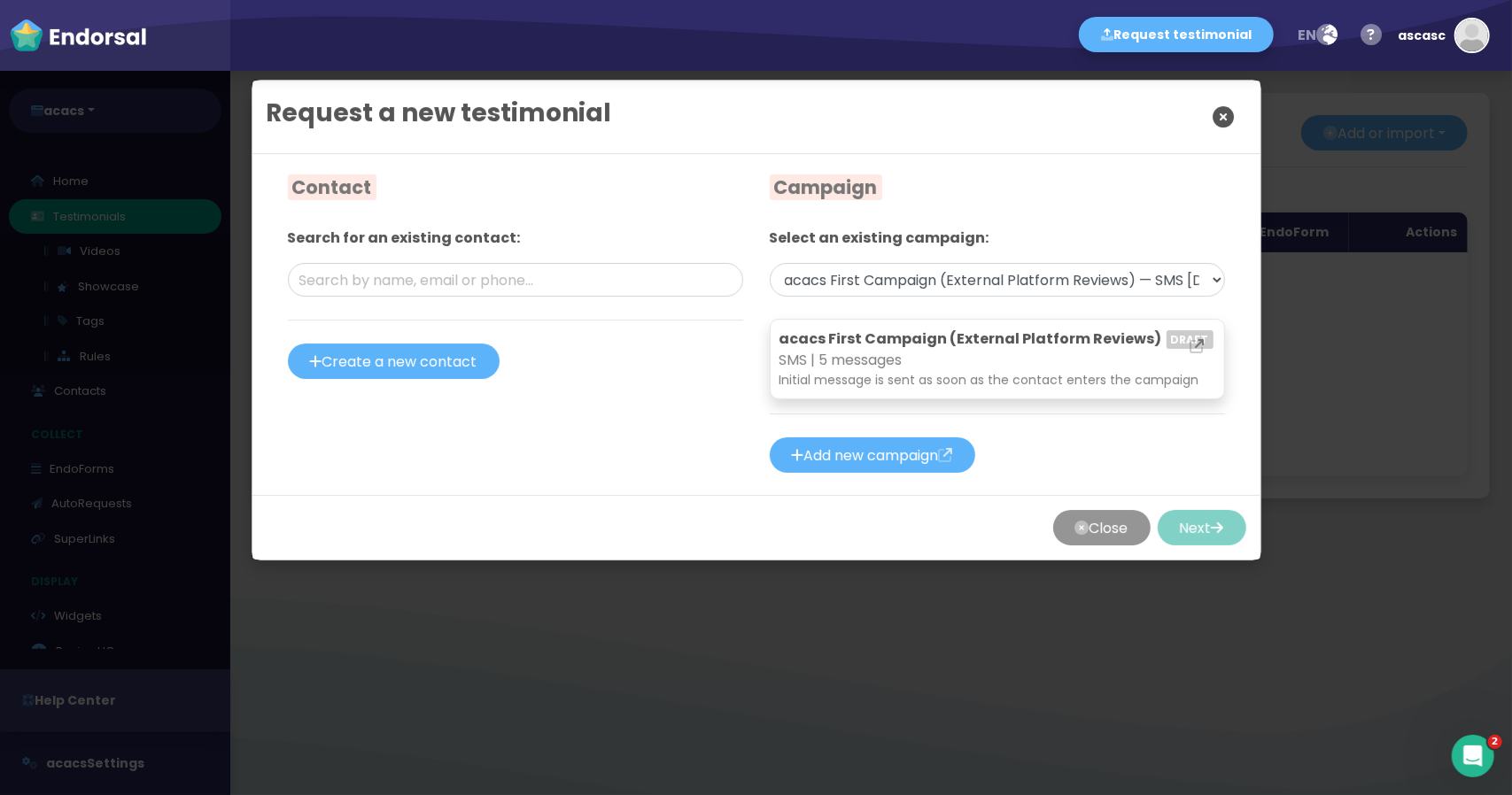
select select "14"
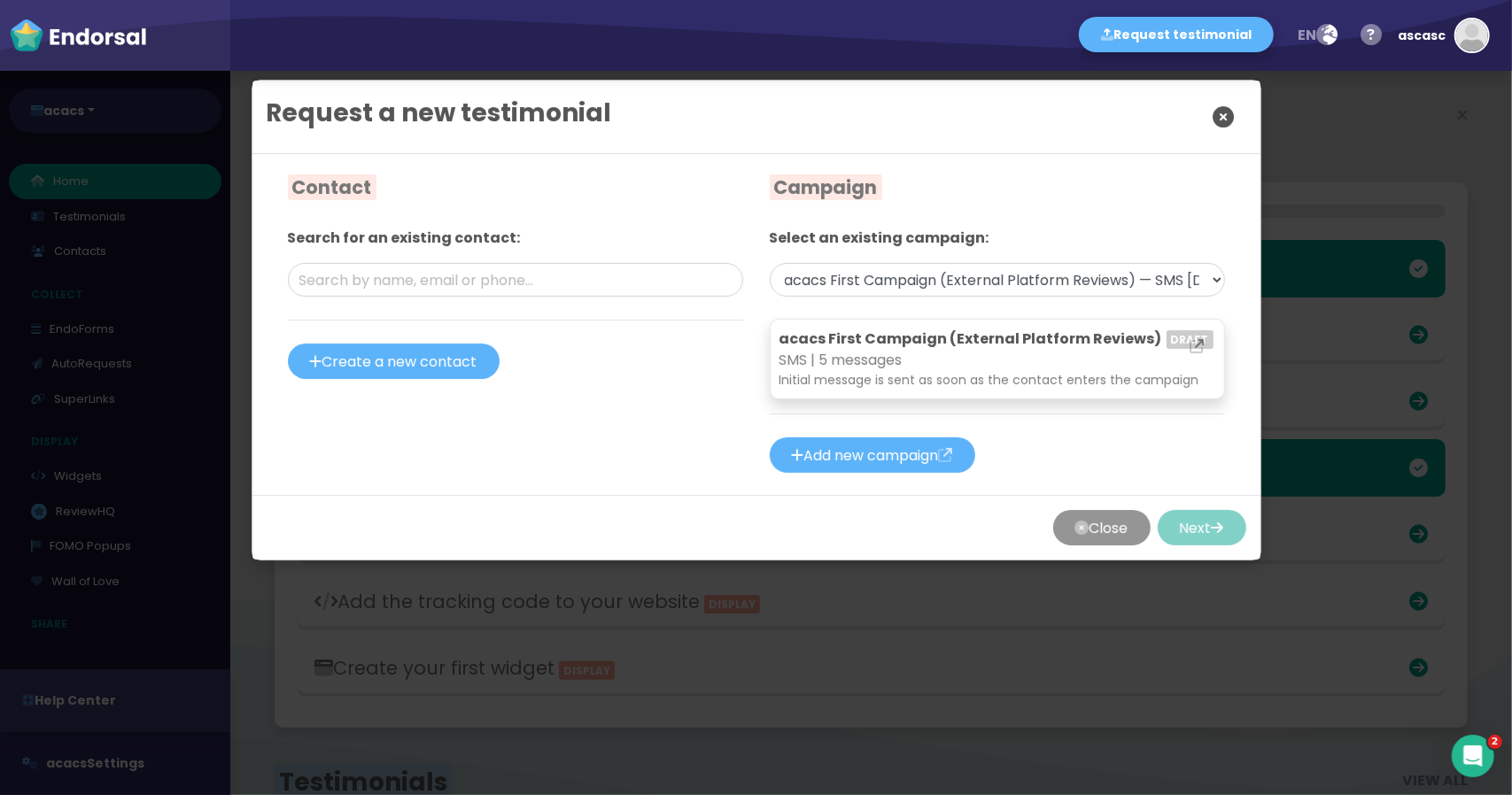
scroll to position [483, 771]
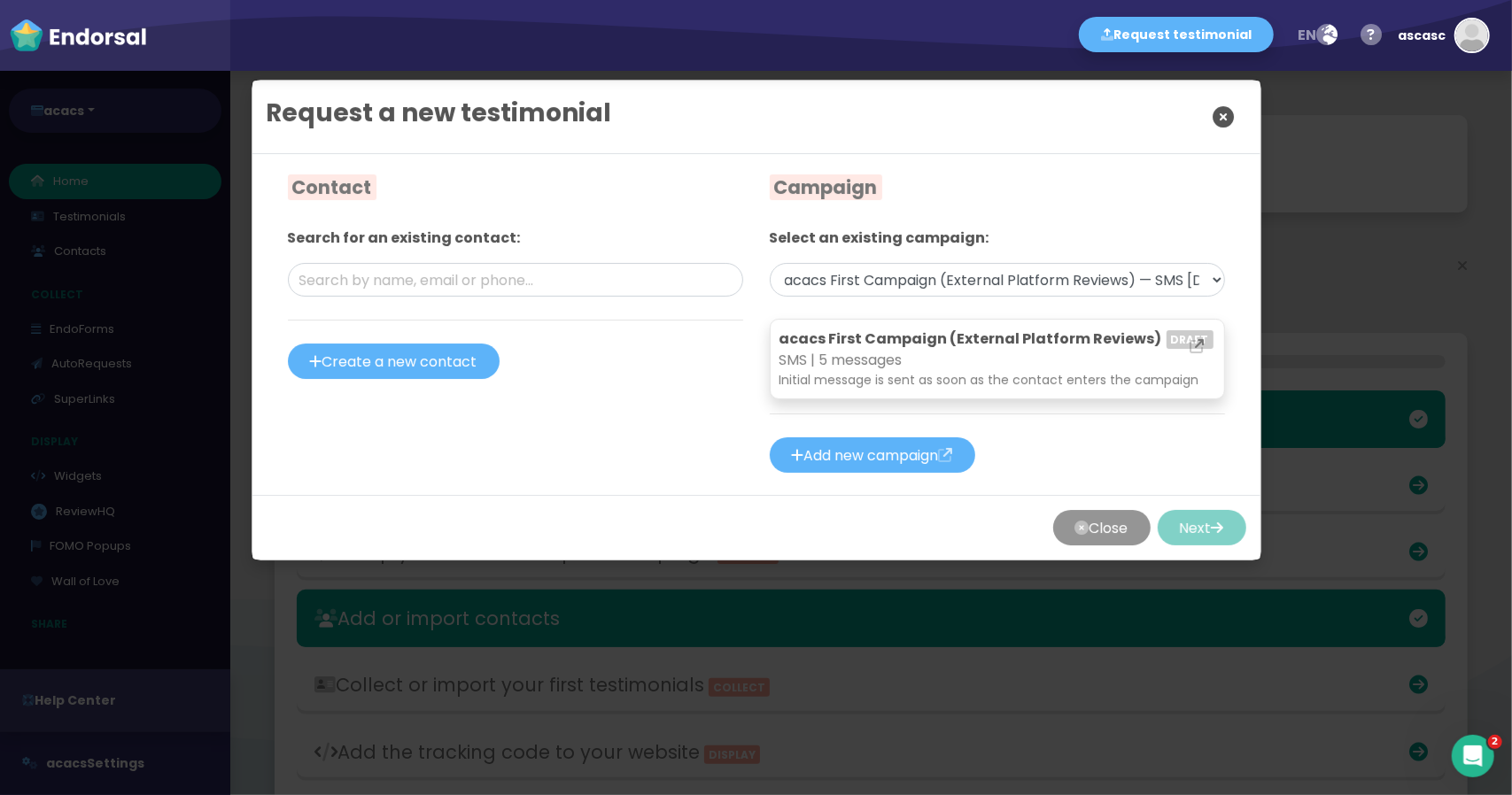
select select "10: Object"
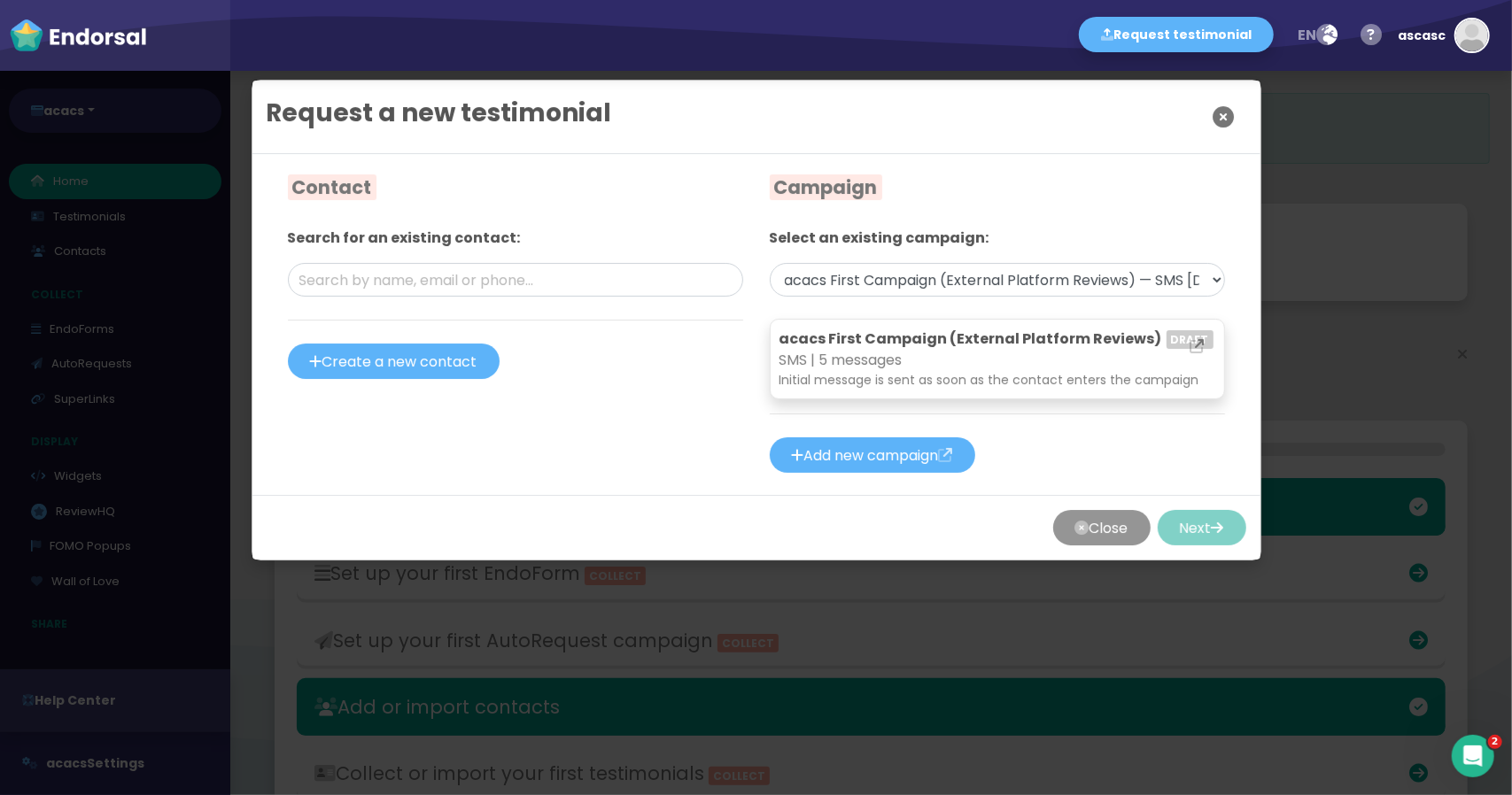
click at [1214, 118] on icon "Close" at bounding box center [1224, 116] width 22 height 44
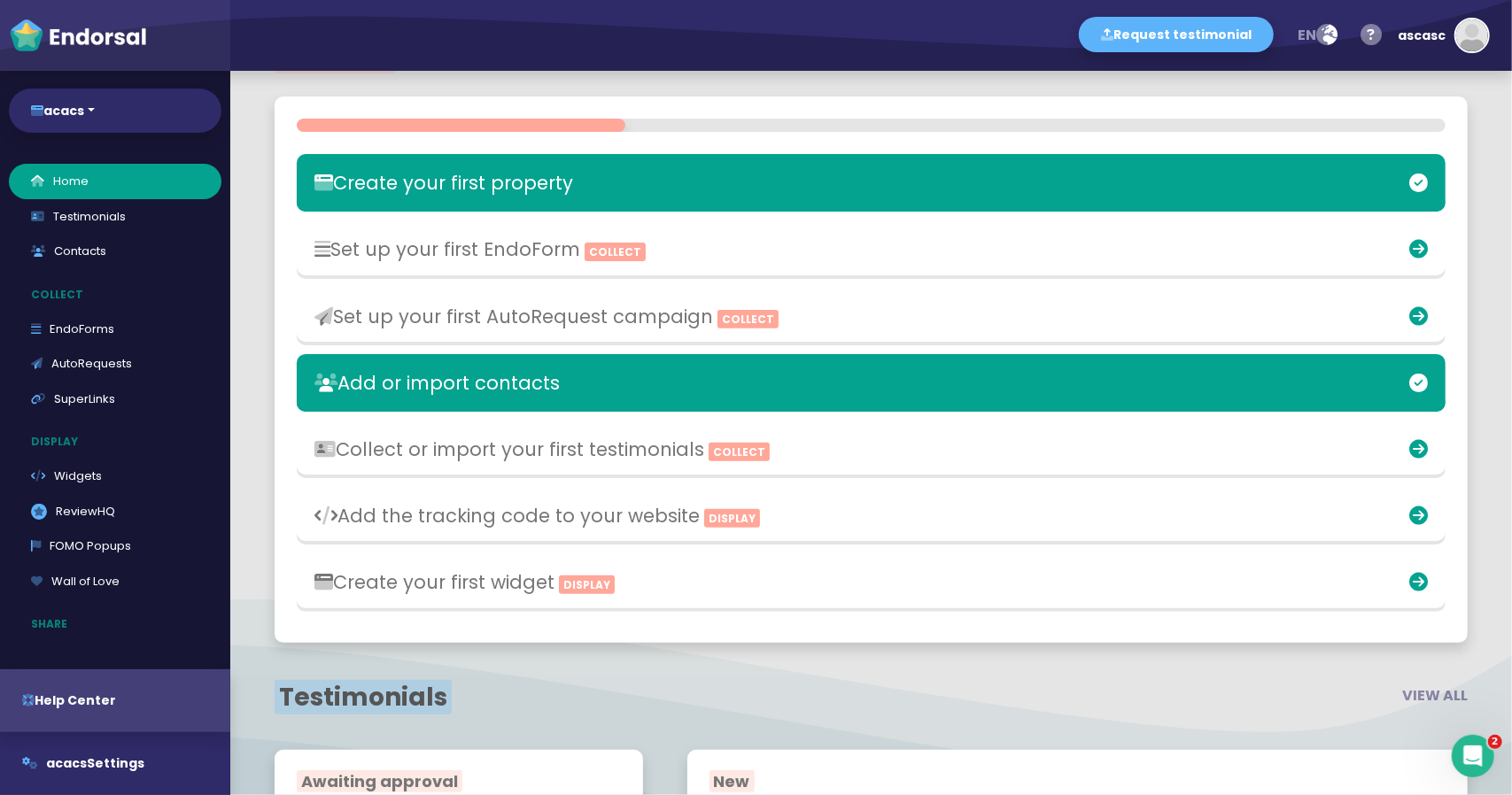
scroll to position [355, 0]
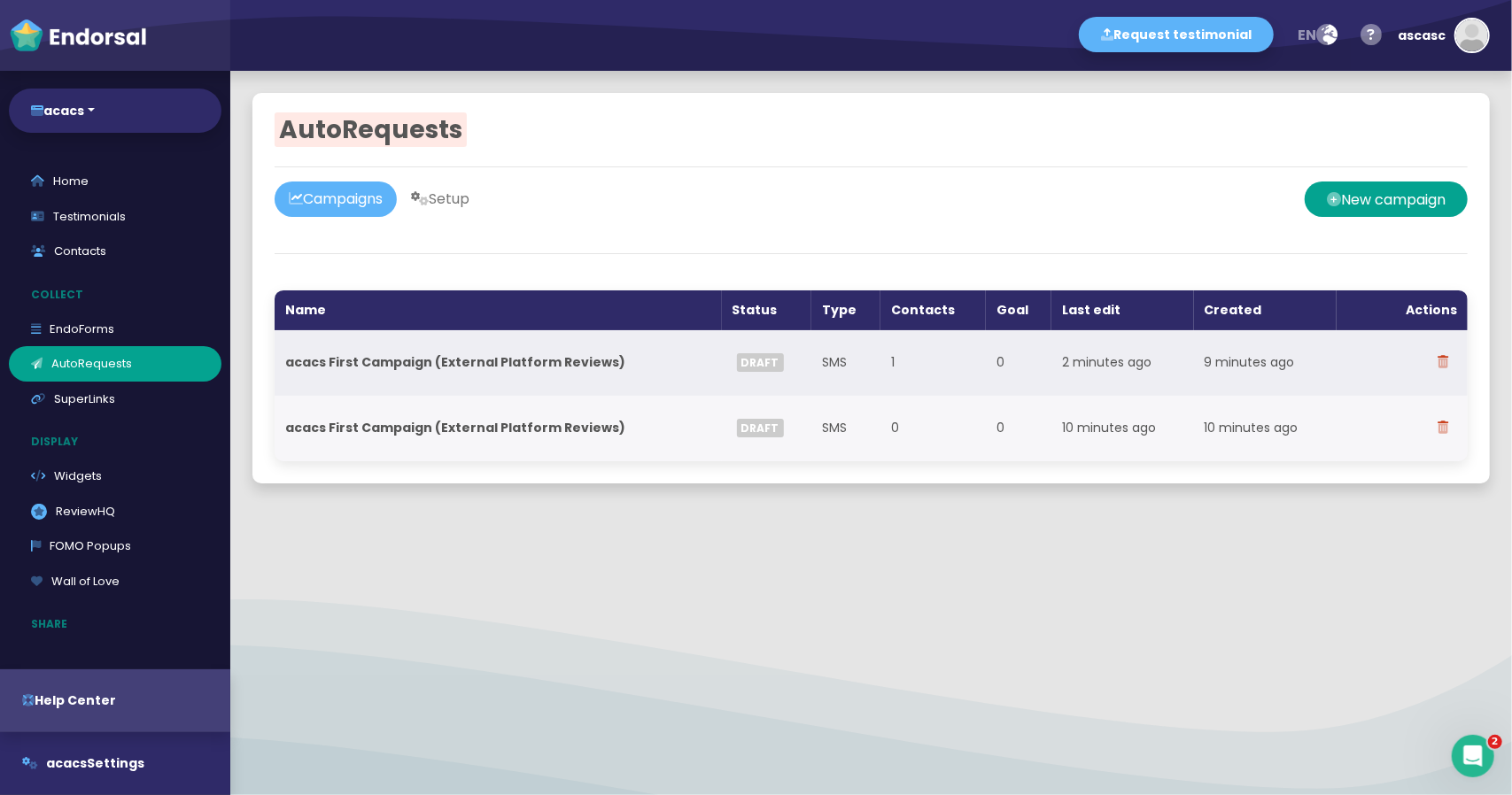
click at [475, 365] on strong "acacs First Campaign (External Platform Reviews)" at bounding box center [455, 363] width 340 height 18
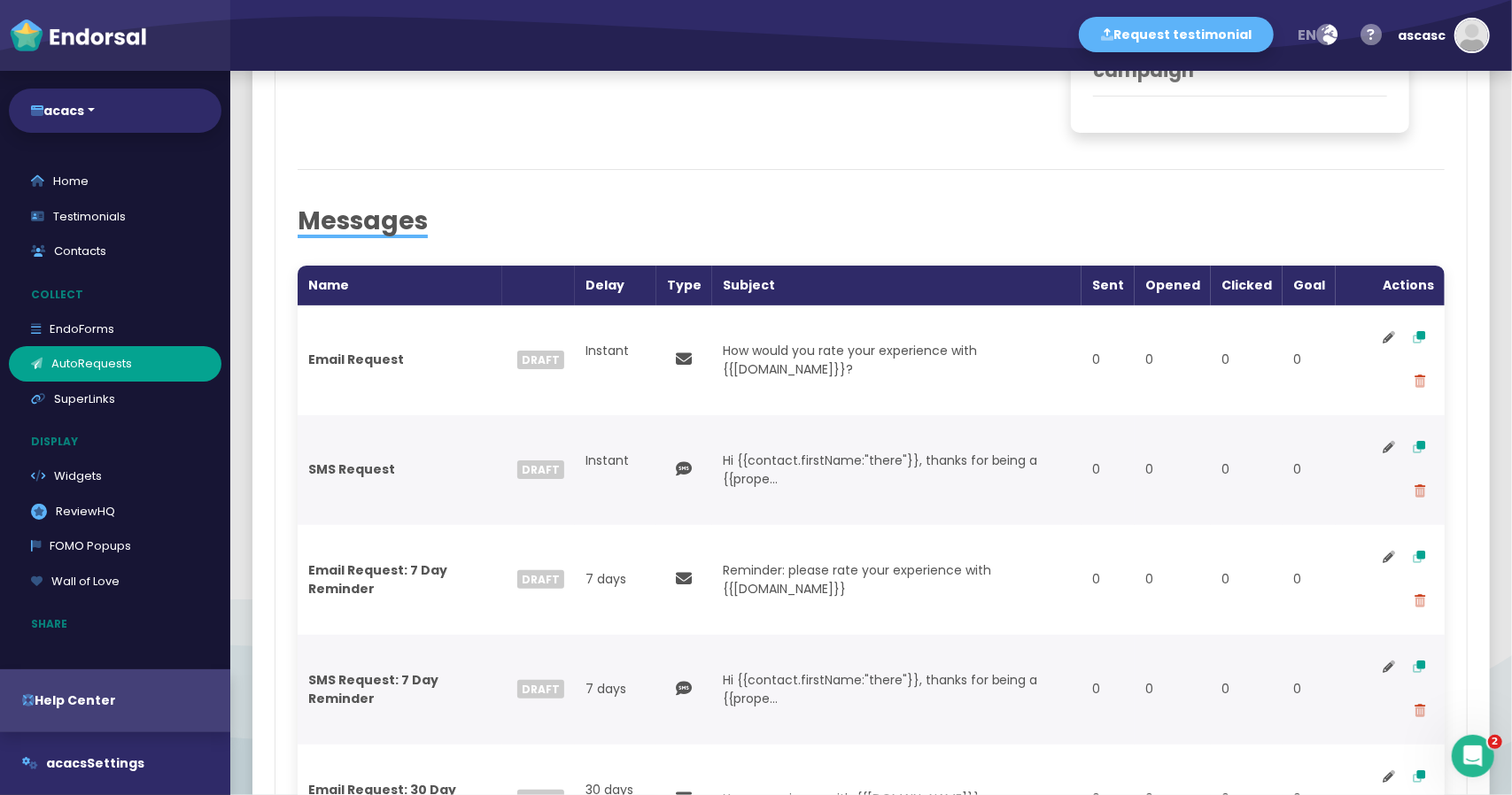
scroll to position [708, 0]
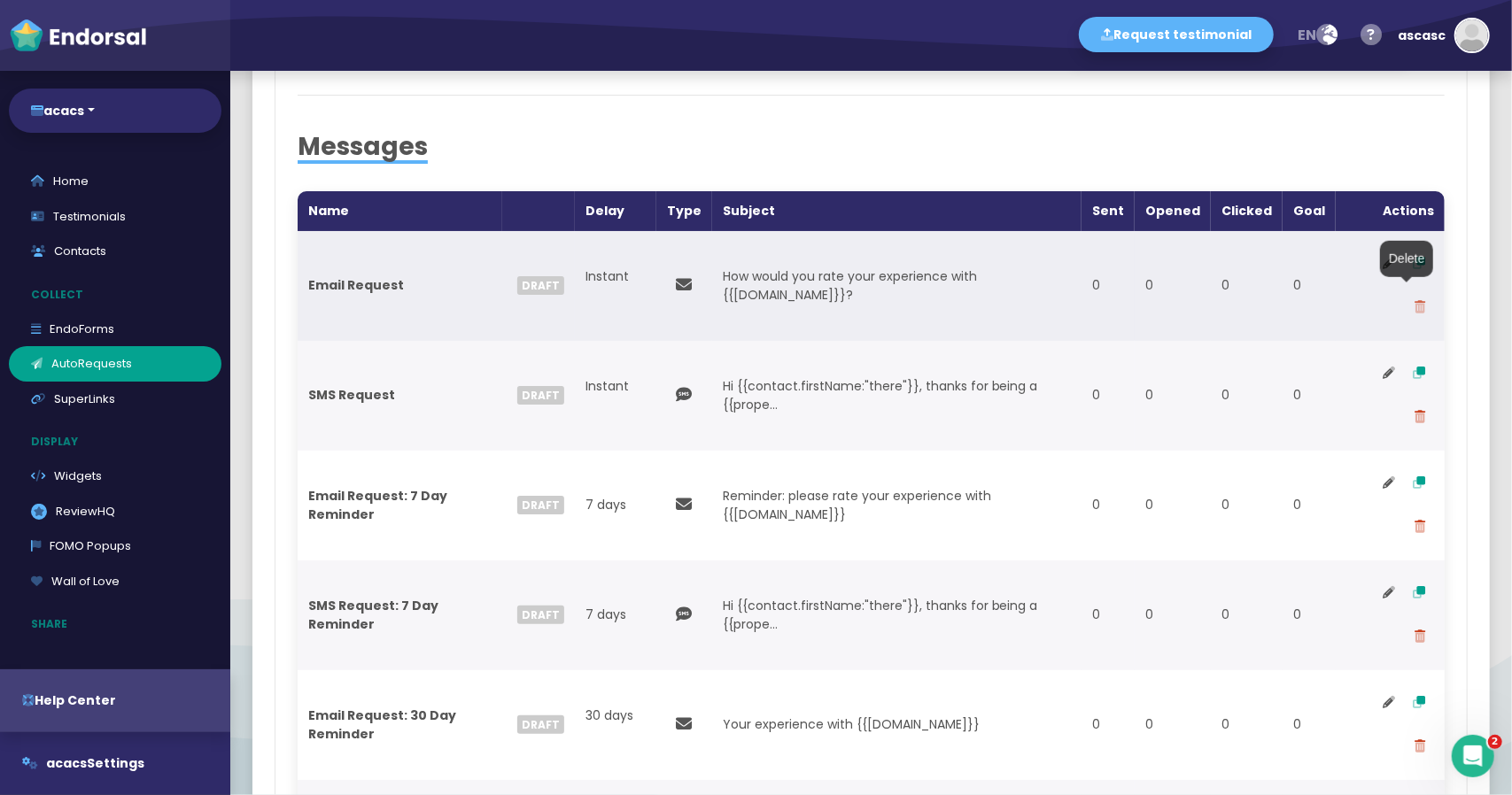
click at [1414, 306] on icon at bounding box center [1419, 307] width 11 height 13
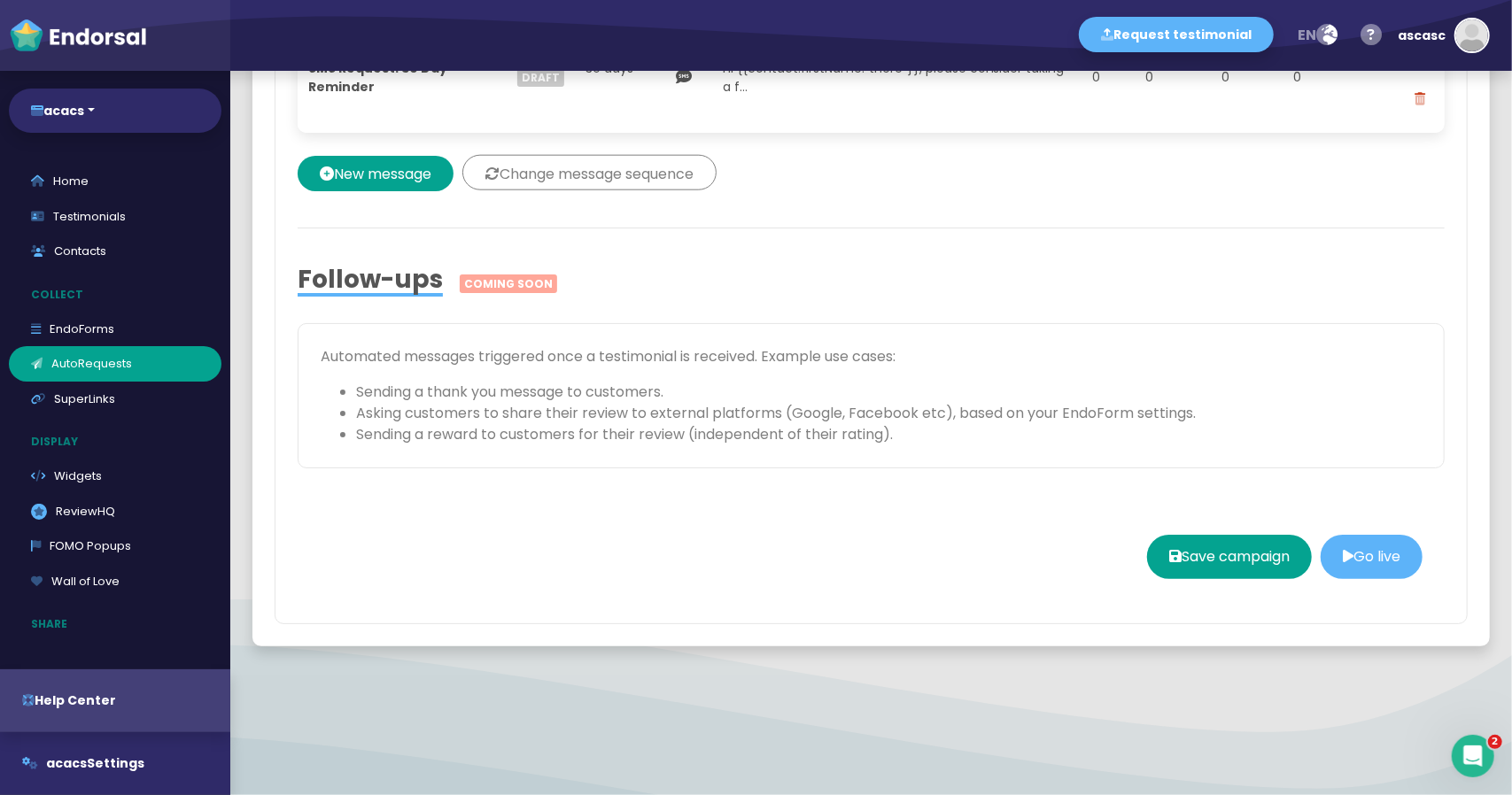
scroll to position [1418, 0]
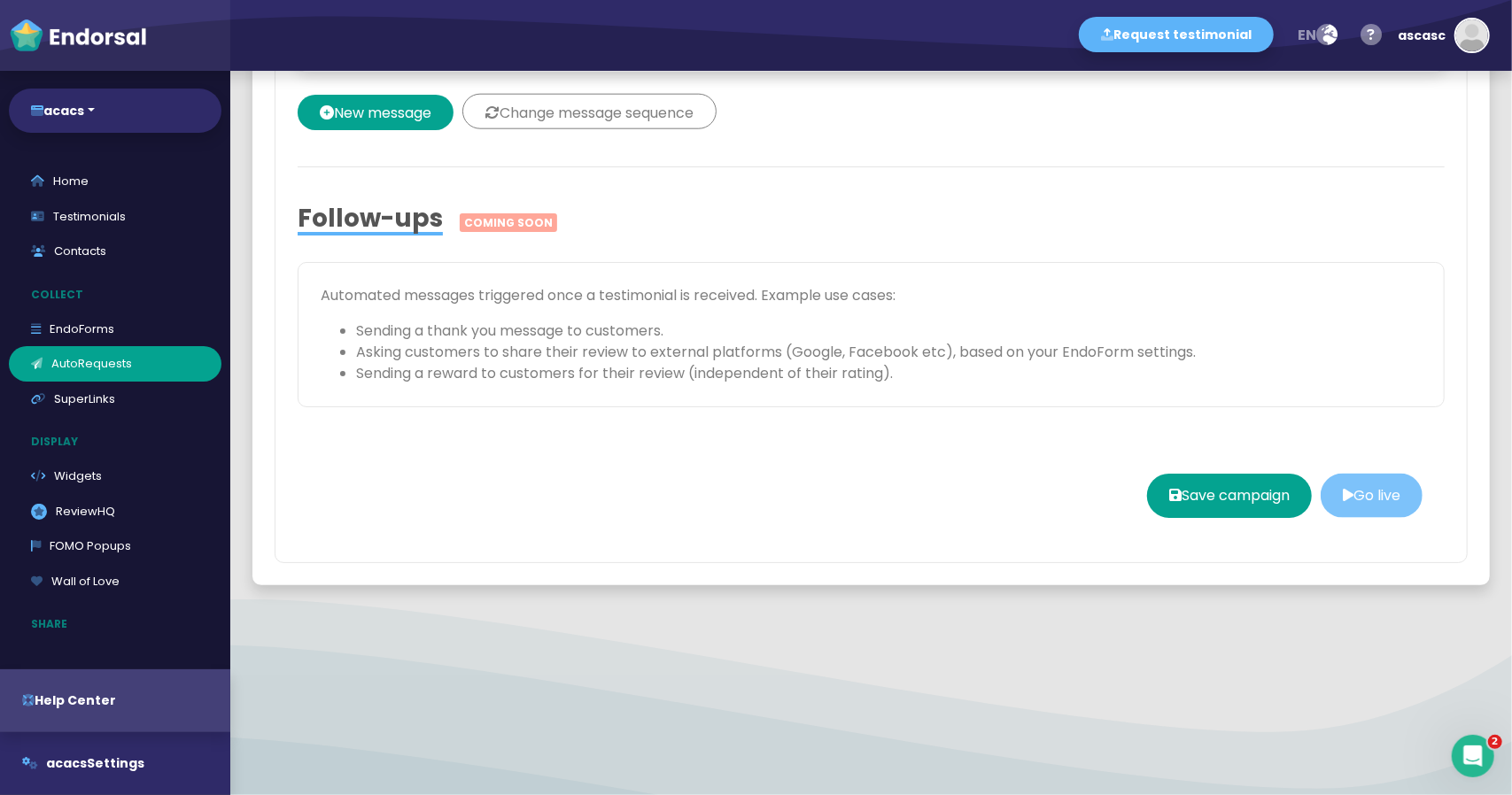
click at [1348, 496] on button "Go live" at bounding box center [1371, 496] width 101 height 44
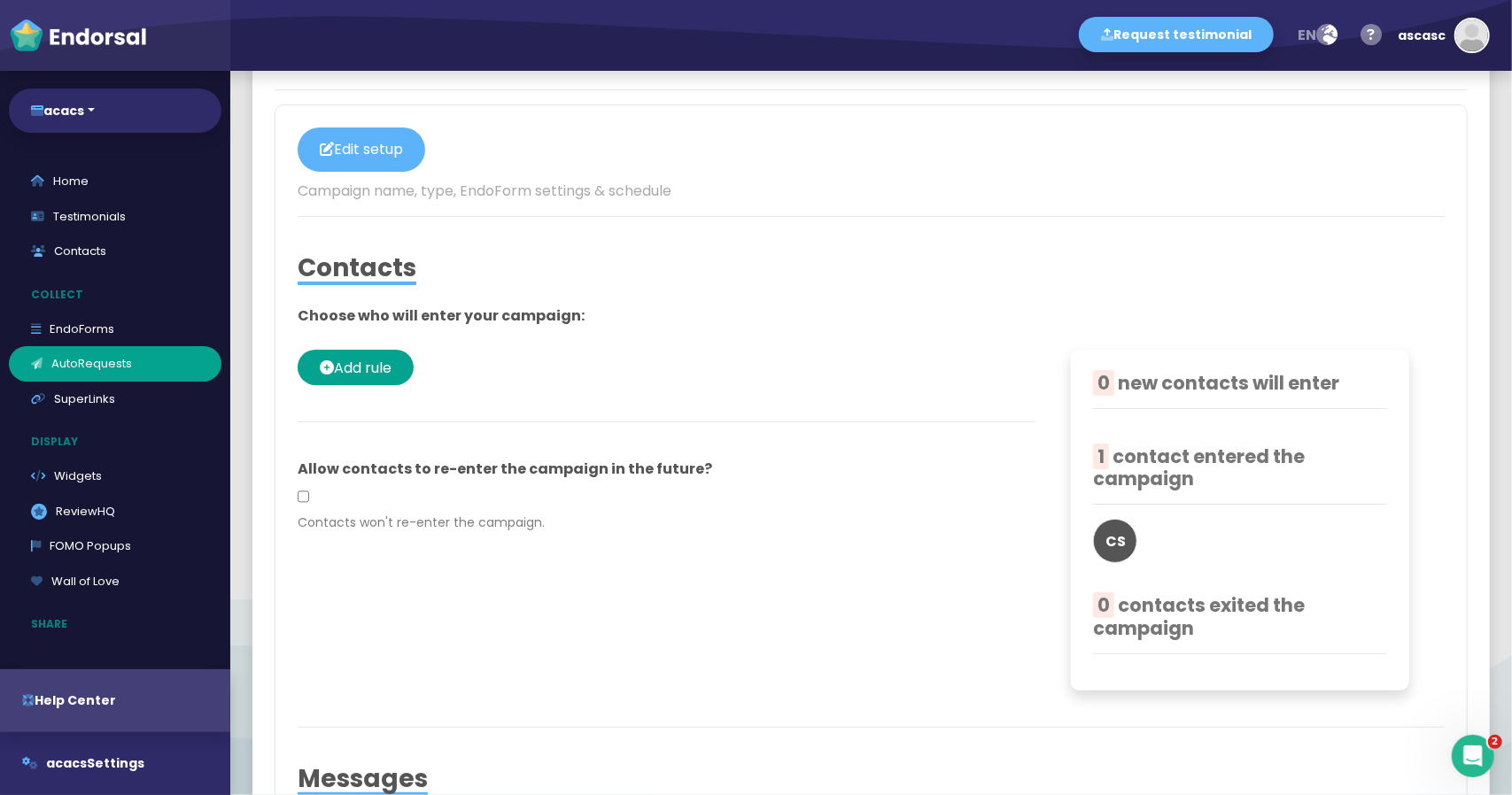
scroll to position [0, 0]
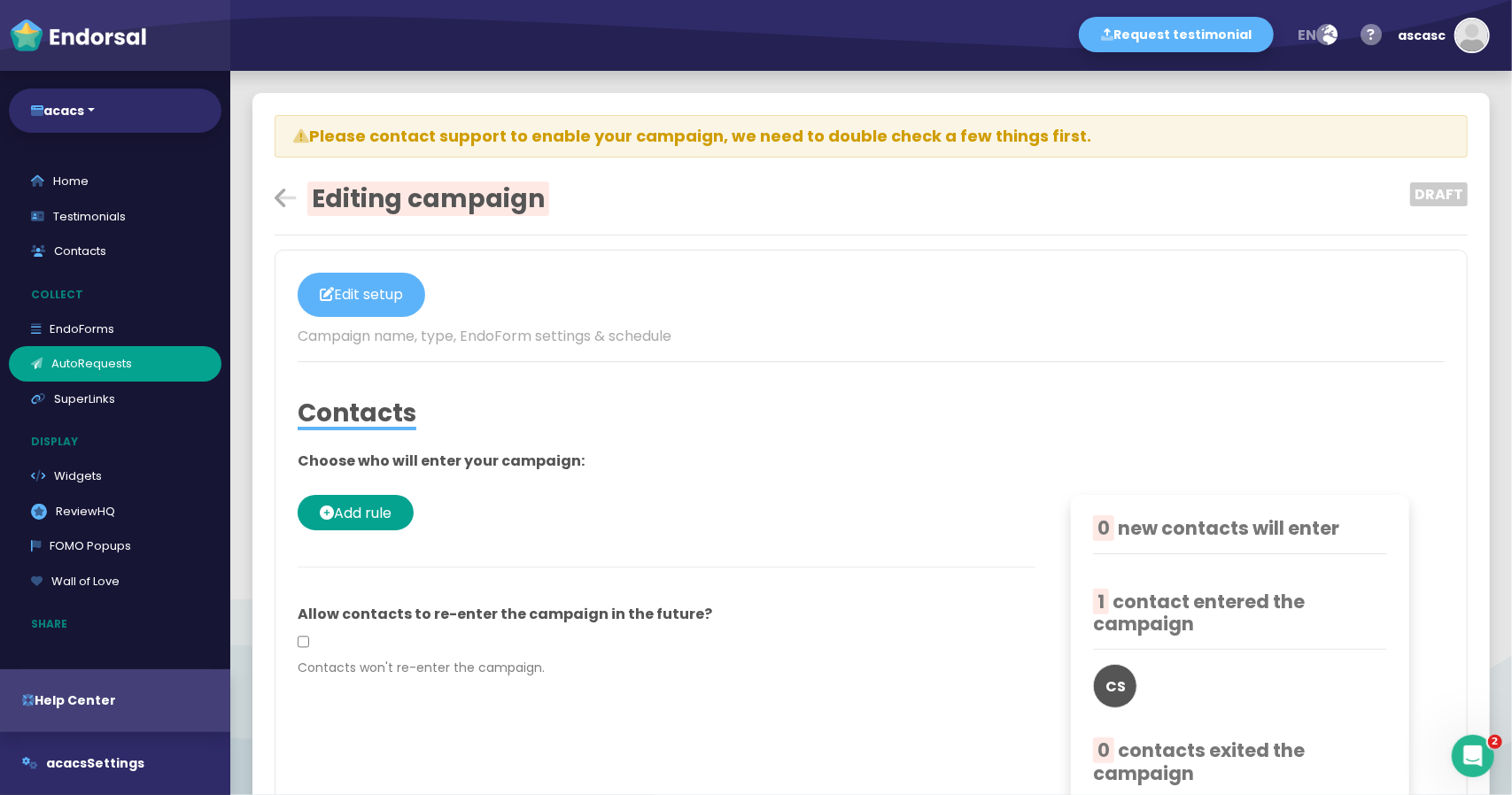
click at [277, 196] on icon at bounding box center [286, 198] width 22 height 25
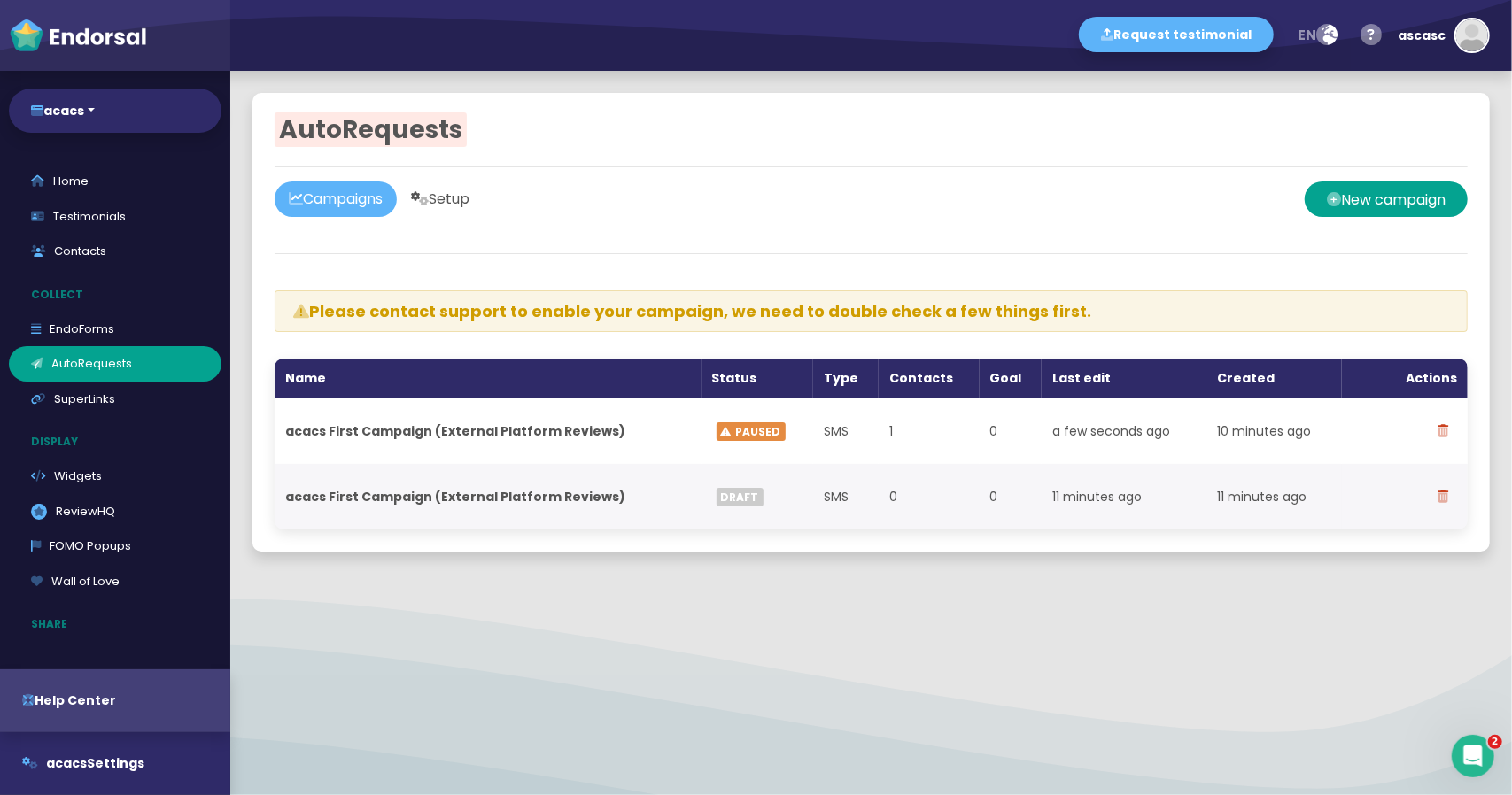
click at [466, 202] on link "Setup" at bounding box center [440, 199] width 87 height 35
select select "90"
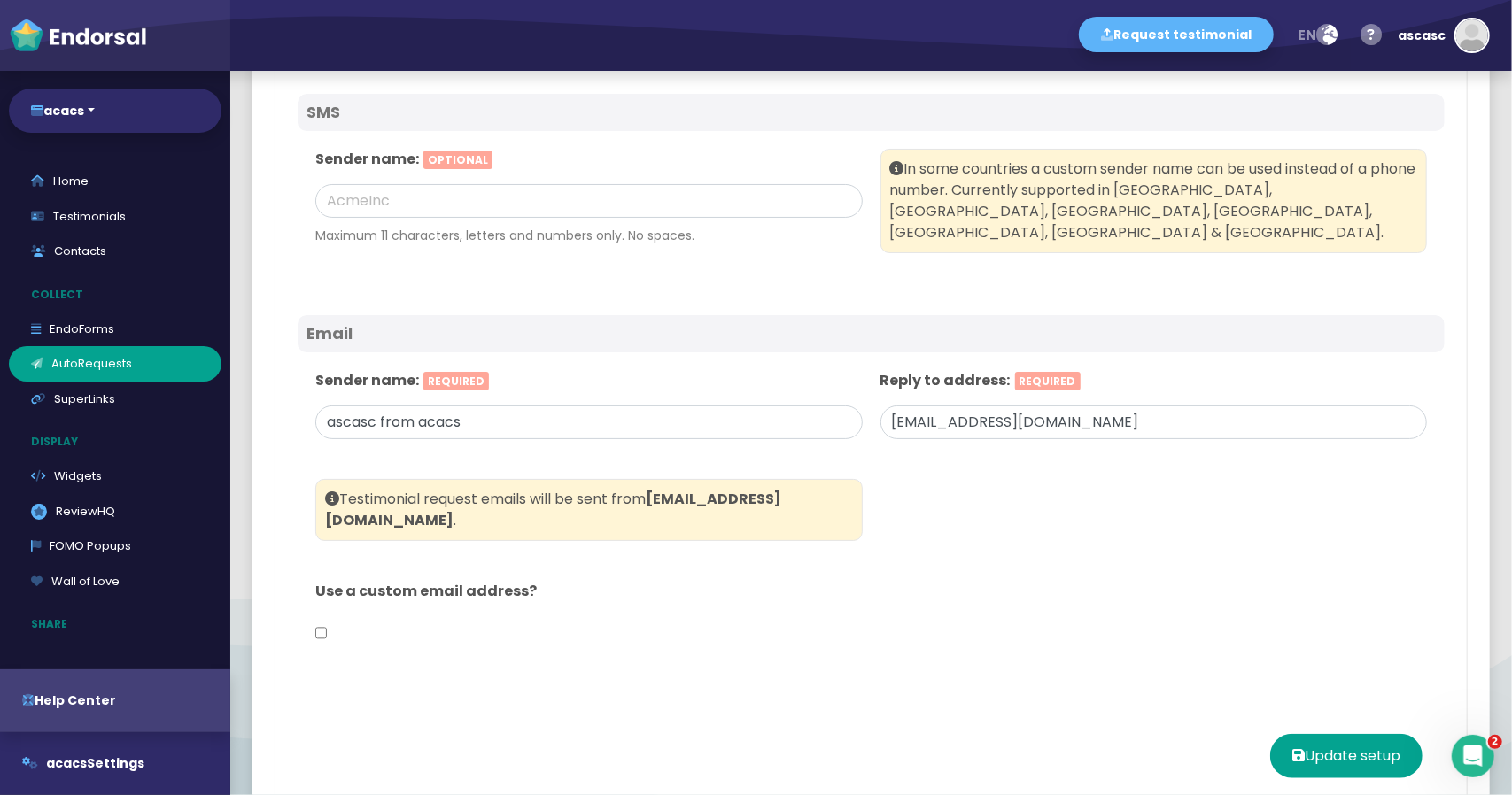
scroll to position [886, 0]
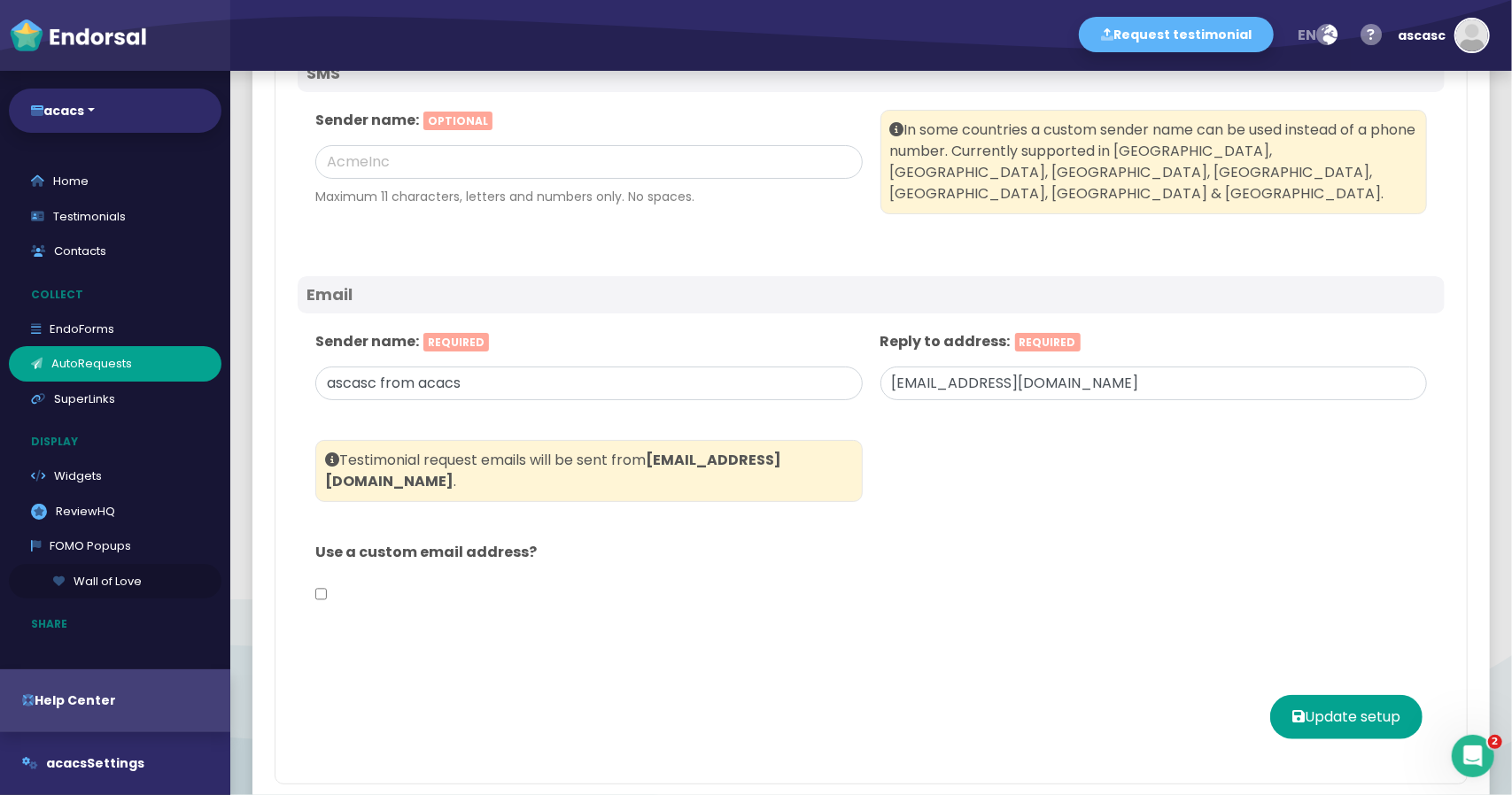
click at [140, 580] on link "Wall of Love" at bounding box center [115, 582] width 213 height 35
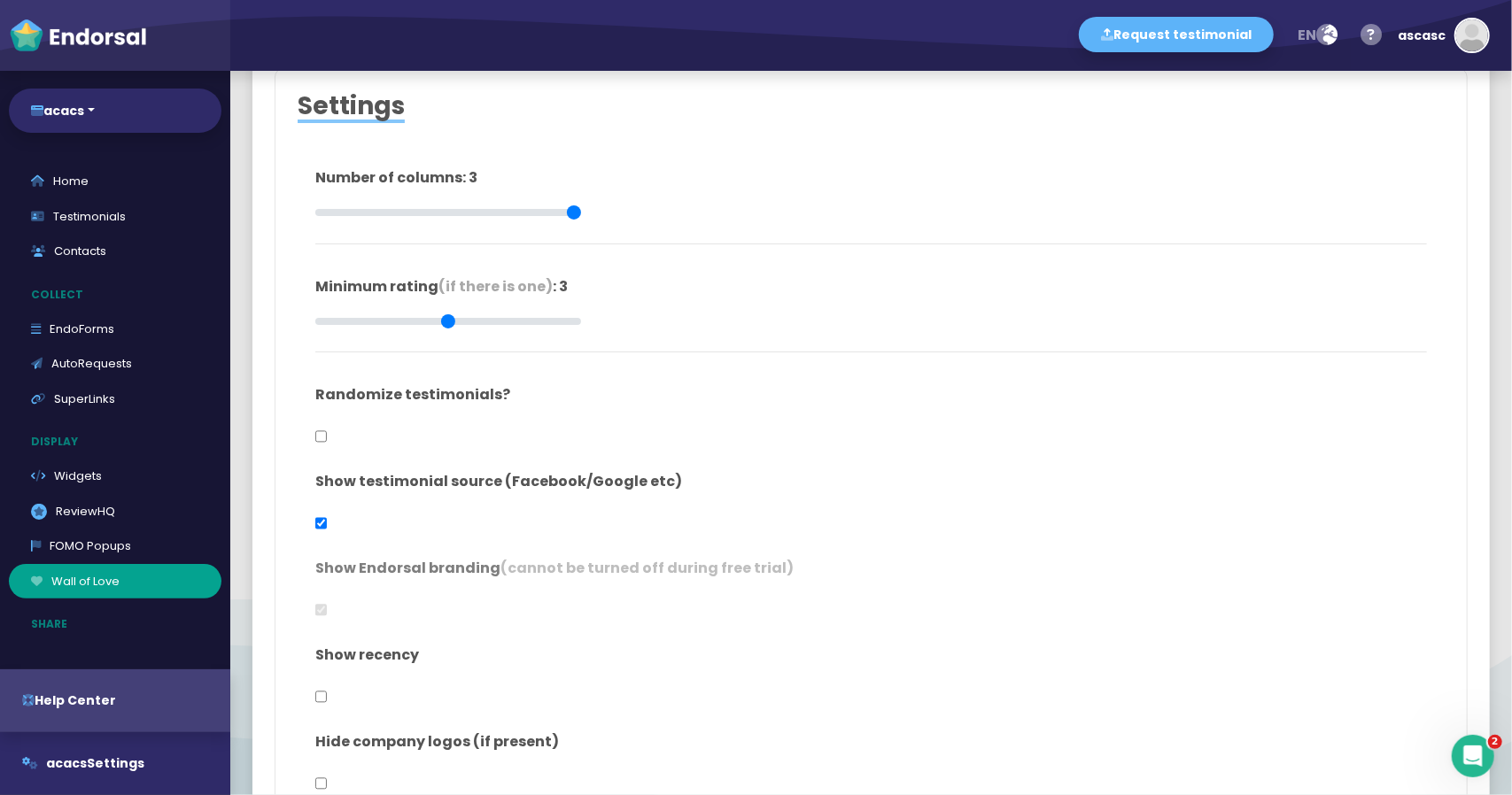
scroll to position [443, 0]
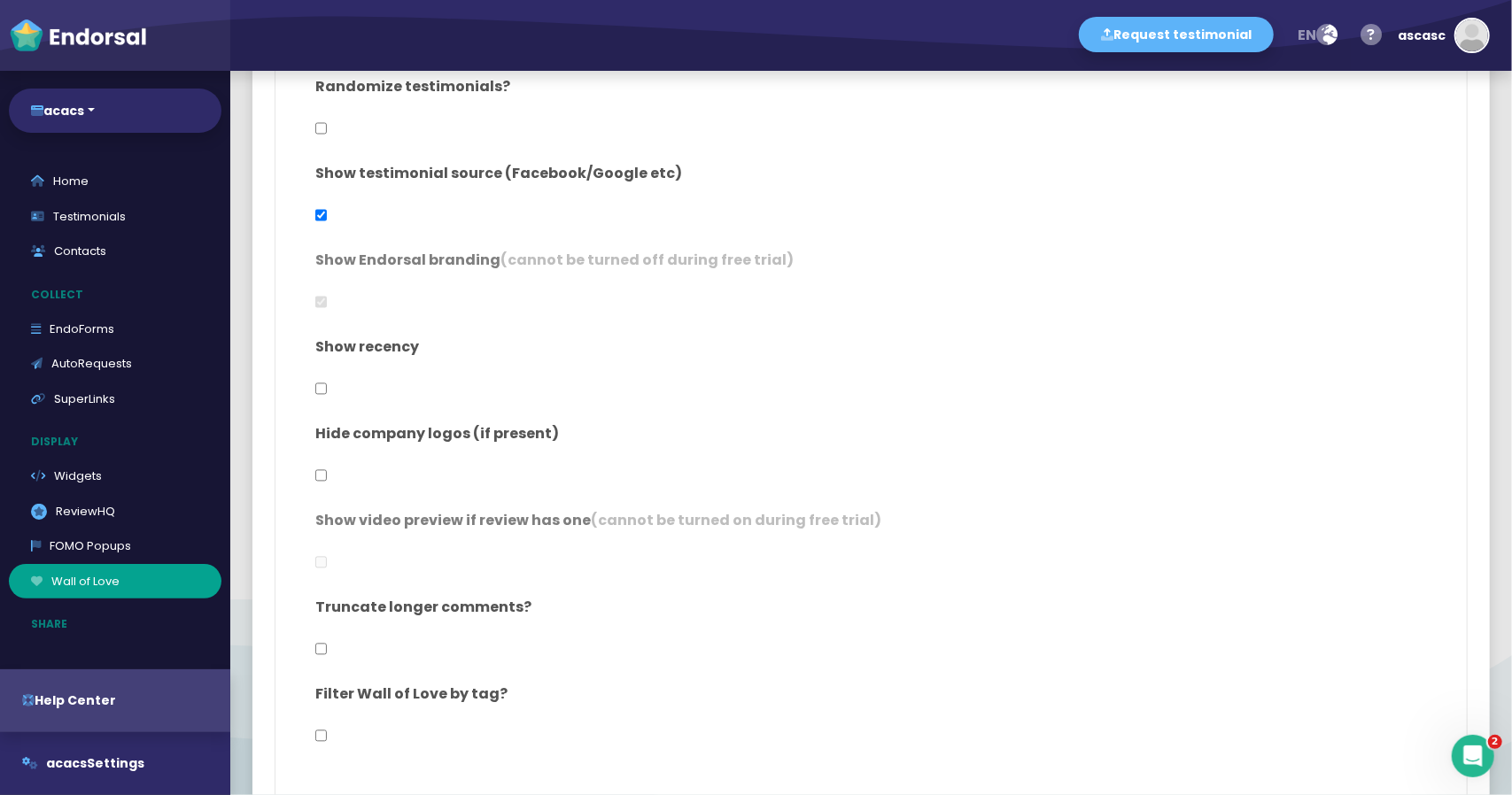
type input "#FFFFFF"
type input "#555555"
type input "#777777"
type input "#555555"
type input "#FFD75C"
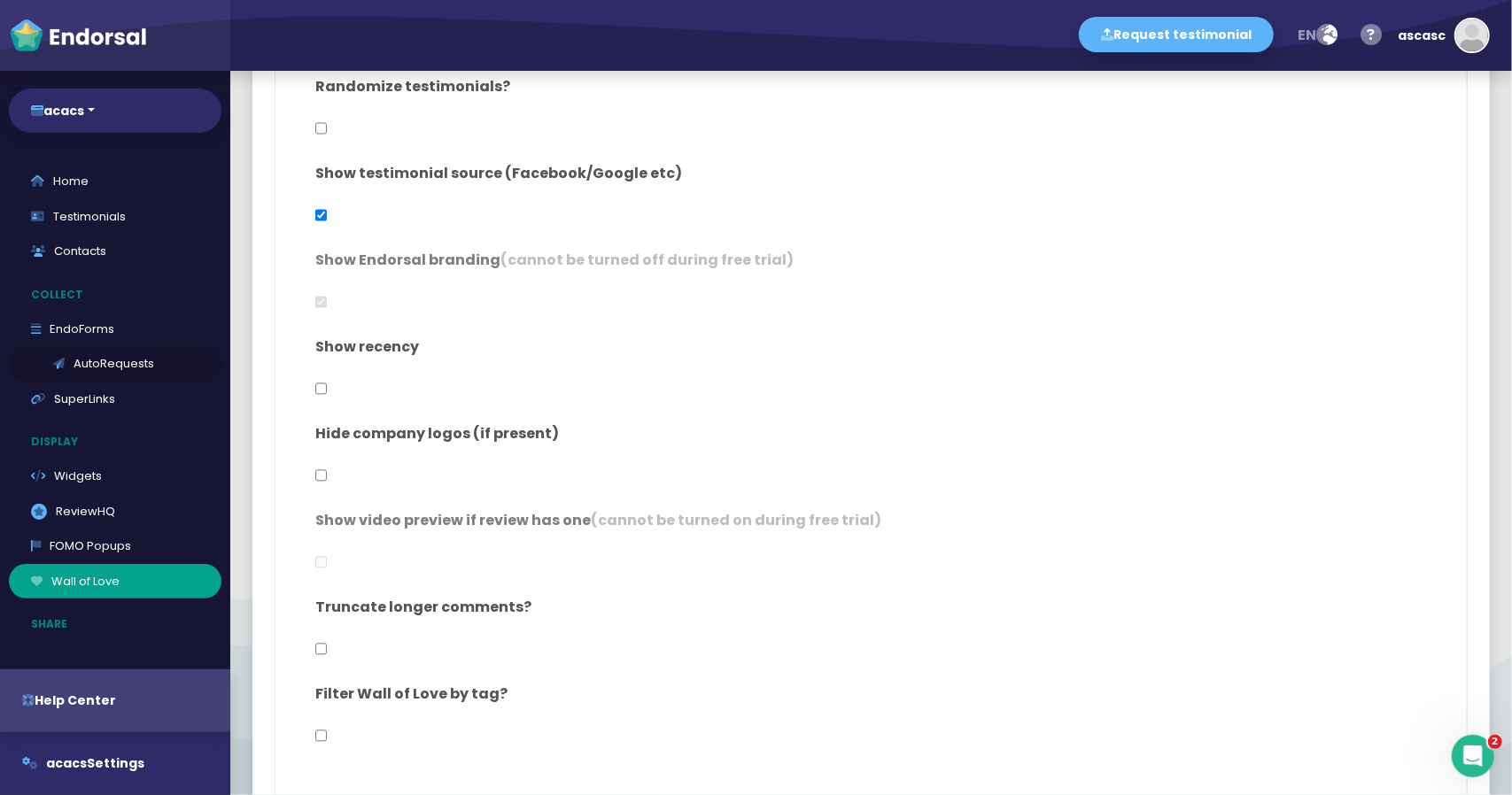
click at [95, 359] on link "AutoRequests" at bounding box center [115, 364] width 213 height 35
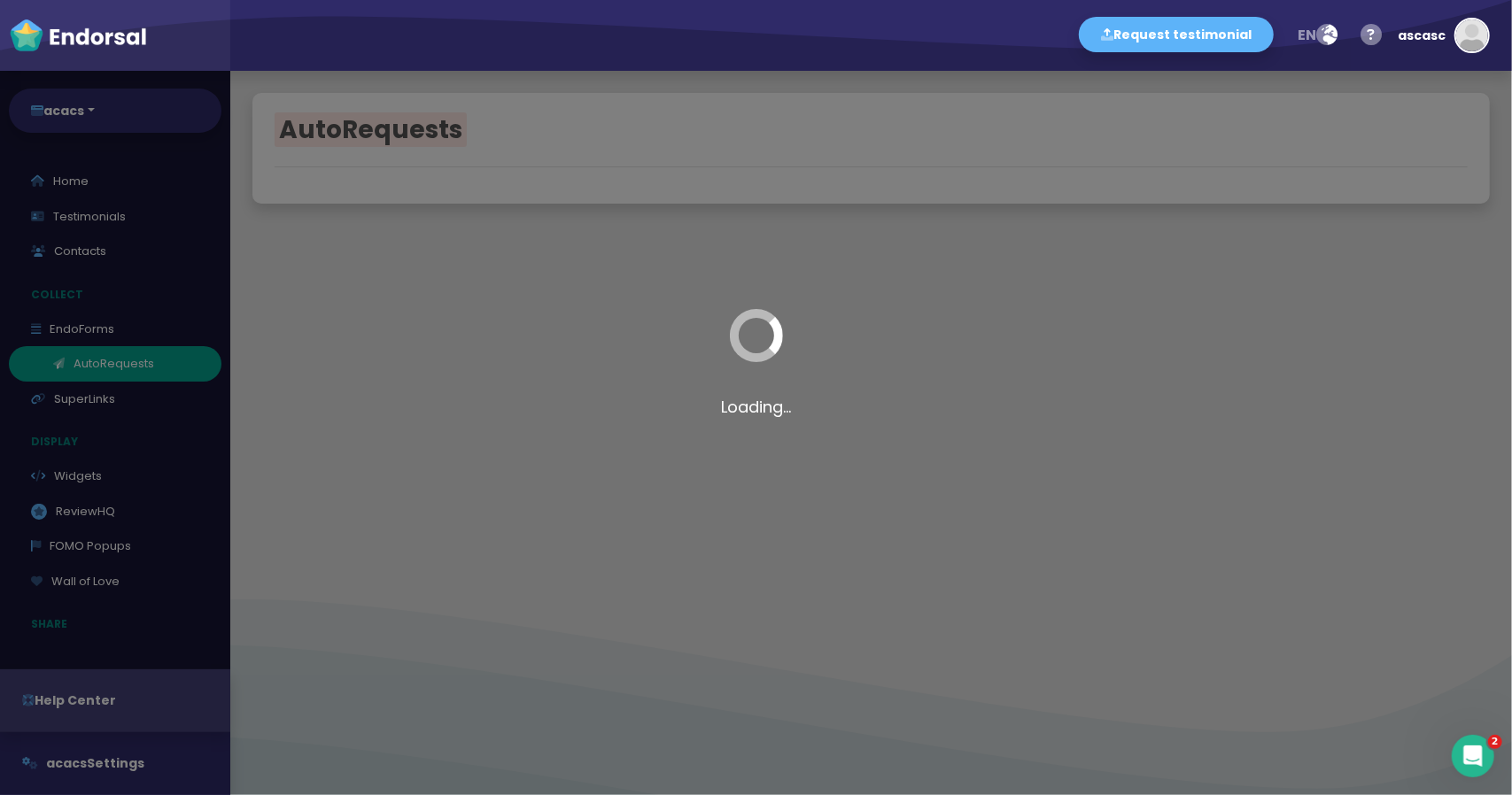
select select "90"
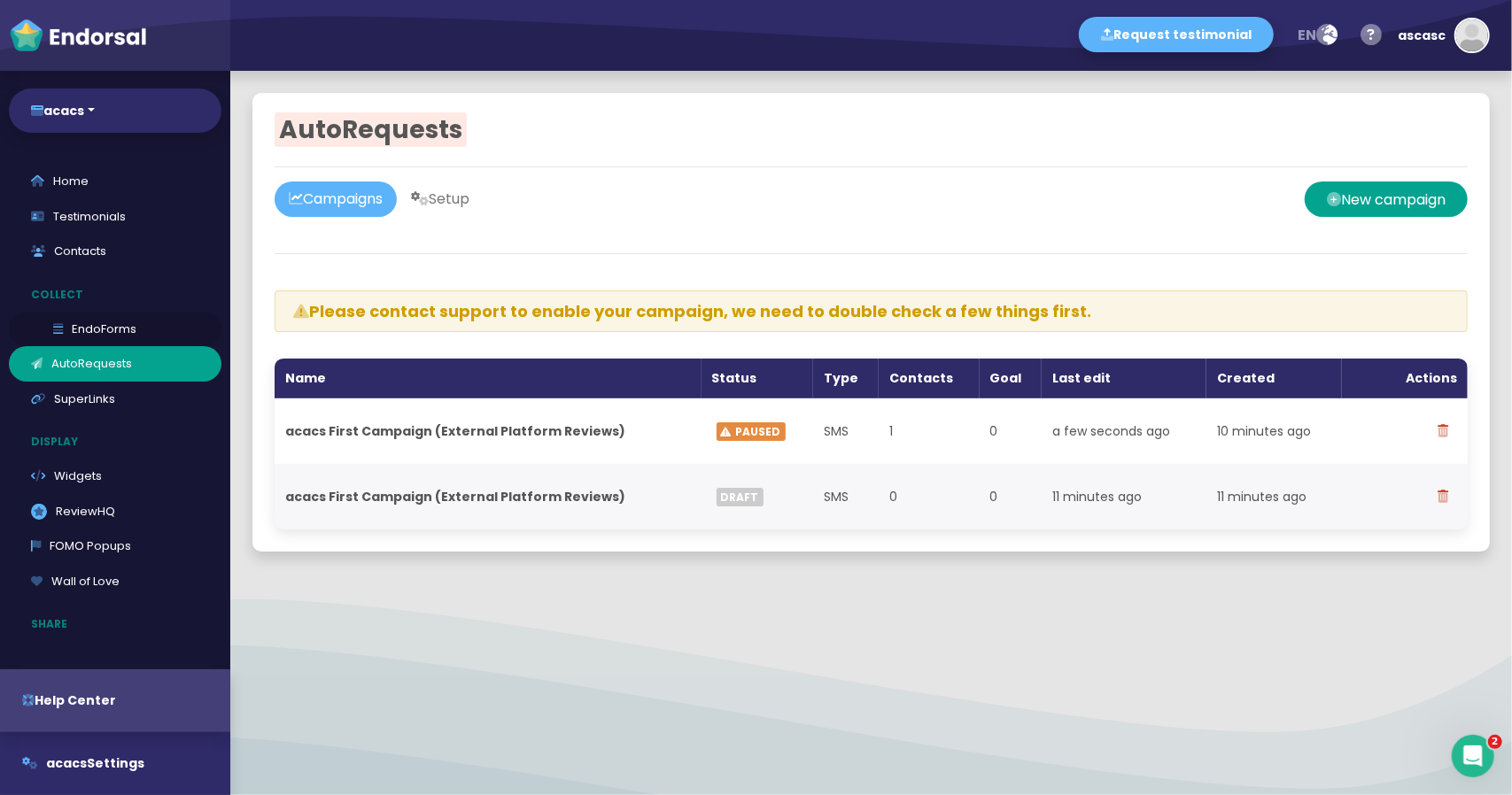
click at [102, 337] on link "EndoForms" at bounding box center [115, 329] width 213 height 35
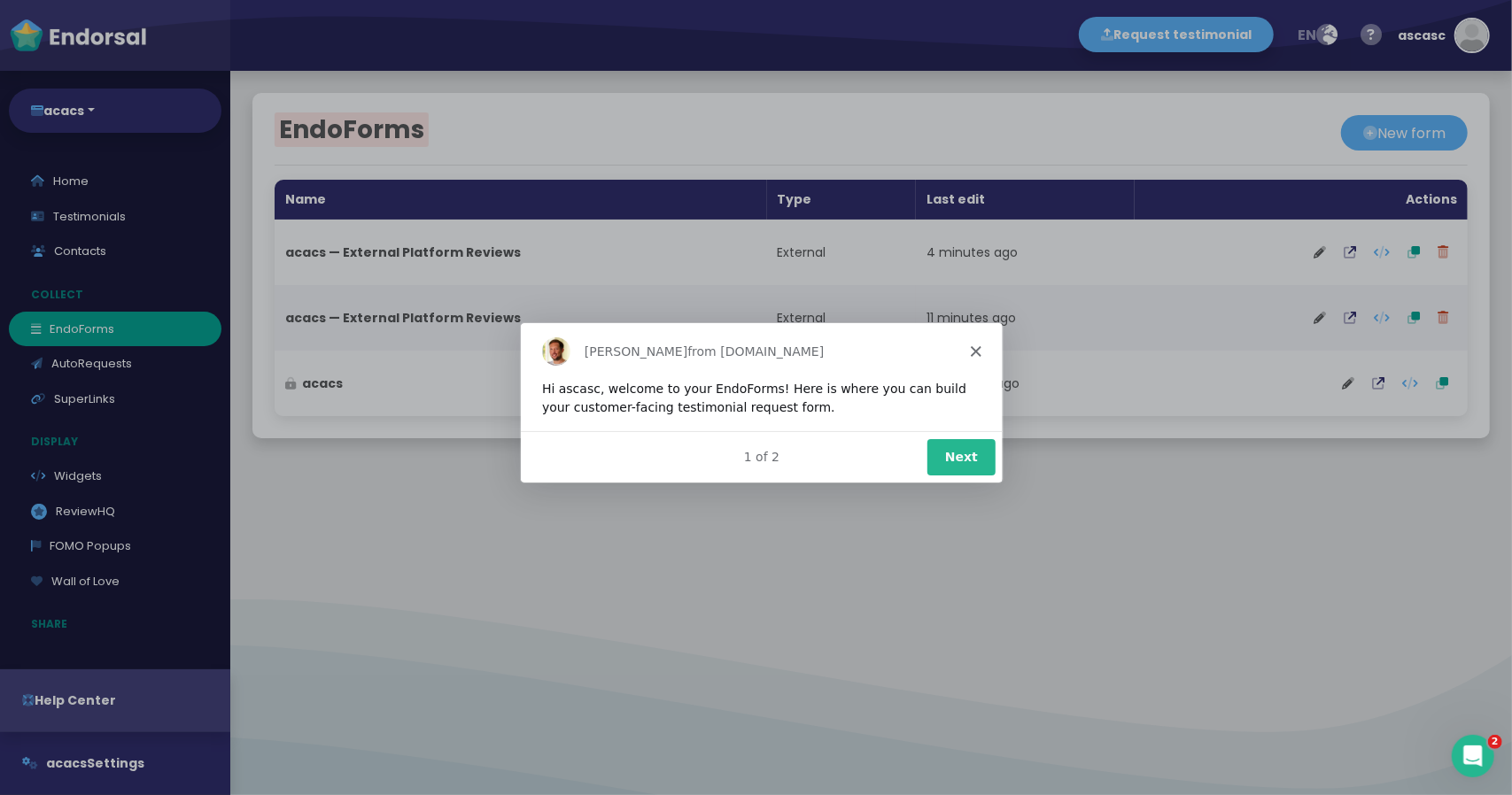
click at [967, 355] on div "Dean from Endorsal.io" at bounding box center [759, 351] width 482 height 57
click at [975, 347] on icon "Close" at bounding box center [974, 351] width 11 height 11
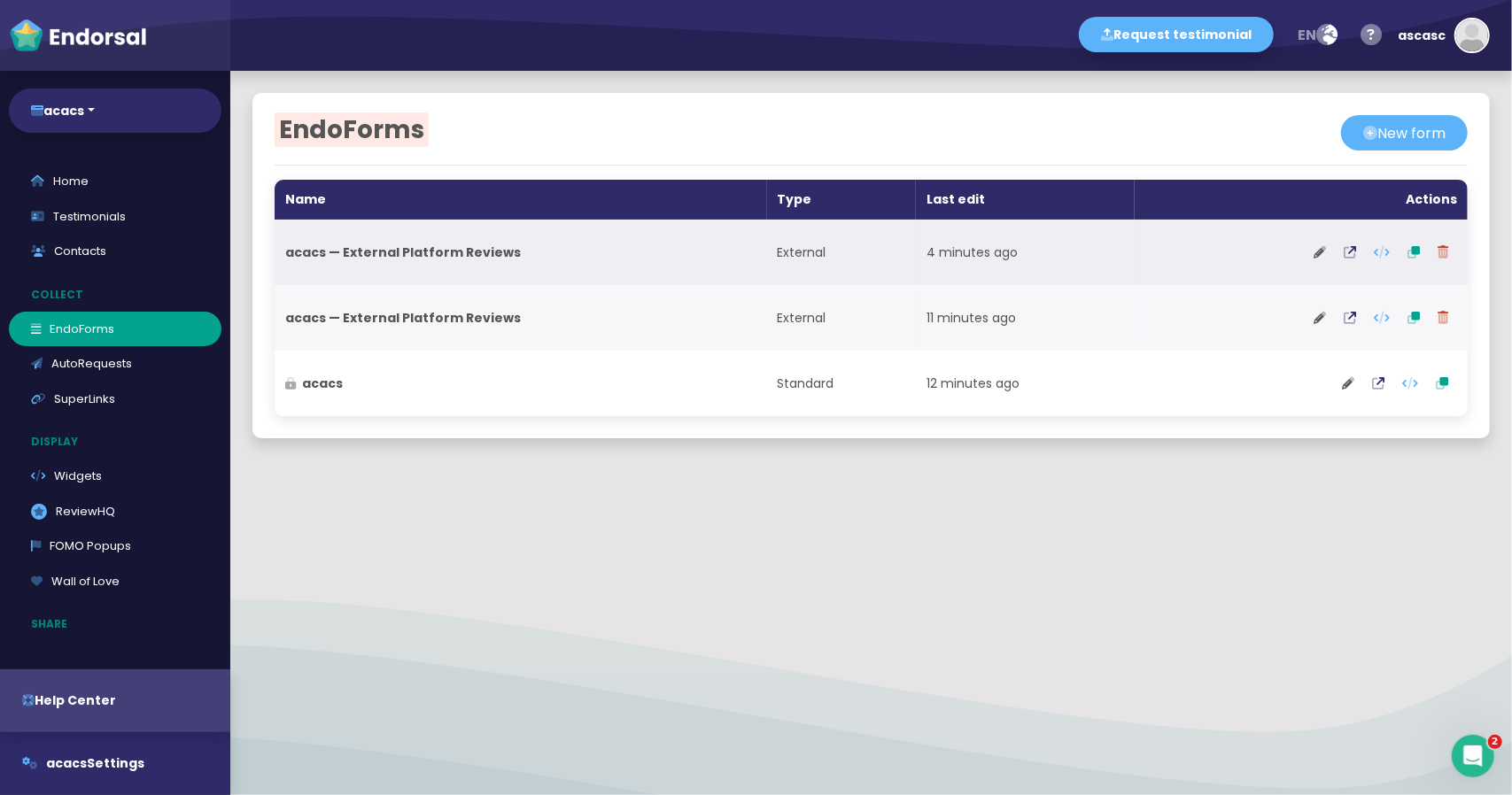
click at [1272, 243] on td at bounding box center [1301, 252] width 333 height 66
click at [404, 261] on th "acacs — External Platform Reviews" at bounding box center [521, 252] width 493 height 66
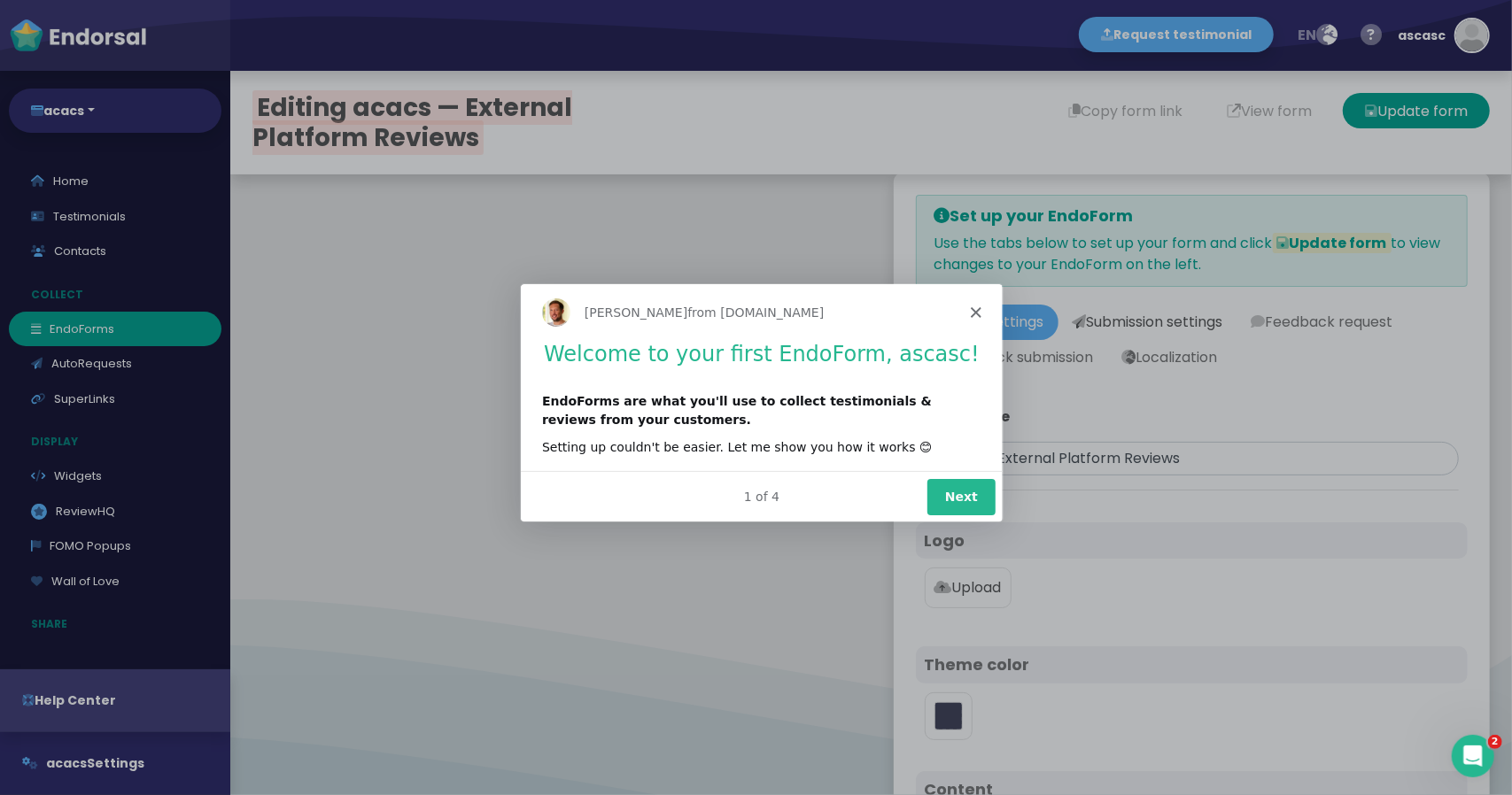
type input "#5DB3F9"
click at [975, 312] on polygon "Close" at bounding box center [974, 310] width 11 height 11
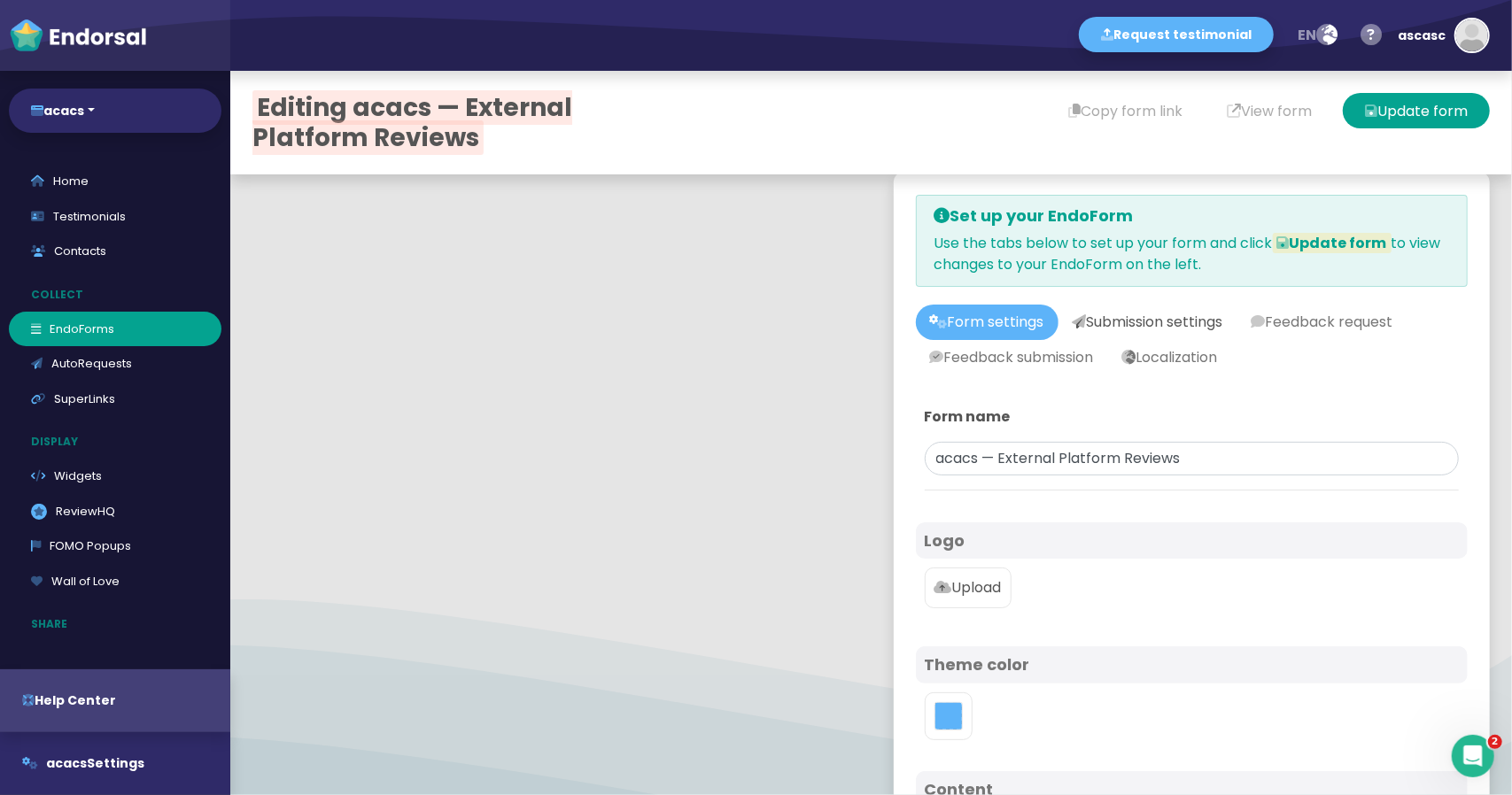
click at [1153, 324] on link "Submission settings" at bounding box center [1148, 322] width 179 height 35
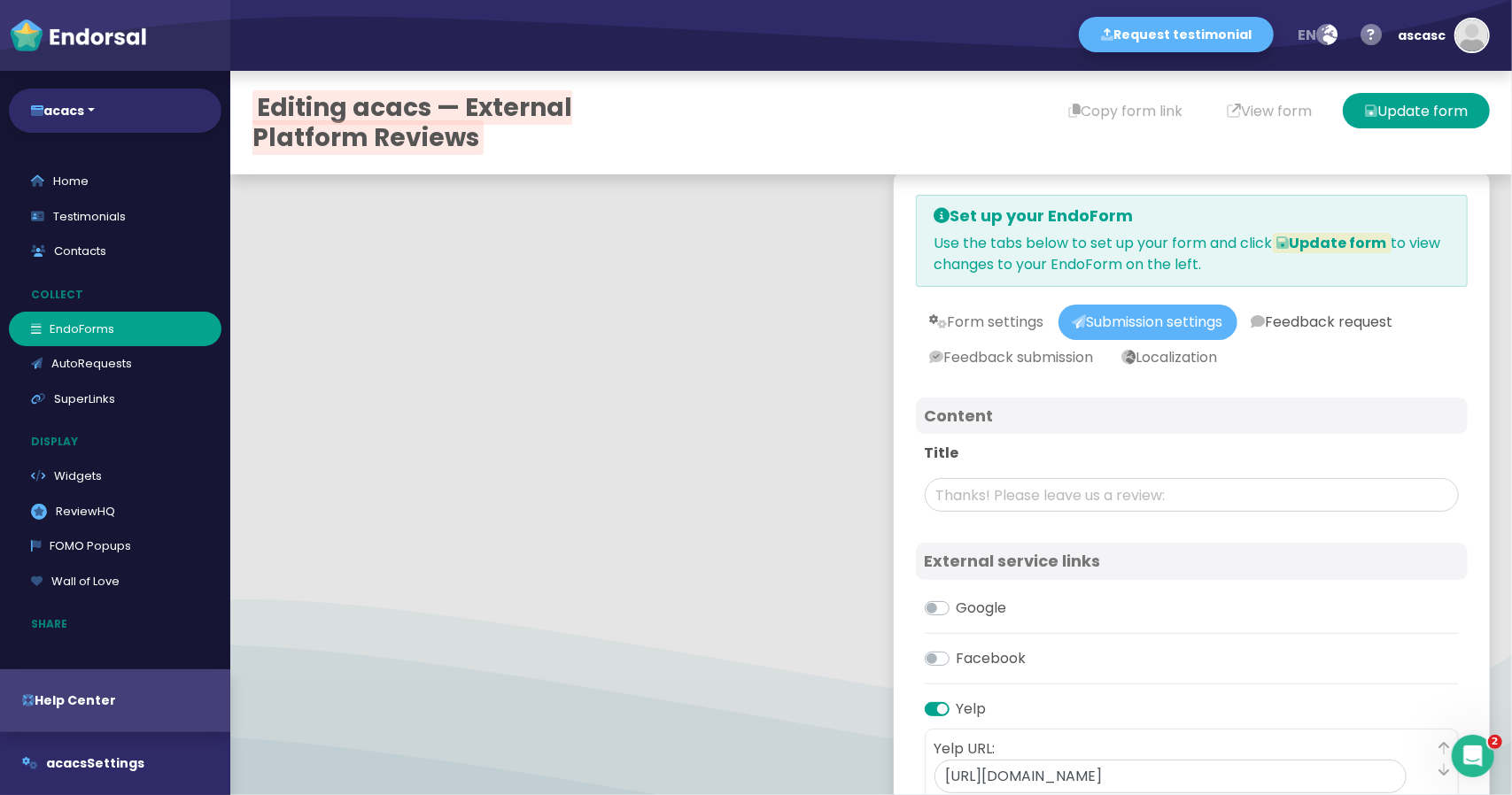
click at [1312, 316] on link "Feedback request" at bounding box center [1322, 322] width 170 height 35
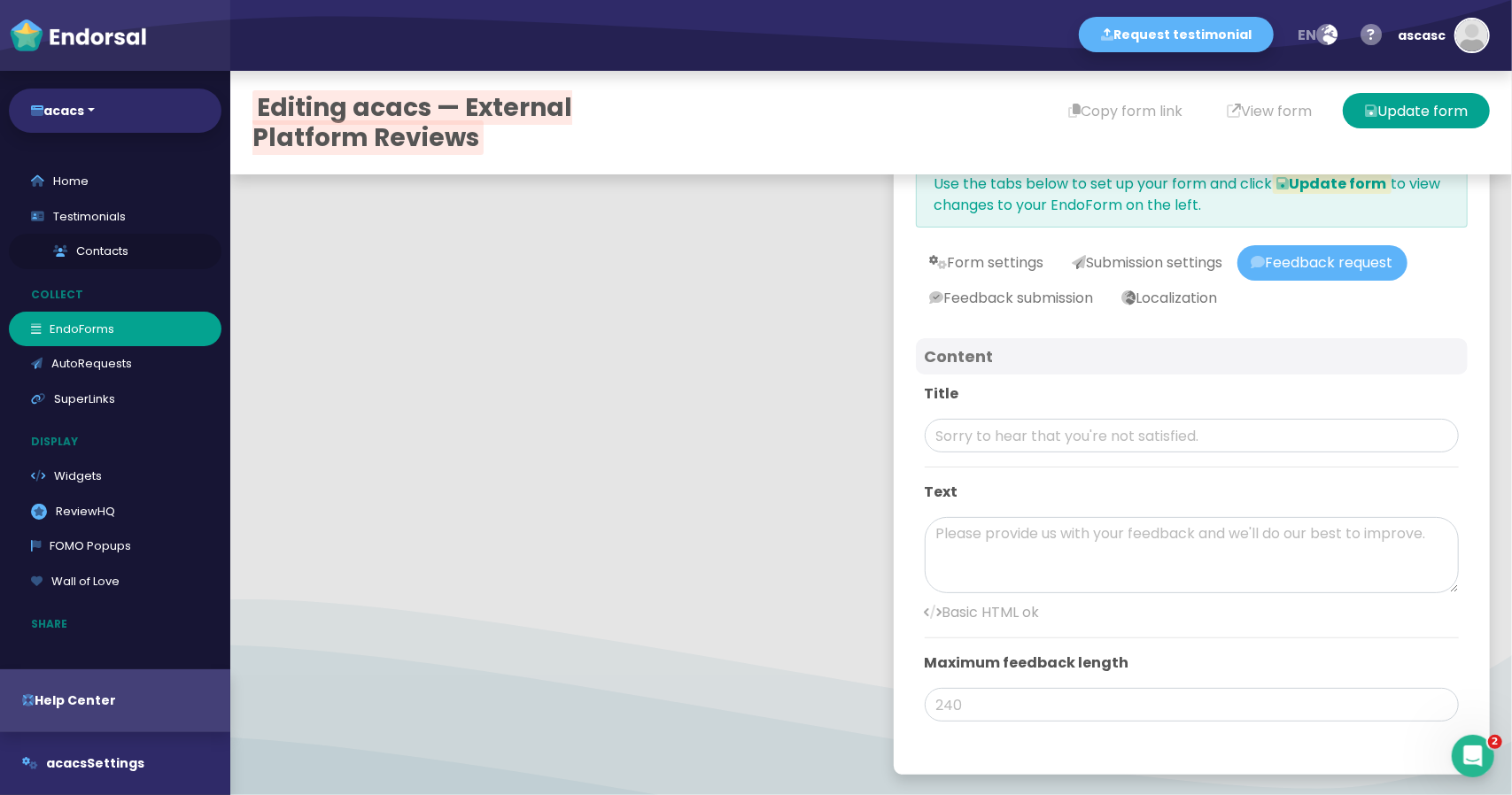
click at [91, 250] on link "Contacts" at bounding box center [115, 251] width 213 height 35
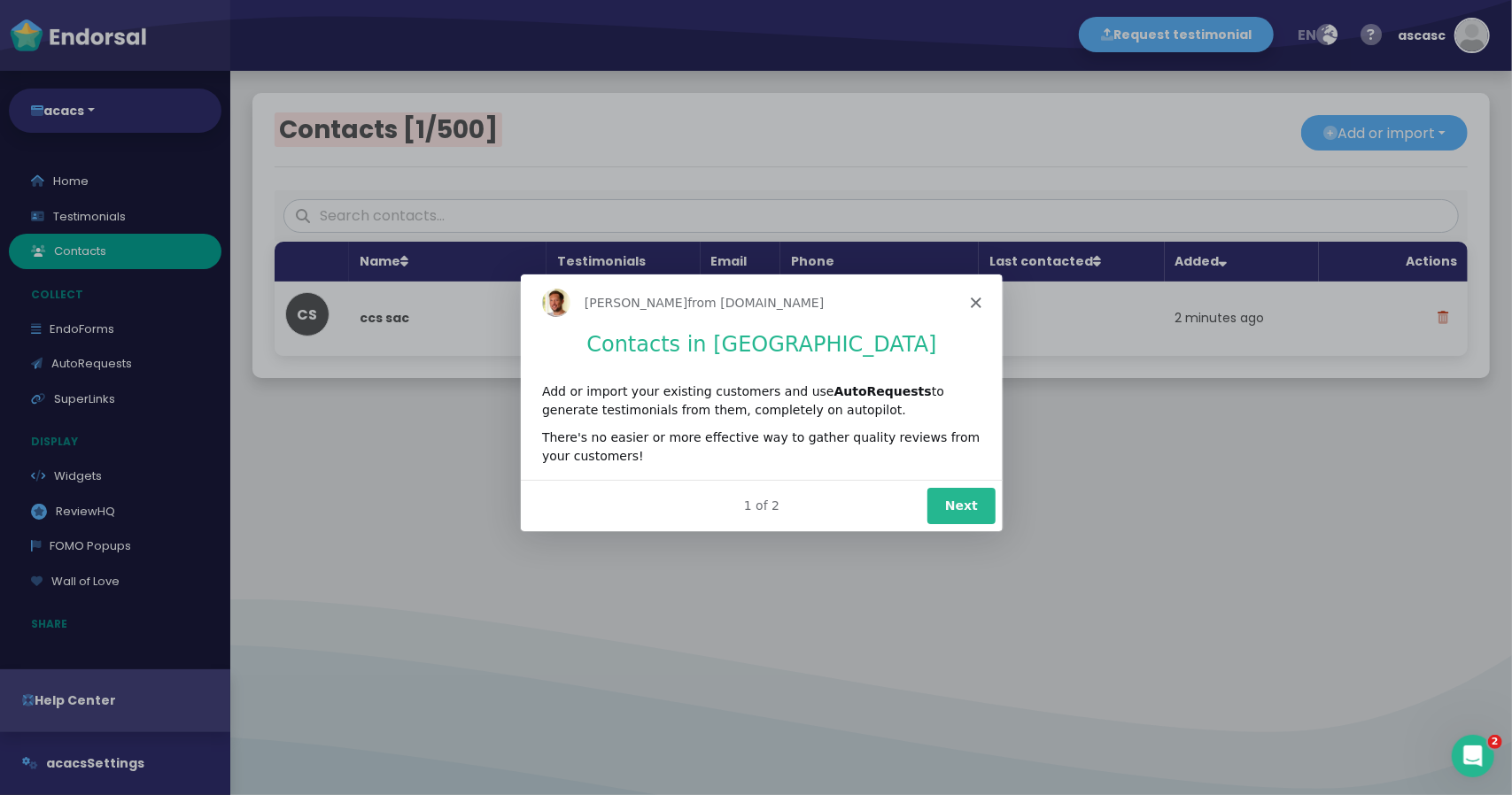
click at [973, 304] on icon "Close" at bounding box center [974, 301] width 11 height 11
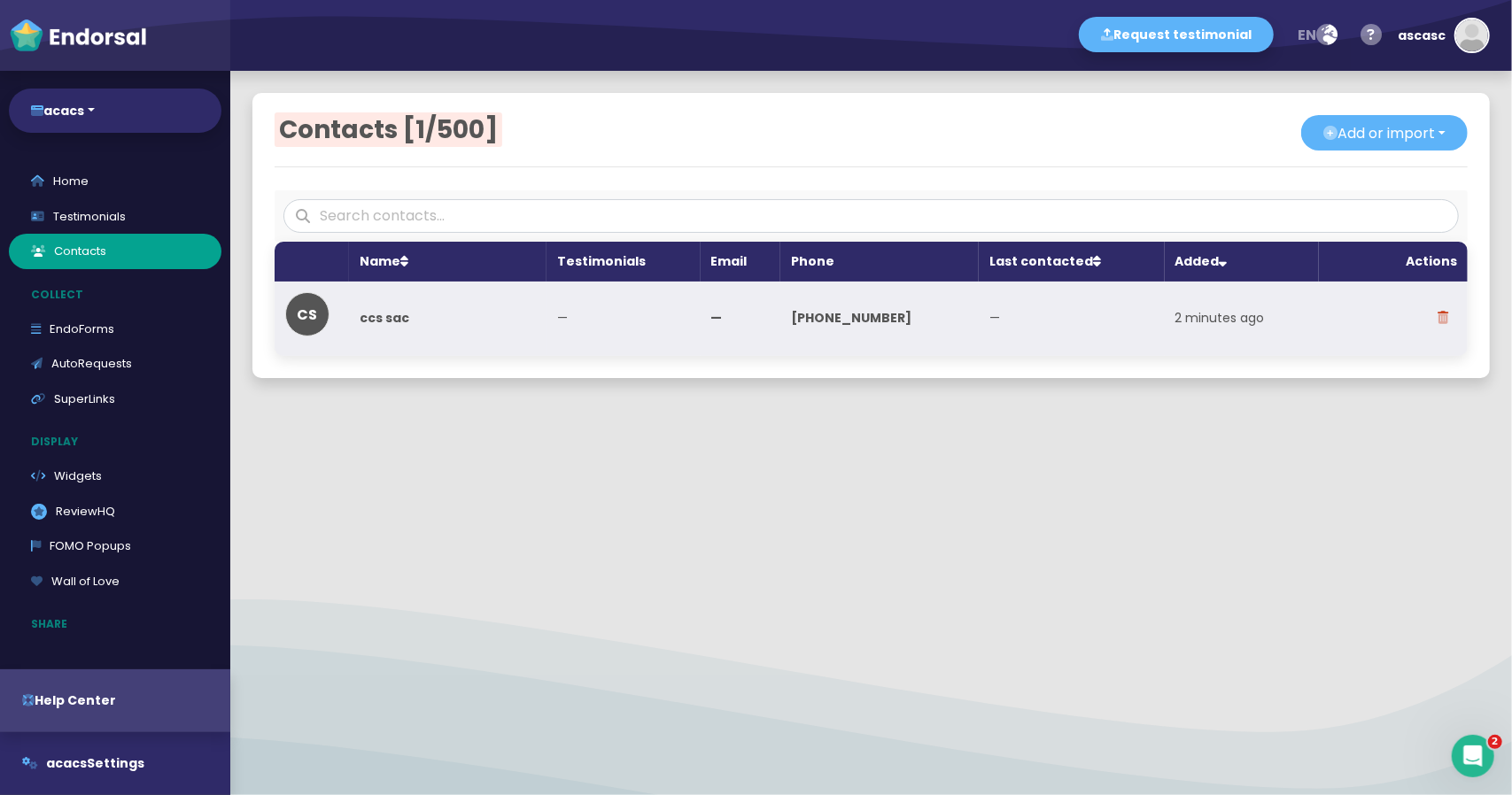
click at [979, 320] on td "—" at bounding box center [1072, 319] width 186 height 75
click at [304, 312] on span "CS" at bounding box center [307, 314] width 21 height 21
click at [386, 312] on link "ccs sac" at bounding box center [384, 318] width 49 height 18
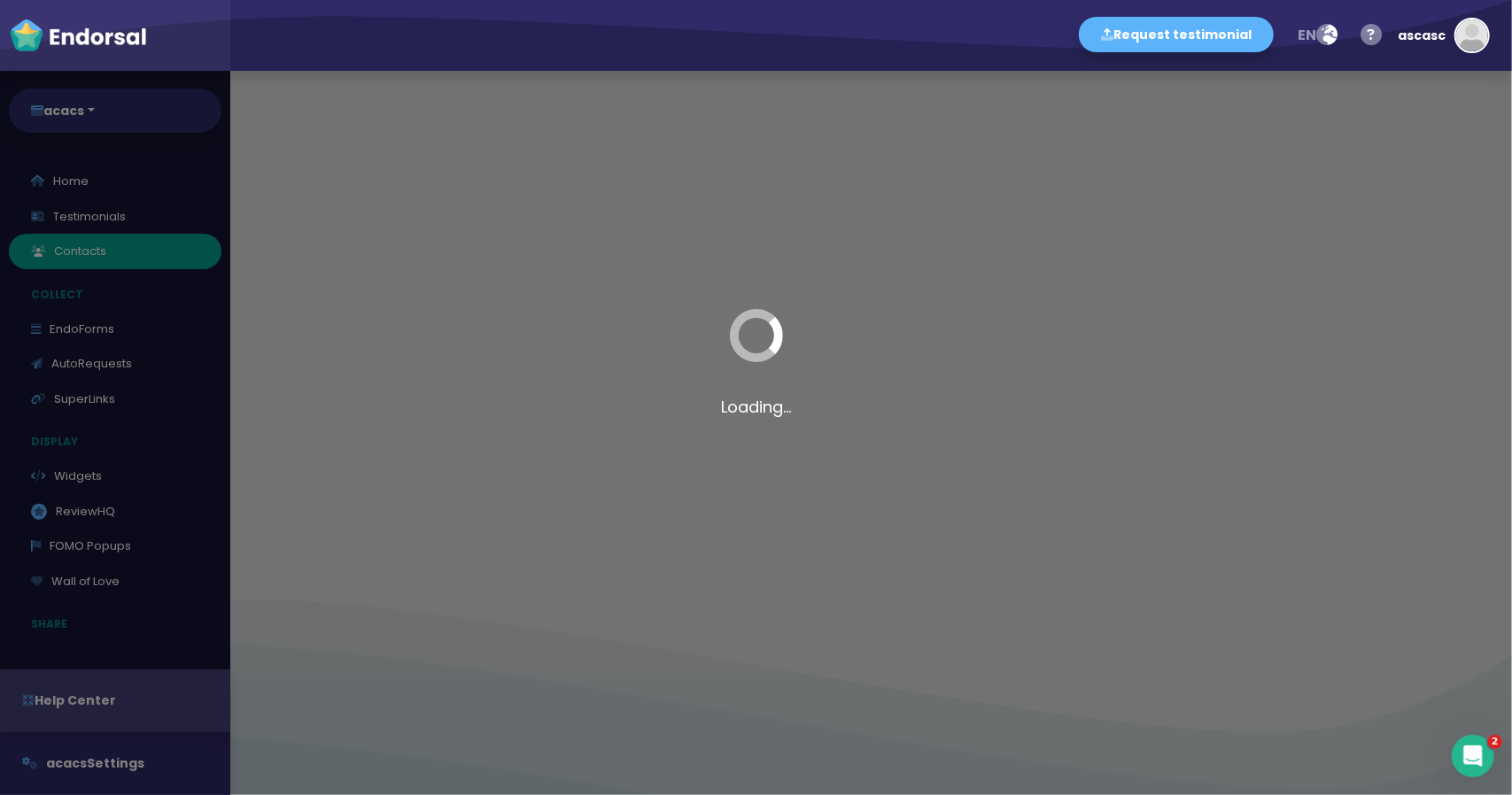
select select "22: Object"
select select "131: Object"
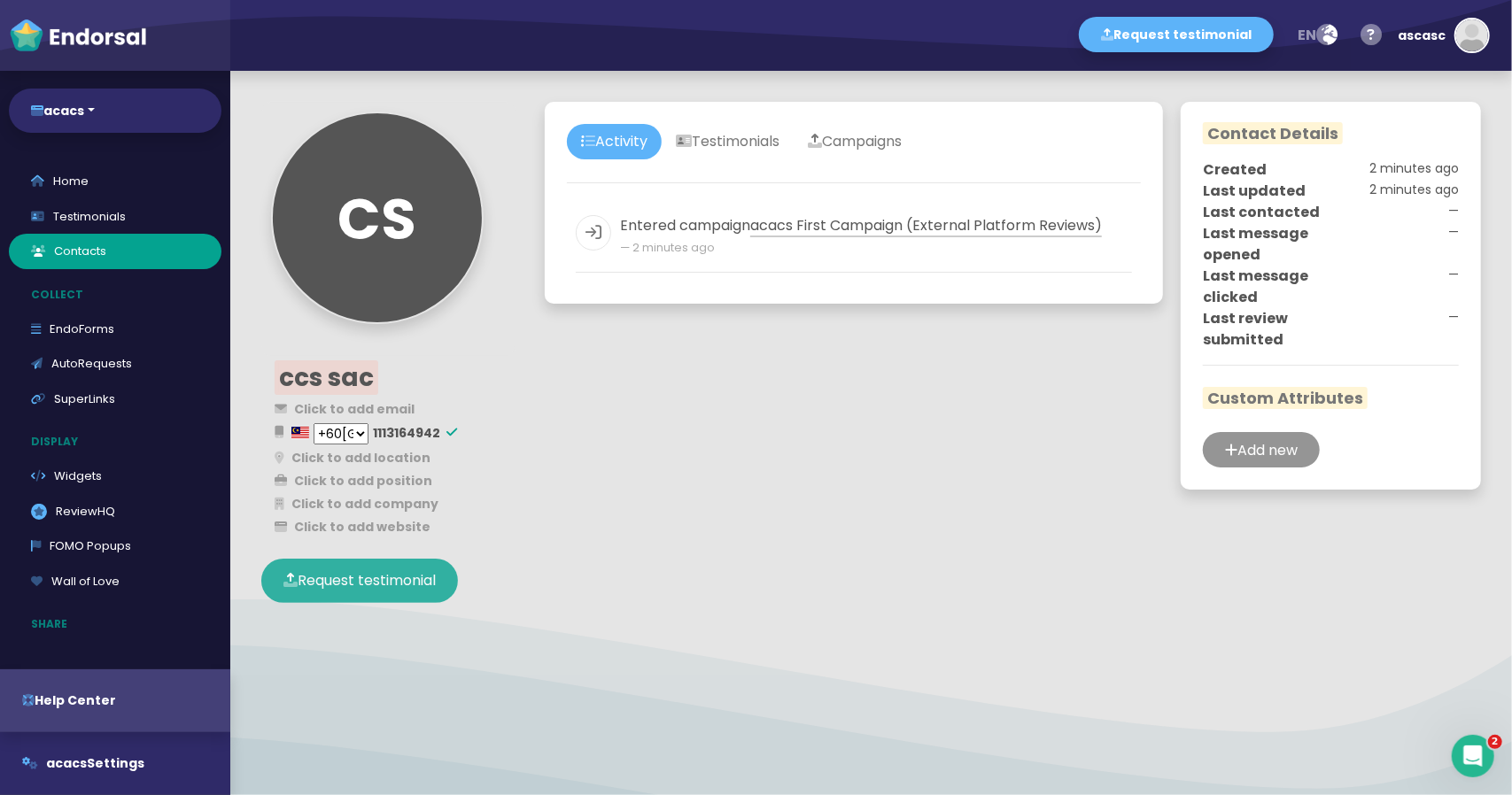
click at [408, 569] on button "Request testimonial" at bounding box center [360, 580] width 197 height 44
select select
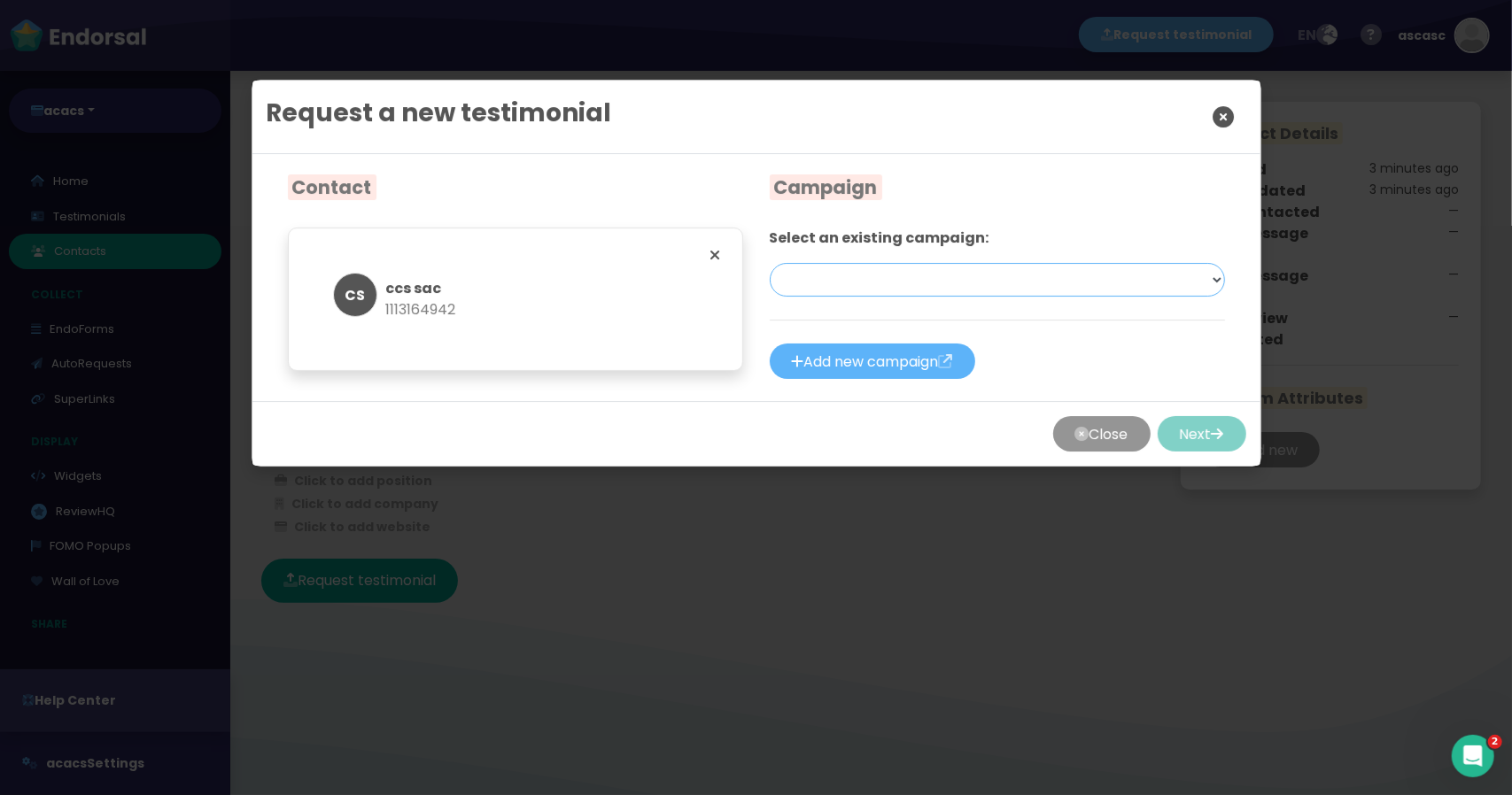
click at [887, 288] on select "acacs First Campaign (External Platform Reviews) — SMS [DRAFT] acacs First Camp…" at bounding box center [997, 280] width 455 height 33
click at [1022, 434] on div "Close Next" at bounding box center [756, 433] width 1008 height 65
click at [1071, 431] on button "Close" at bounding box center [1101, 434] width 98 height 35
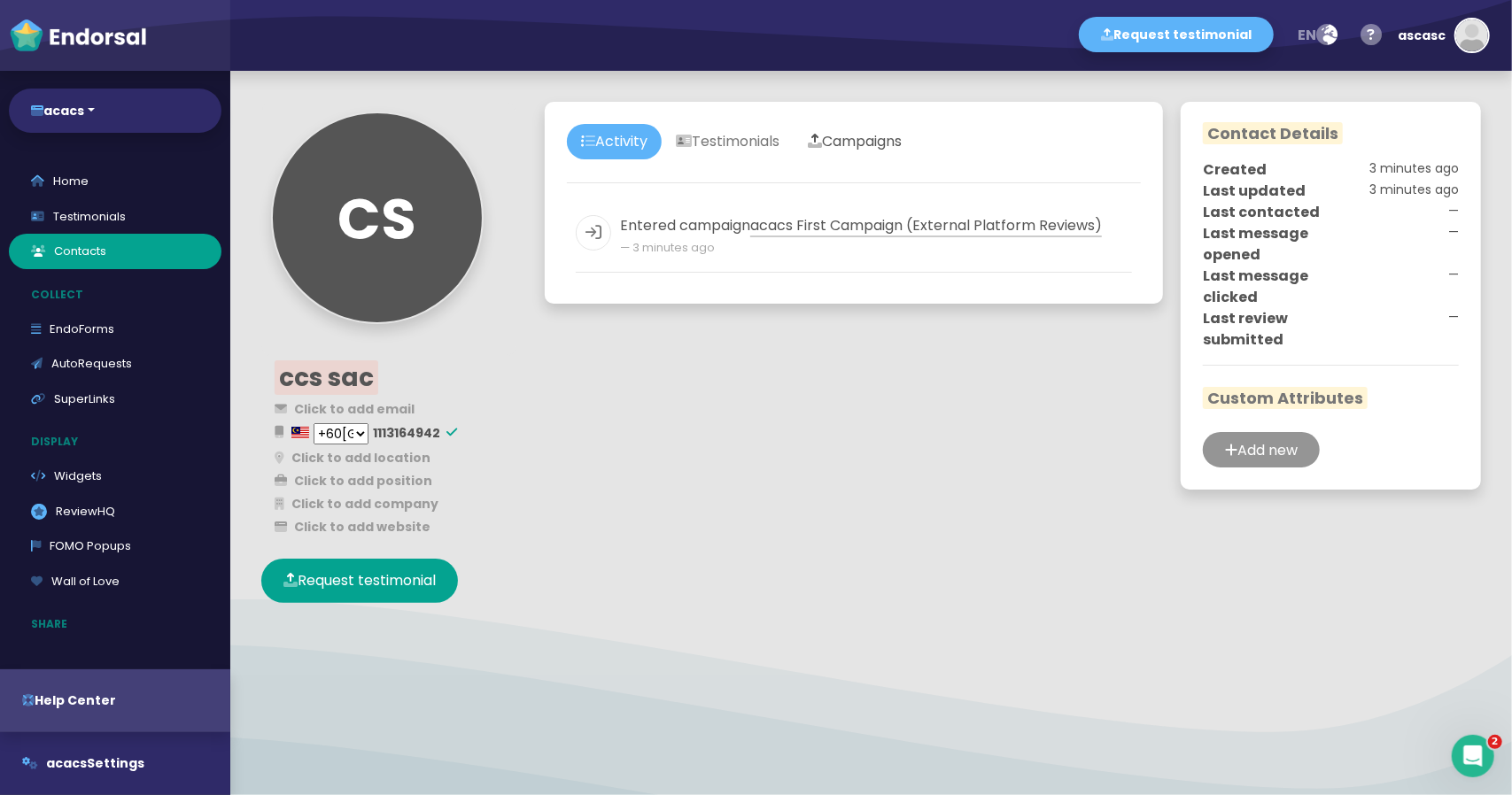
click at [874, 137] on link "Campaigns" at bounding box center [855, 142] width 122 height 35
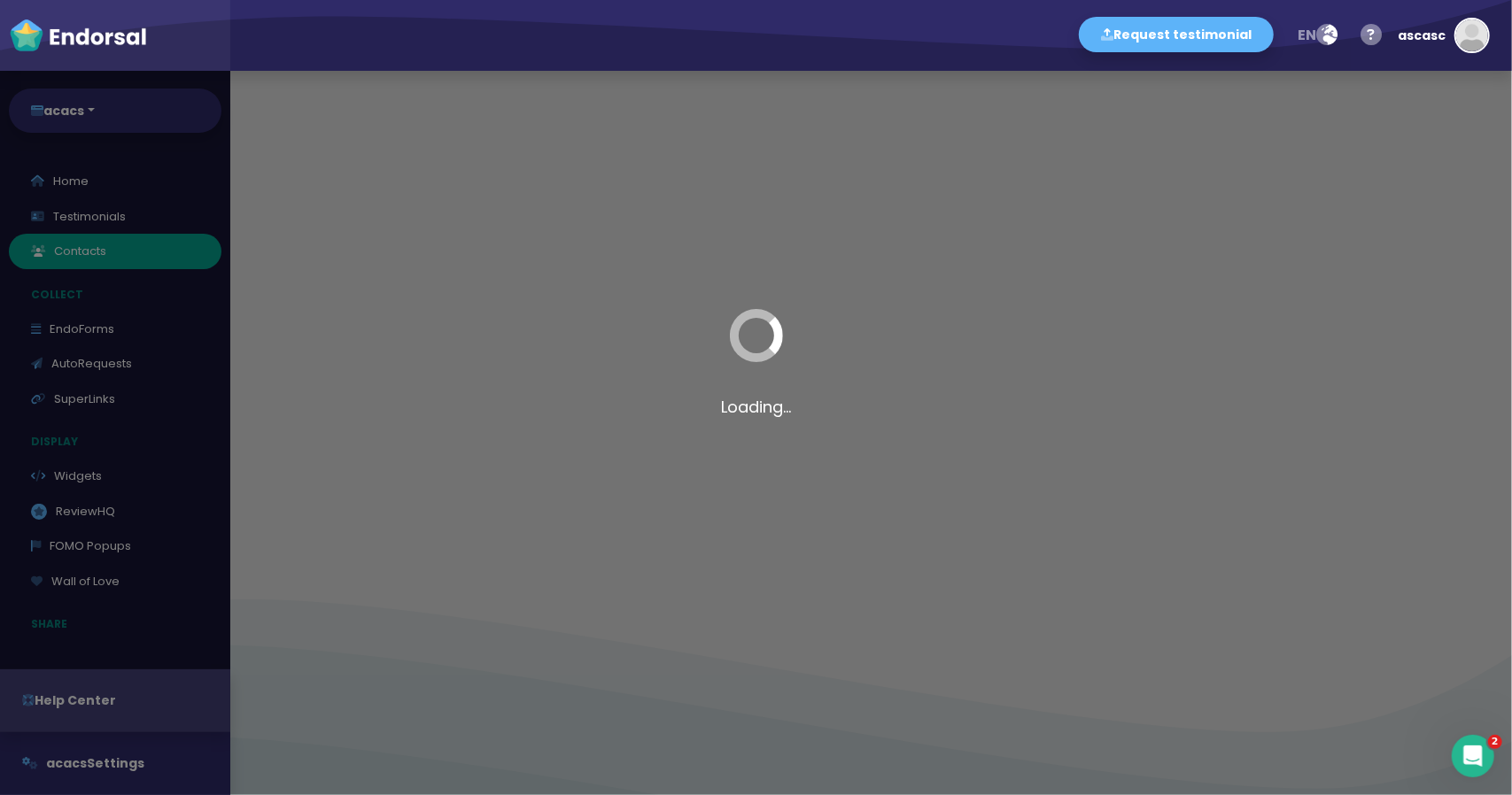
select select "131: Object"
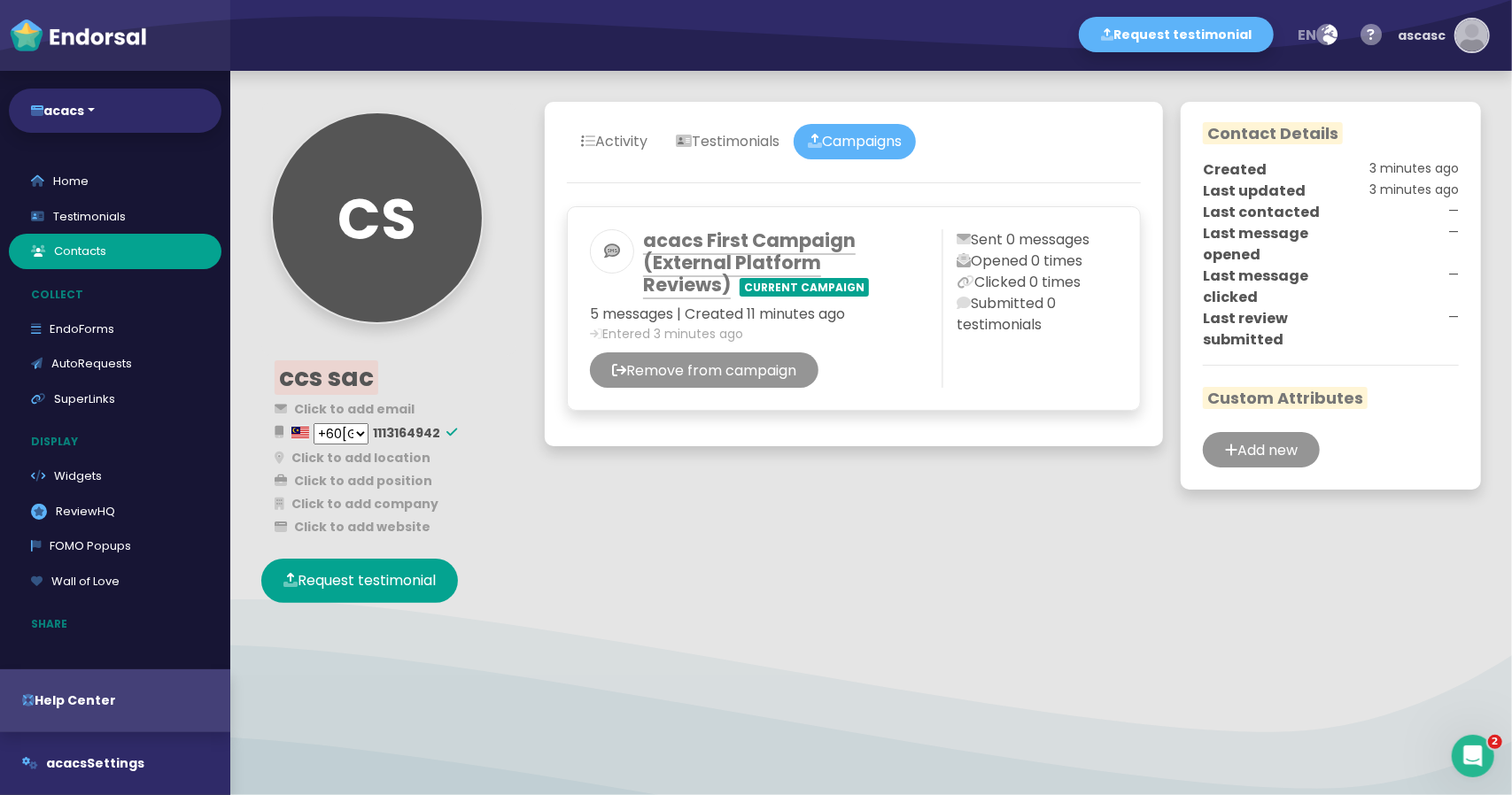
click at [1446, 39] on button "ascasc" at bounding box center [1439, 35] width 100 height 53
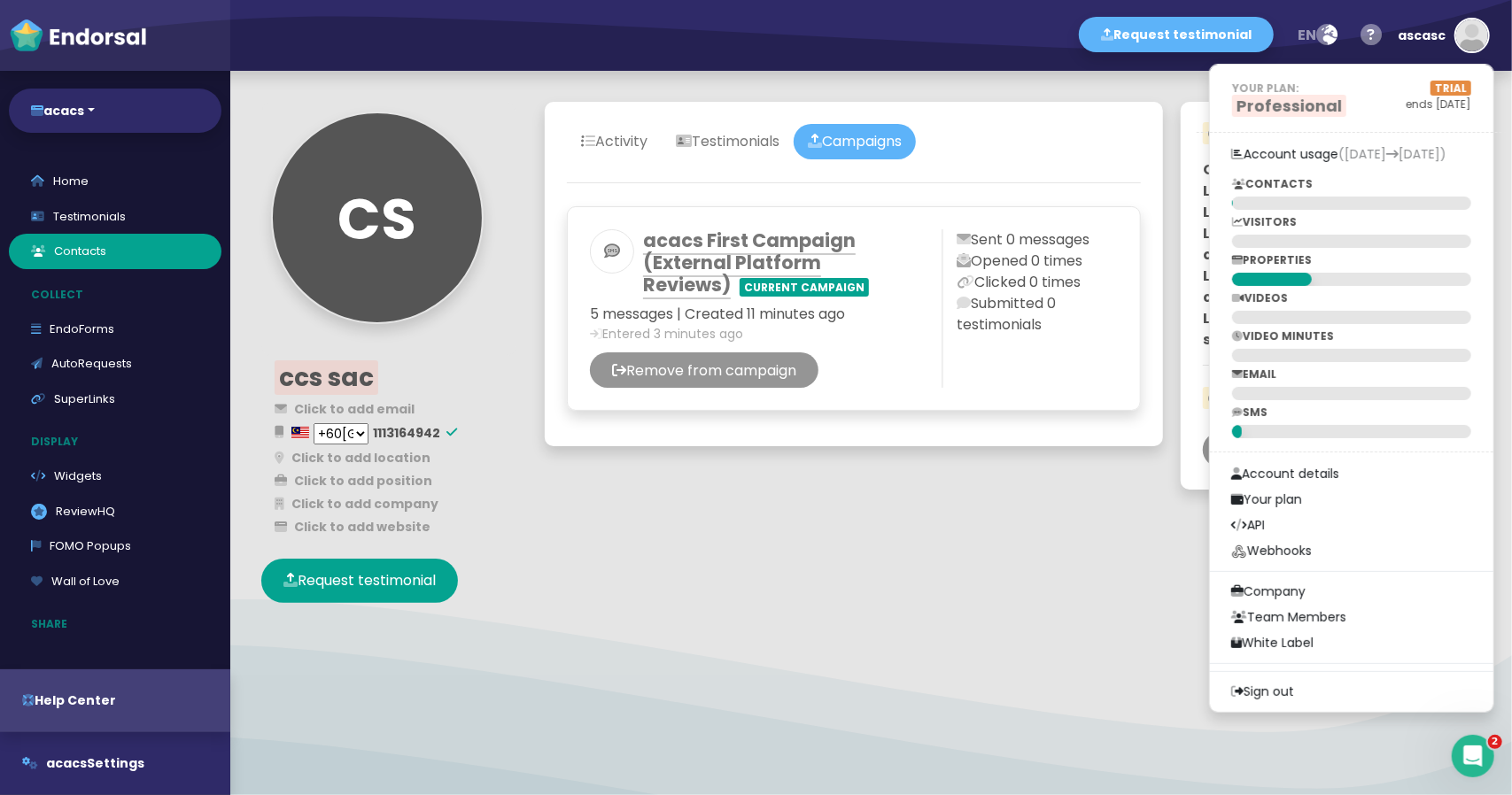
click at [1015, 433] on div "Activity Testimonials Campaigns acacs First Campaign (External Platform Reviews…" at bounding box center [854, 274] width 619 height 345
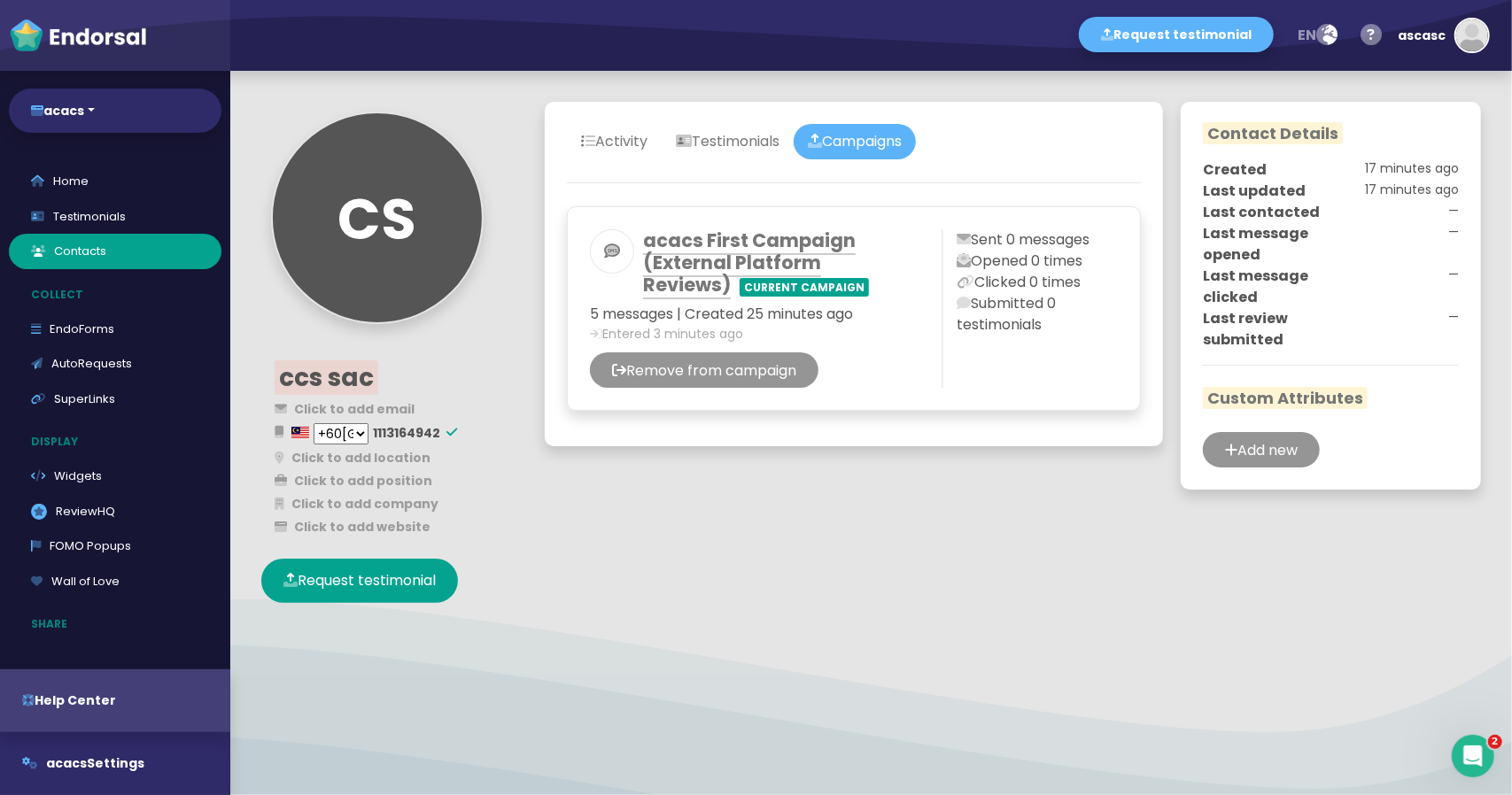
click at [768, 474] on div "Activity Testimonials Campaigns acacs First Campaign (External Platform Reviews…" at bounding box center [854, 296] width 636 height 406
click at [99, 183] on link "Home" at bounding box center [115, 181] width 213 height 35
select select "14"
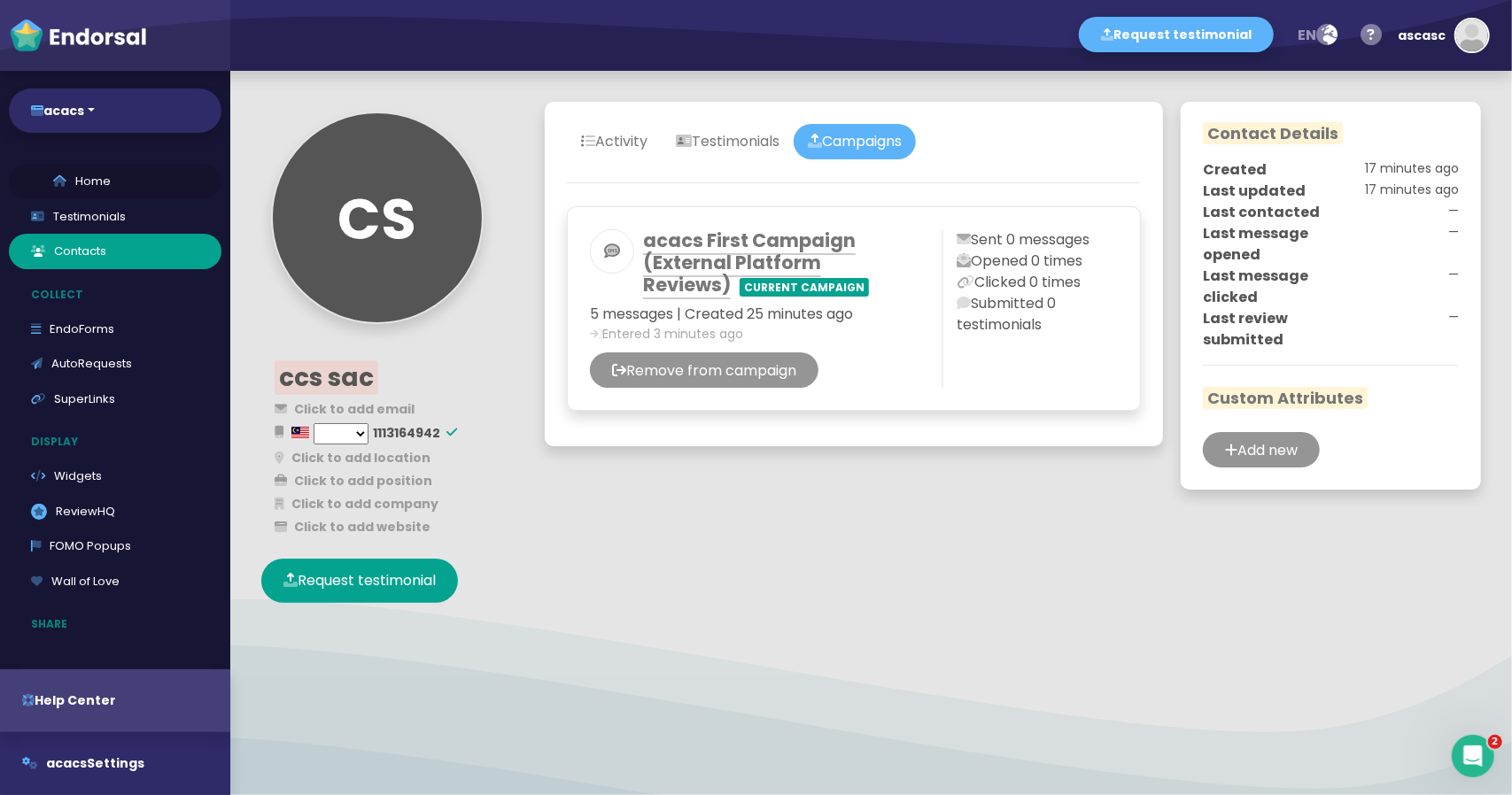
select select "14"
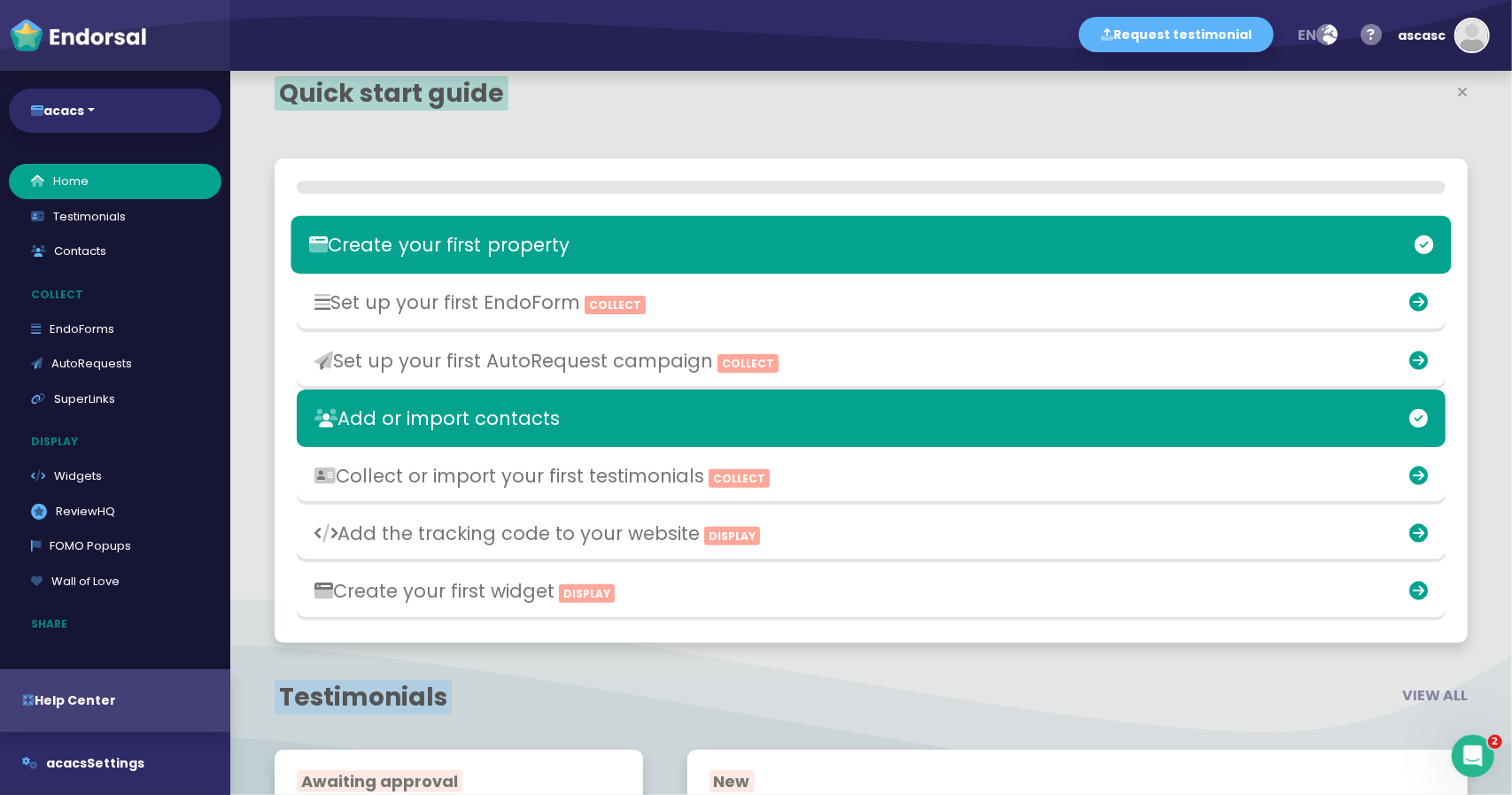
scroll to position [266, 0]
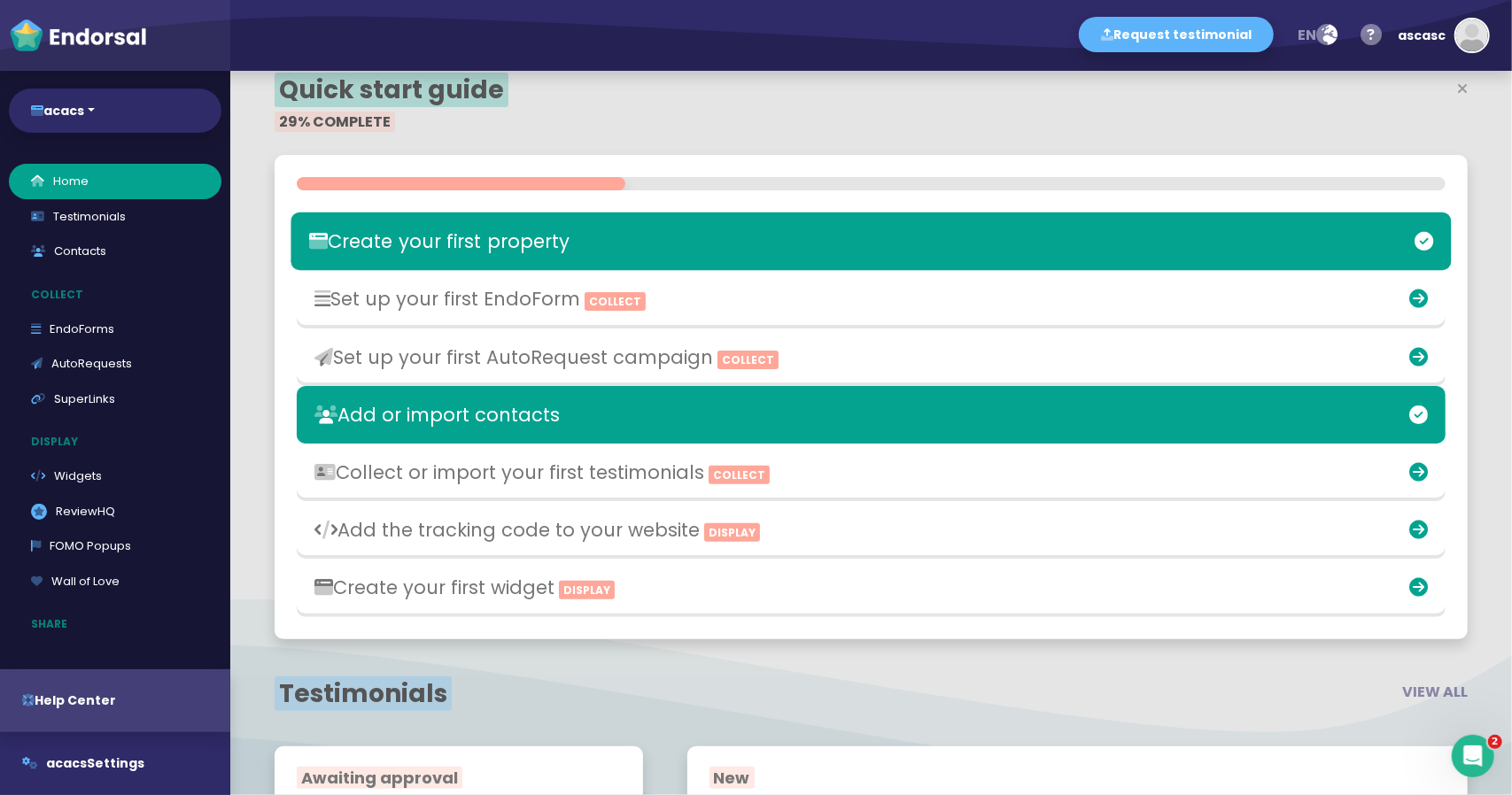
click at [478, 247] on h3 "Create your first property" at bounding box center [681, 241] width 744 height 22
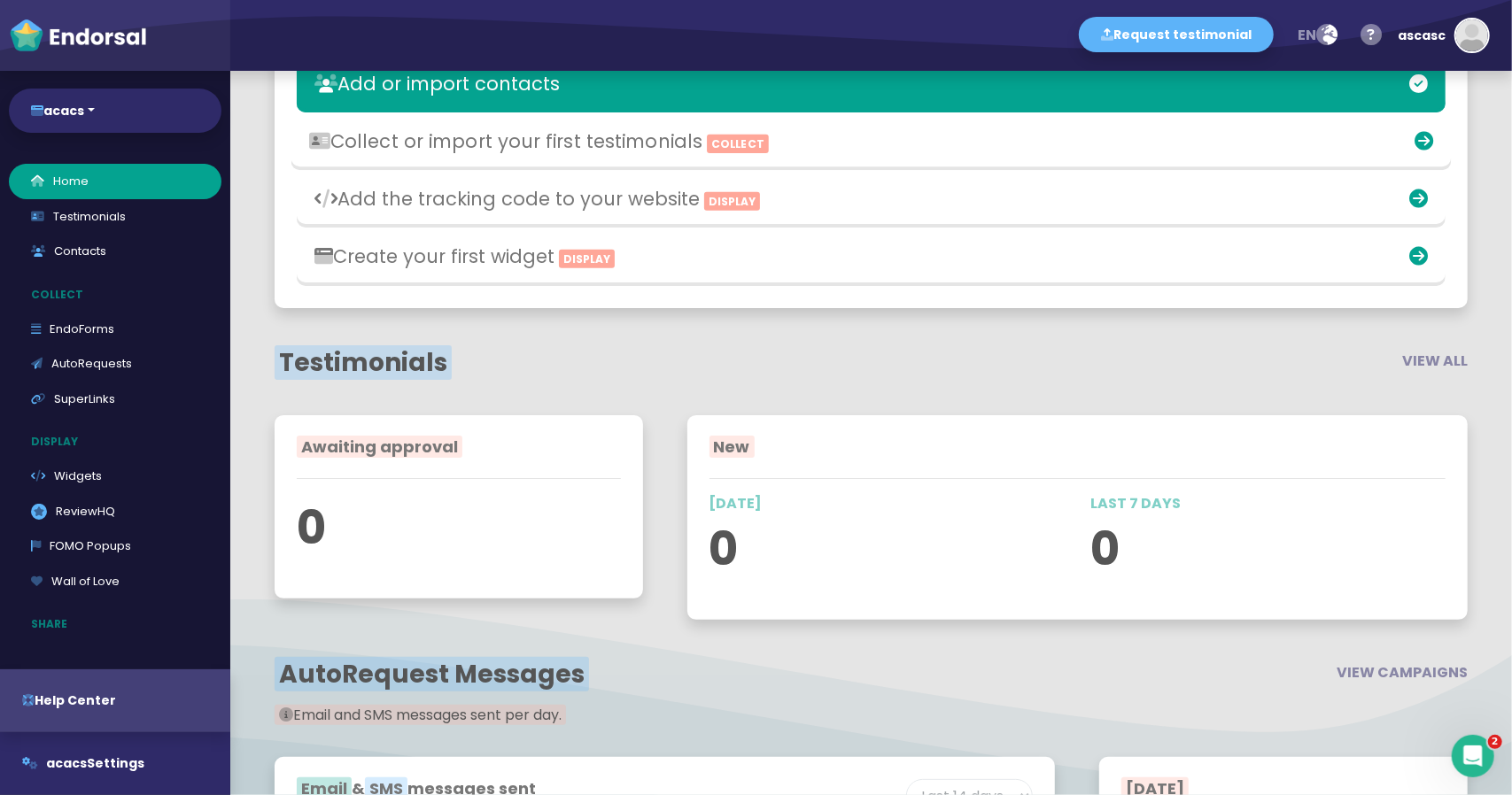
scroll to position [620, 0]
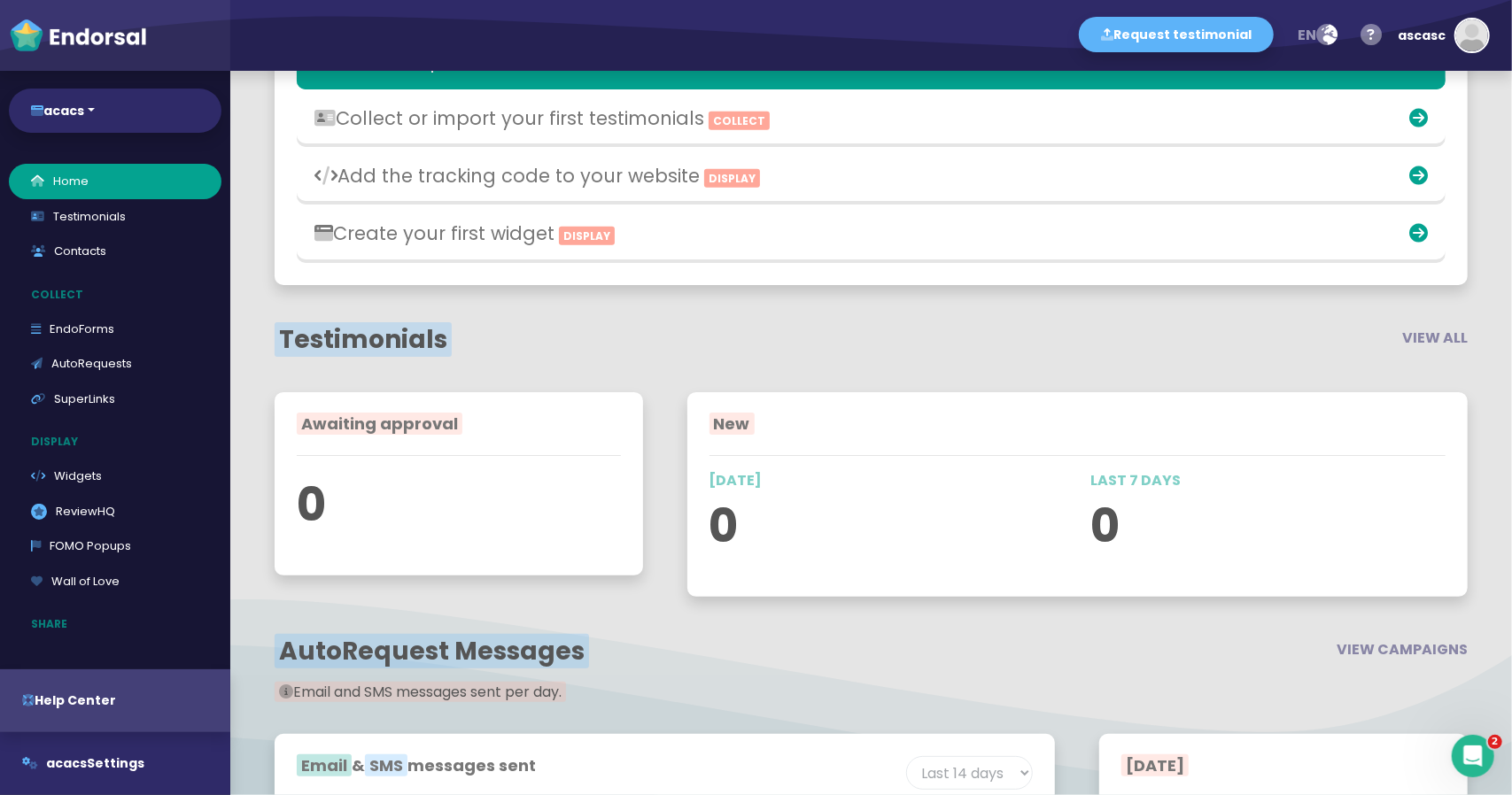
click at [426, 332] on span "Testimonials" at bounding box center [363, 339] width 177 height 34
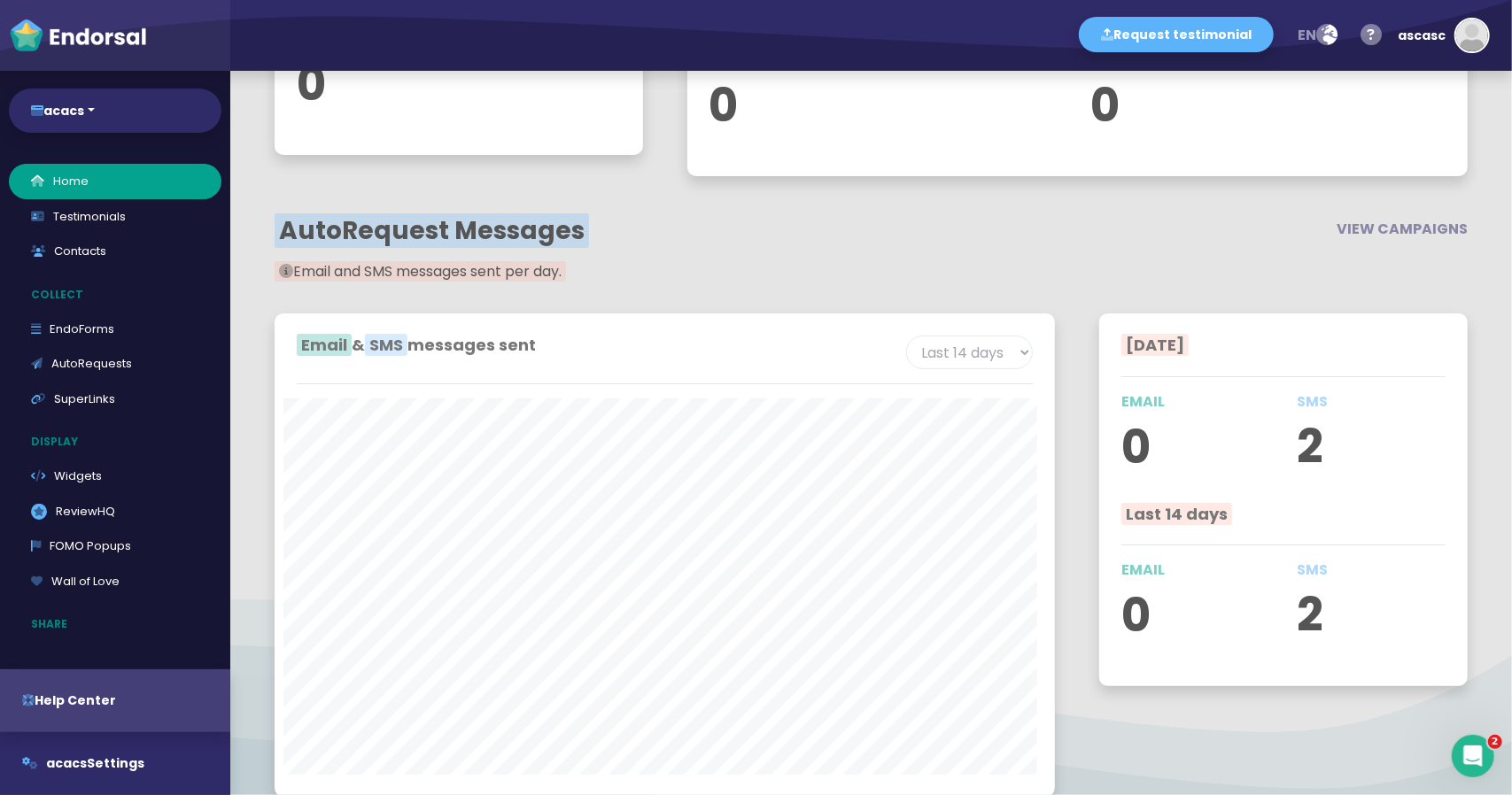
scroll to position [1063, 0]
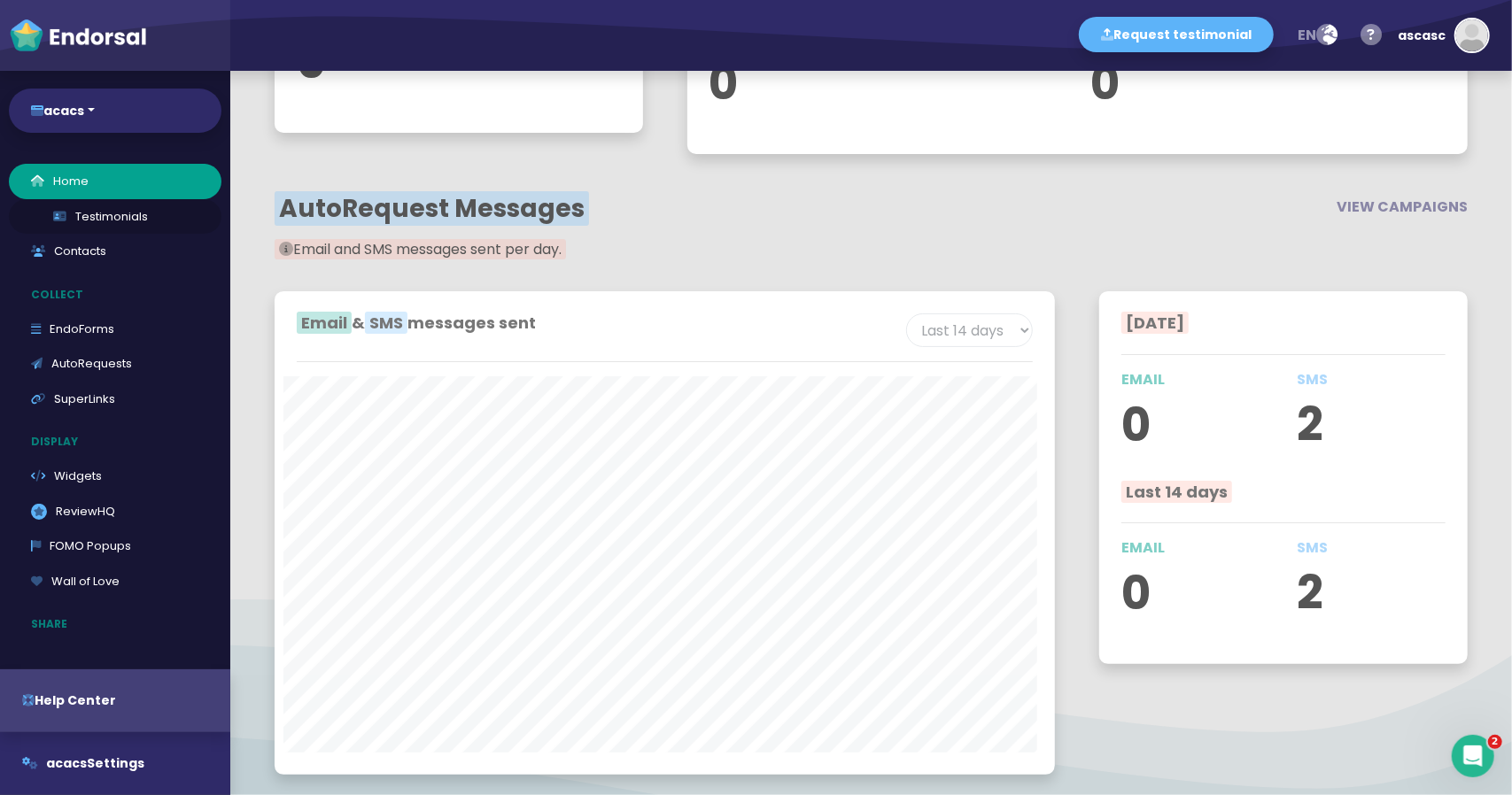
click at [99, 215] on link "Testimonials" at bounding box center [115, 217] width 213 height 35
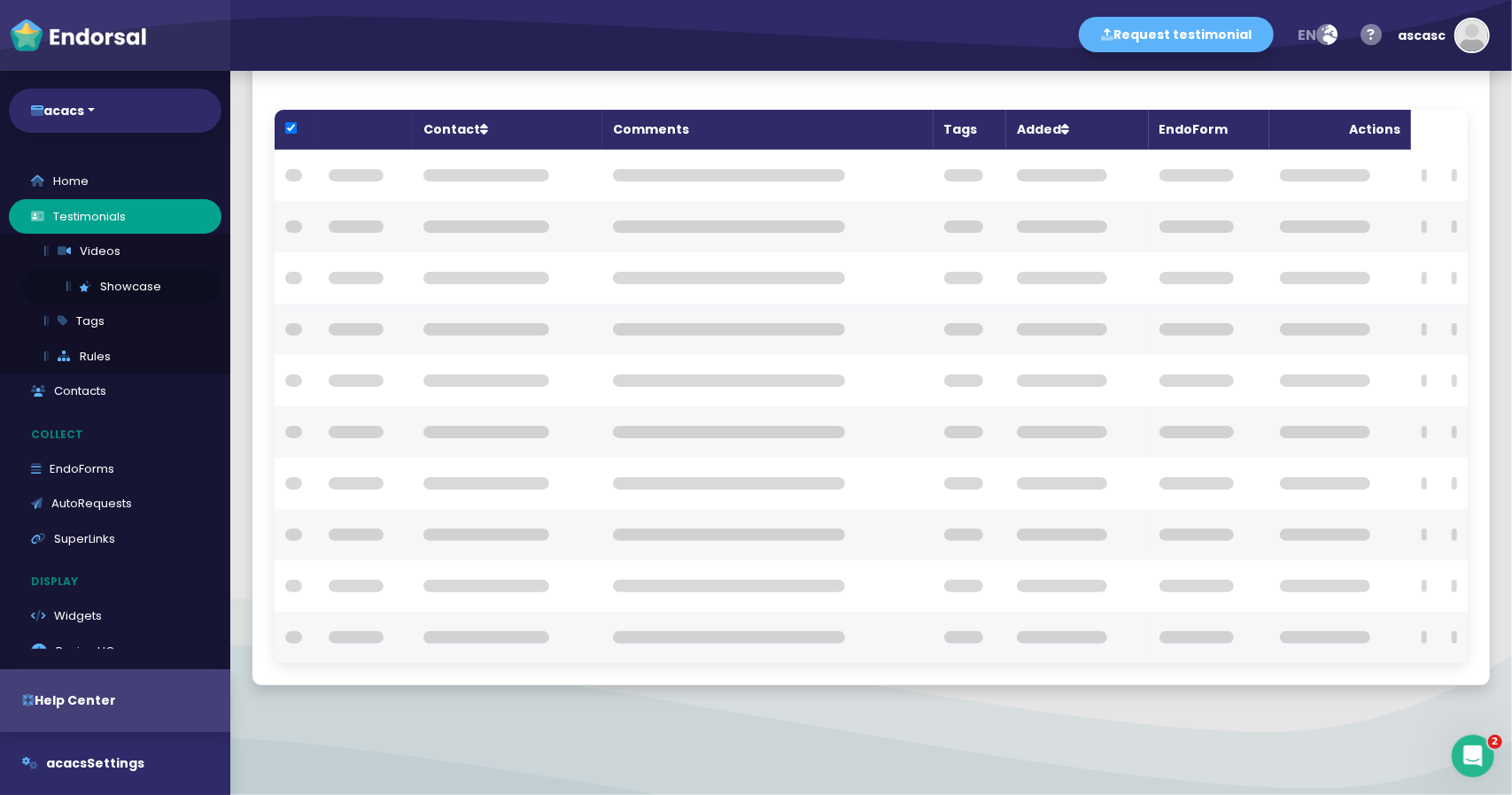
checkbox input "true"
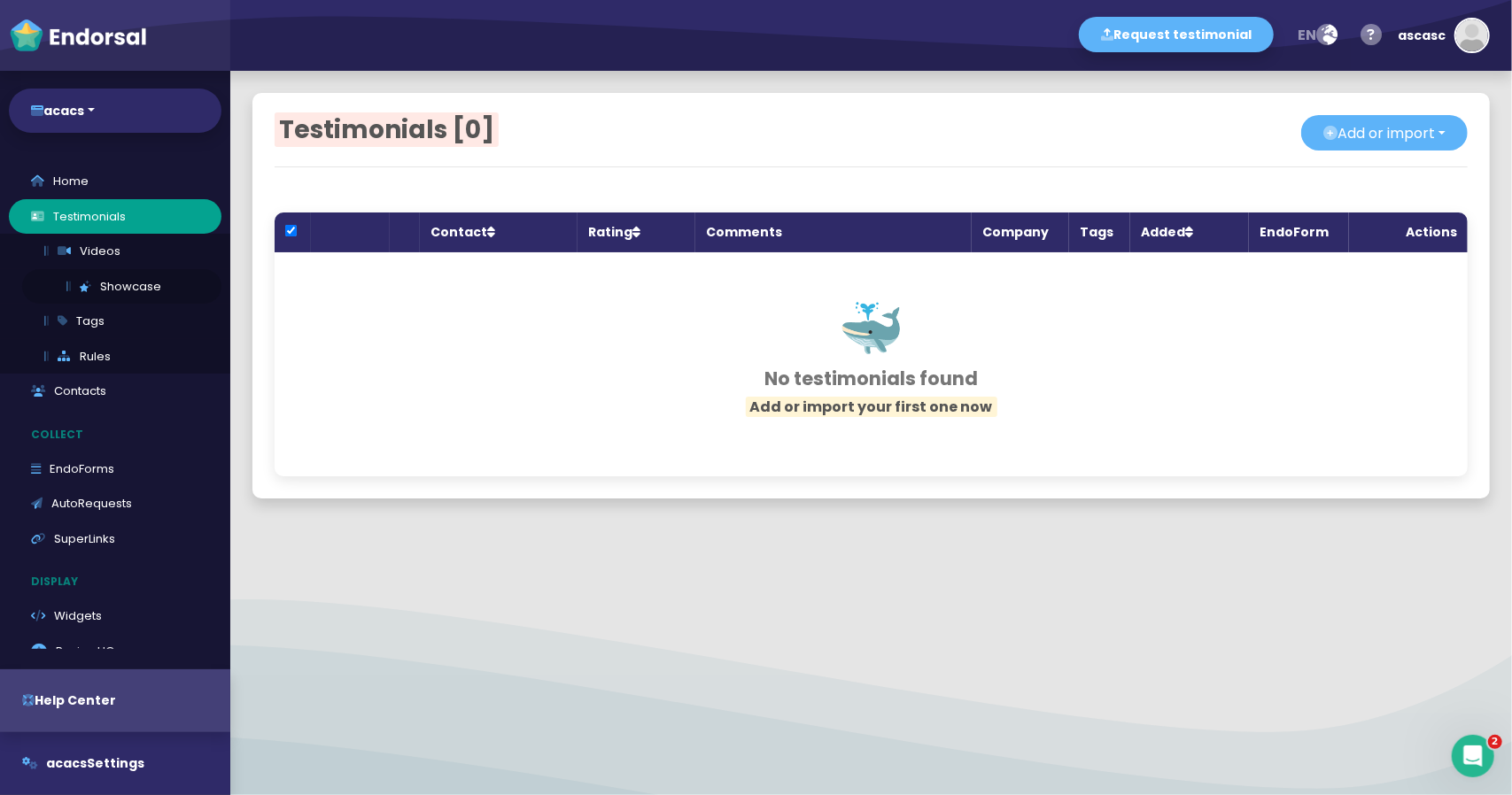
scroll to position [0, 0]
click at [100, 391] on link "Contacts" at bounding box center [115, 391] width 213 height 35
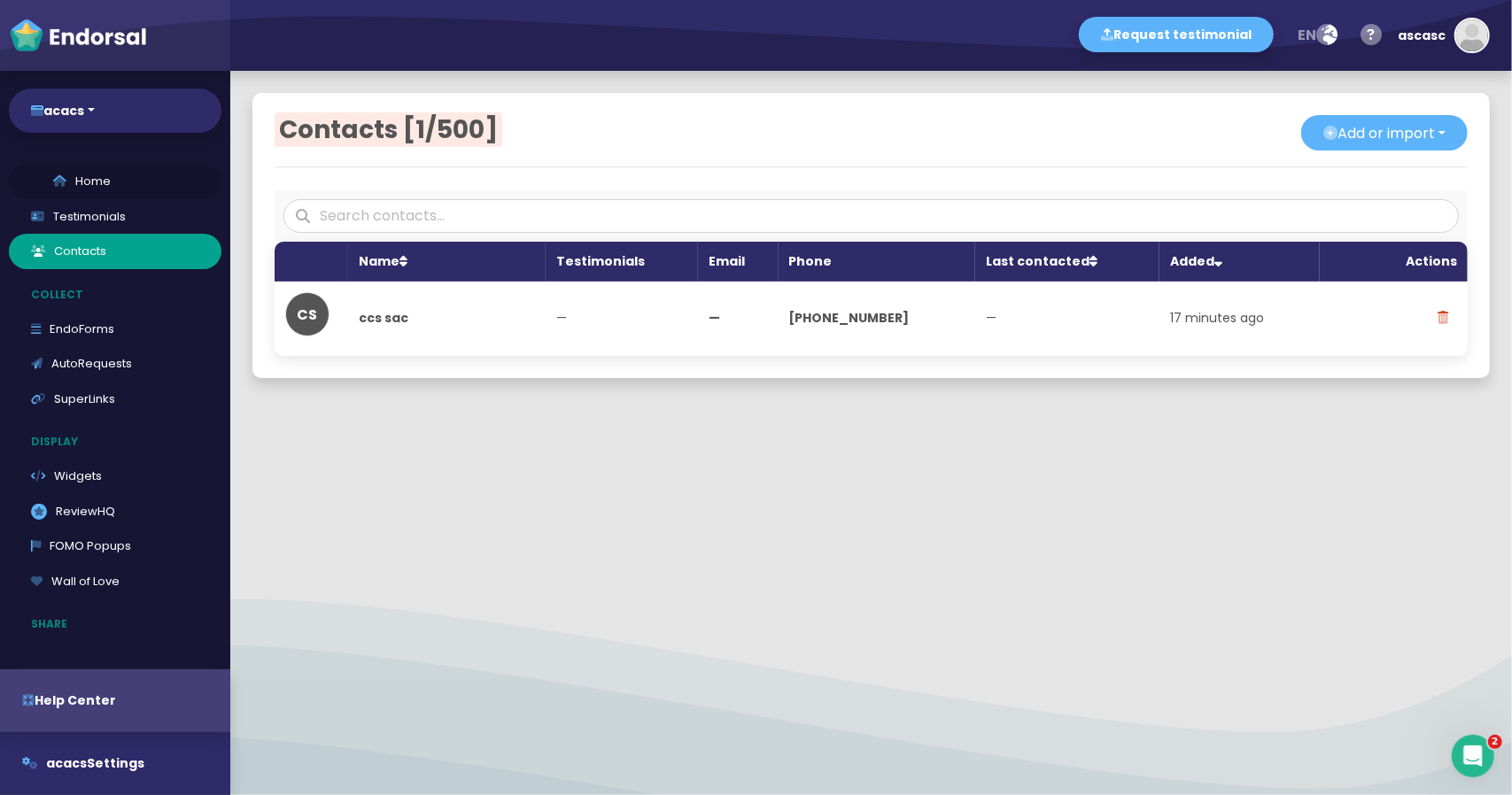
click at [87, 180] on link "Home" at bounding box center [115, 181] width 213 height 35
select select "14"
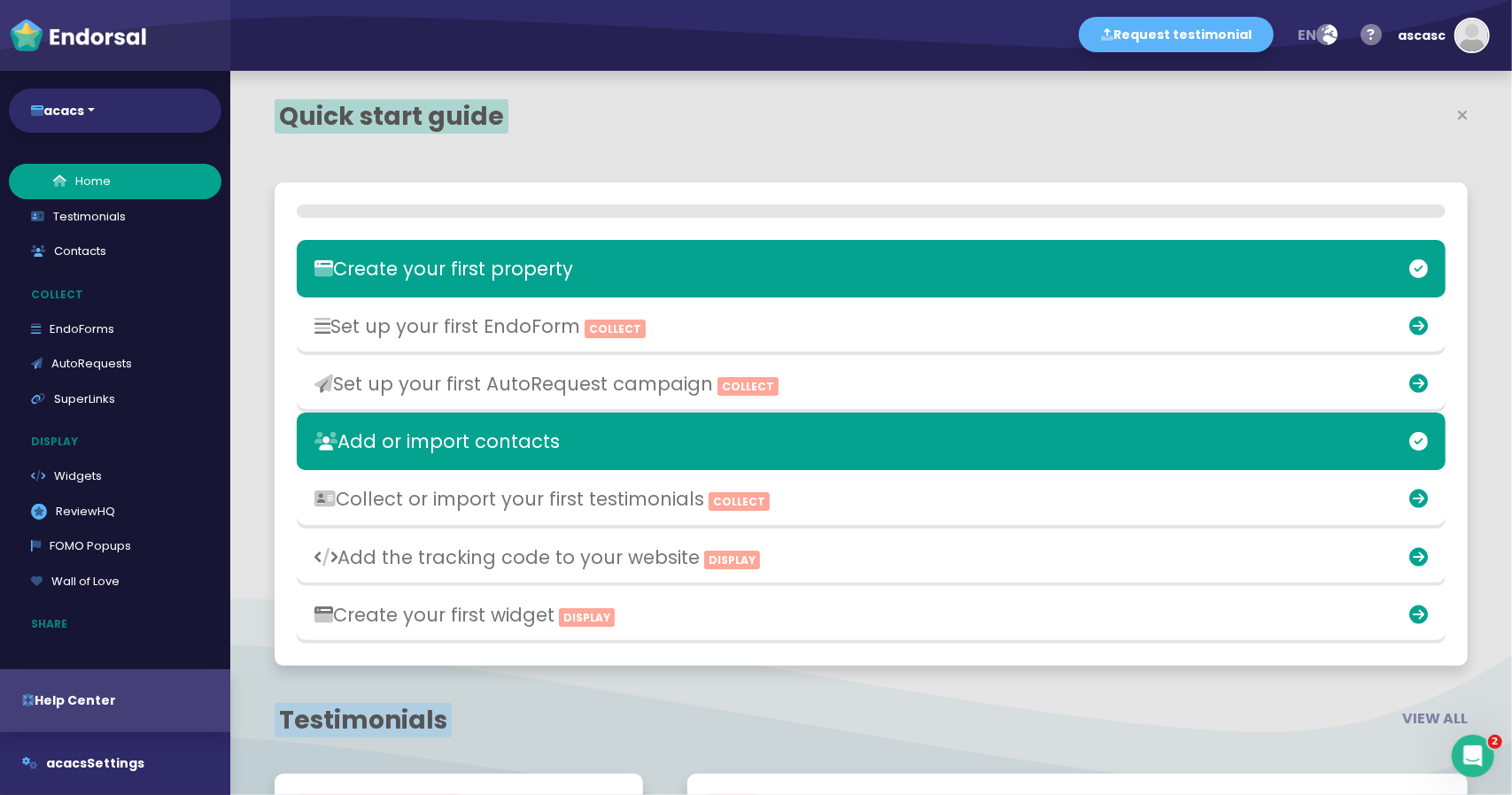
scroll to position [483, 771]
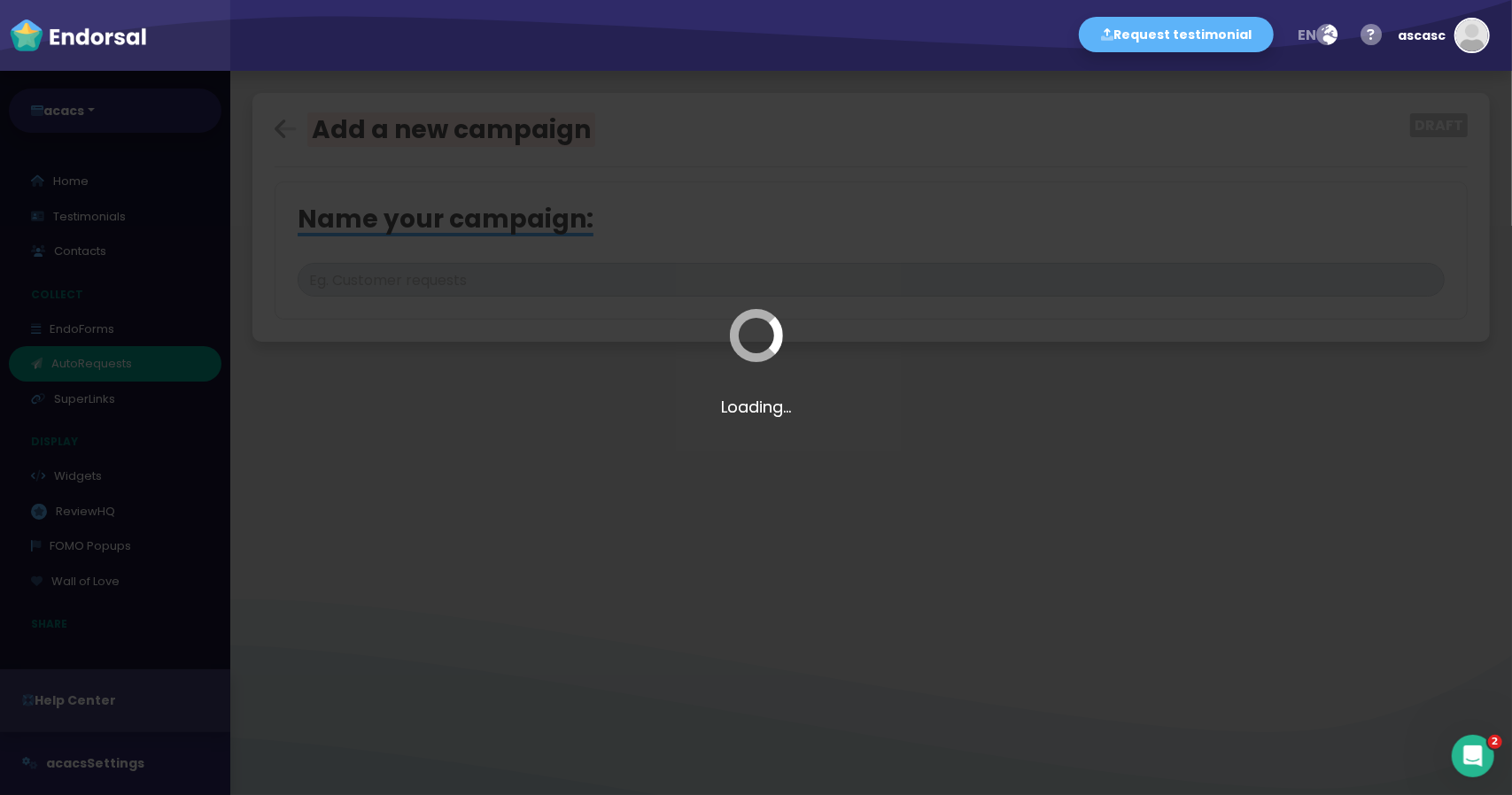
click at [924, 410] on div "Loading..." at bounding box center [756, 397] width 1512 height 795
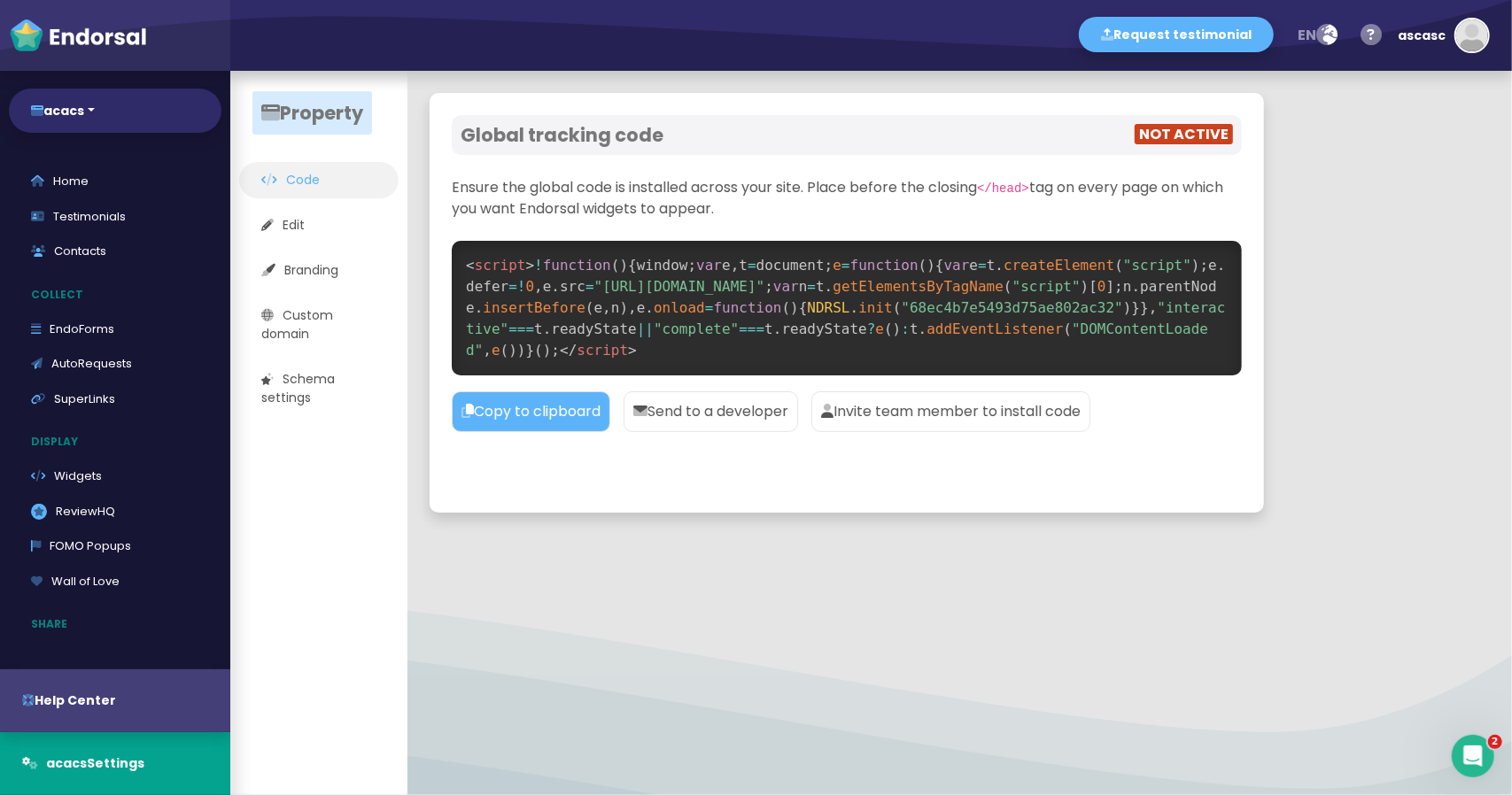
select select "14"
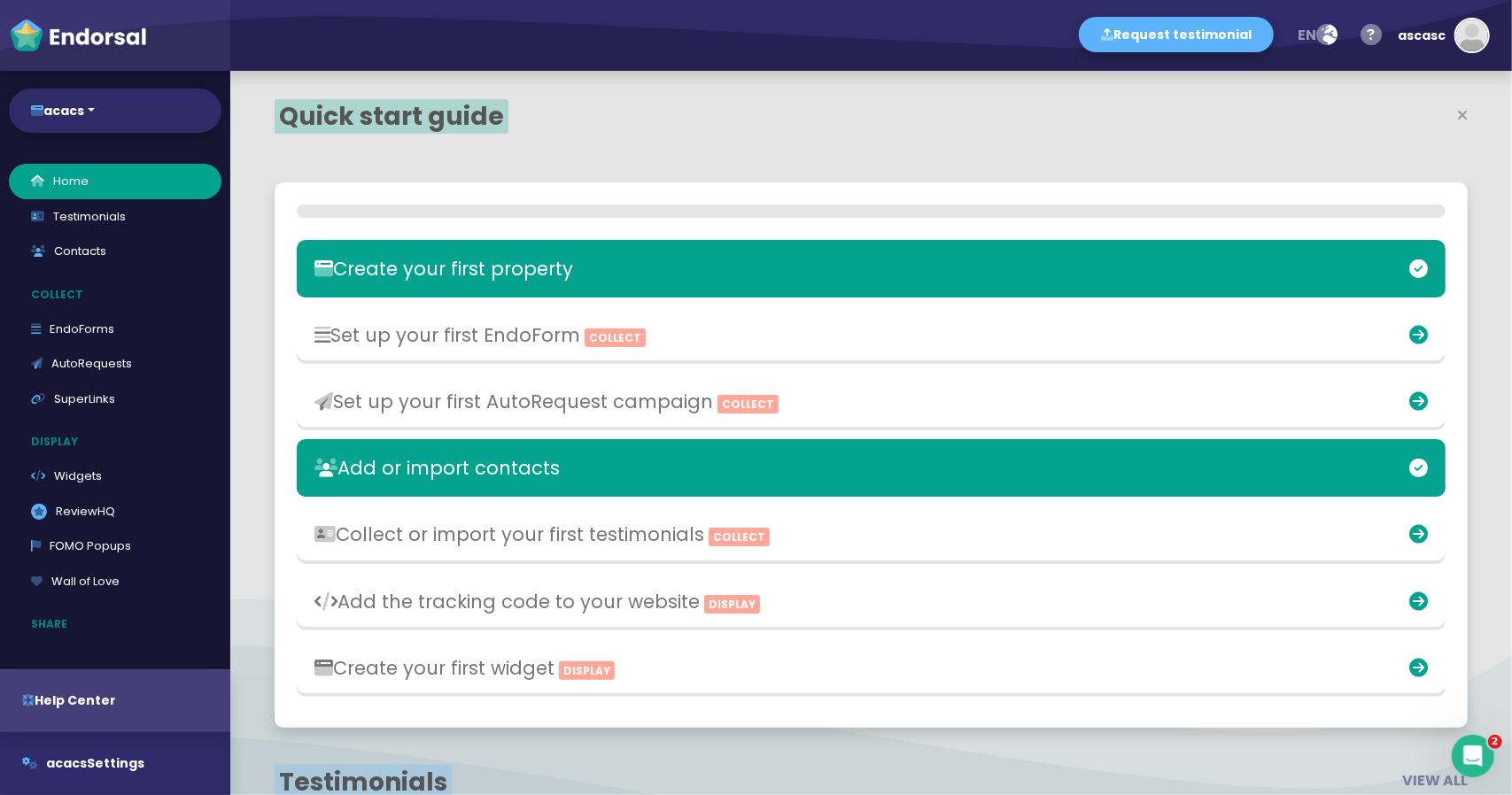
scroll to position [483, 771]
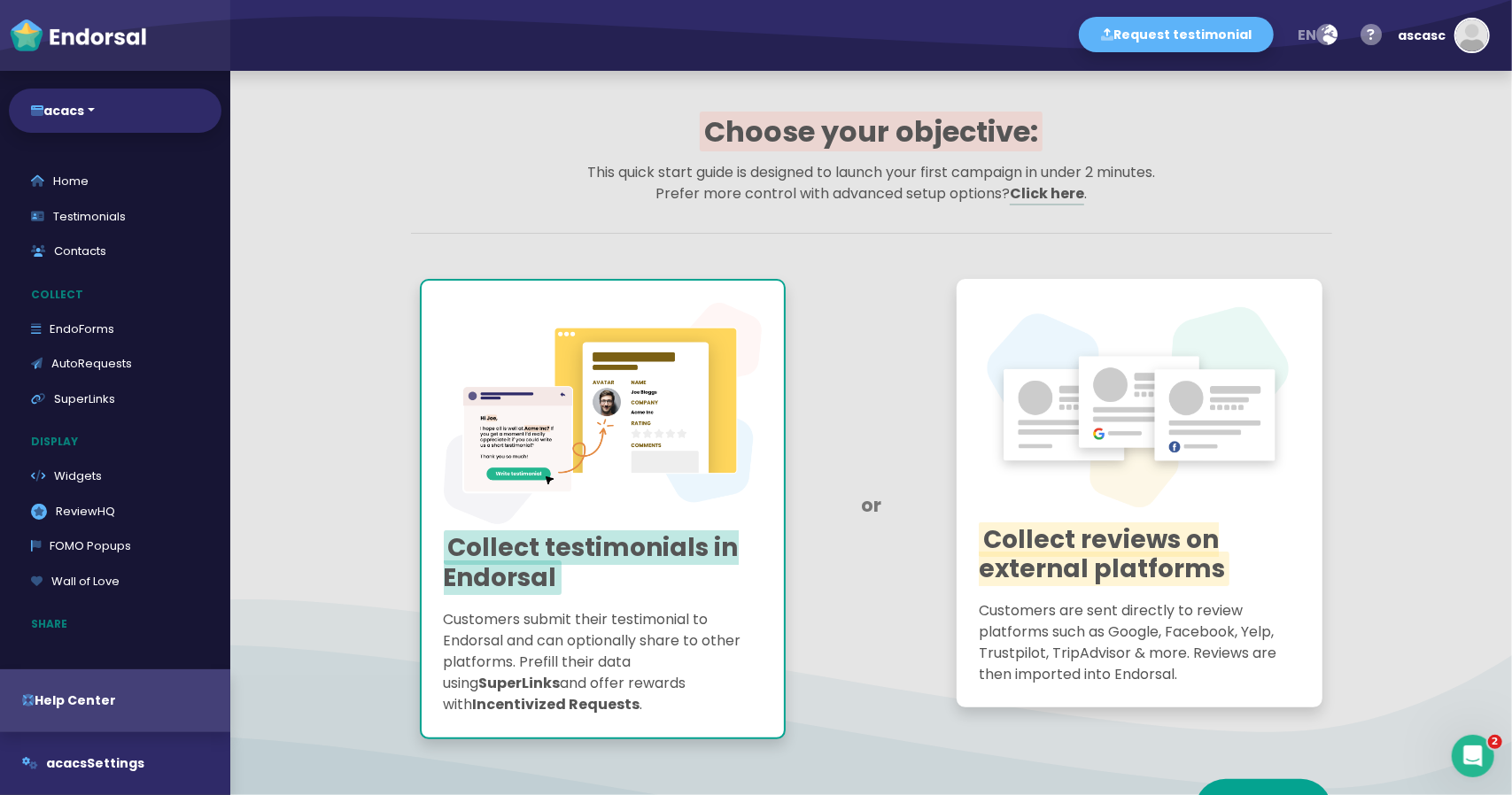
click at [1054, 408] on img at bounding box center [1140, 409] width 321 height 215
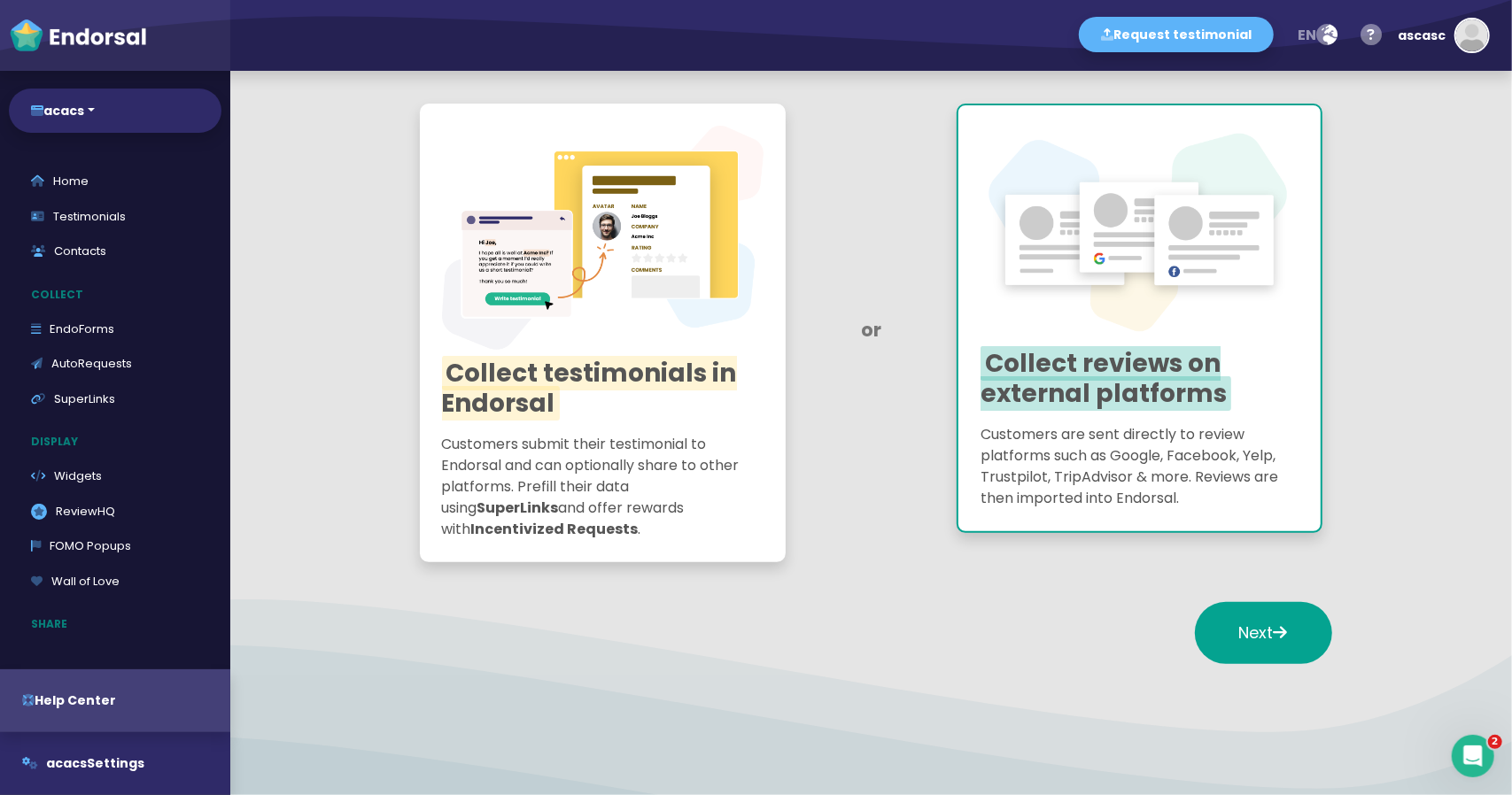
scroll to position [198, 0]
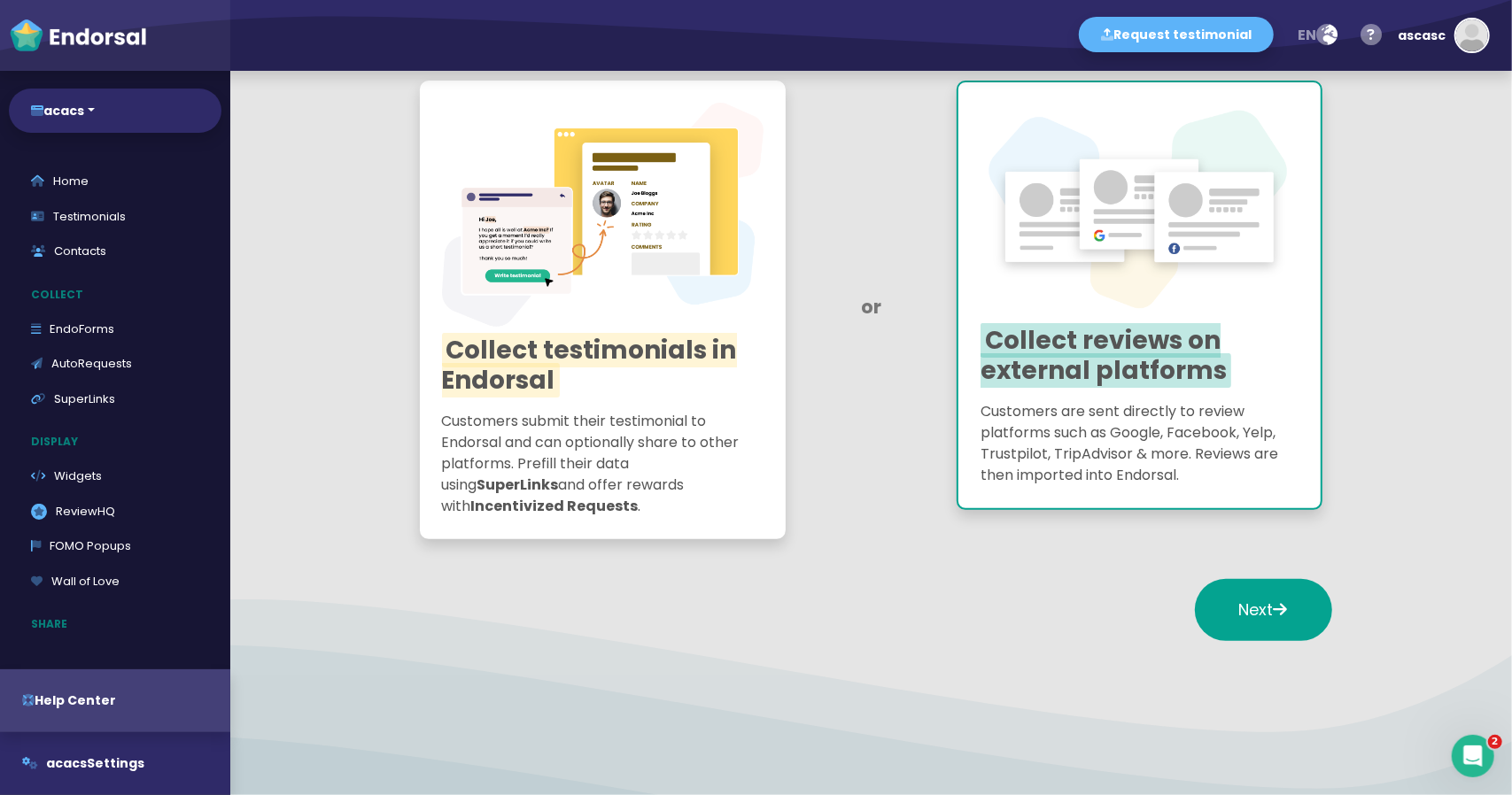
click at [694, 403] on div at bounding box center [603, 406] width 321 height 9
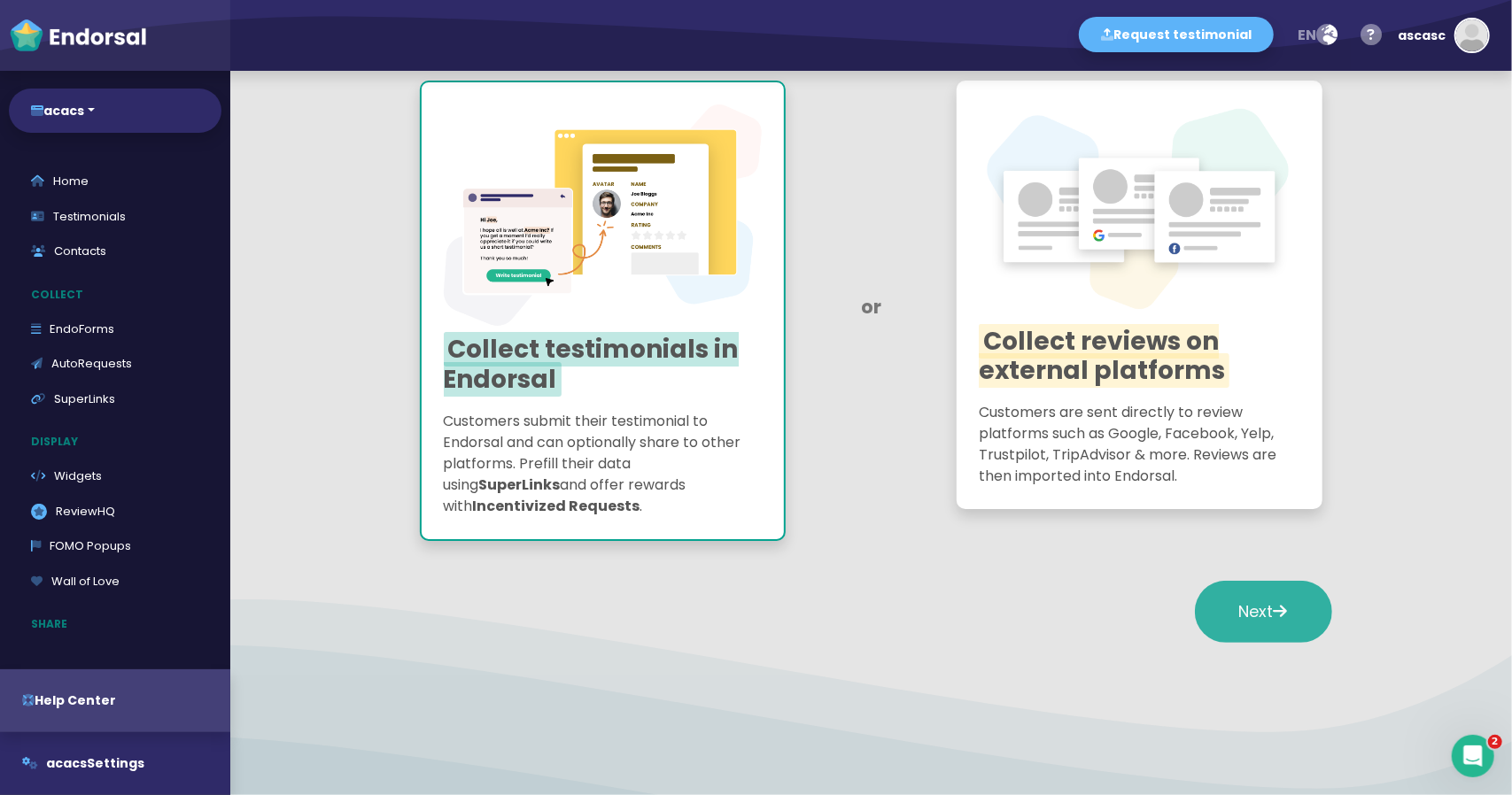
click at [1239, 618] on span "Next" at bounding box center [1263, 612] width 48 height 22
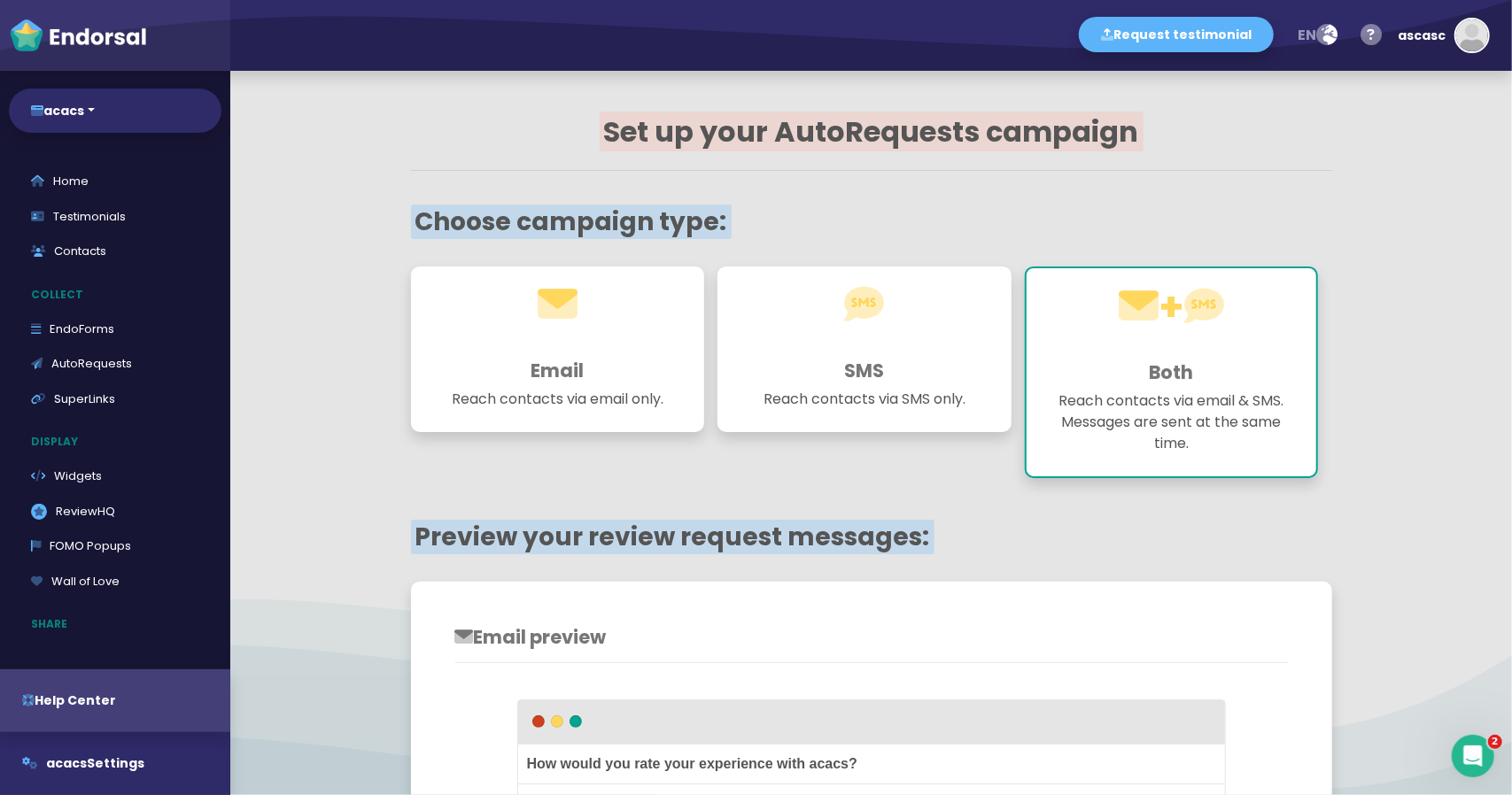
click at [952, 354] on div "SMS Reach contacts via SMS only." at bounding box center [864, 350] width 295 height 166
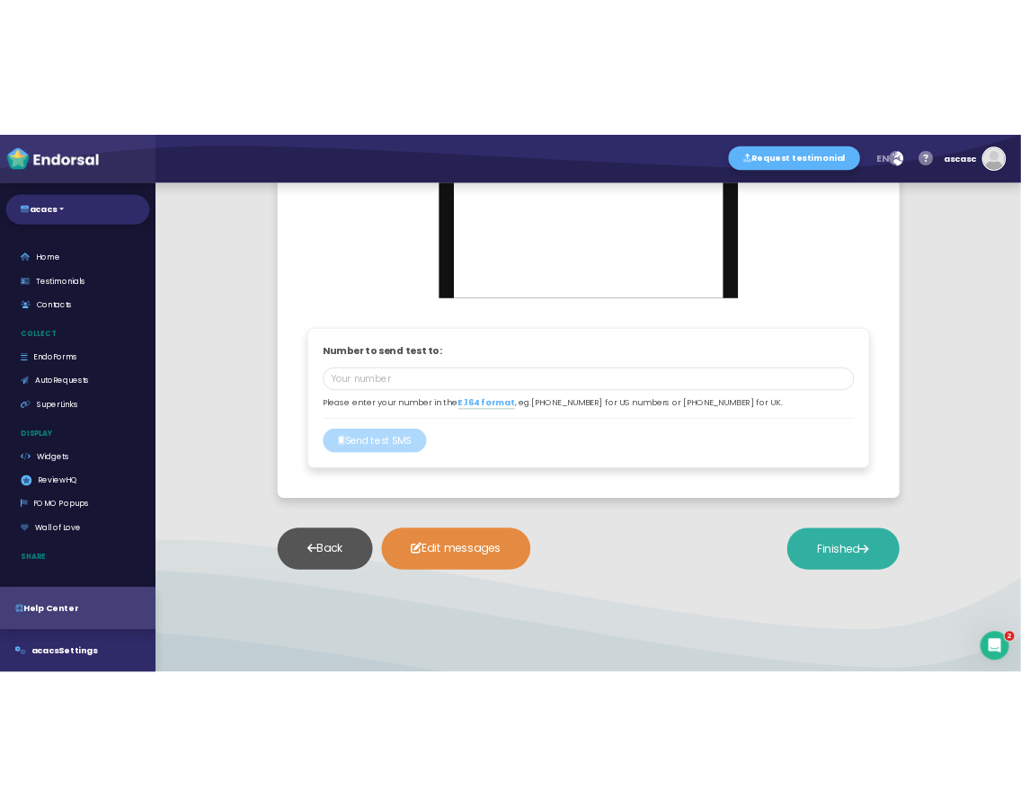
scroll to position [917, 0]
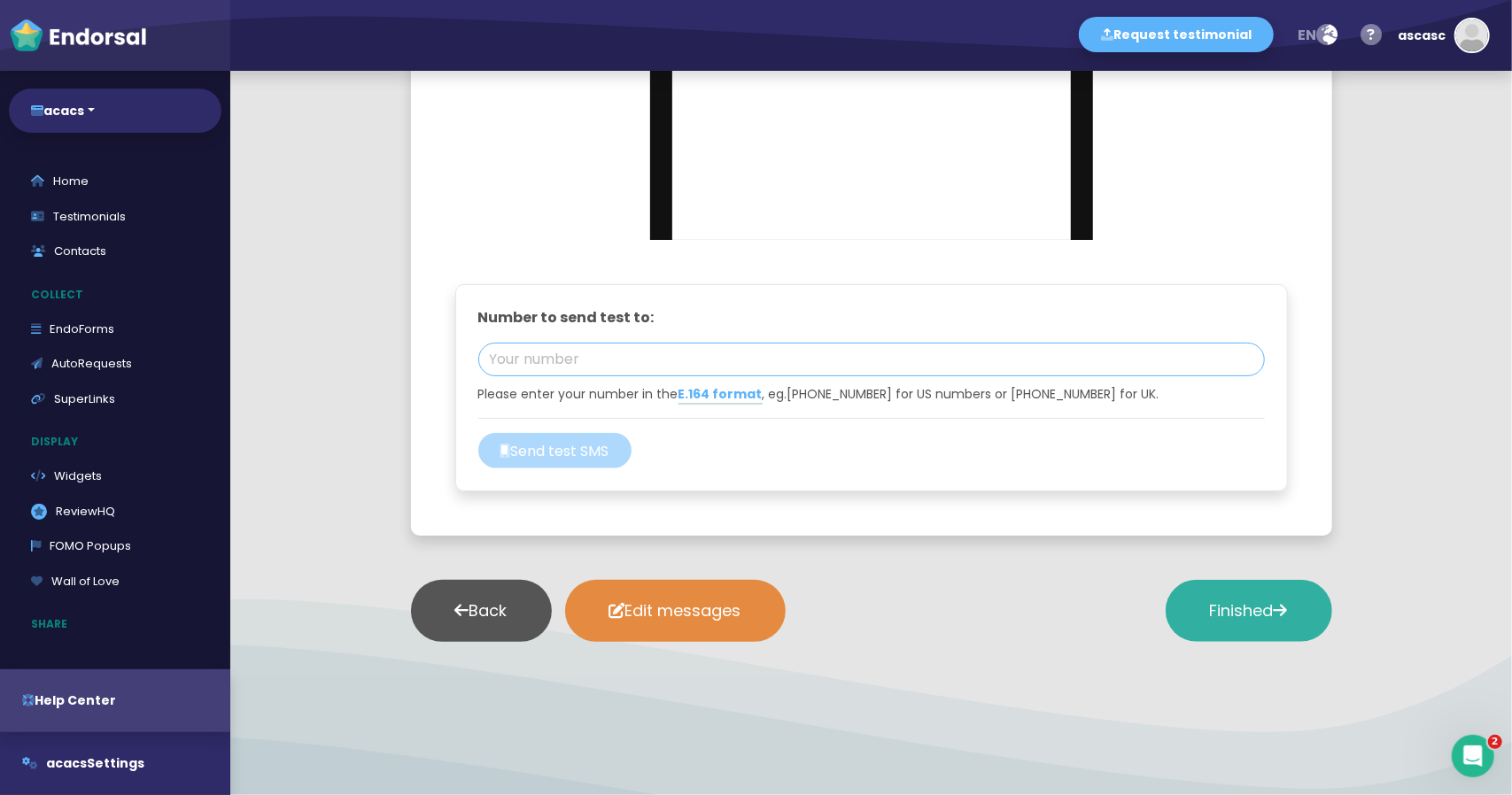
click at [593, 373] on input "tel" at bounding box center [872, 360] width 786 height 33
paste input "447475355392"
type input "[PHONE_NUMBER]"
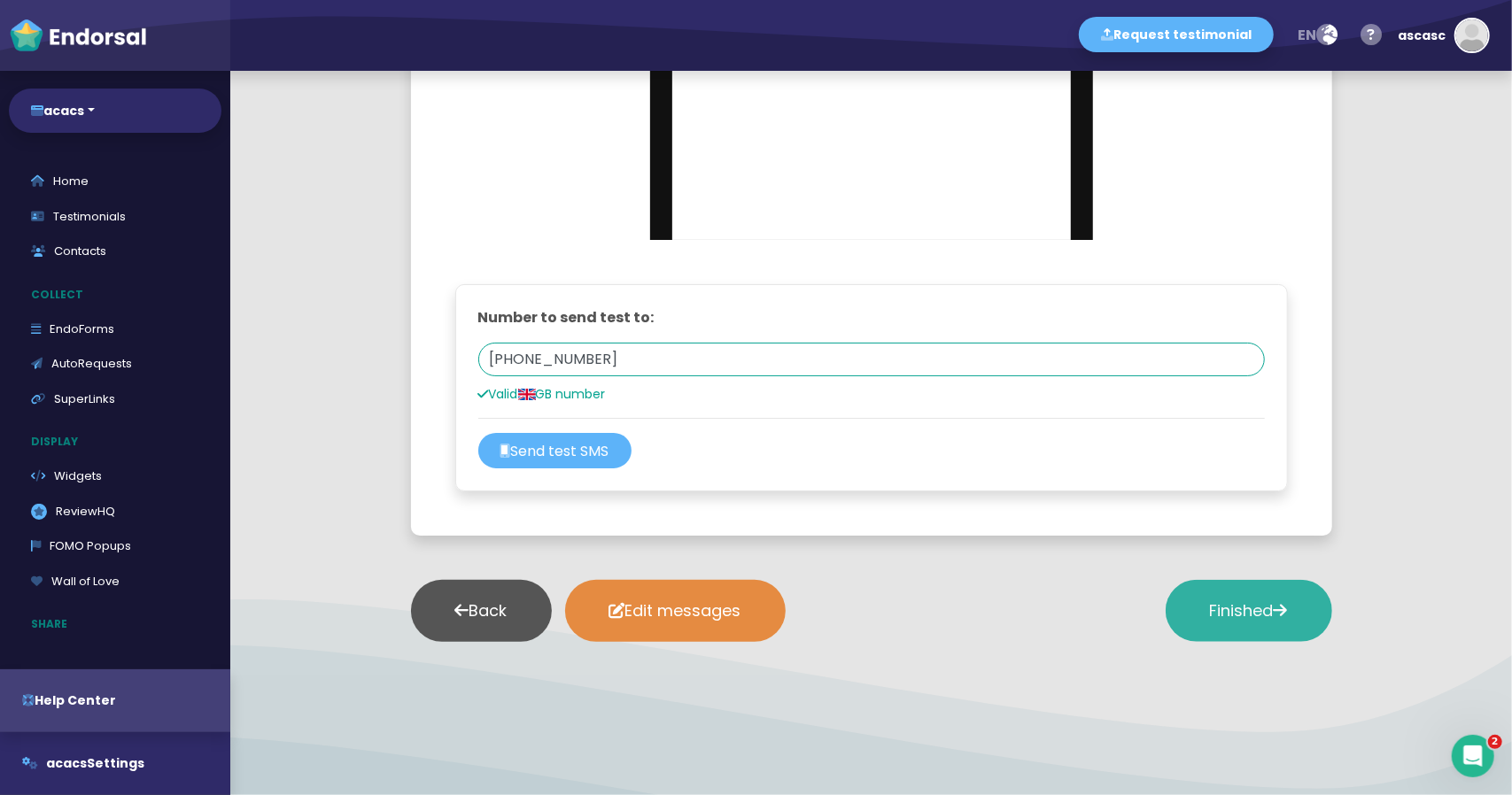
click at [774, 559] on div "Back Edit messages Finished" at bounding box center [871, 611] width 921 height 106
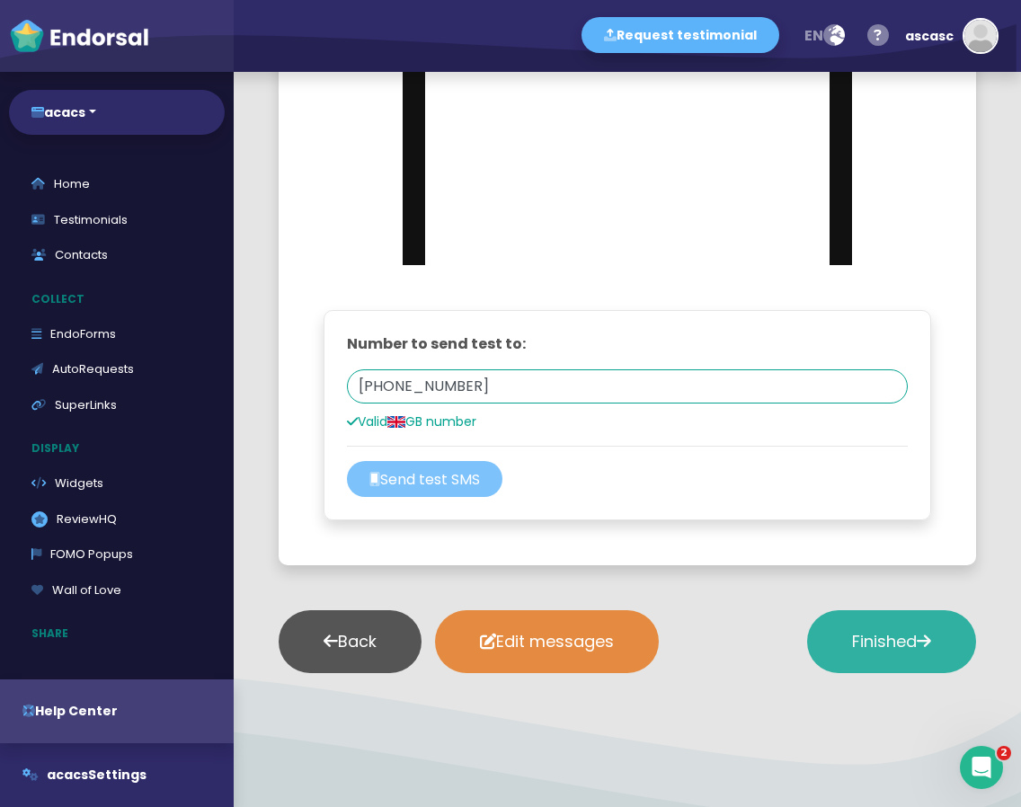
click at [460, 467] on button "Send test SMS" at bounding box center [425, 479] width 156 height 36
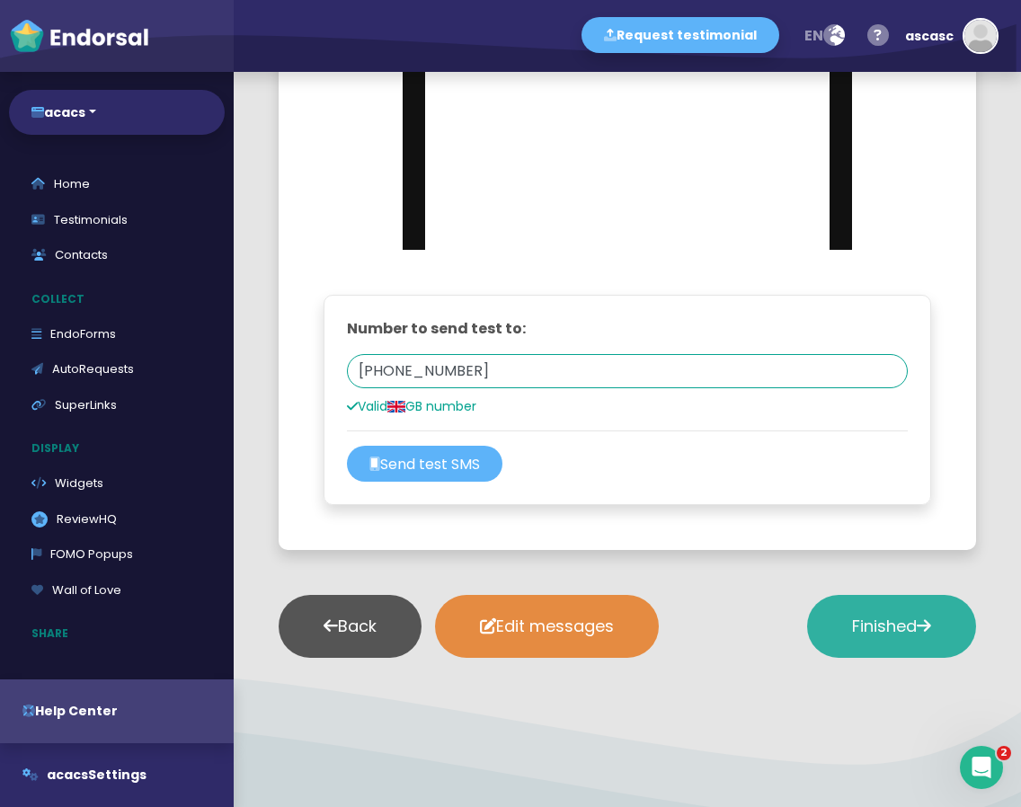
scroll to position [939, 0]
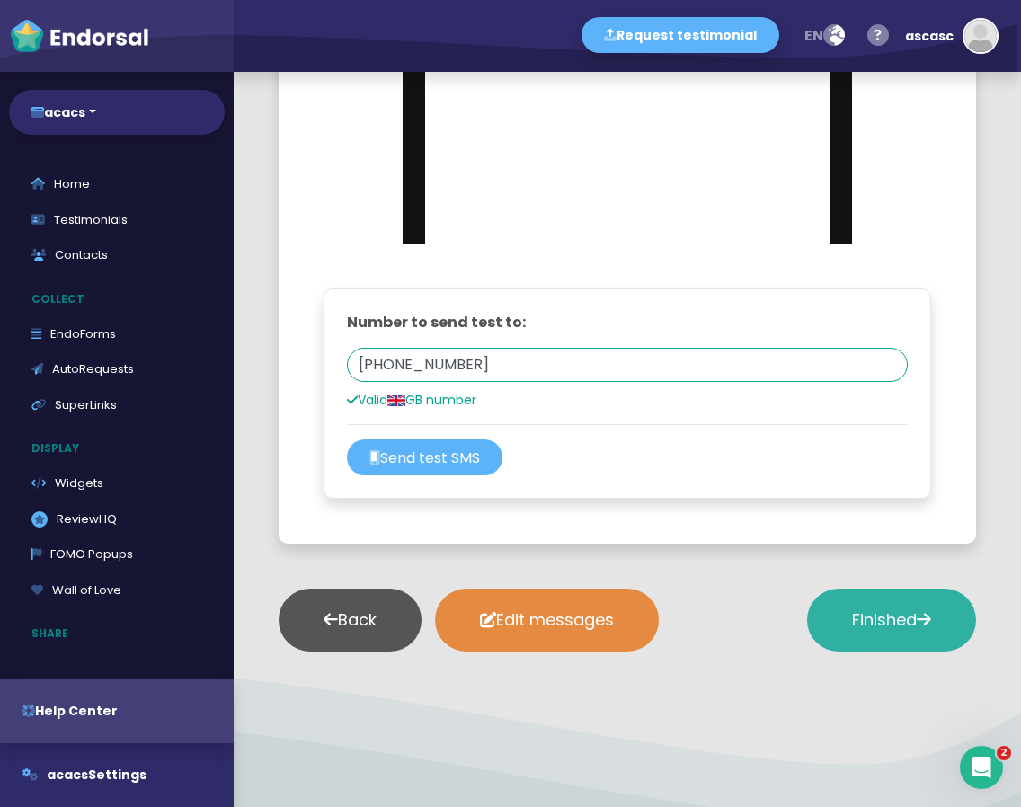
click at [570, 584] on div "Back Edit messages Finished" at bounding box center [628, 620] width 698 height 108
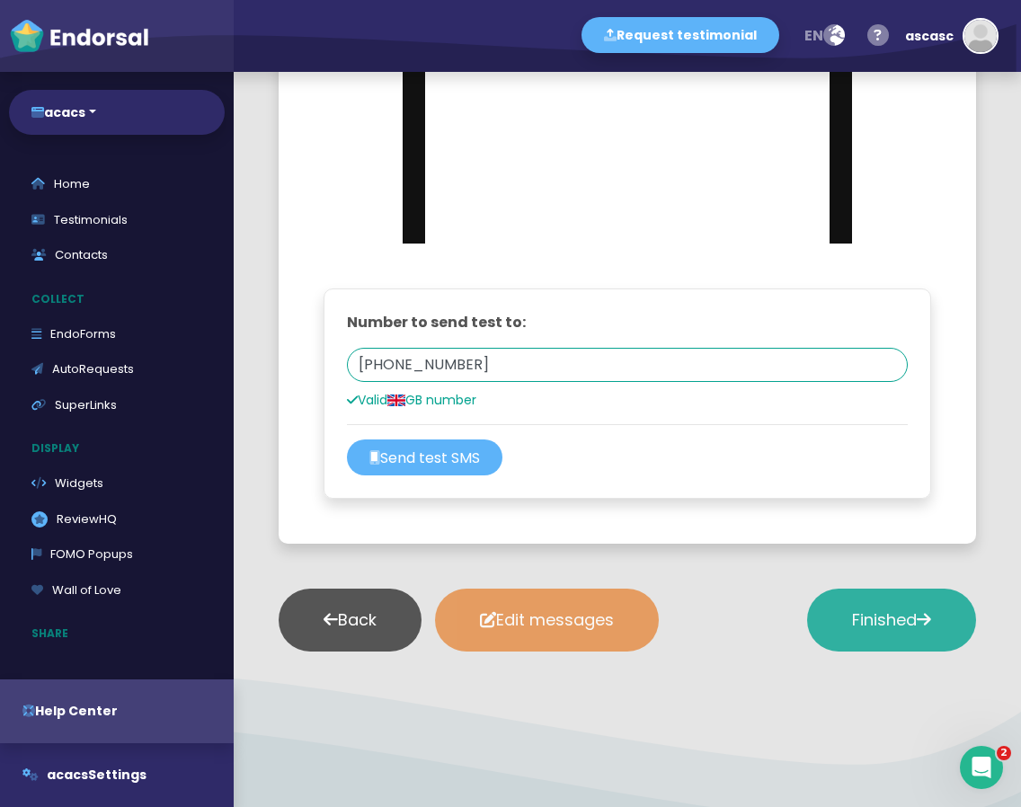
click at [570, 605] on button "Edit messages" at bounding box center [547, 620] width 224 height 63
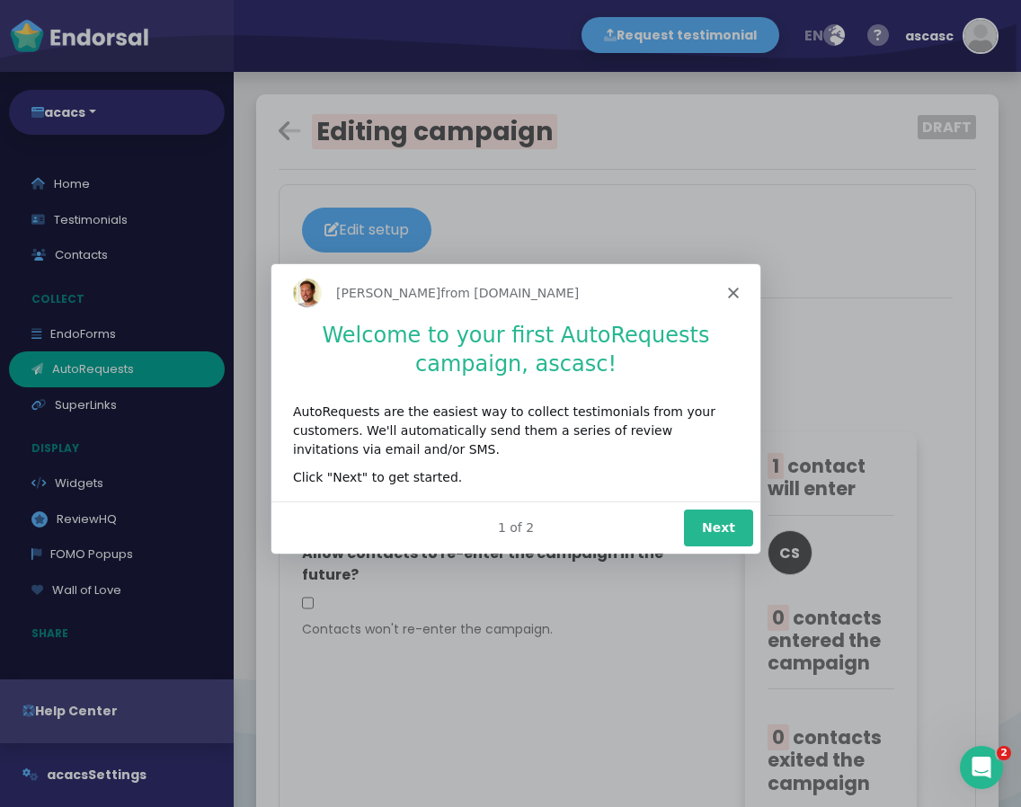
click at [735, 290] on polygon "Close" at bounding box center [732, 292] width 11 height 11
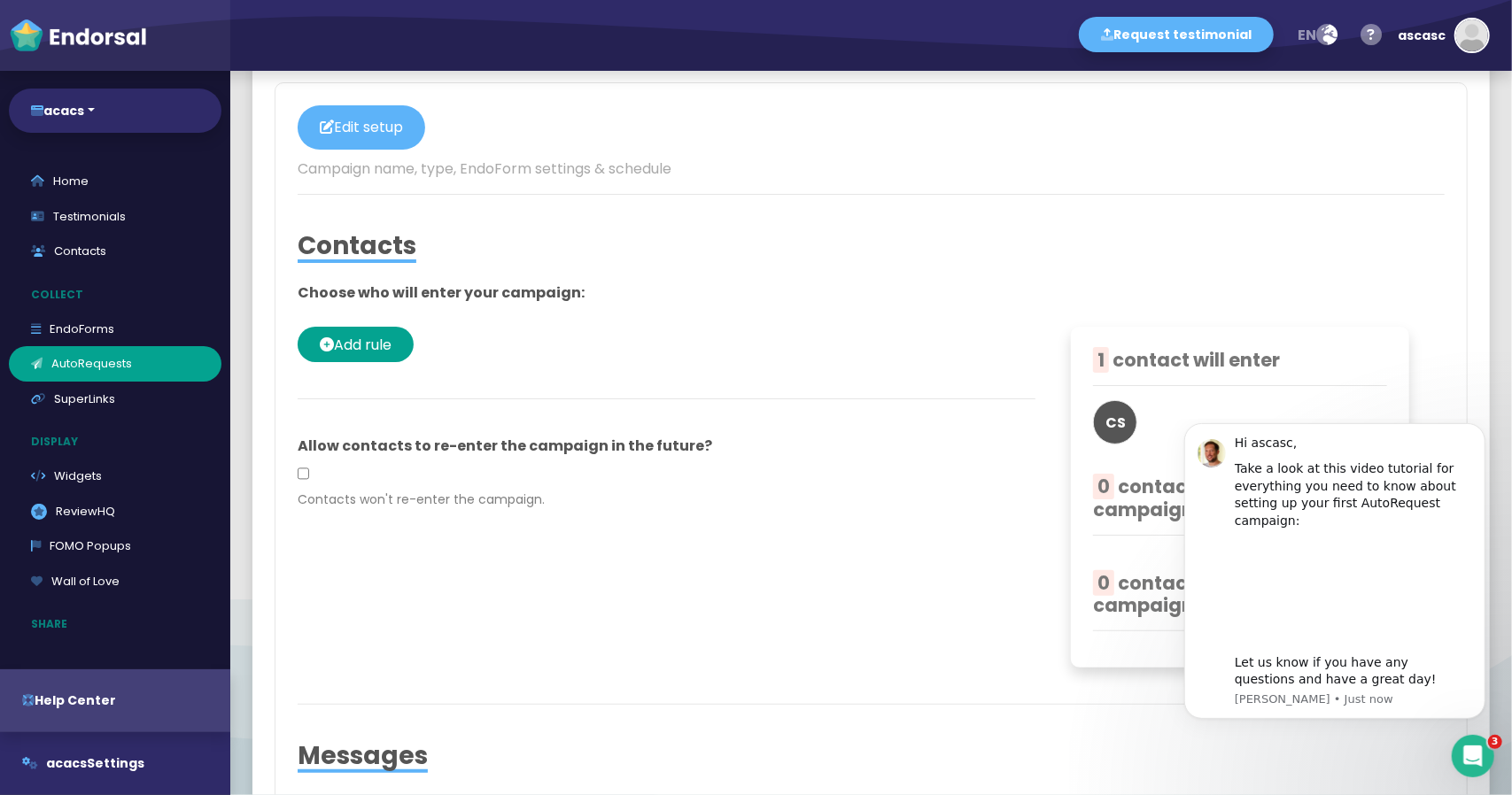
scroll to position [355, 0]
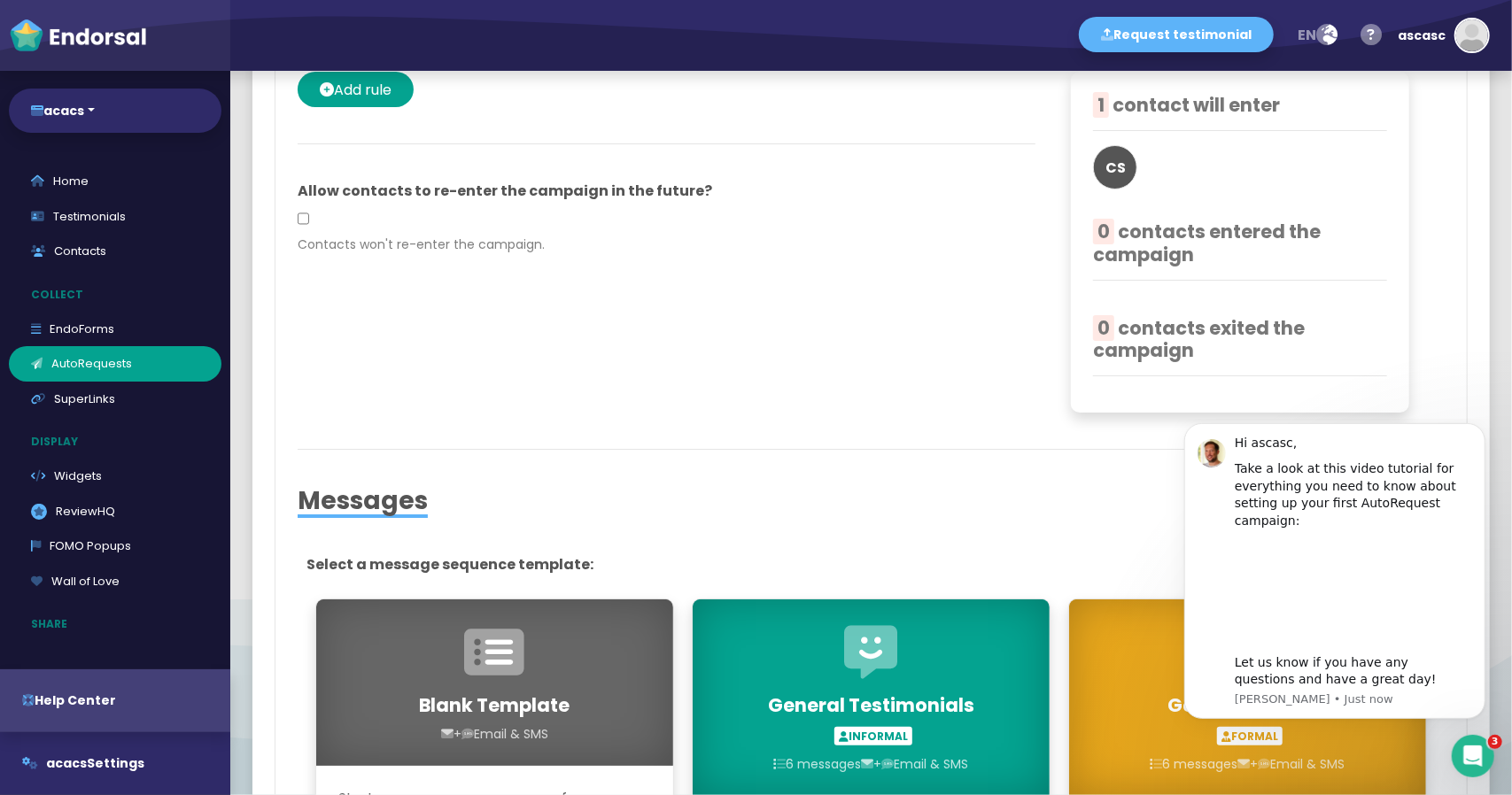
click at [786, 793] on div "General Testimonials Informal 6 messages + Email & SMS" at bounding box center [871, 698] width 357 height 197
click at [1410, 100] on div "1 contact will enter CS 0 contacts entered the campaign 0 contacts exited the c…" at bounding box center [1240, 242] width 382 height 341
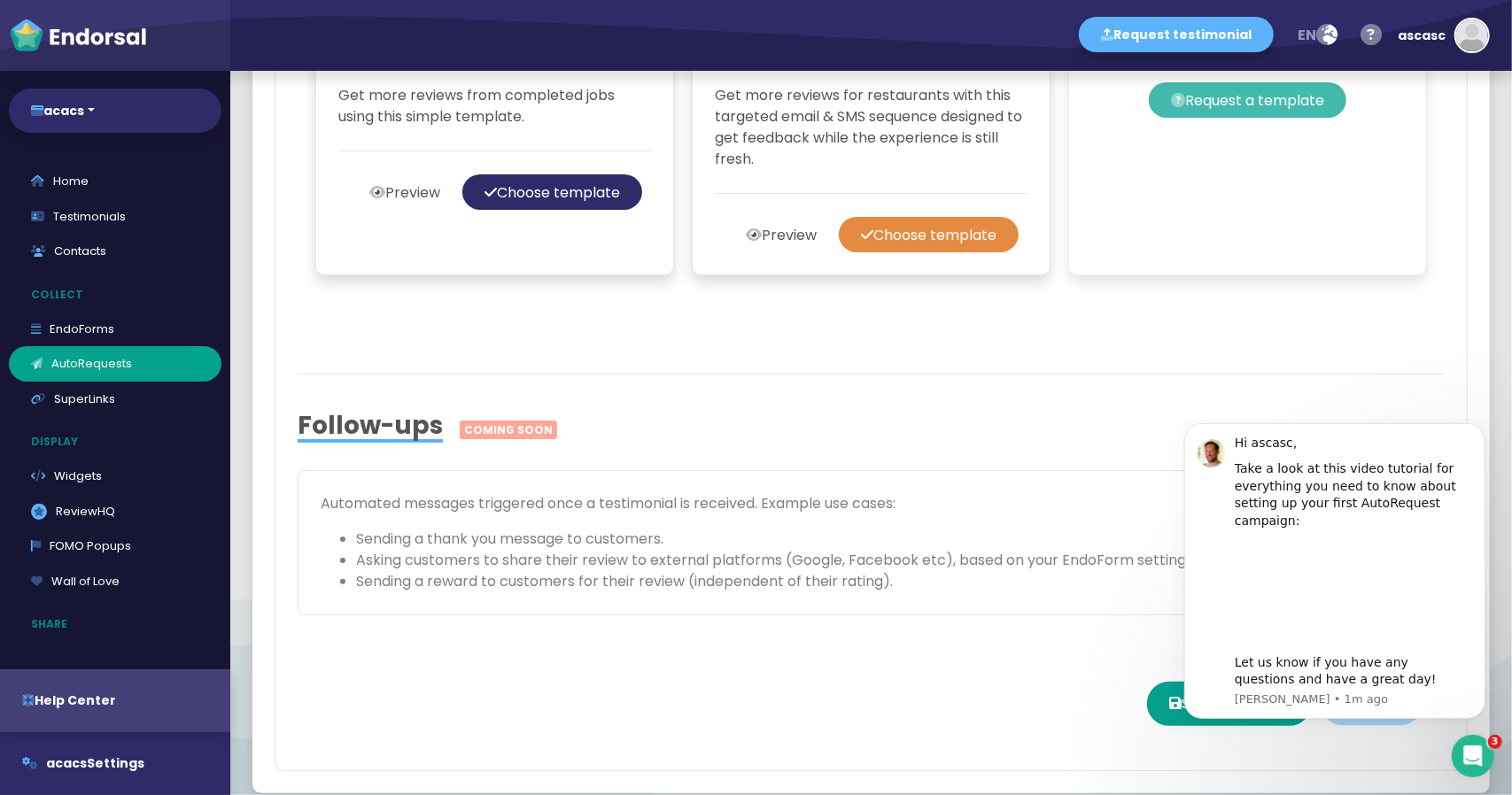
scroll to position [2037, 0]
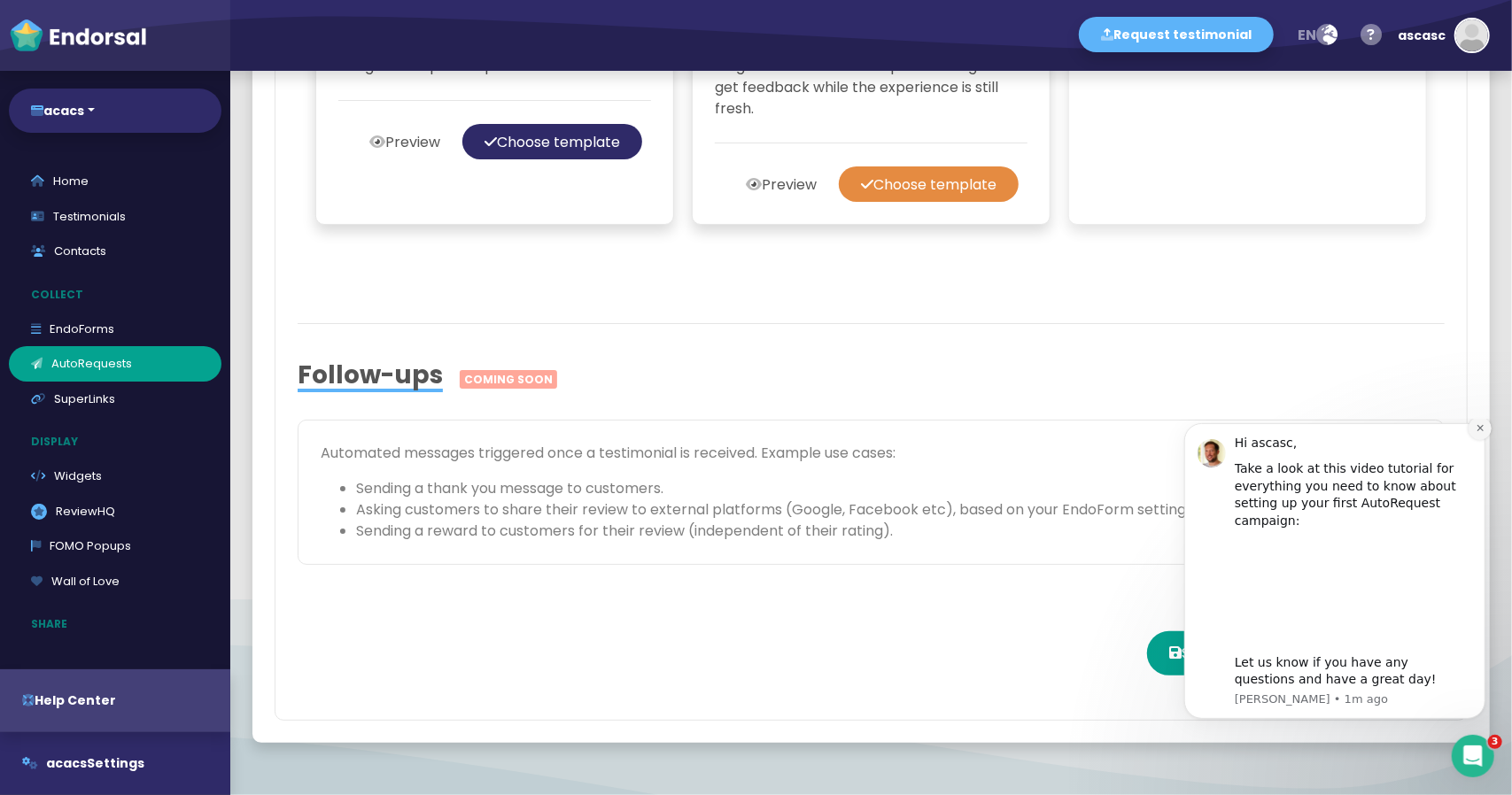
click at [1478, 432] on icon "Dismiss notification" at bounding box center [1479, 428] width 10 height 10
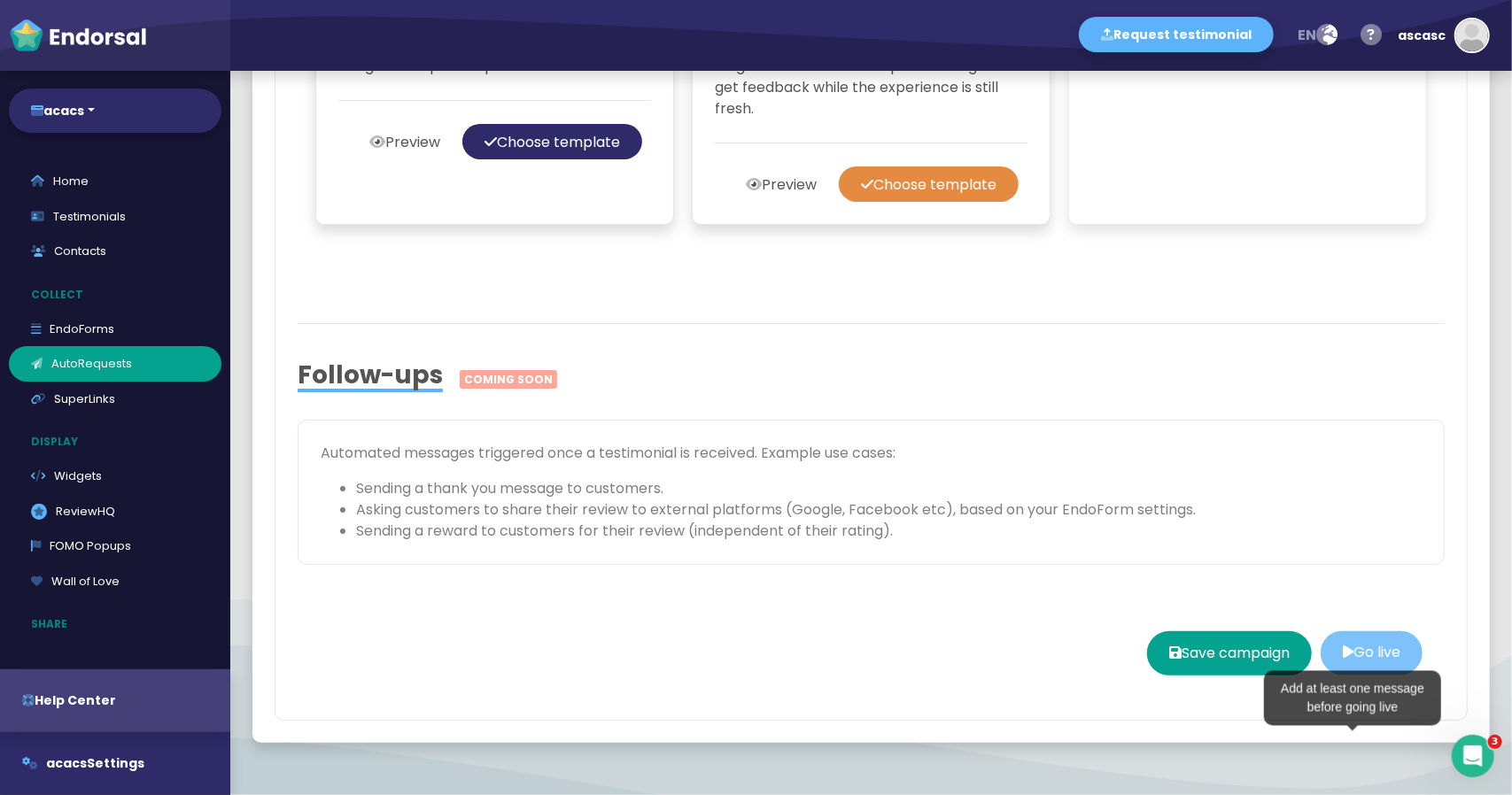
click at [1321, 676] on button "Go live" at bounding box center [1371, 653] width 101 height 44
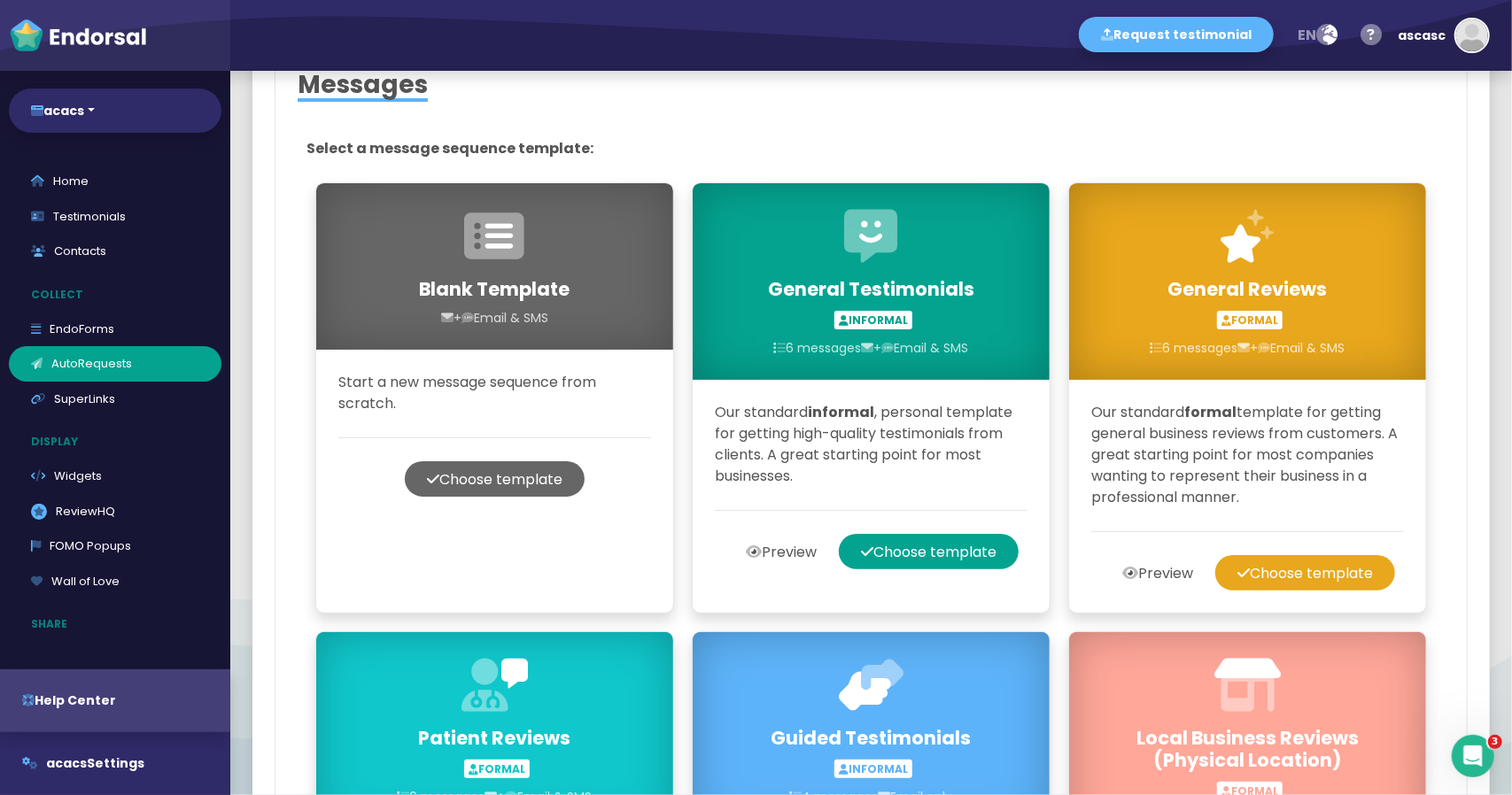
scroll to position [757, 0]
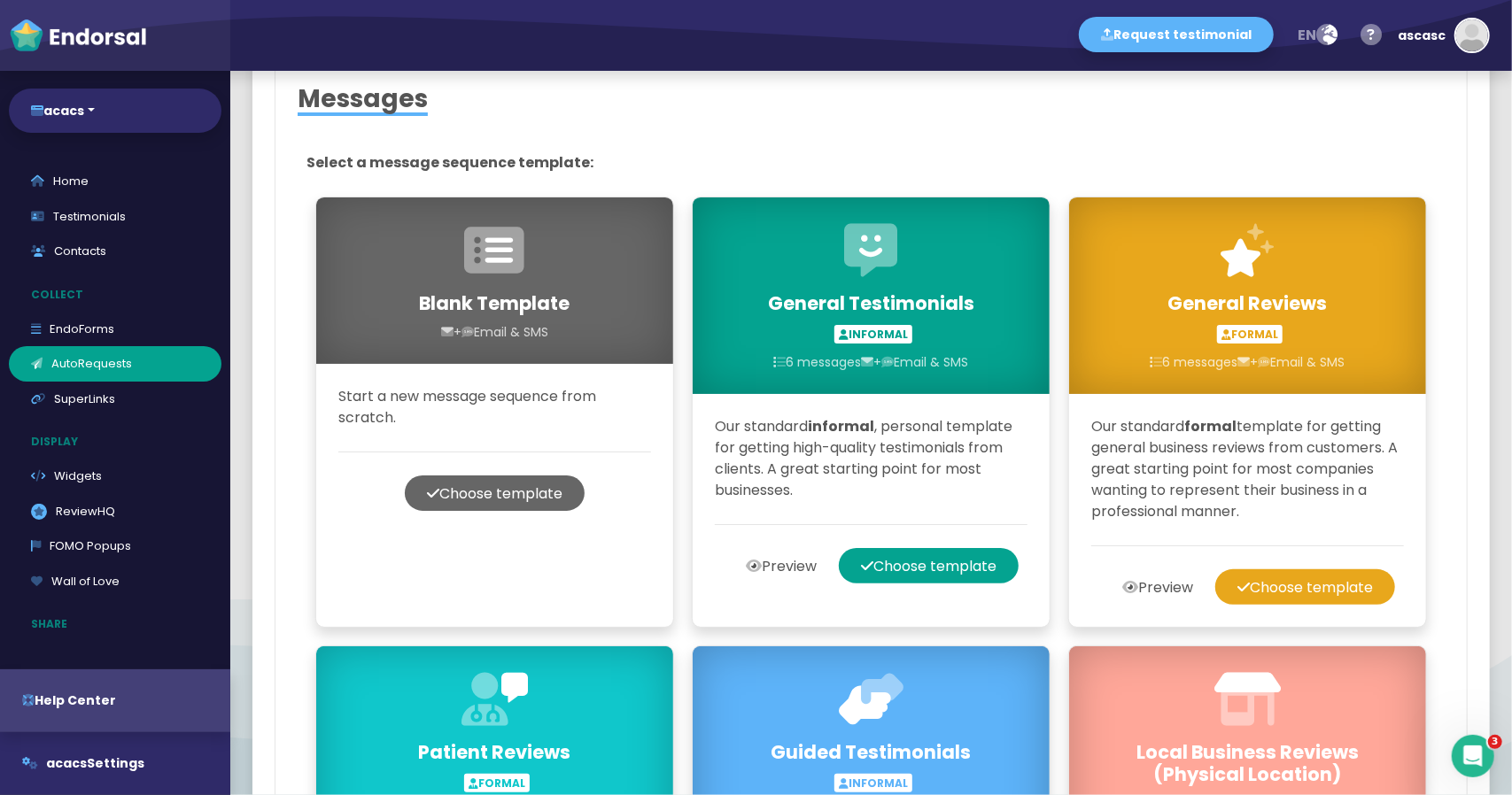
click at [1458, 174] on div "Editing campaign Draft Name your campaign: acacs First Campaign (General Testim…" at bounding box center [871, 681] width 1237 height 2687
click at [109, 127] on button "acacs" at bounding box center [115, 110] width 213 height 44
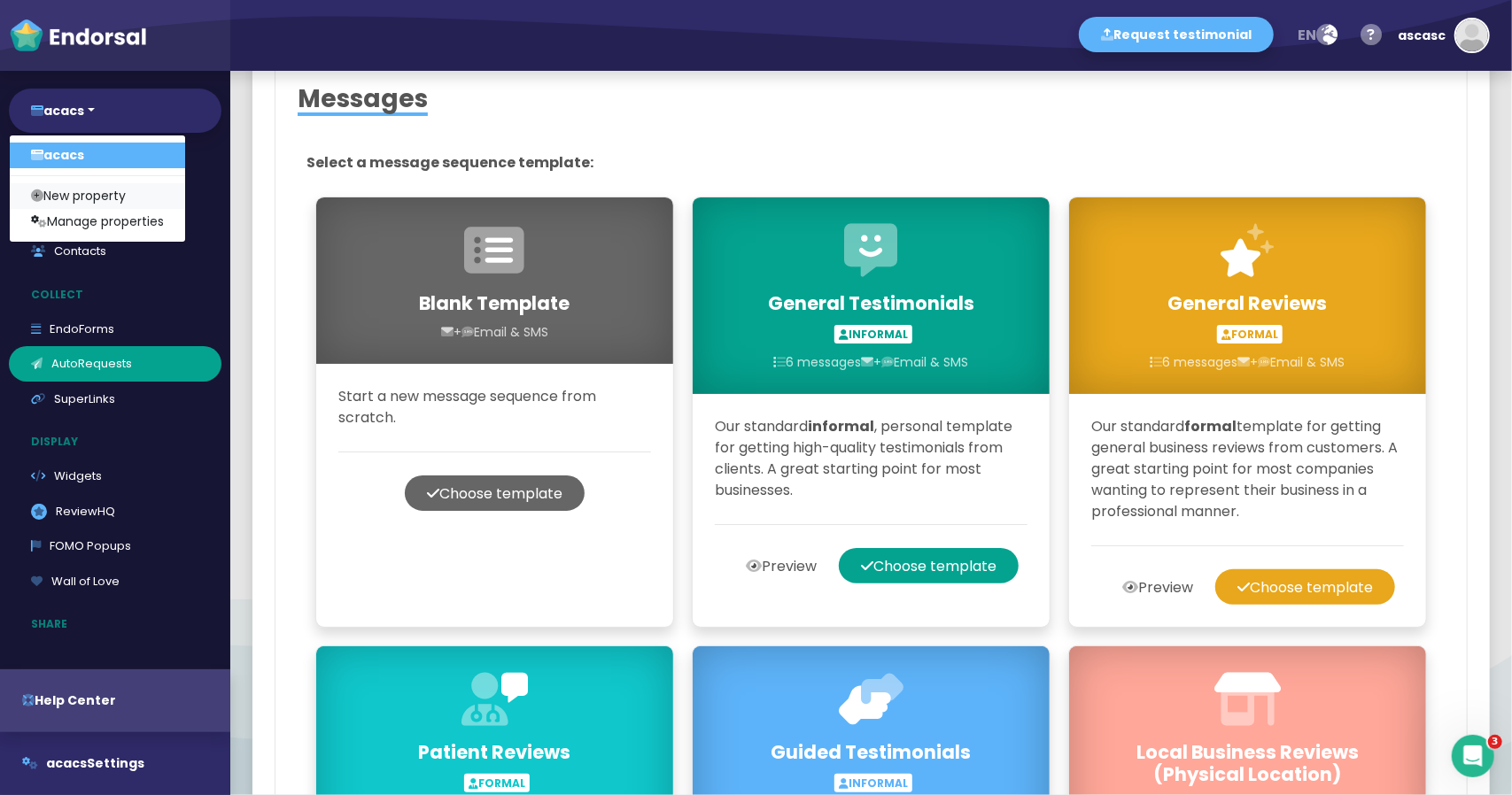
click at [111, 196] on link "New property" at bounding box center [98, 196] width 175 height 26
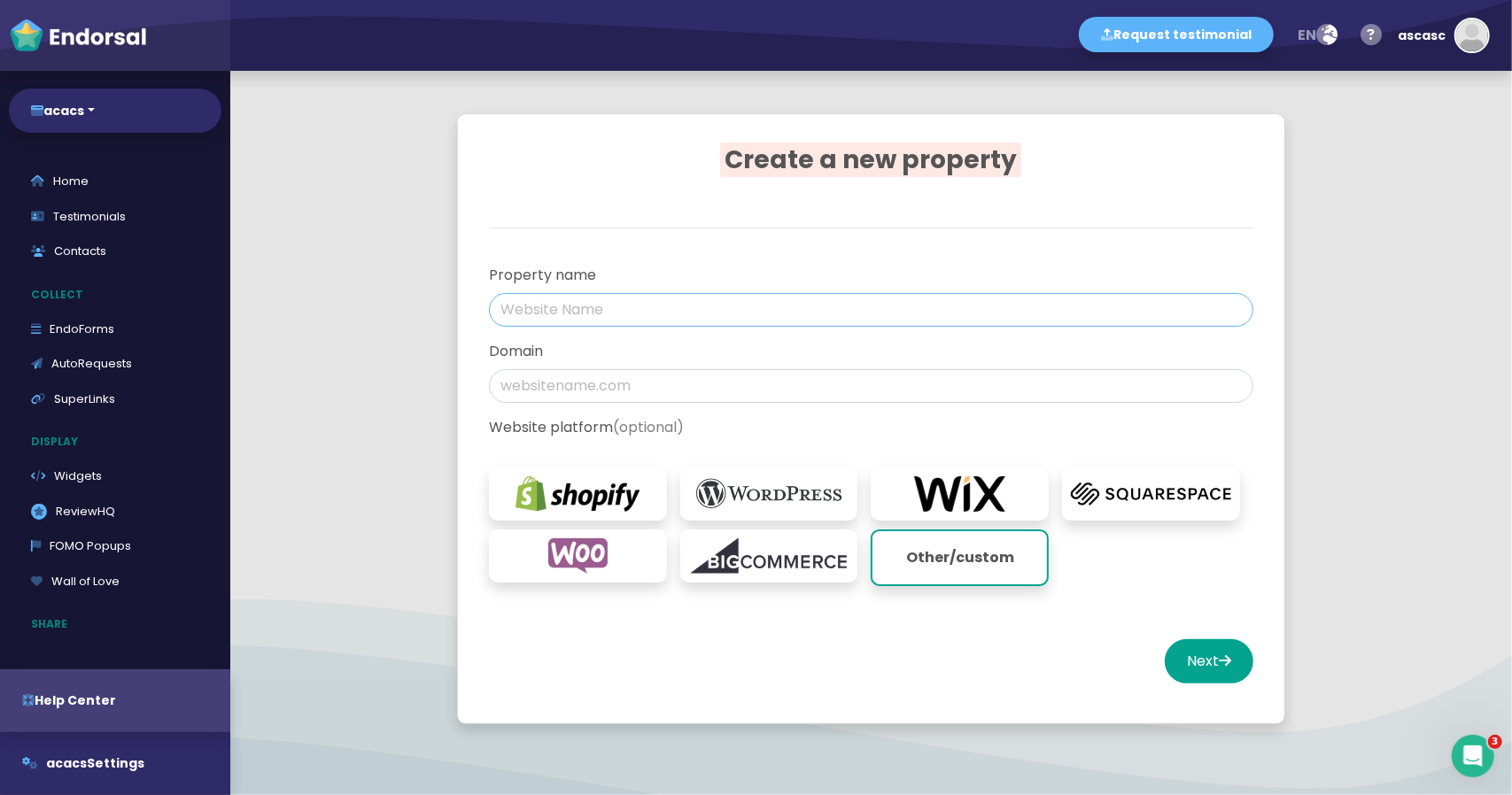
click at [619, 302] on input "text" at bounding box center [871, 310] width 764 height 33
type input "ASCASC"
click at [1164, 658] on button "Next" at bounding box center [1209, 661] width 89 height 44
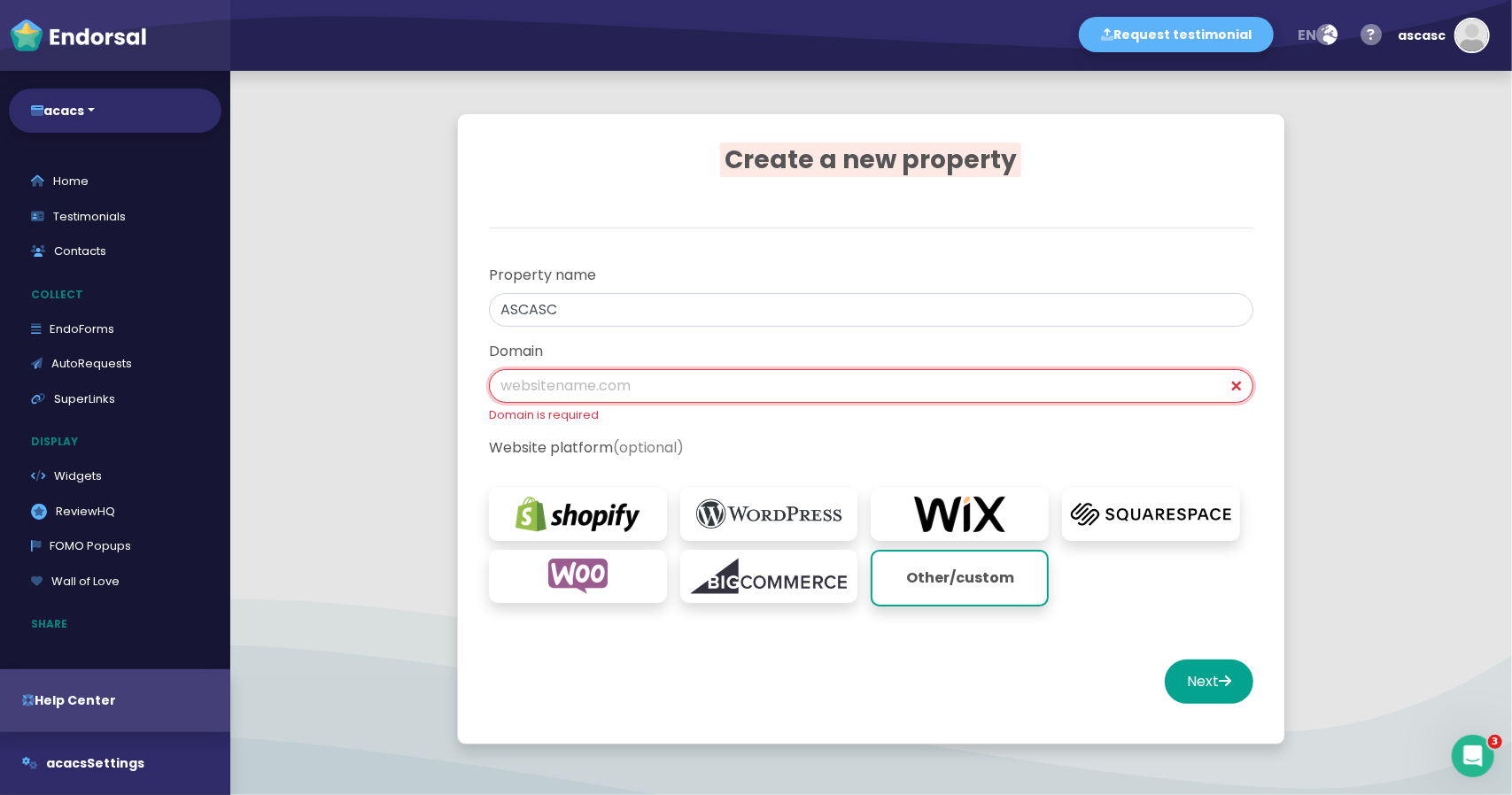
click at [721, 387] on input "text" at bounding box center [871, 386] width 764 height 33
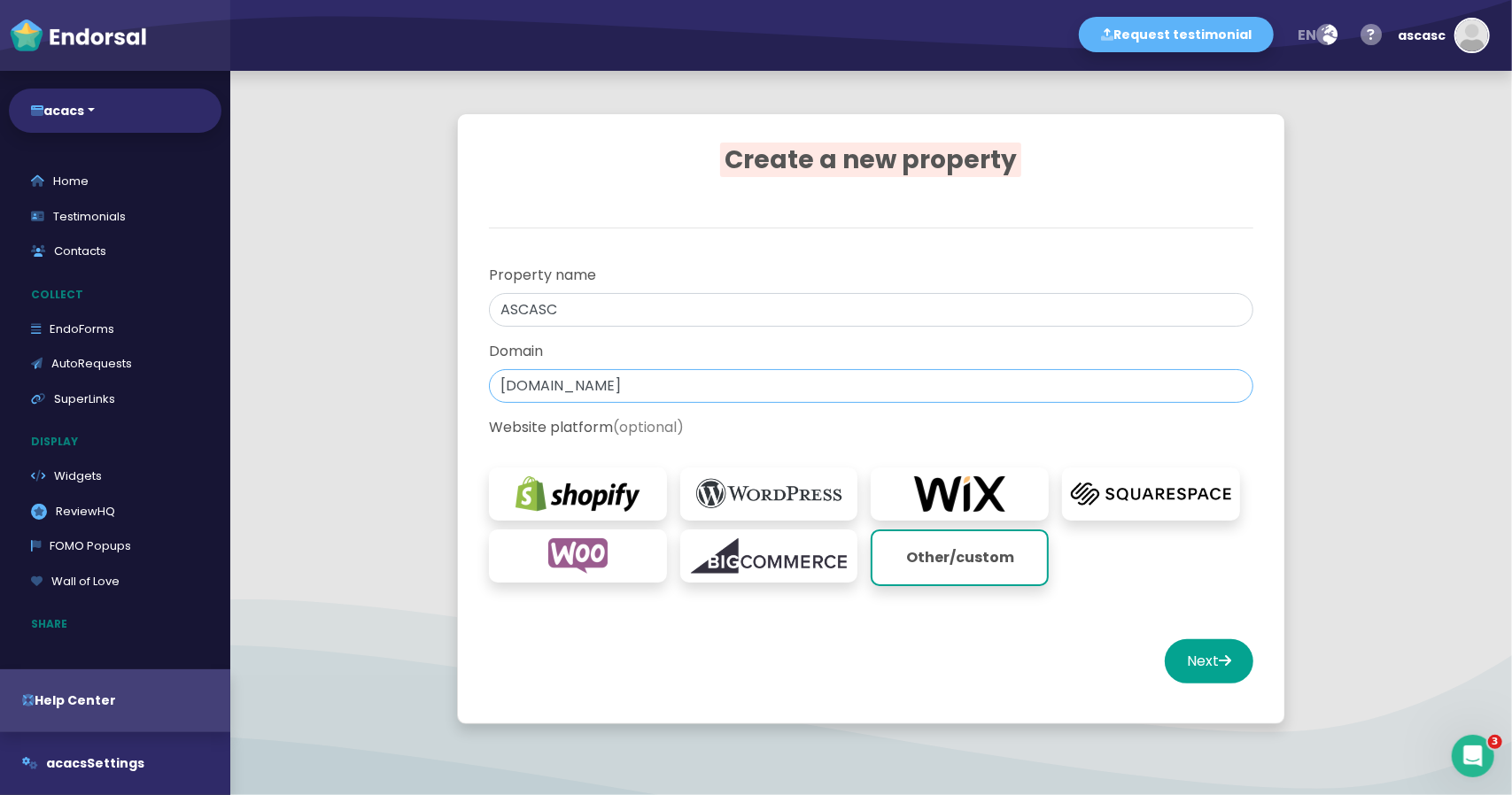
type input "[DOMAIN_NAME]"
click at [1164, 639] on button "Next" at bounding box center [1209, 661] width 89 height 44
select select "14"
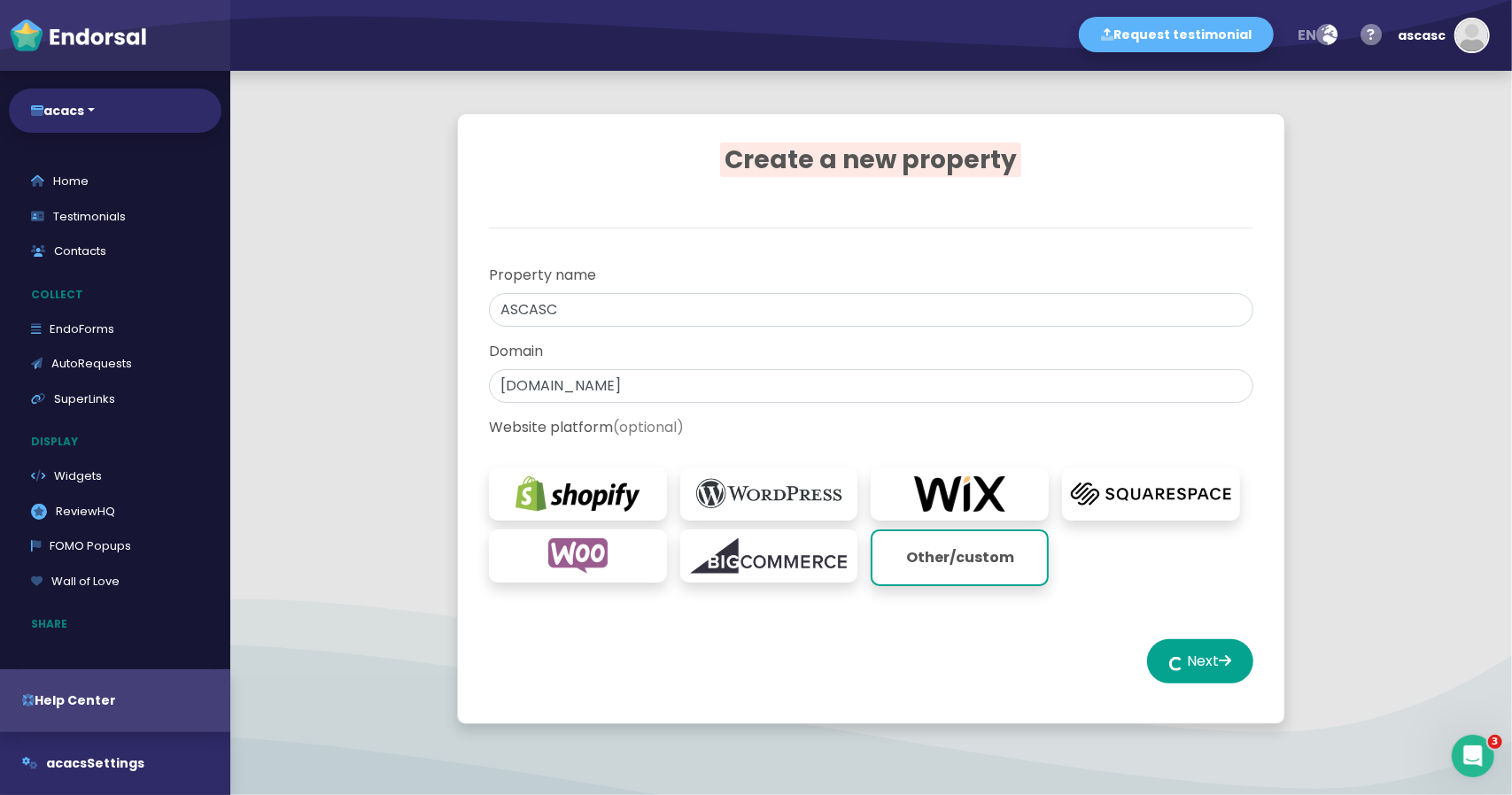
select select "14"
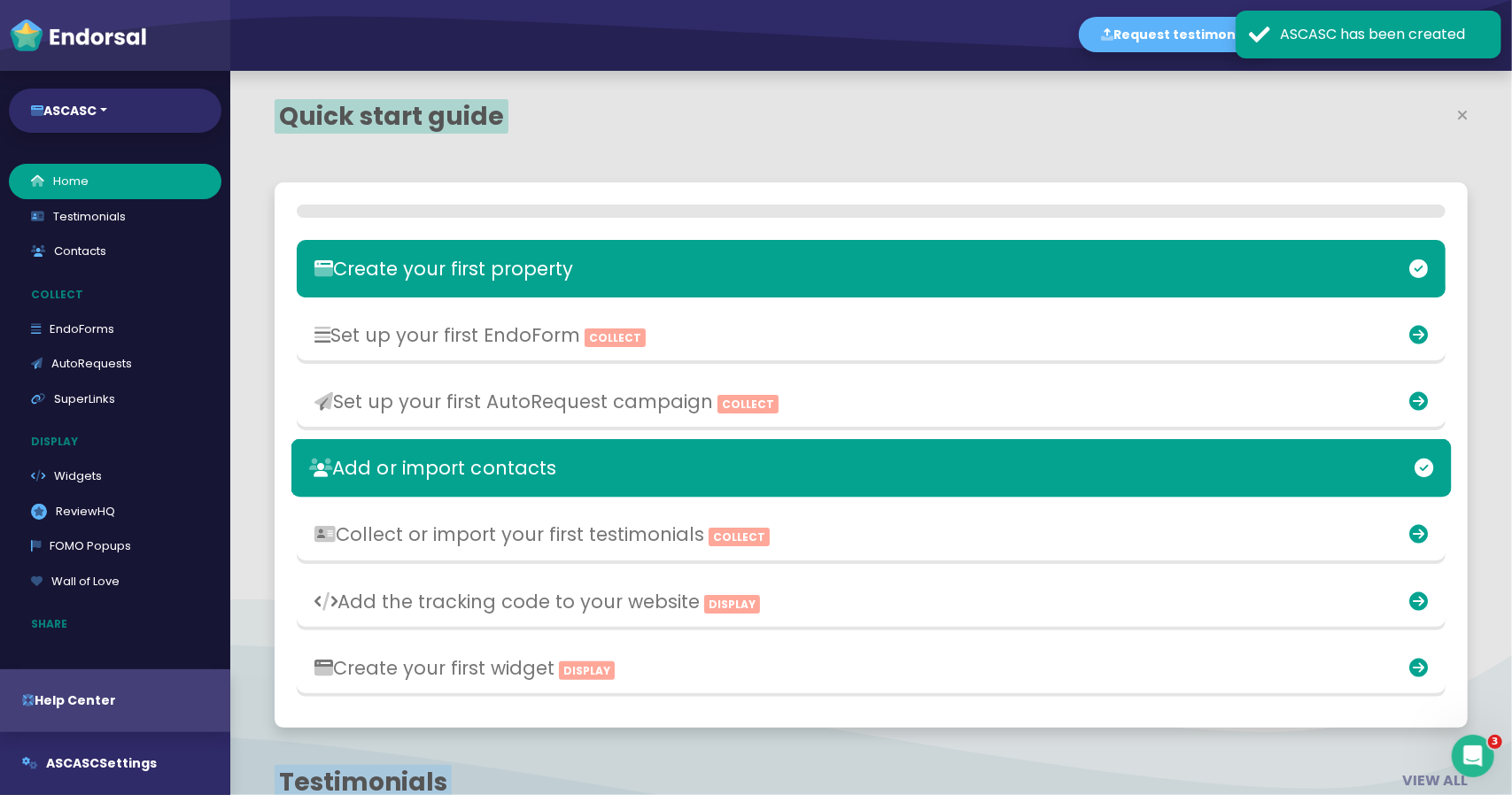
scroll to position [483, 771]
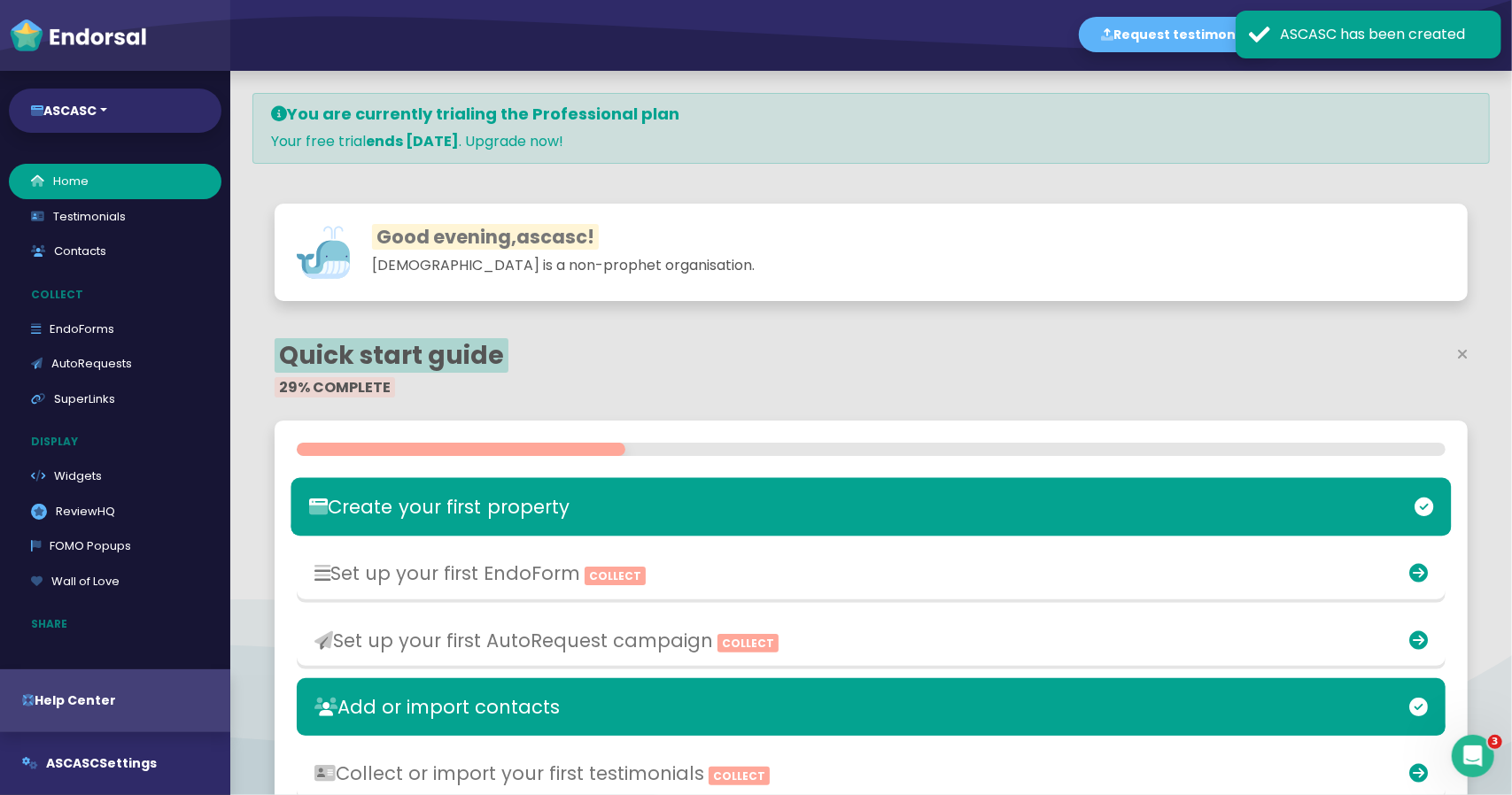
click at [437, 485] on div "Create your first property" at bounding box center [872, 507] width 1160 height 58
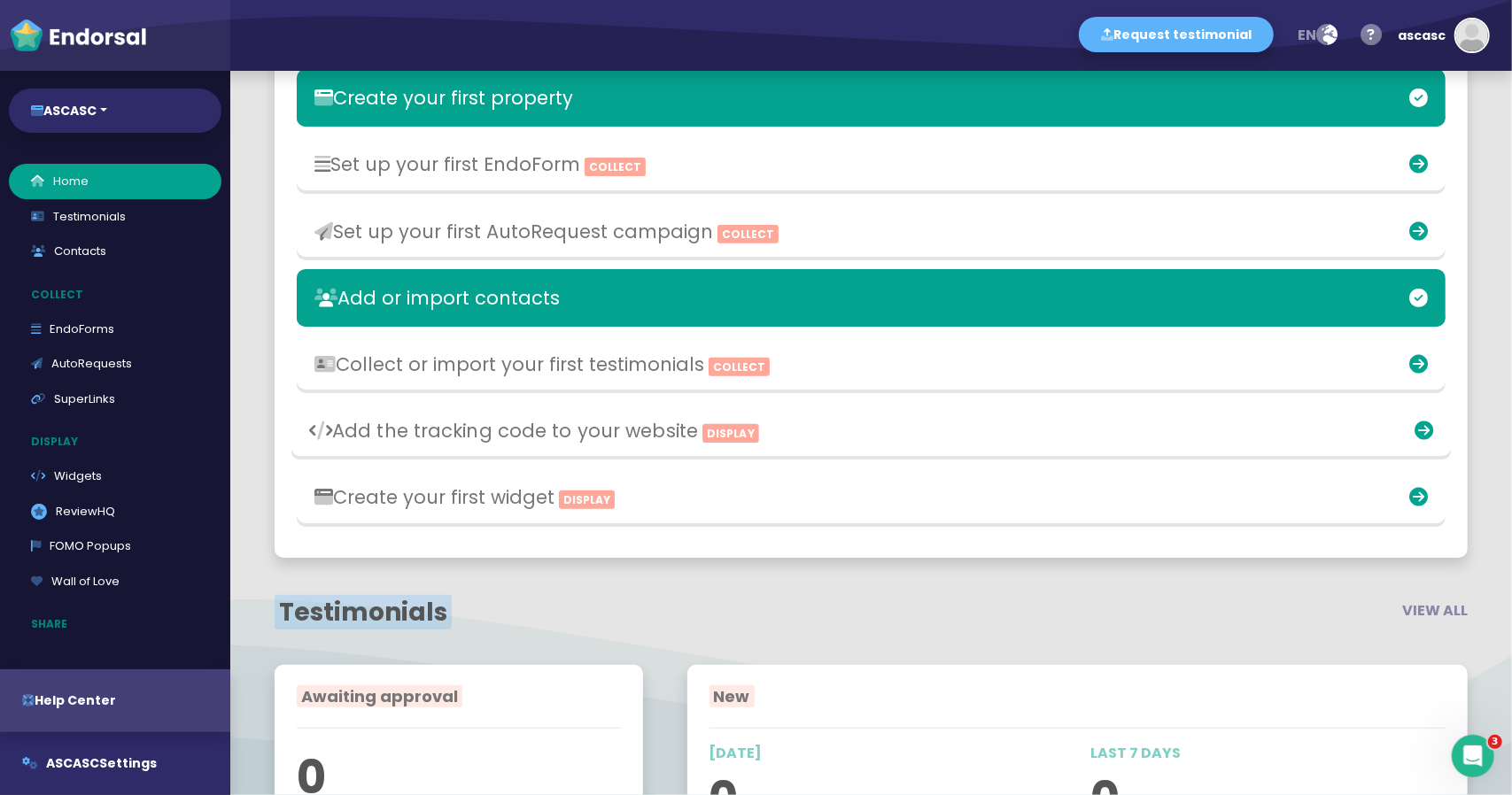
scroll to position [89, 0]
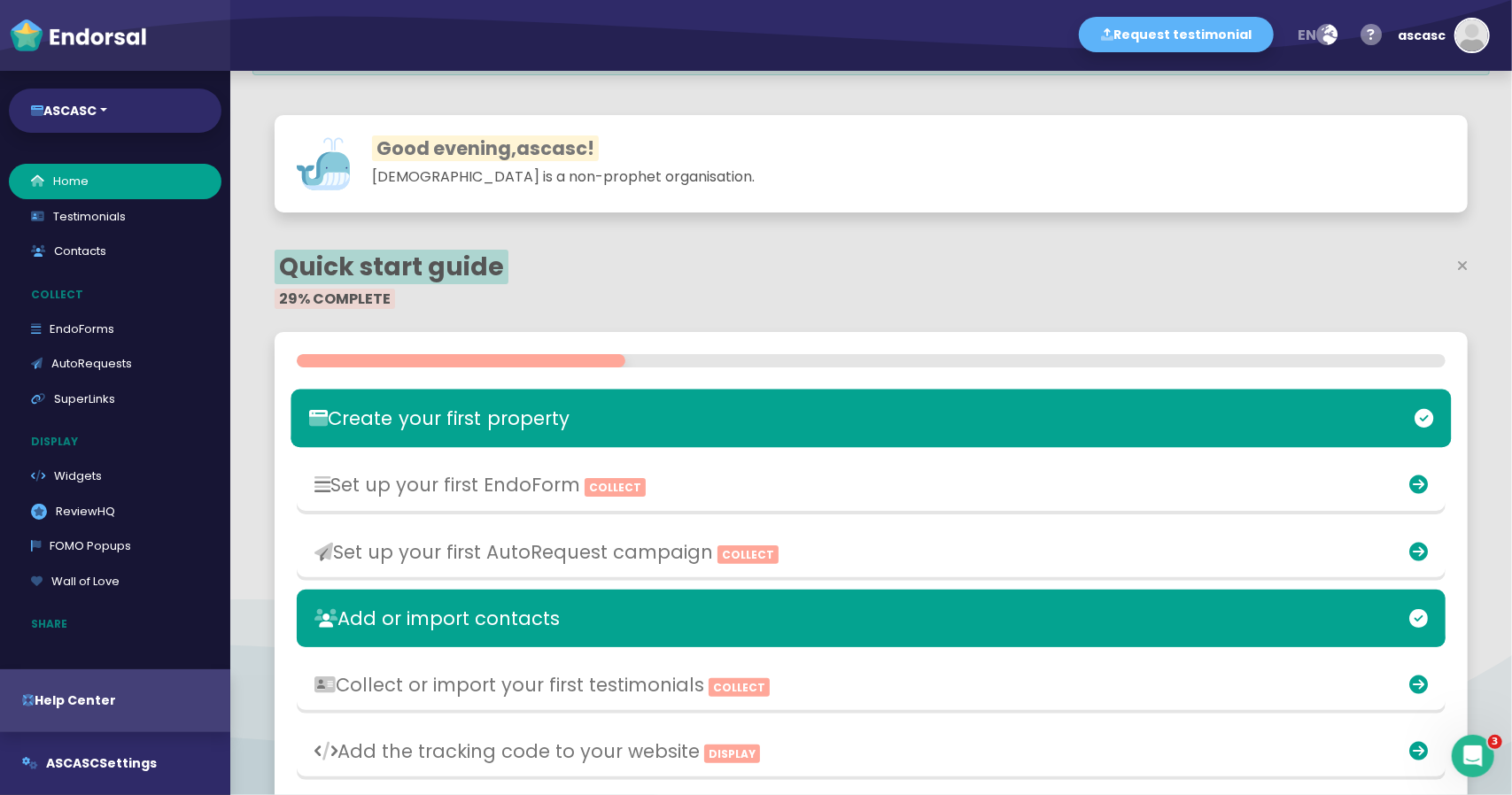
click at [452, 434] on div "Create your first property" at bounding box center [681, 419] width 761 height 40
click at [468, 481] on h3 "Set up your first EndoForm Collect" at bounding box center [681, 485] width 744 height 22
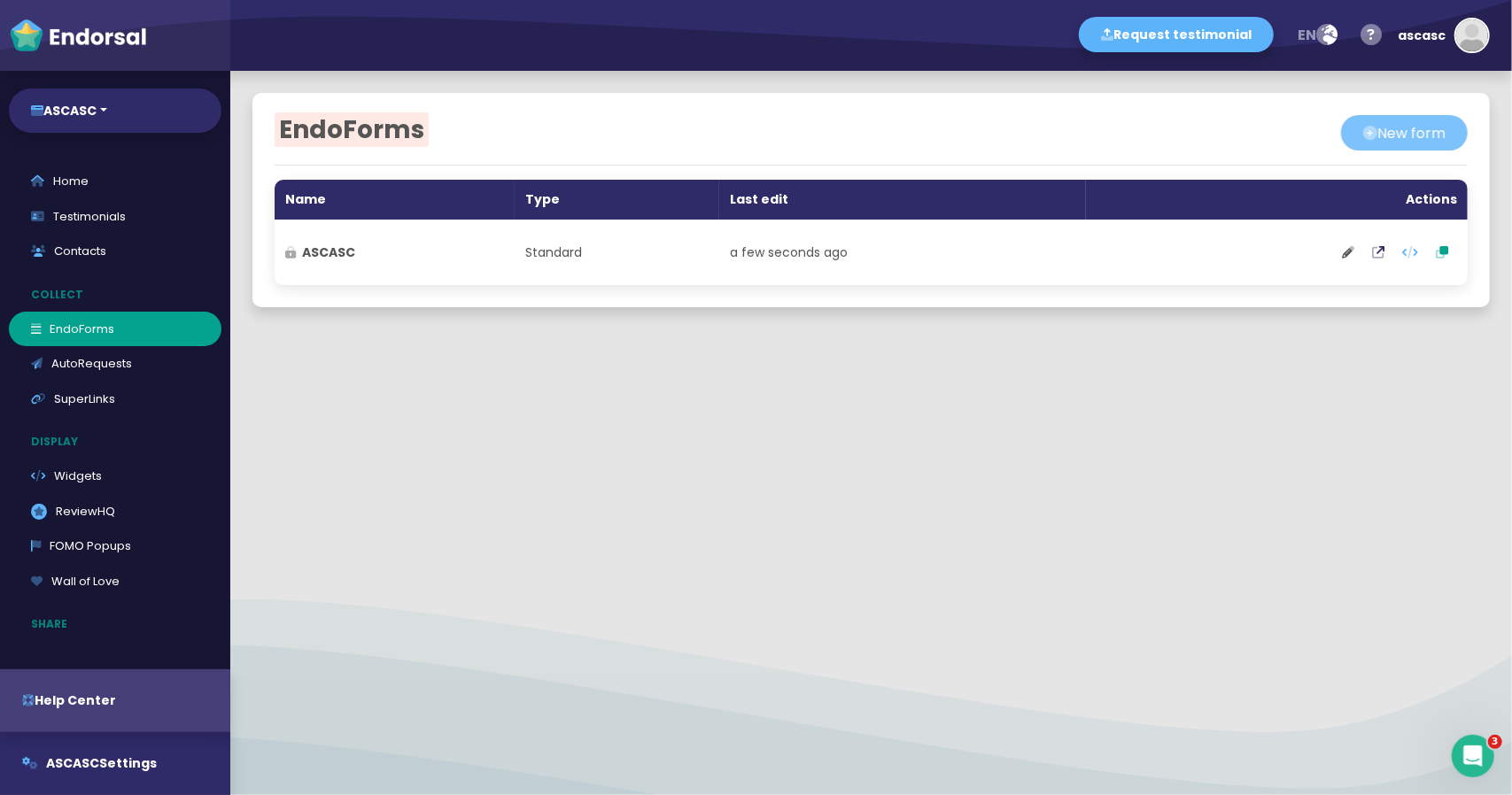
click at [1426, 136] on button "New form" at bounding box center [1404, 133] width 127 height 35
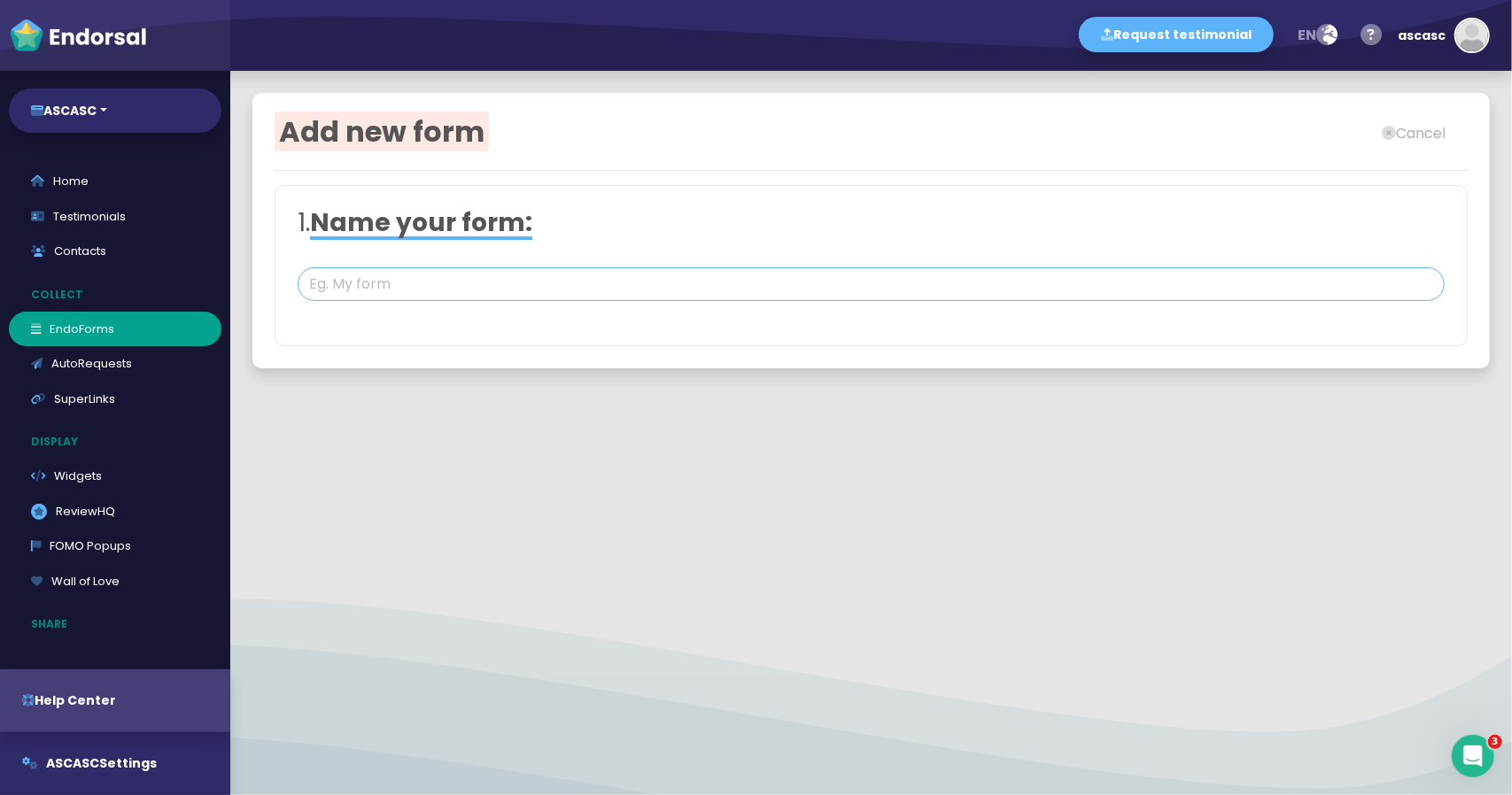
click at [451, 283] on input "text" at bounding box center [871, 285] width 1147 height 33
type input "SACASC"
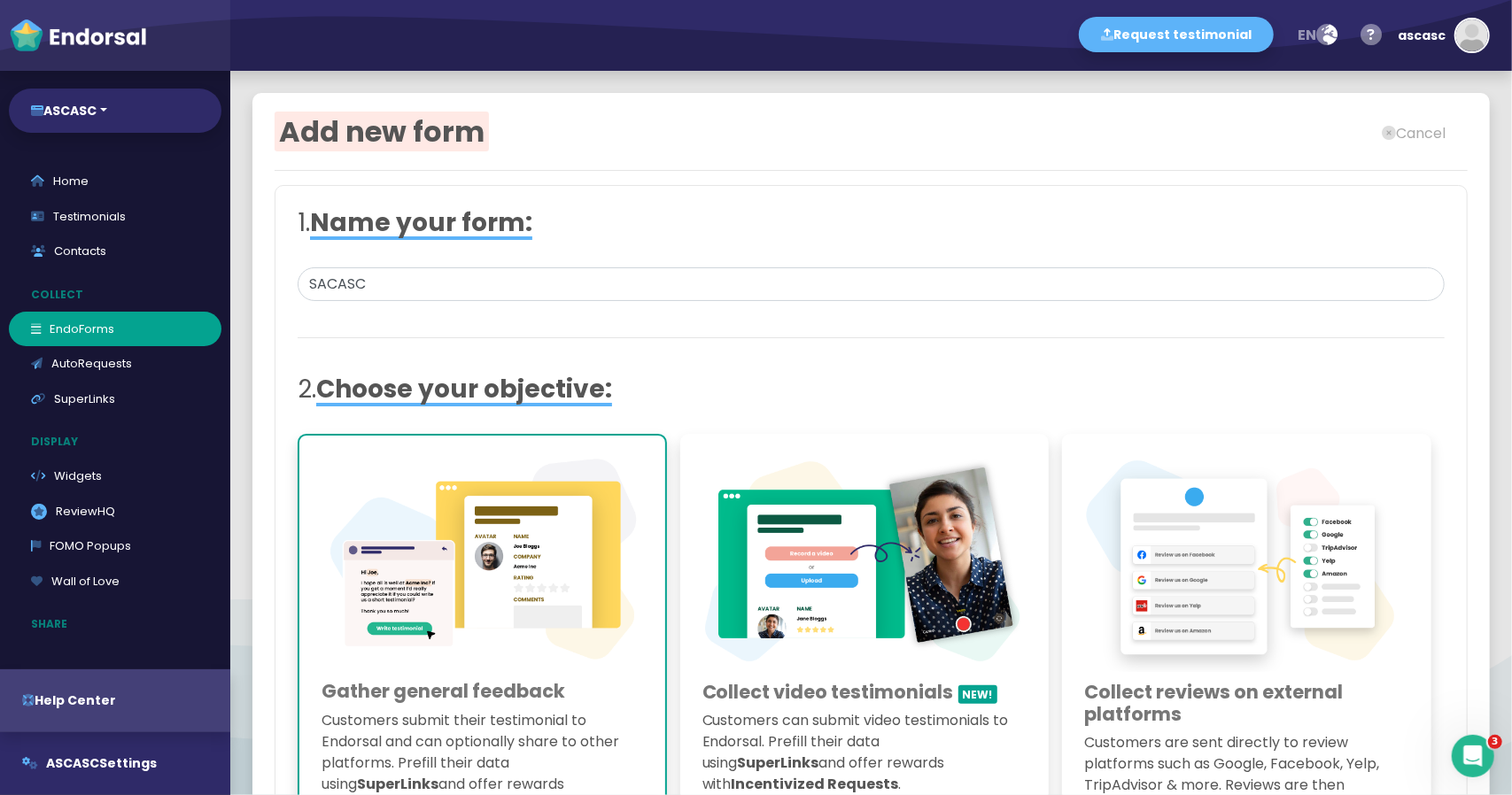
click at [1067, 263] on div at bounding box center [871, 256] width 1147 height 22
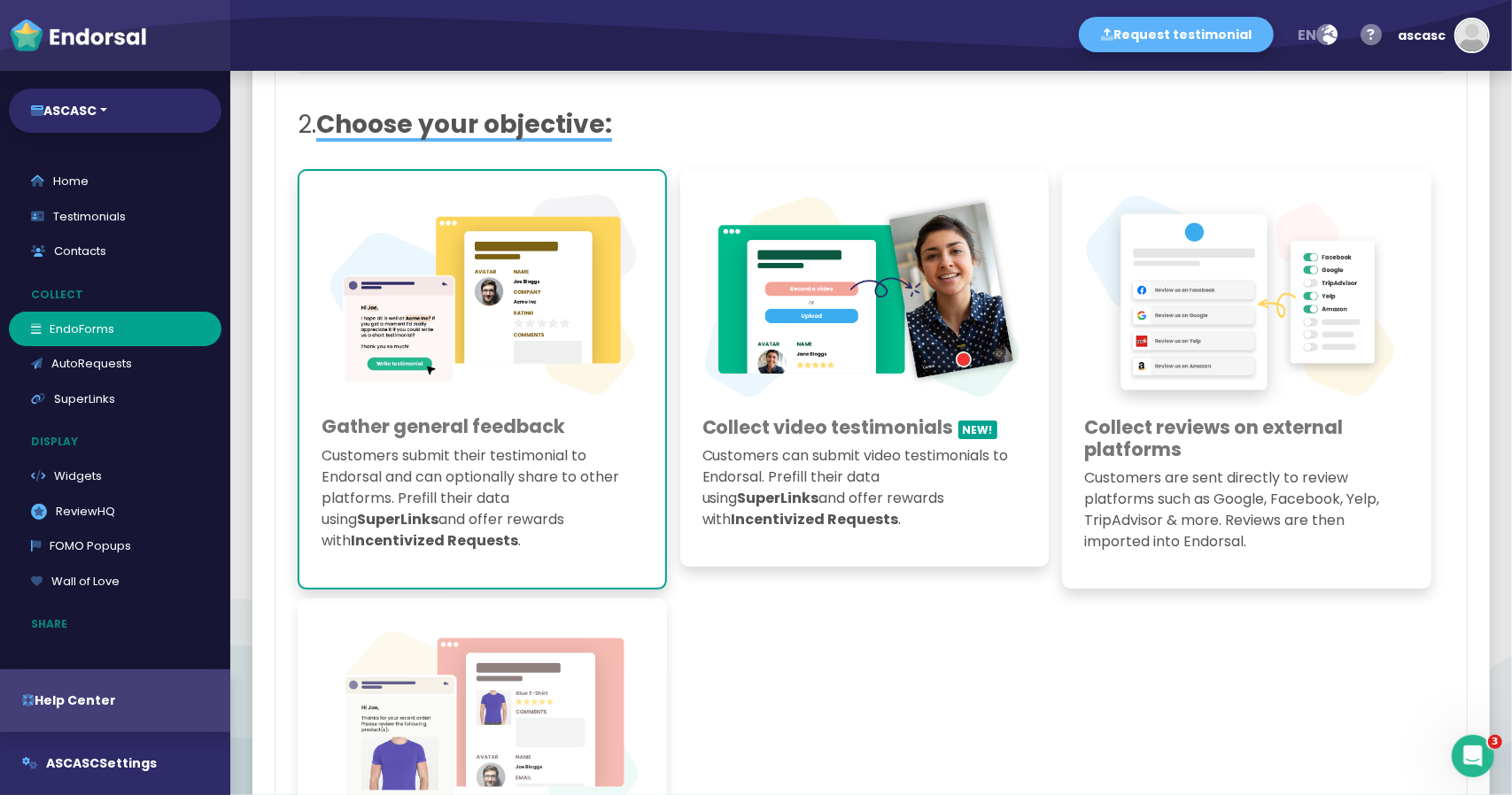
scroll to position [266, 0]
click at [90, 364] on link "AutoRequests" at bounding box center [115, 364] width 213 height 35
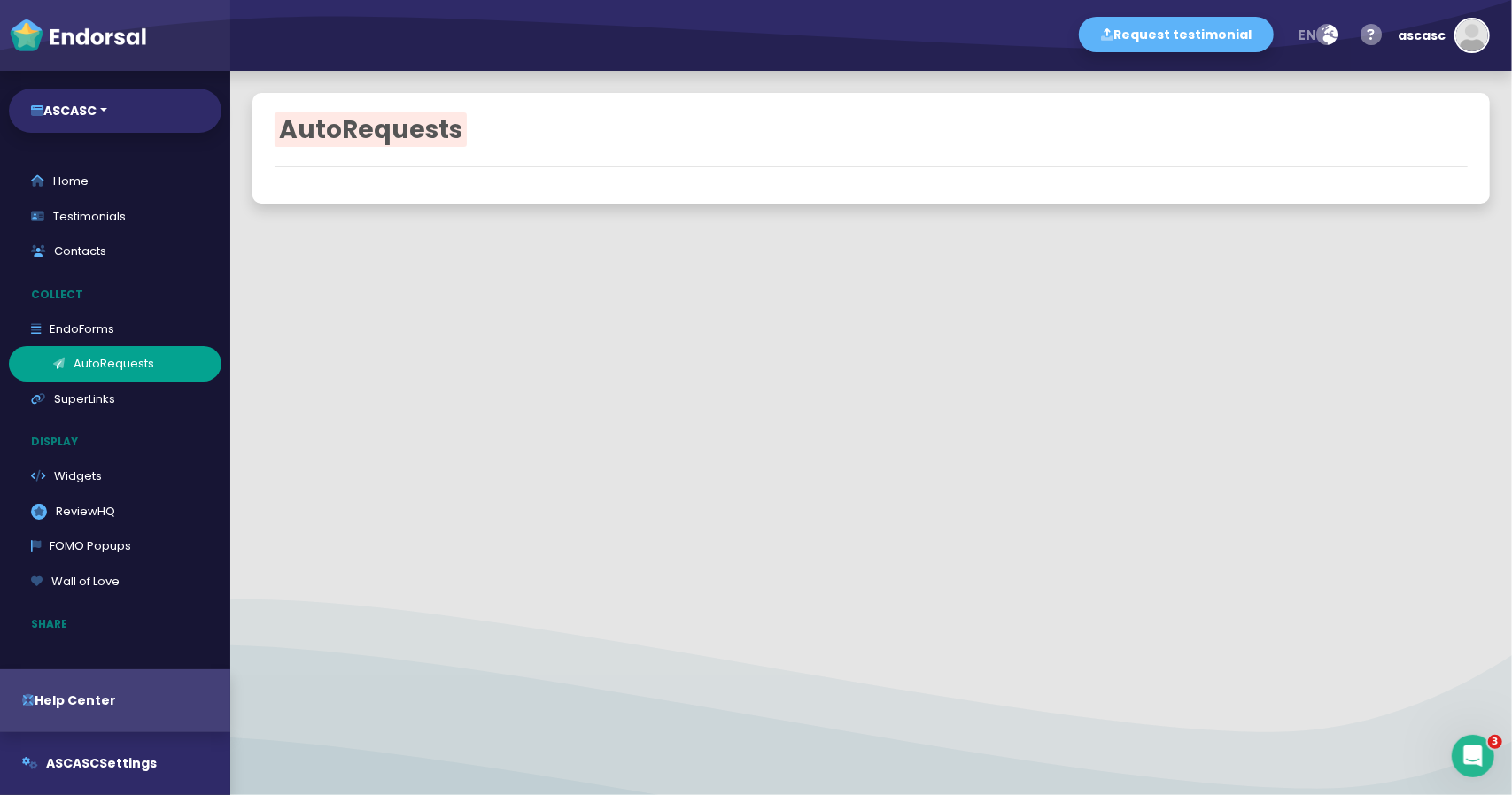
select select "90"
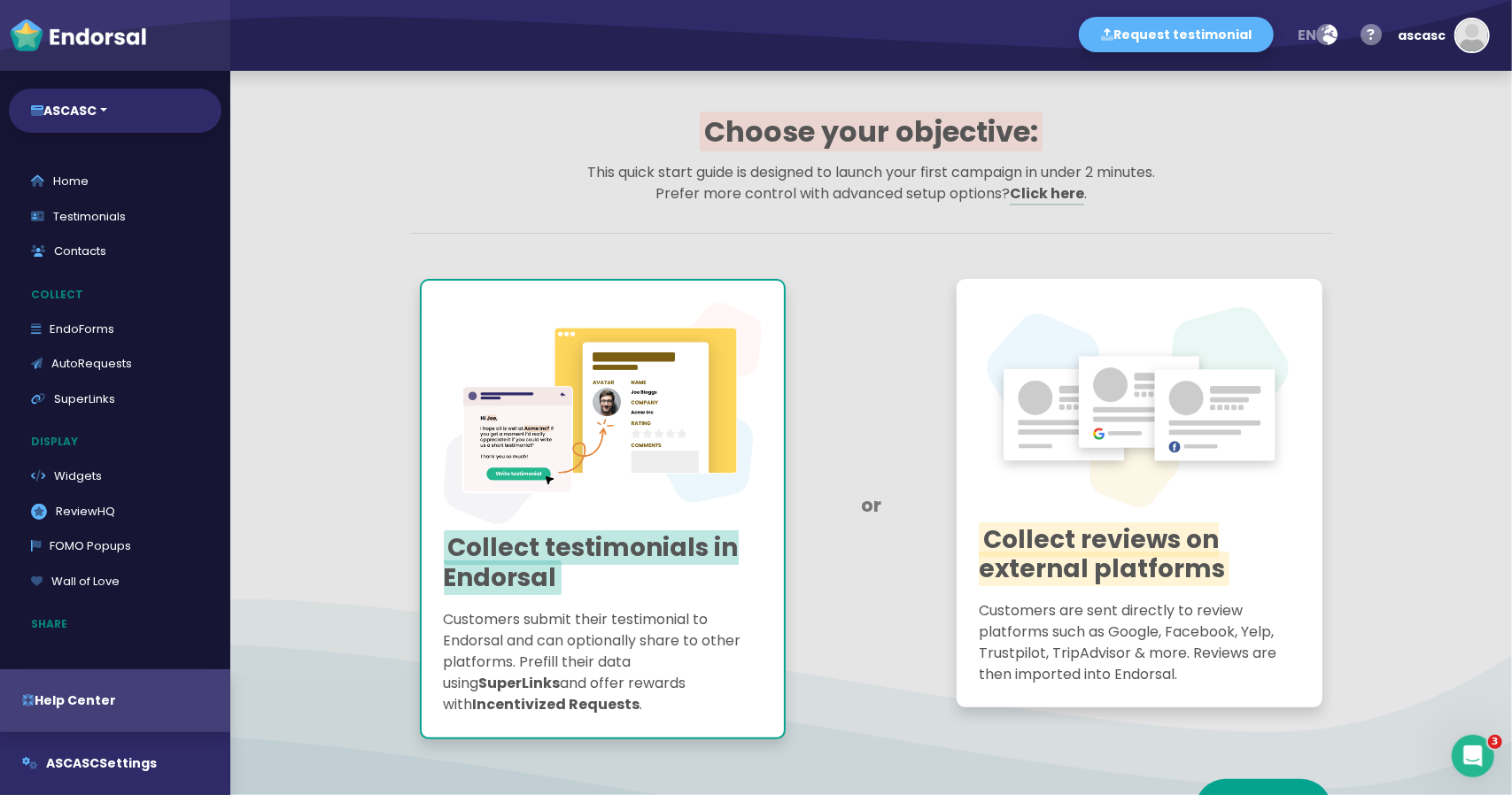
click at [1067, 470] on img at bounding box center [1140, 409] width 321 height 215
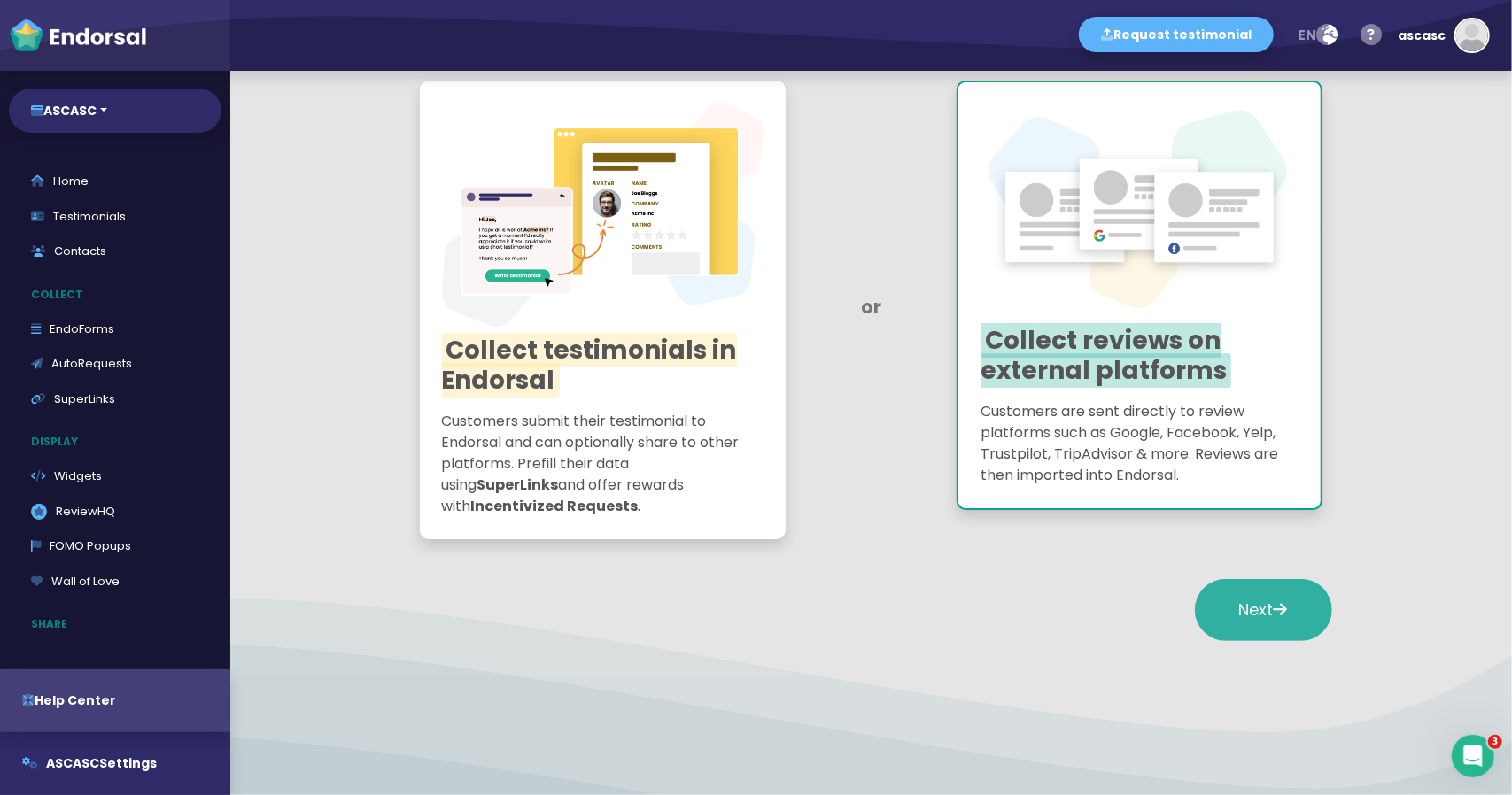
click at [1233, 596] on button "Next" at bounding box center [1263, 610] width 137 height 62
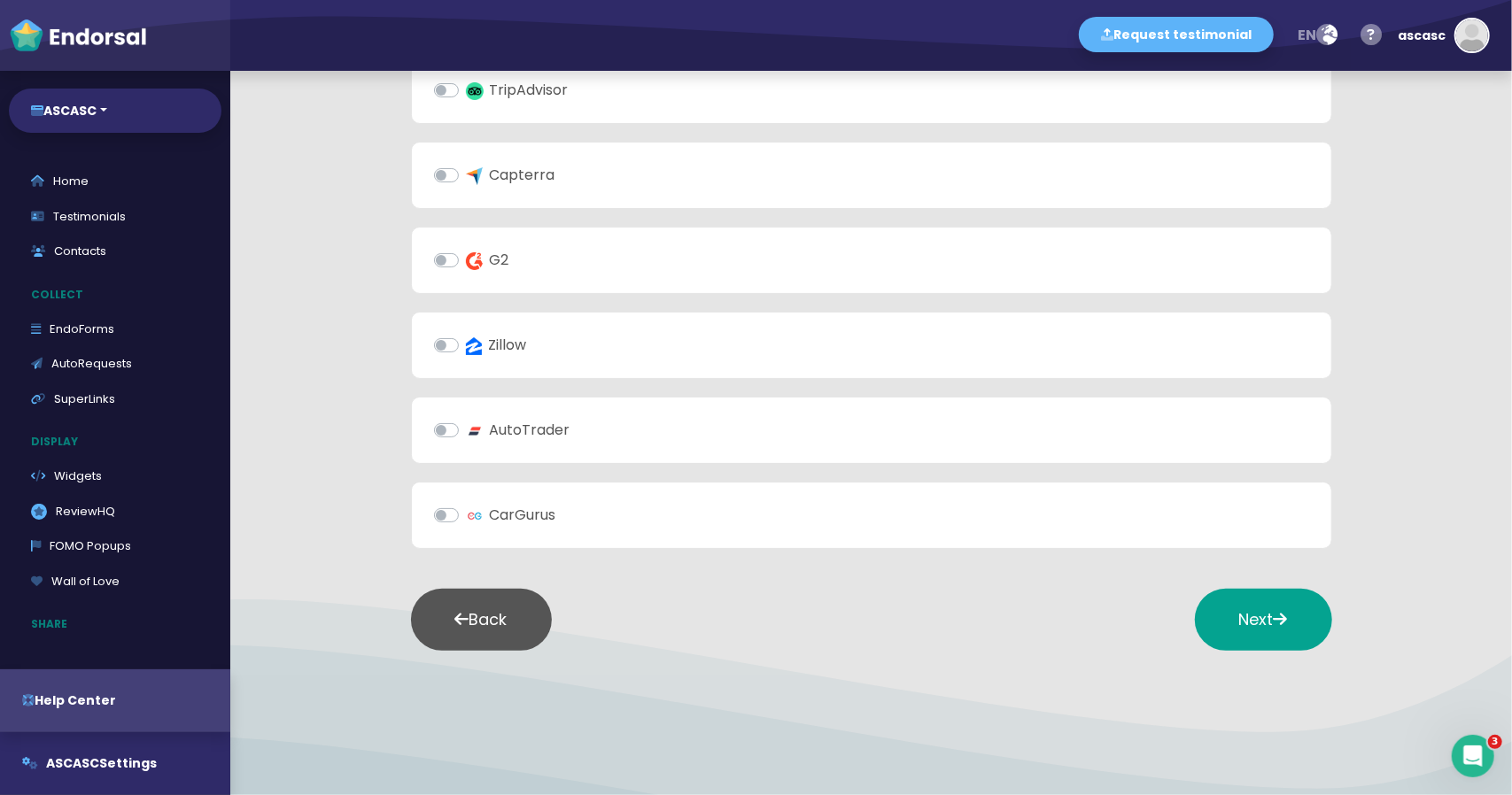
click at [503, 623] on button "Back" at bounding box center [481, 620] width 141 height 62
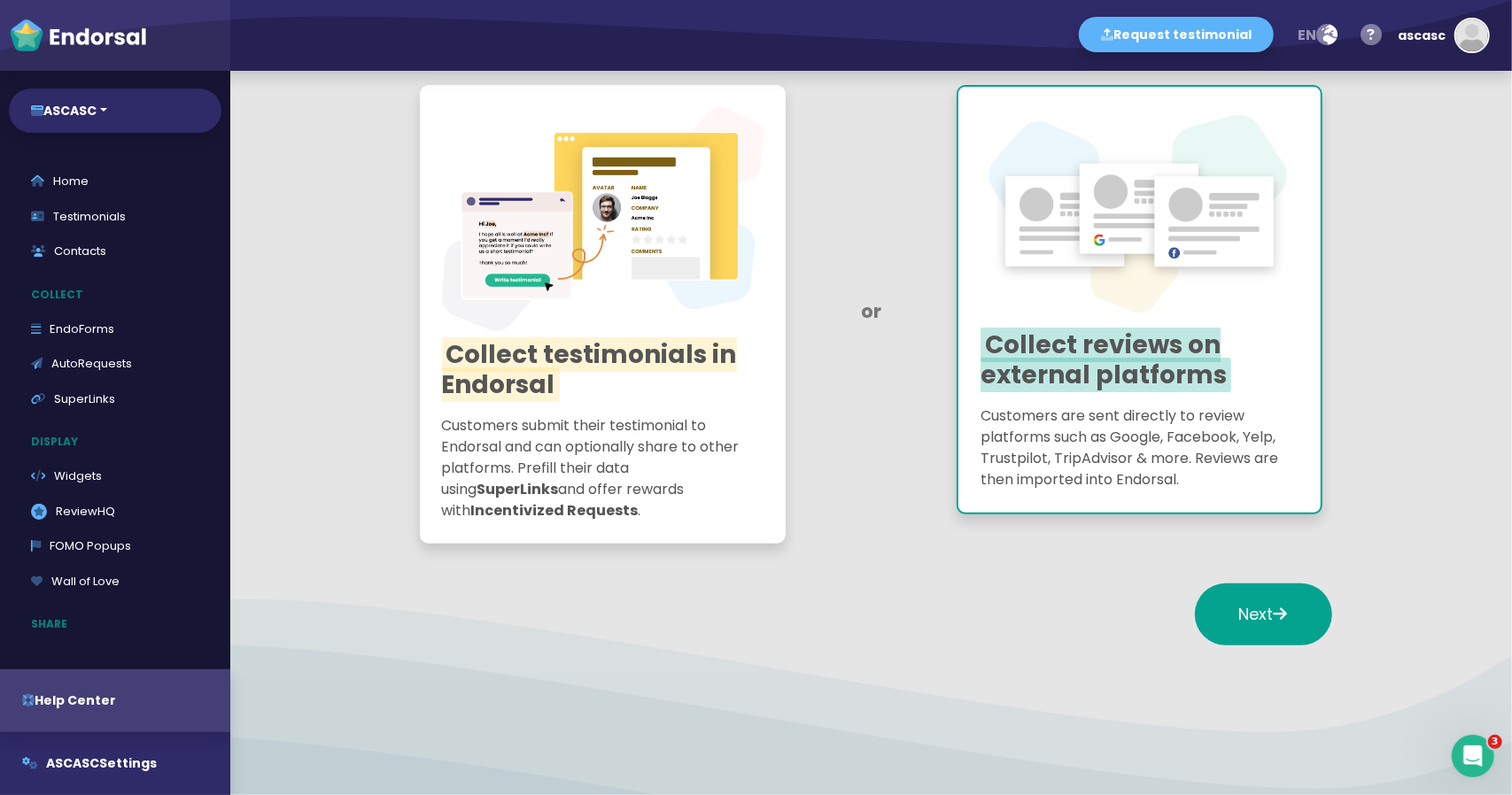
drag, startPoint x: 641, startPoint y: 417, endPoint x: 654, endPoint y: 416, distance: 13.0
click at [641, 416] on p "Customers submit their testimonial to Endorsal and can optionally share to othe…" at bounding box center [603, 469] width 321 height 106
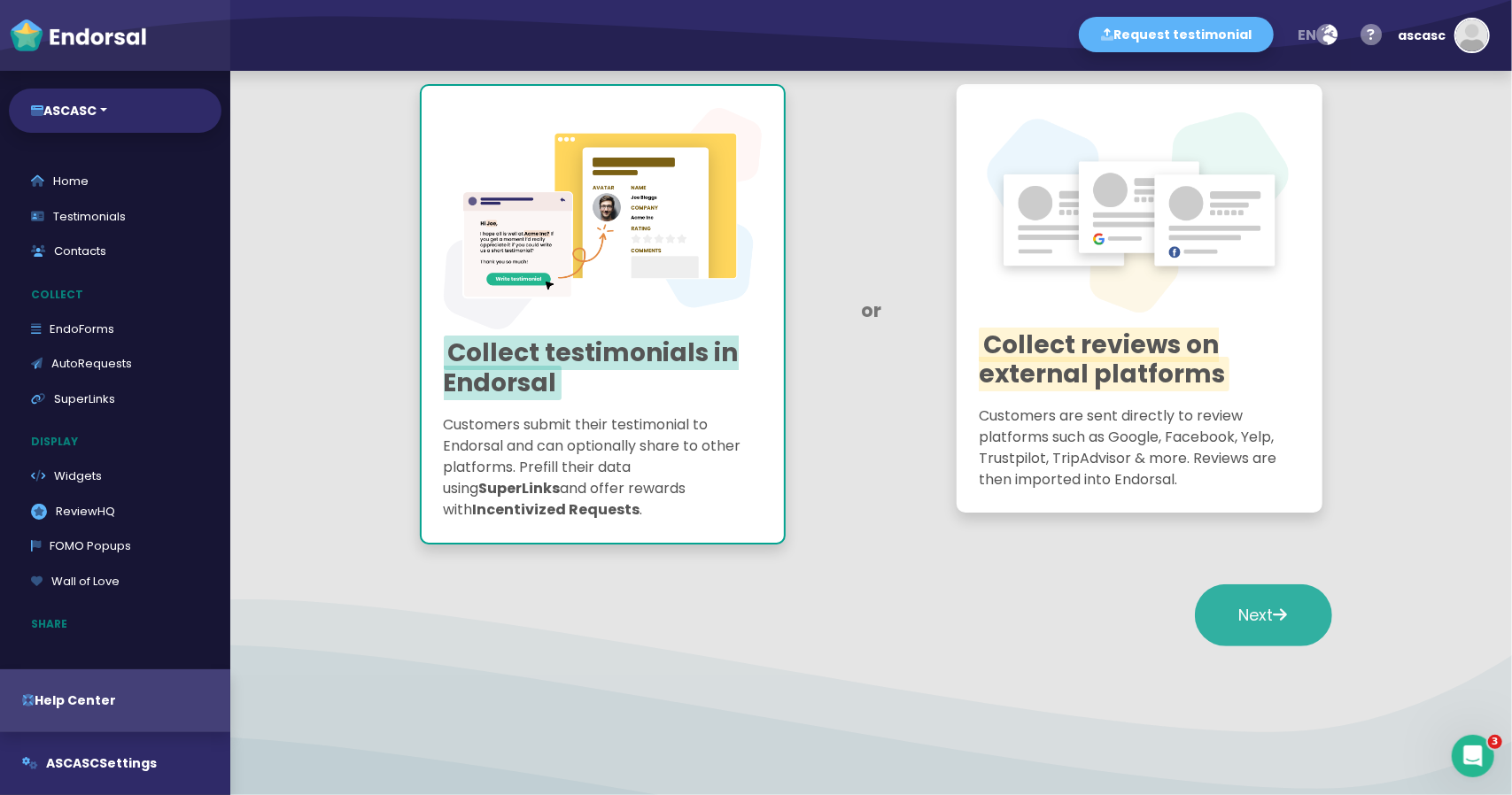
click at [1274, 603] on button "Next" at bounding box center [1263, 615] width 137 height 62
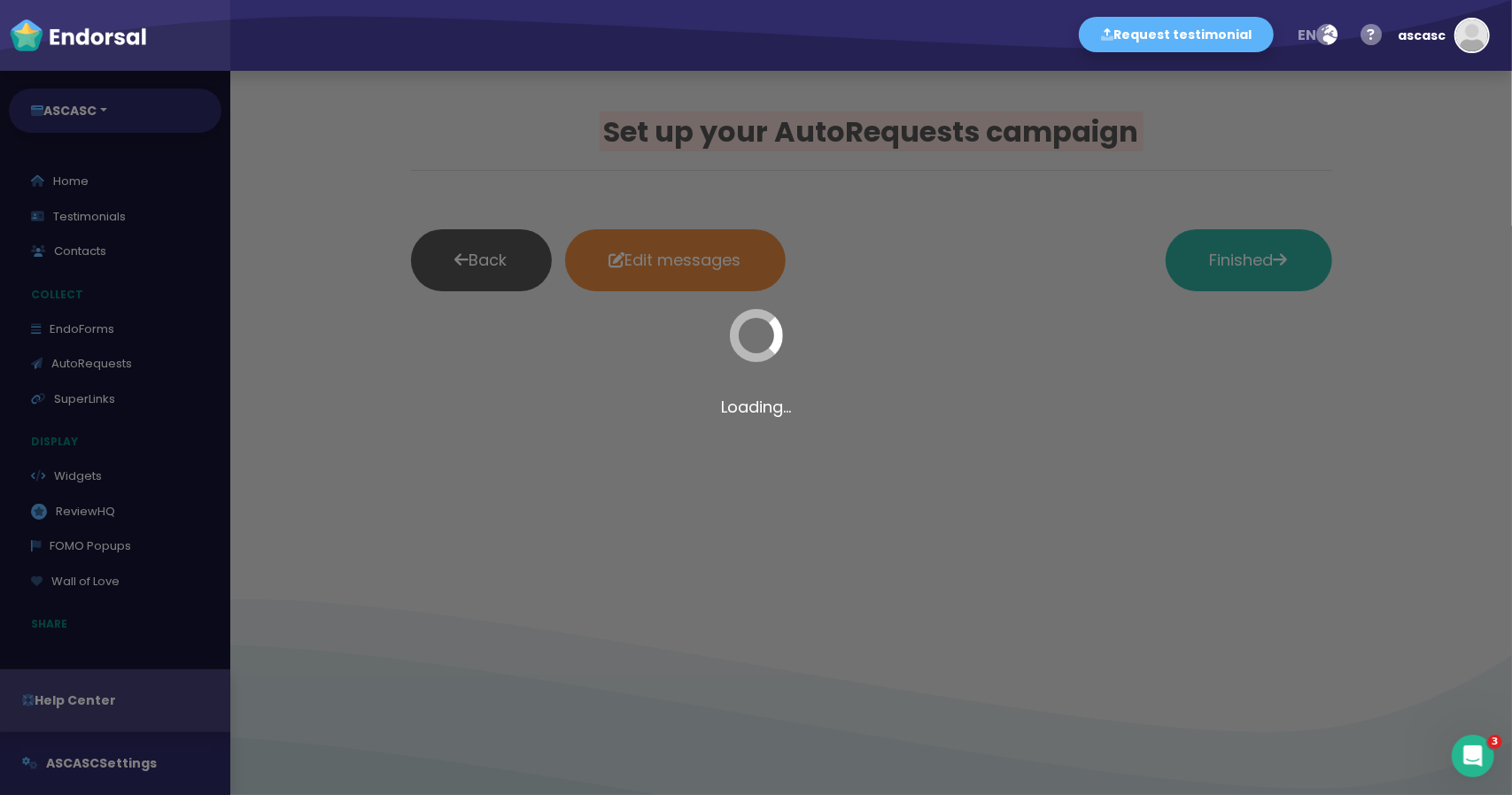
scroll to position [0, 0]
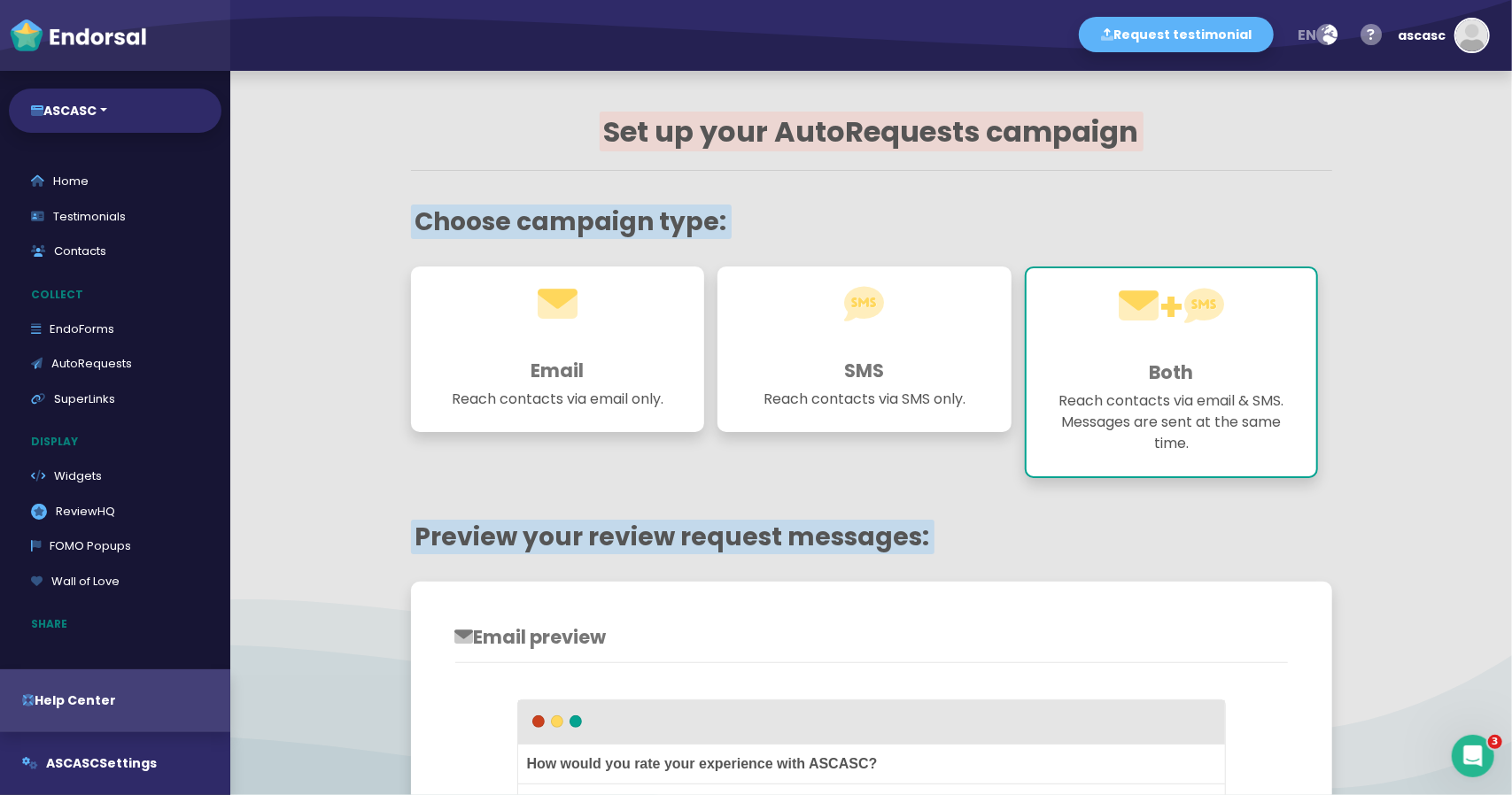
click at [874, 361] on h3 "SMS" at bounding box center [865, 370] width 250 height 22
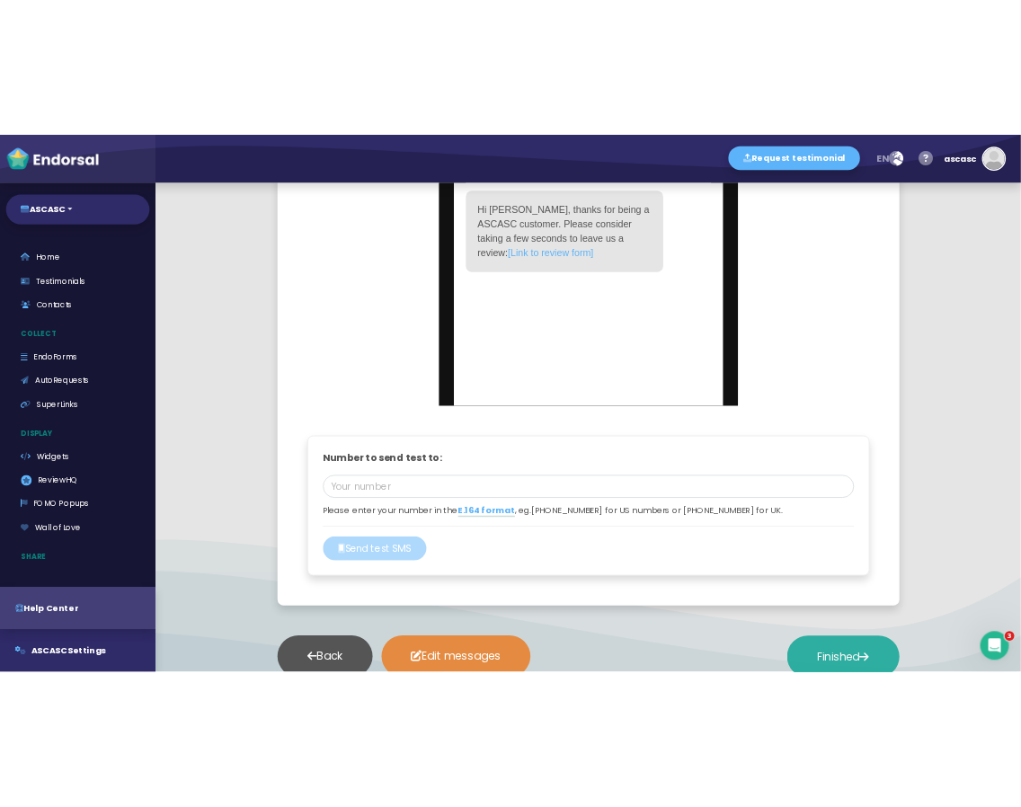
scroll to position [809, 0]
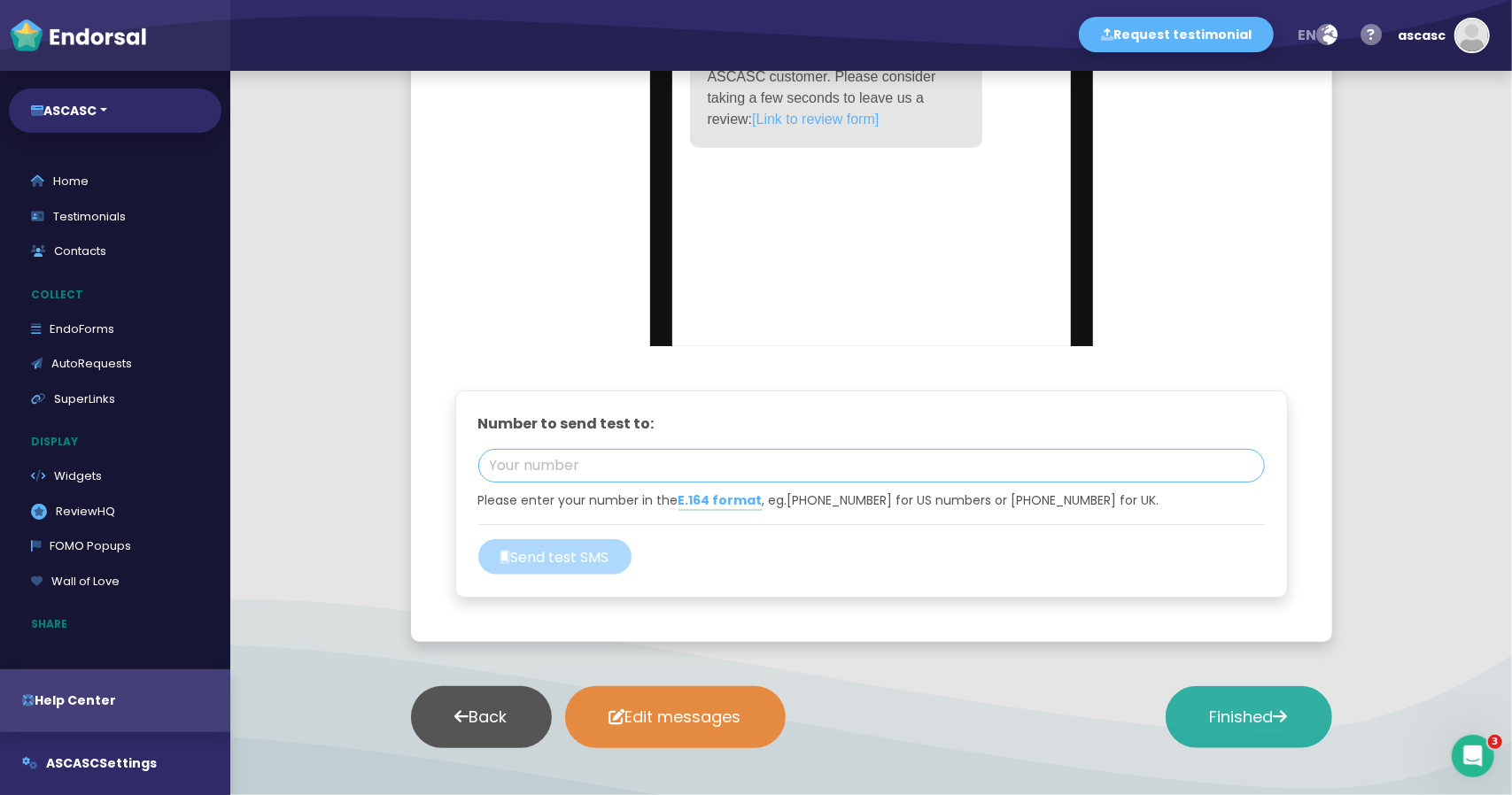
click at [625, 476] on input "tel" at bounding box center [872, 466] width 786 height 33
paste input "967701498208"
type input "[PHONE_NUMBER]"
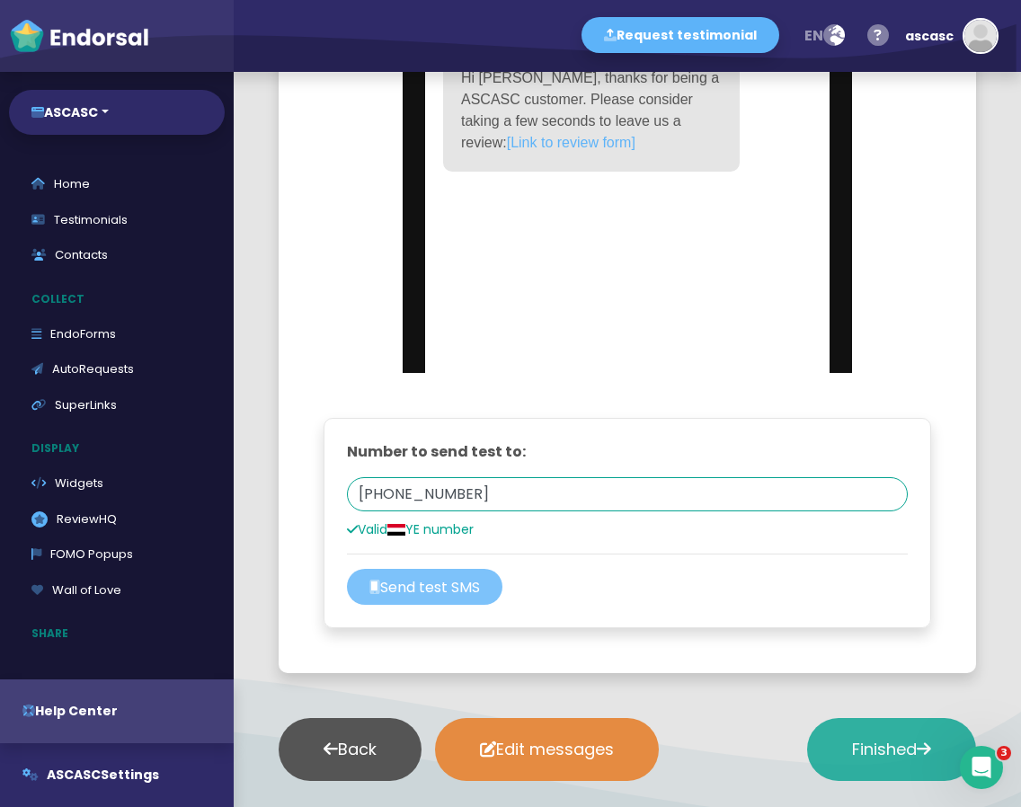
click at [459, 578] on button "Send test SMS" at bounding box center [425, 587] width 156 height 36
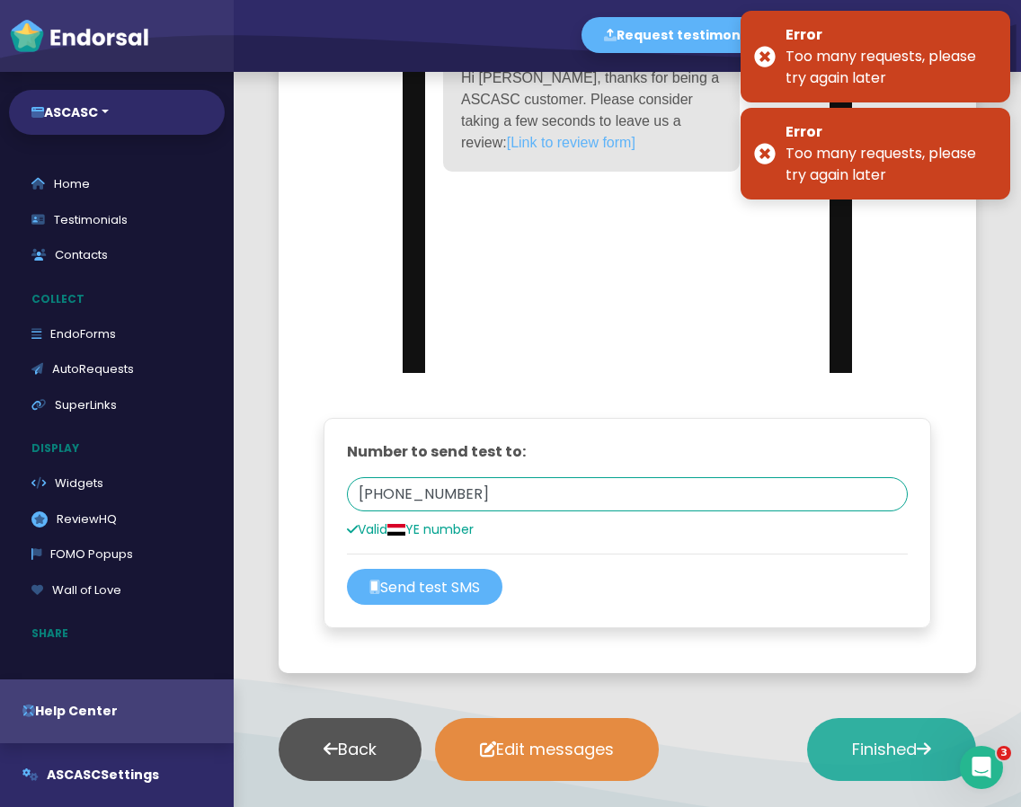
click at [887, 138] on div "Error" at bounding box center [891, 132] width 211 height 22
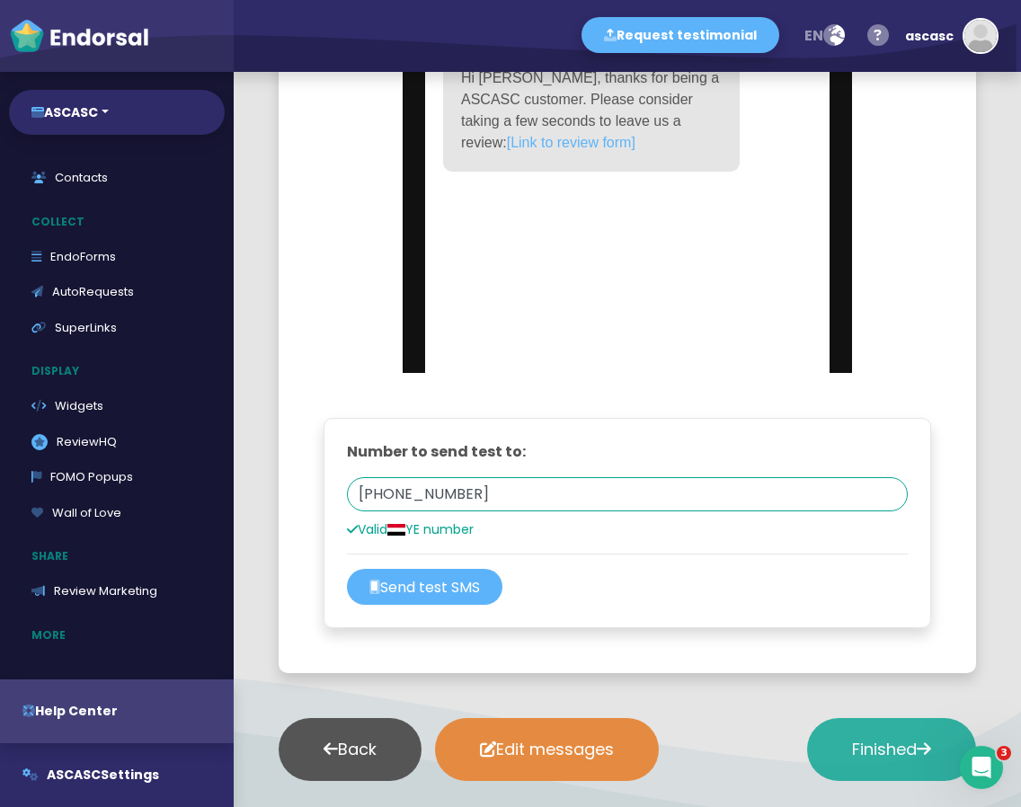
scroll to position [232, 0]
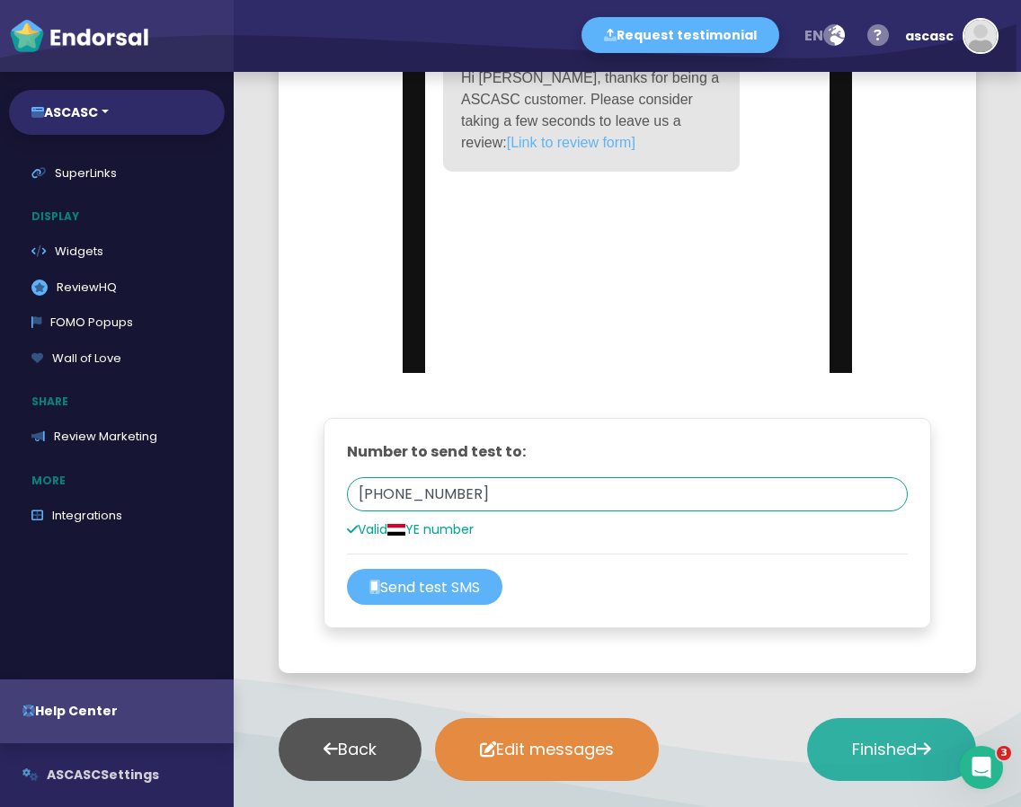
click at [92, 767] on span "ASCASC" at bounding box center [74, 775] width 54 height 18
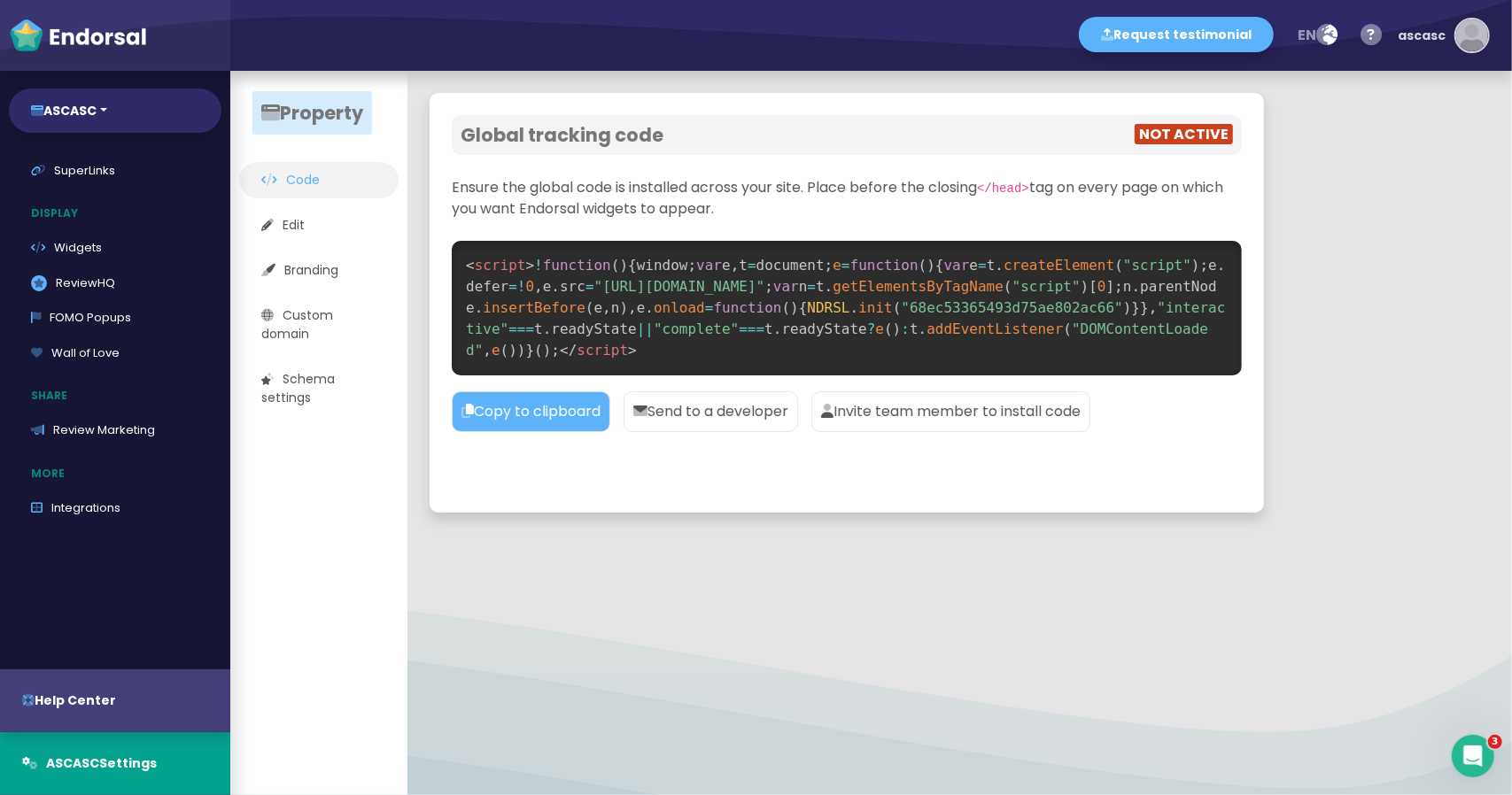
click at [1445, 41] on div "ascasc" at bounding box center [1421, 35] width 48 height 53
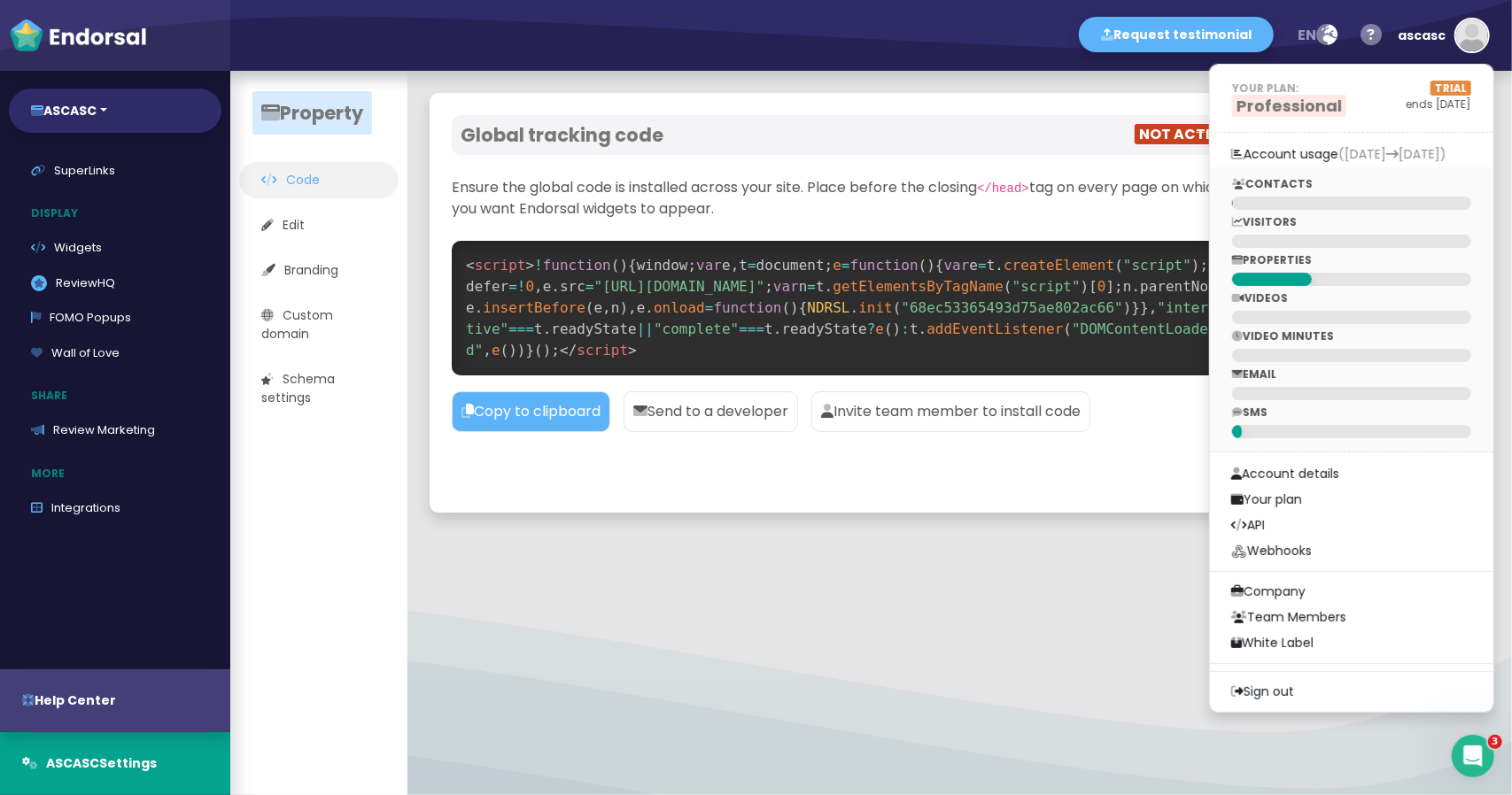
click at [1264, 416] on p "SMS" at bounding box center [1351, 413] width 239 height 16
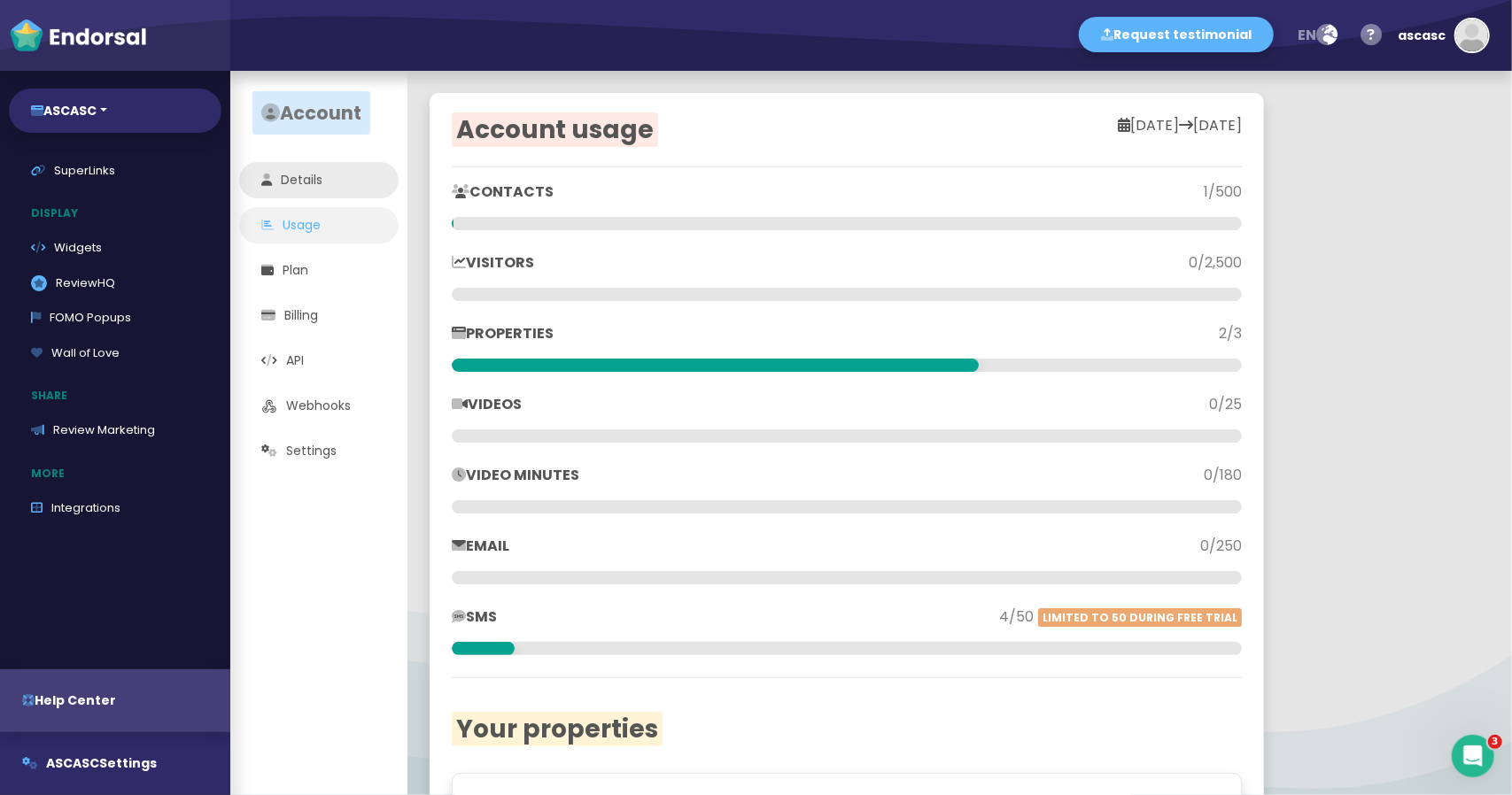
click at [351, 181] on link "Details" at bounding box center [319, 180] width 160 height 36
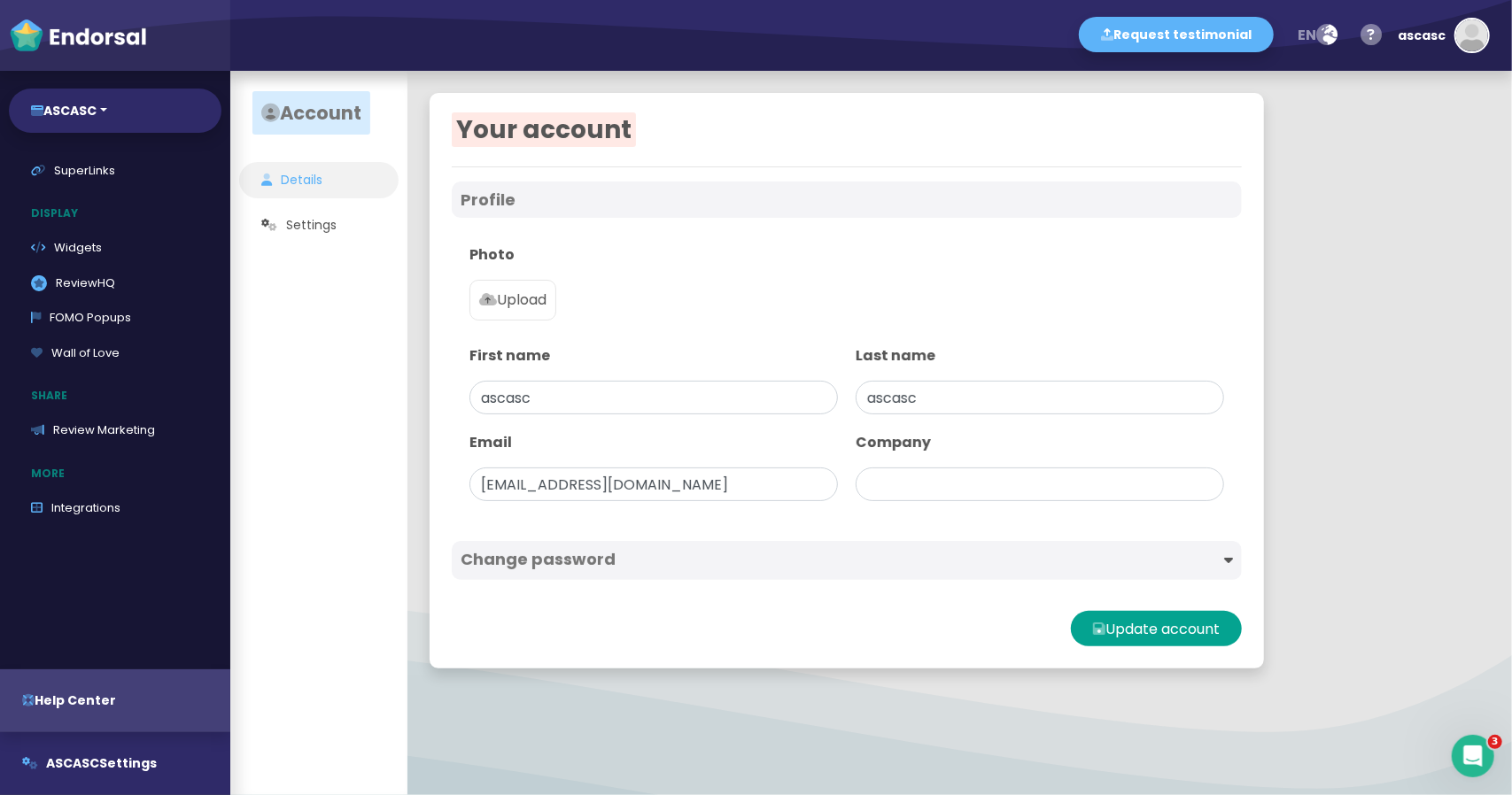
type input "acacs"
click at [1201, 564] on div at bounding box center [1040, 561] width 386 height 22
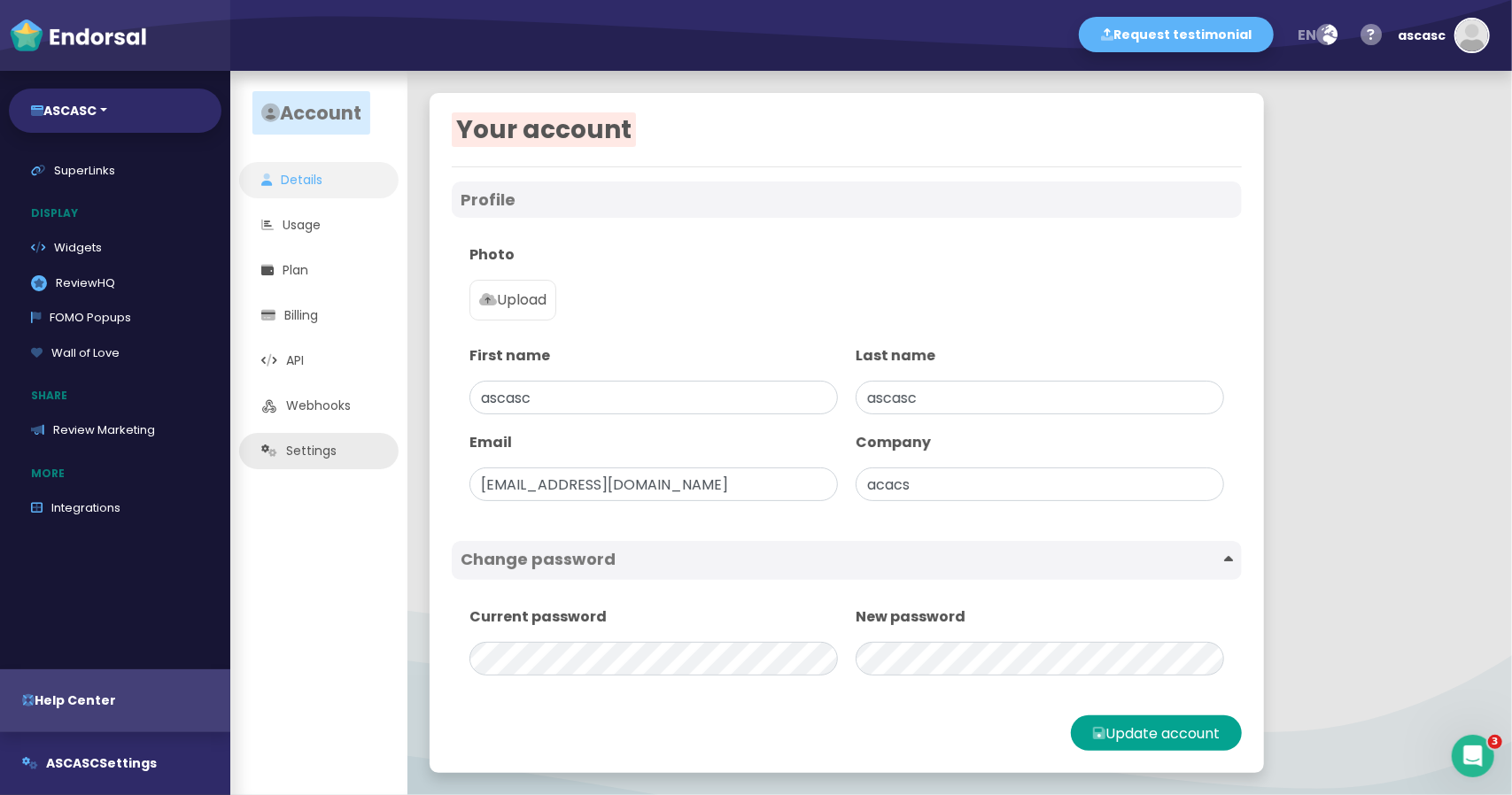
click at [315, 443] on link "Settings" at bounding box center [319, 451] width 160 height 36
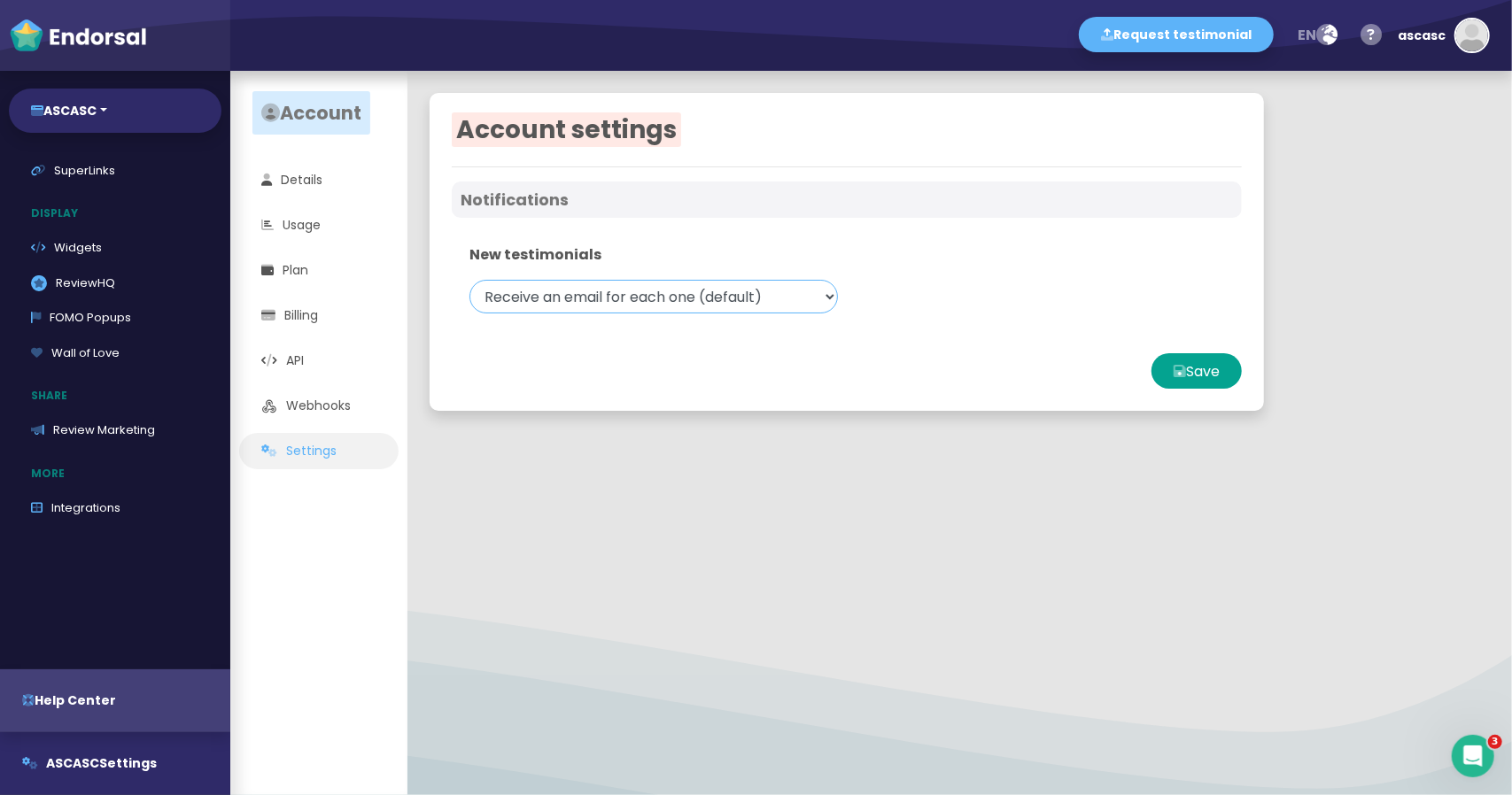
click at [630, 303] on select "Receive an email for each one (default) Receive a daily digest email Receive no…" at bounding box center [654, 297] width 368 height 33
click at [325, 410] on link "Webhooks" at bounding box center [319, 406] width 160 height 36
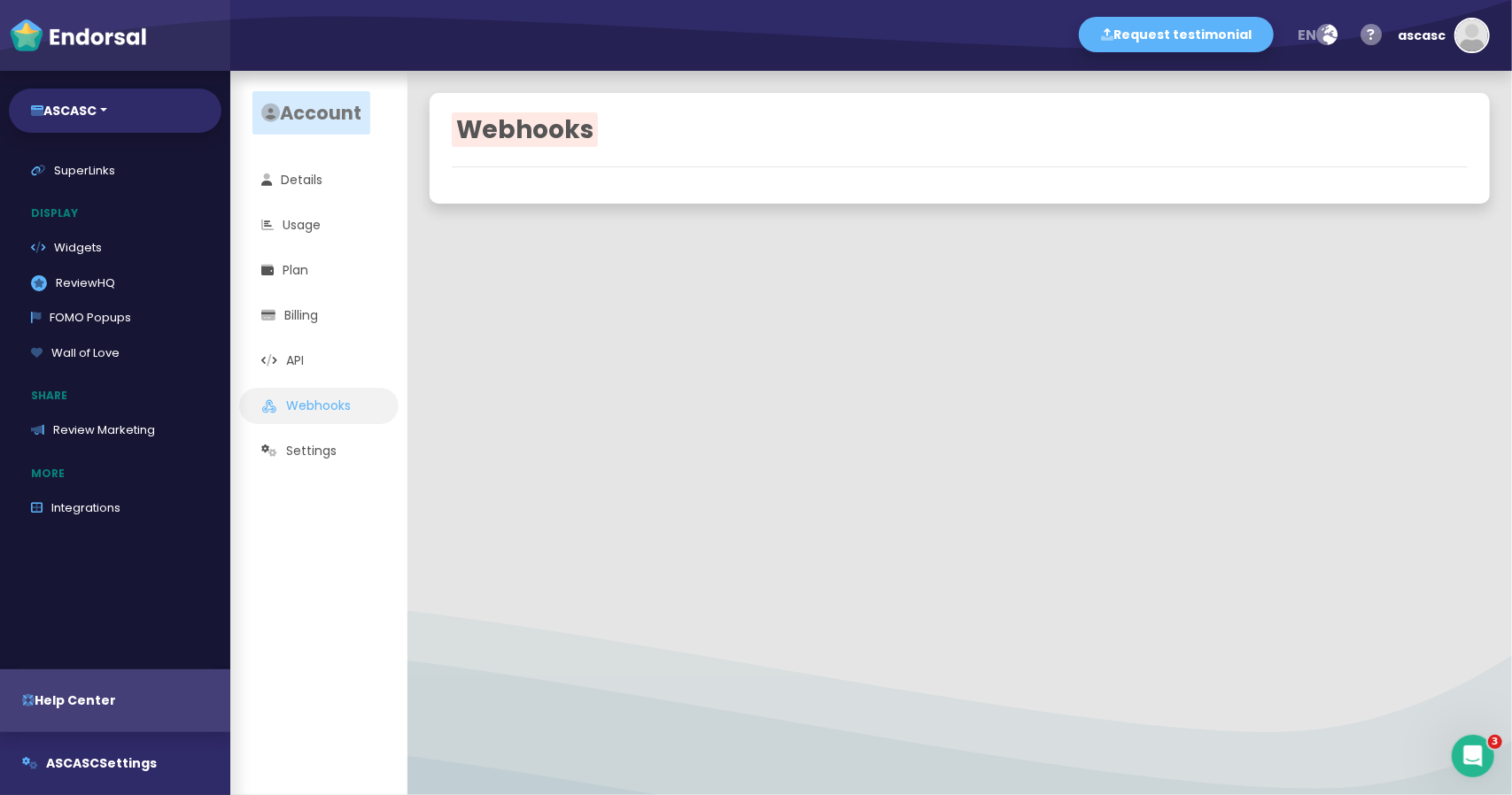
select select "68ec53365493d75ae802ac66"
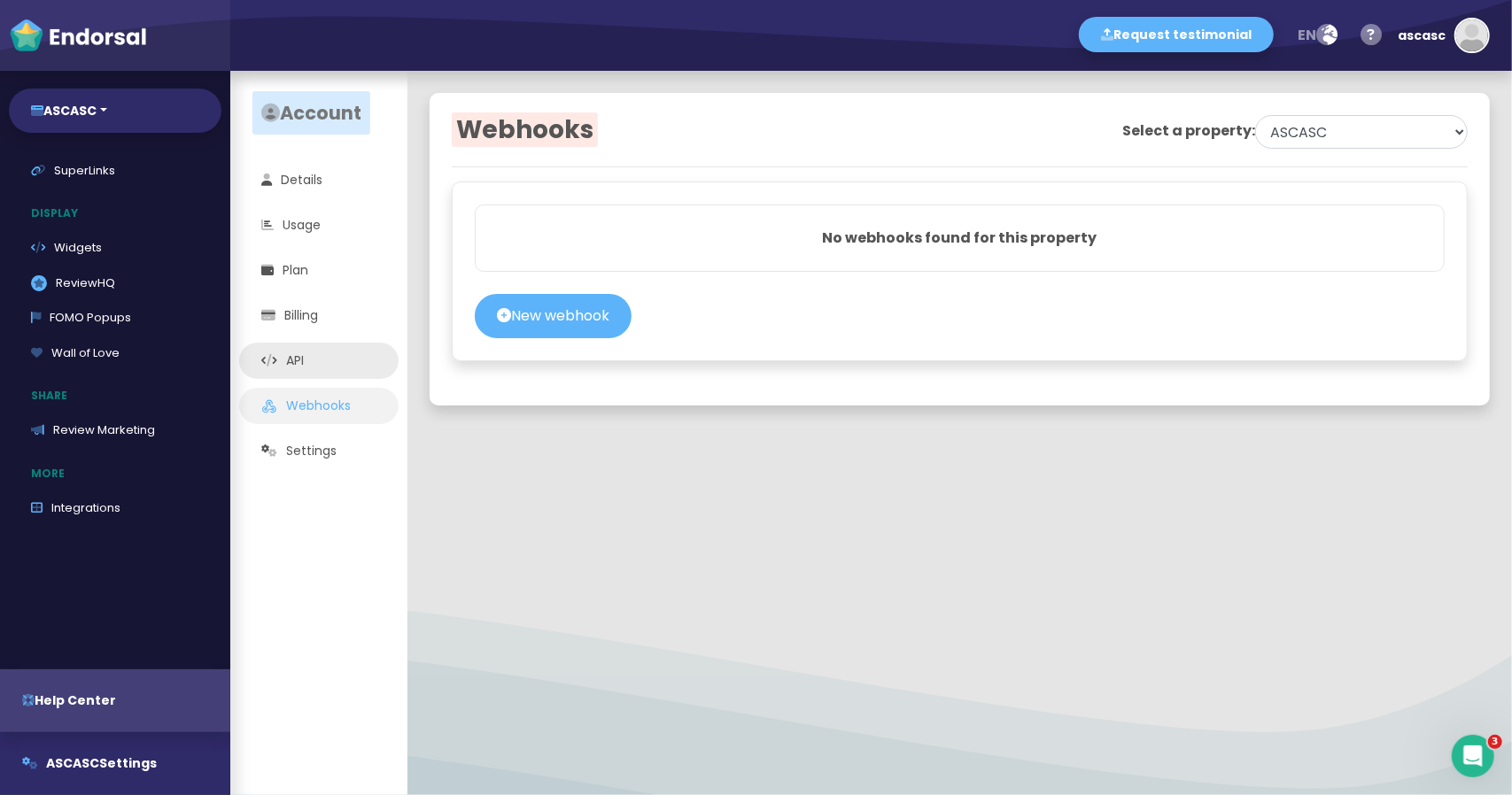
click at [335, 367] on link "API" at bounding box center [319, 361] width 160 height 36
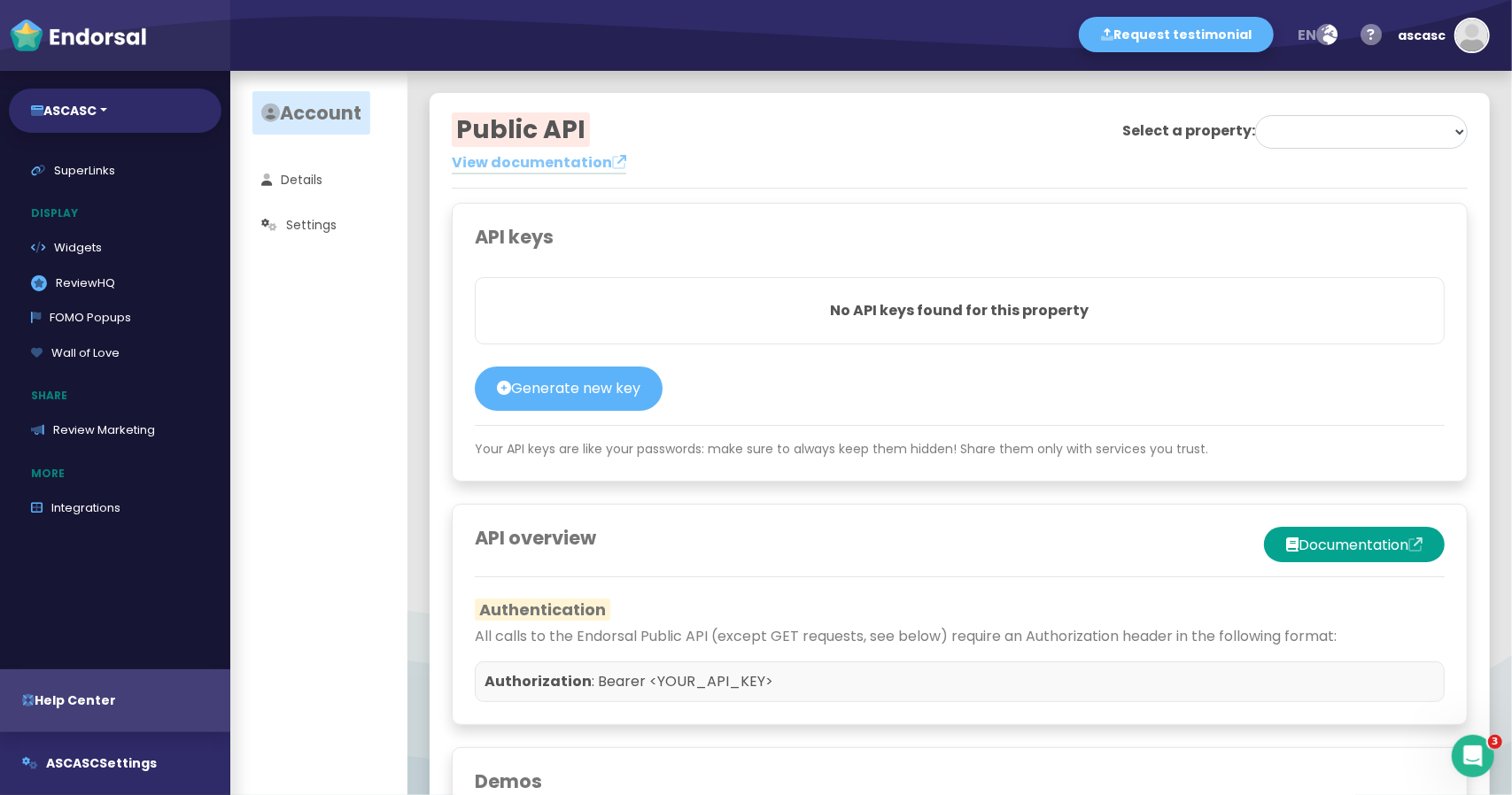
select select "68ec53365493d75ae802ac66"
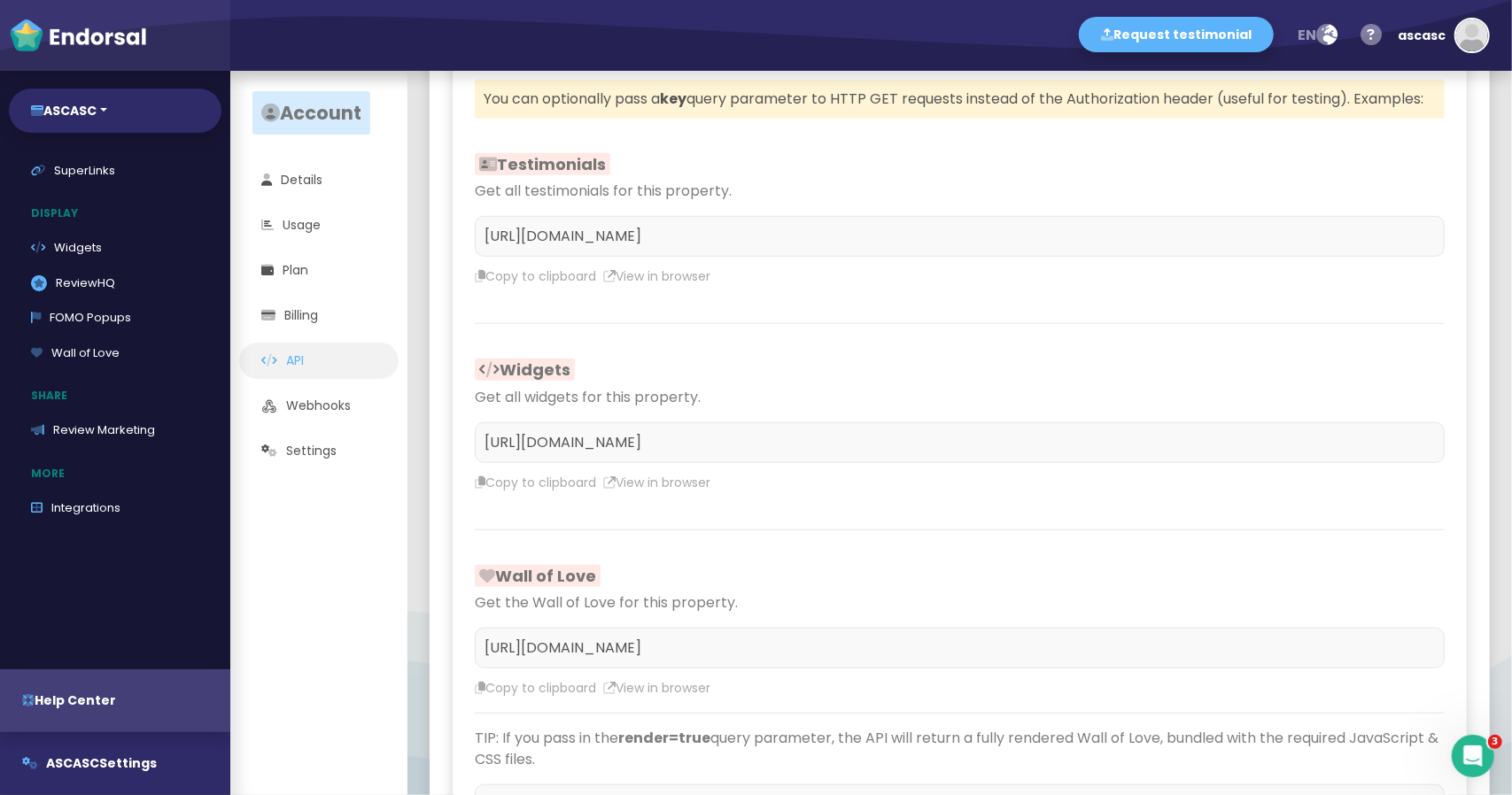
scroll to position [797, 0]
